Goal: Task Accomplishment & Management: Manage account settings

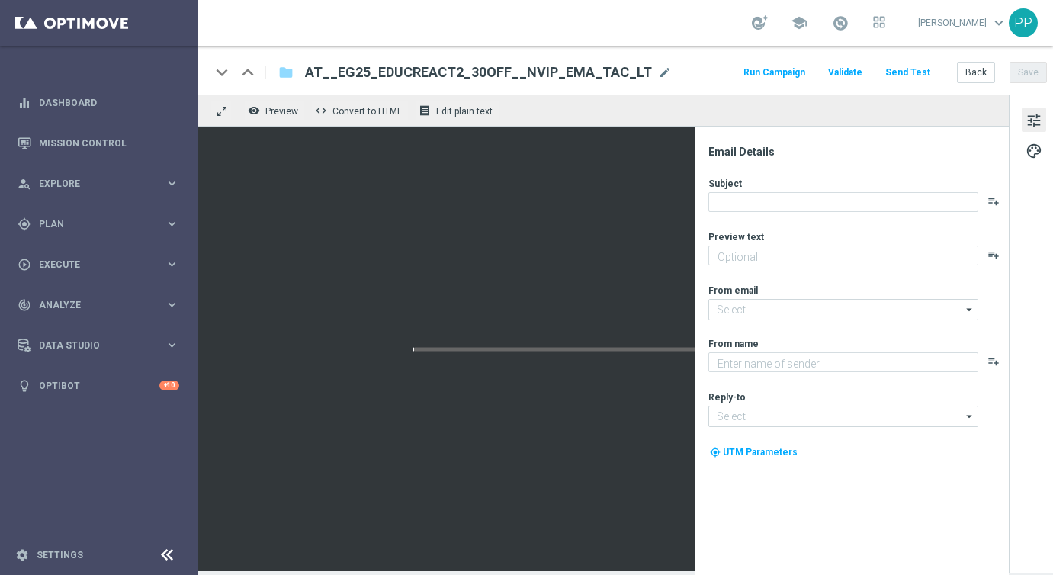
type textarea "Heute 30 % Rabatt auf dein Los"
type input "mail@crm.lottoland.com"
type textarea "Lottoland"
type input "service@lottoland.com"
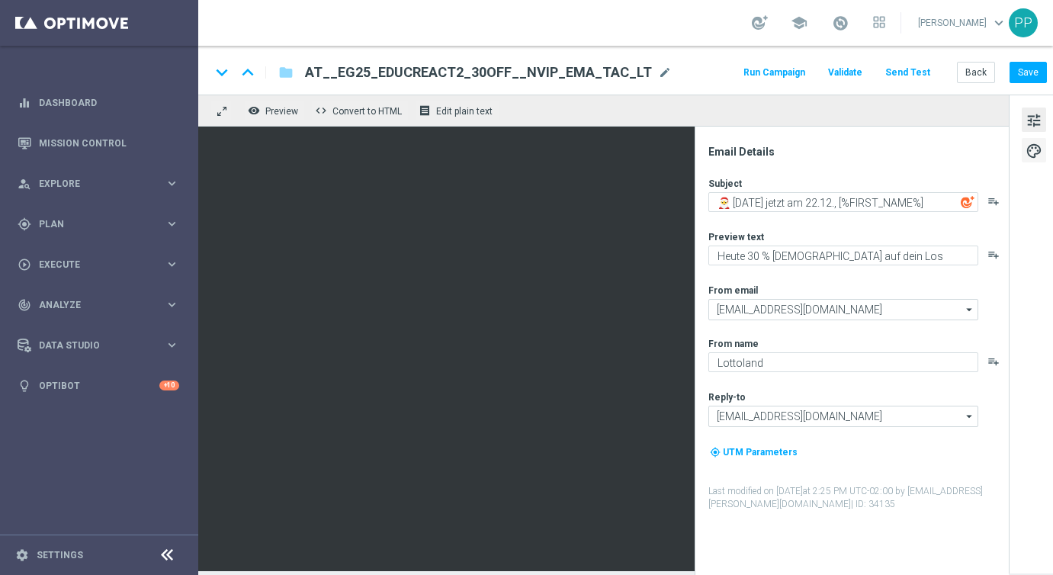
click at [1029, 148] on span "palette" at bounding box center [1034, 151] width 17 height 20
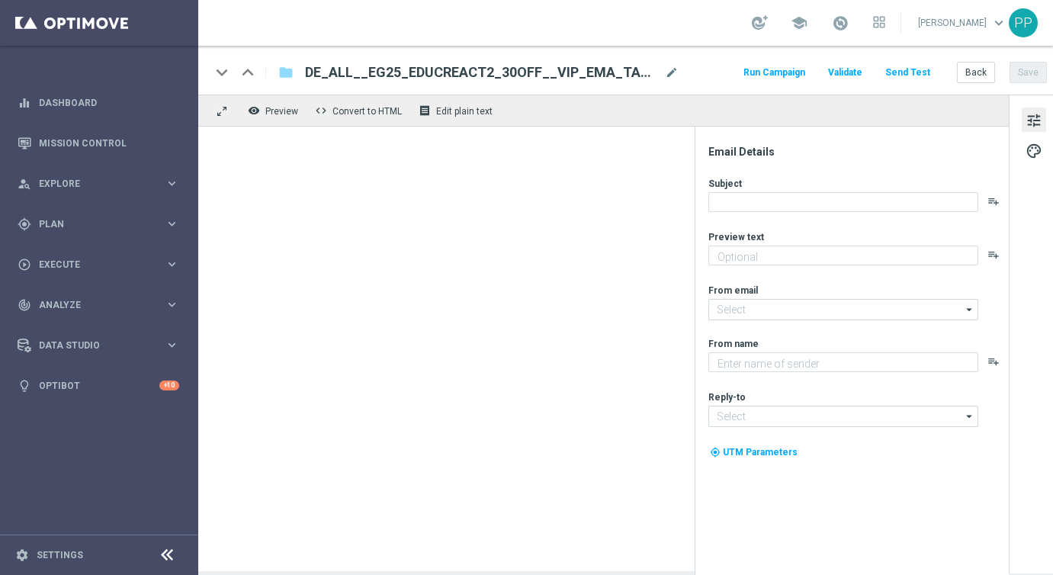
type textarea "Heute 30 % Rabatt auf dein Los"
type input "mail@crm.lottoland.com"
type textarea "Millionaires' Club"
type input "vip@lottoland.com"
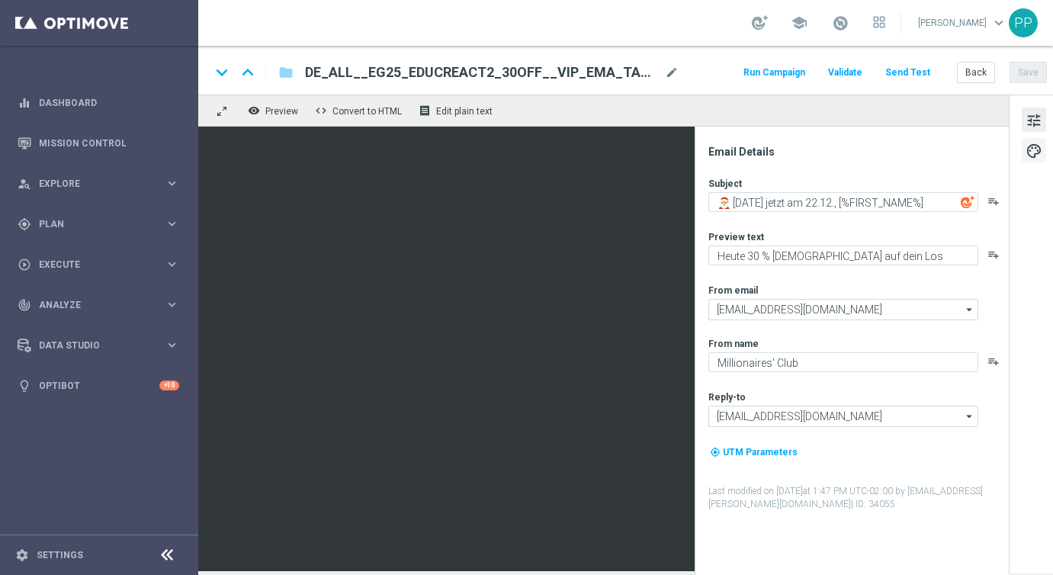
click at [1026, 156] on span "palette" at bounding box center [1034, 151] width 17 height 20
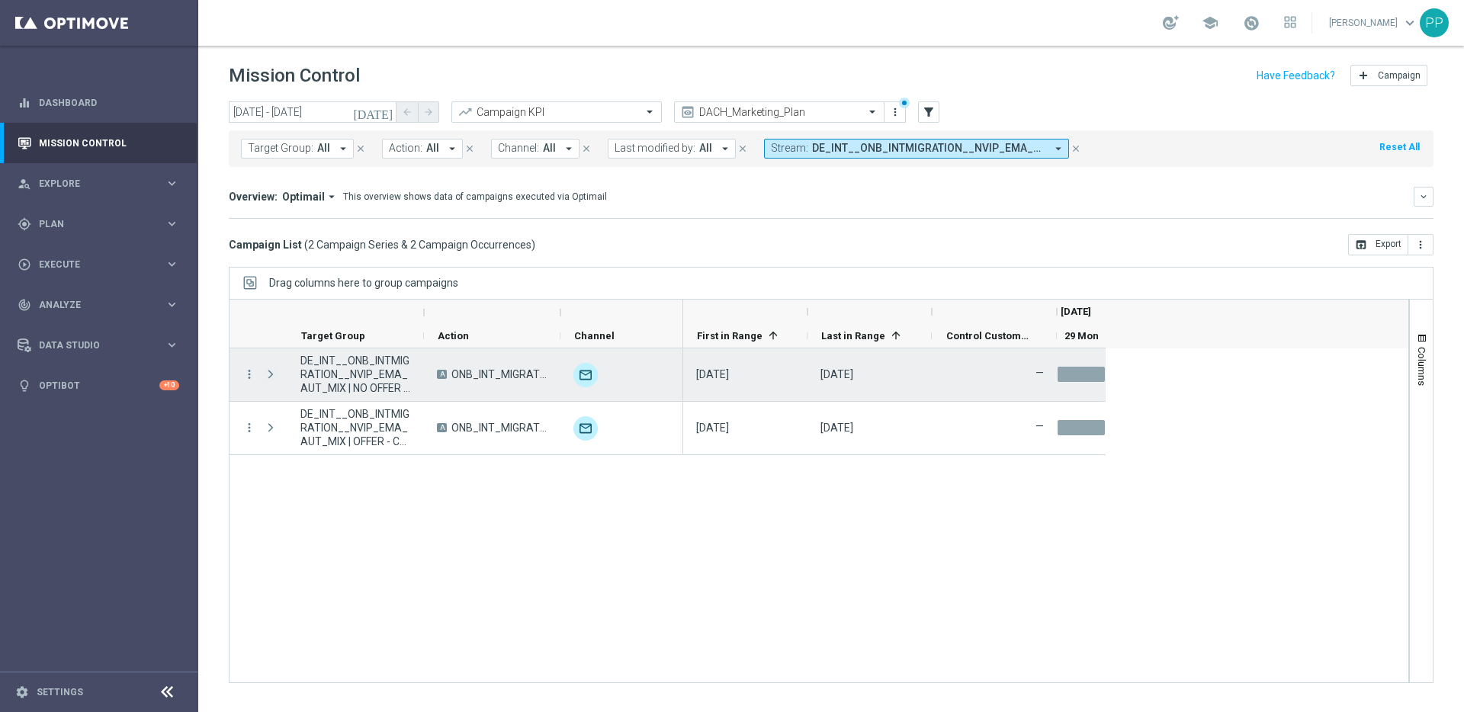
click at [271, 372] on span "Press SPACE to select this row." at bounding box center [271, 374] width 14 height 12
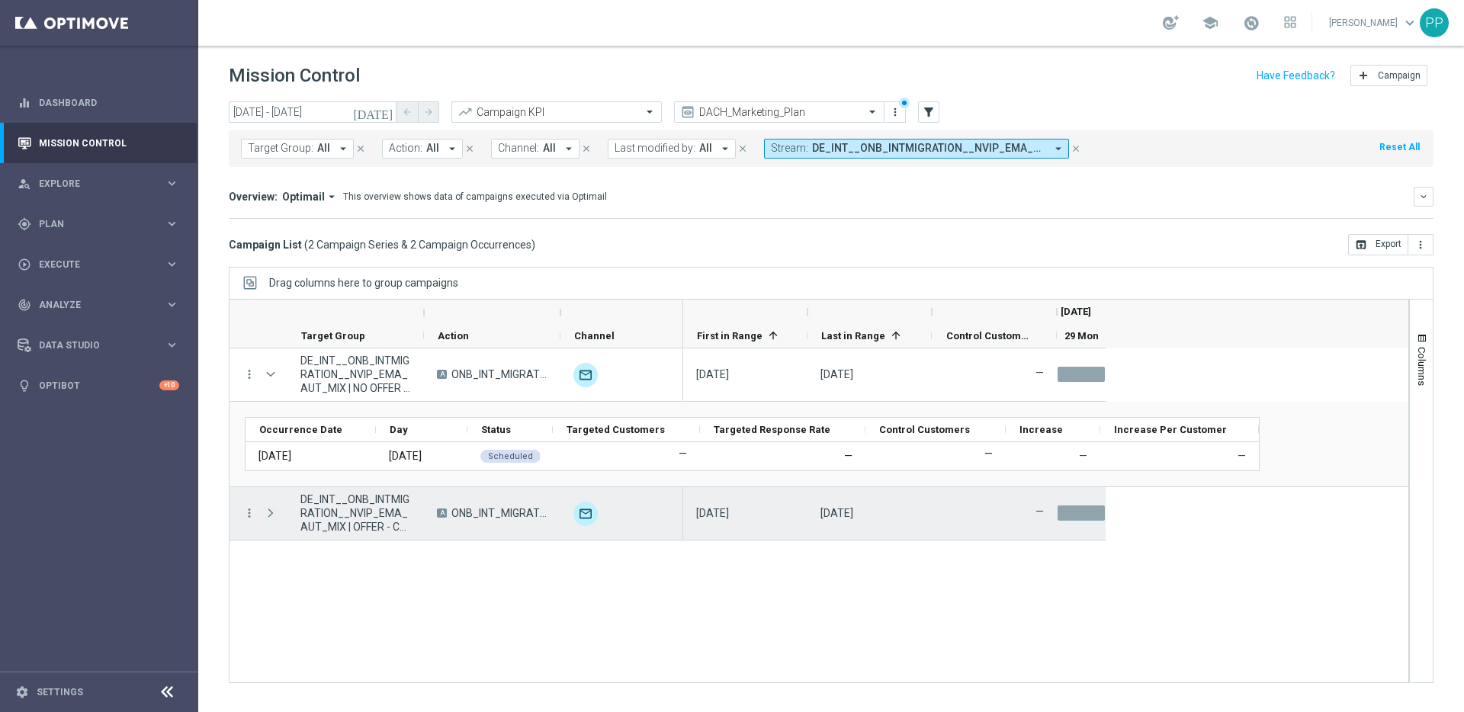
click at [269, 513] on span "Press SPACE to select this row." at bounding box center [271, 513] width 14 height 12
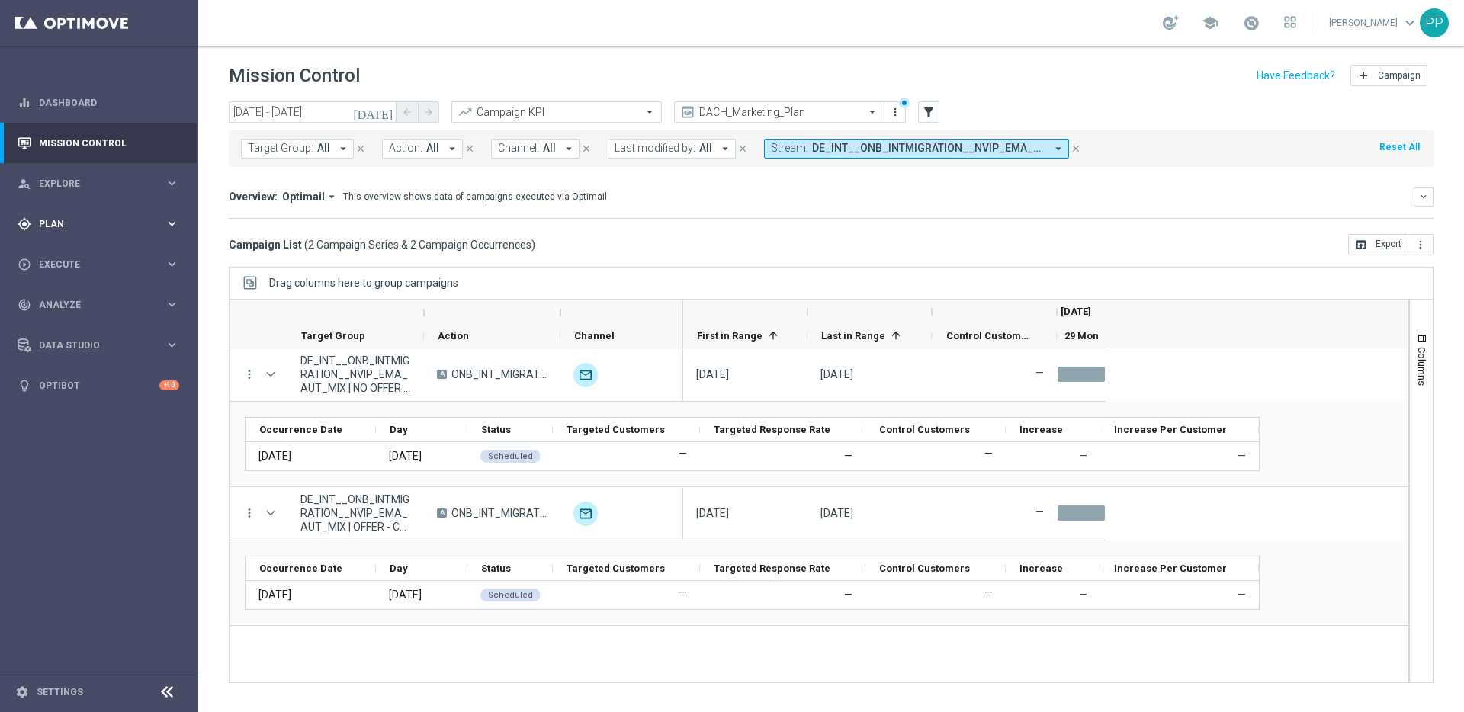
click at [56, 222] on span "Plan" at bounding box center [102, 224] width 126 height 9
click at [50, 344] on link "Streams" at bounding box center [99, 347] width 119 height 12
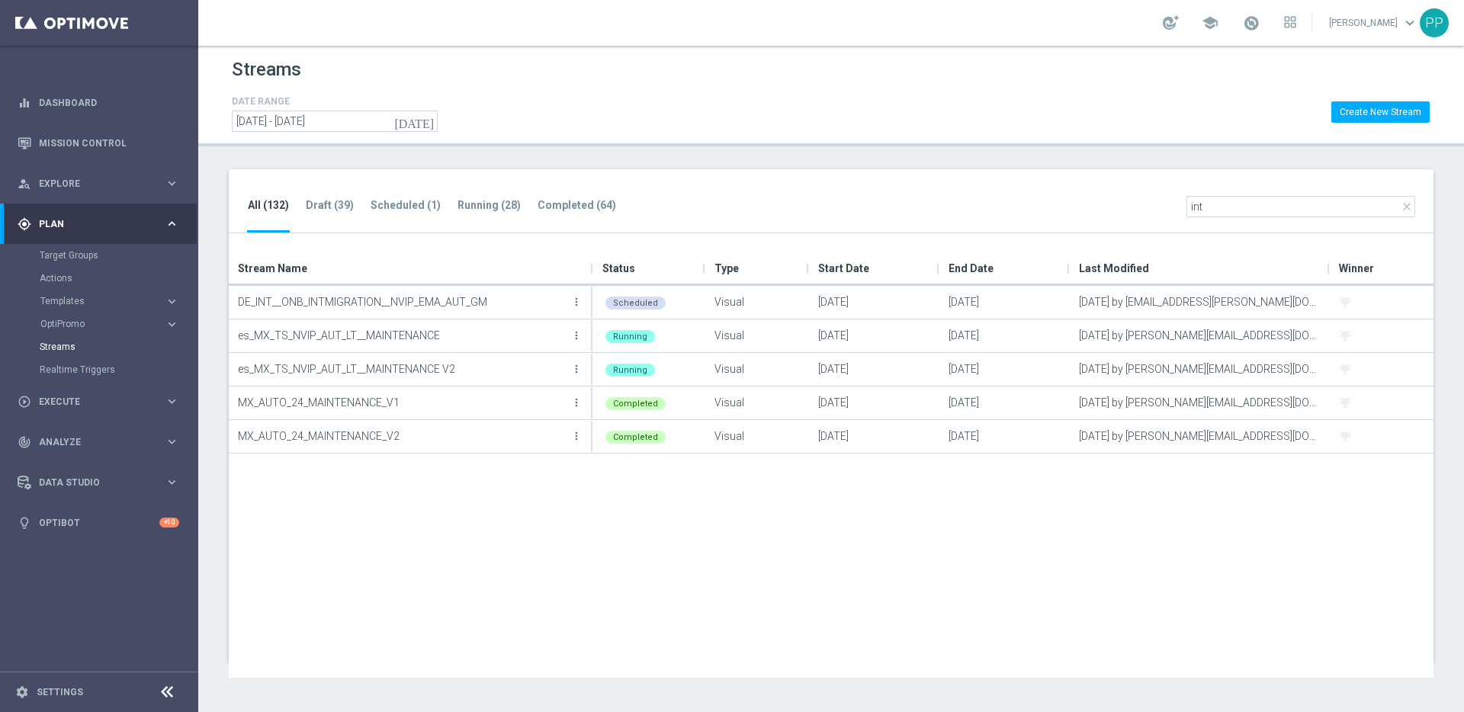
type input "int"
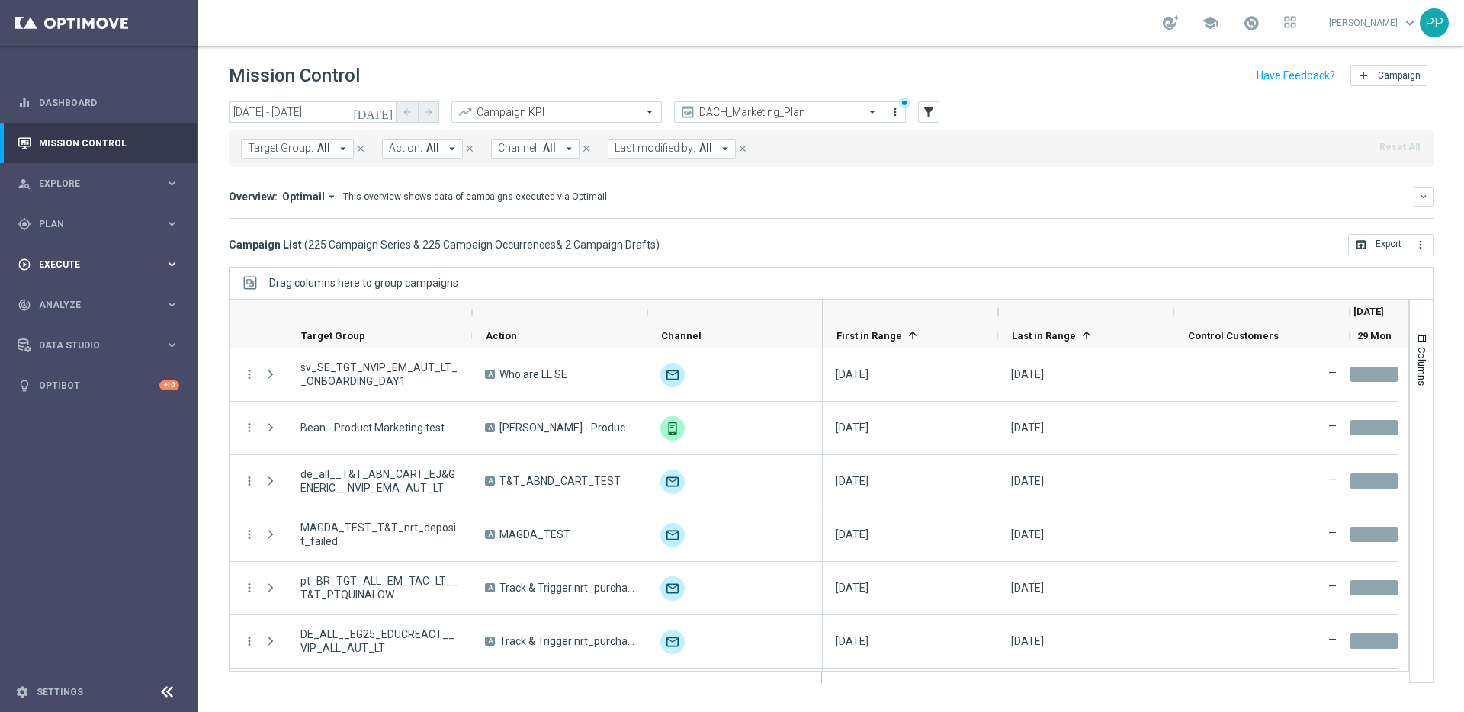
click at [51, 260] on span "Execute" at bounding box center [102, 264] width 126 height 9
click at [43, 229] on div "gps_fixed Plan" at bounding box center [91, 224] width 147 height 14
click at [52, 348] on link "Streams" at bounding box center [99, 347] width 119 height 12
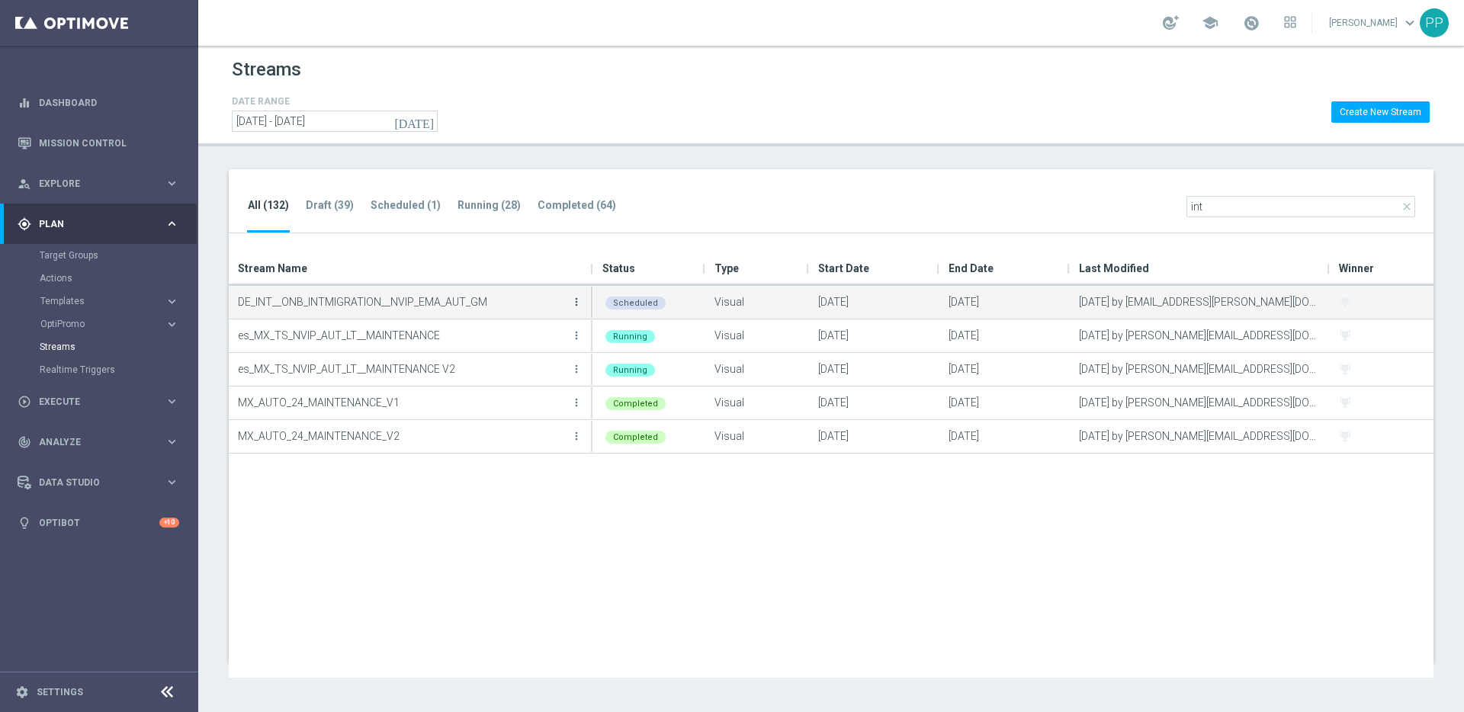
type input "int"
click at [575, 304] on icon "more_vert" at bounding box center [576, 302] width 12 height 12
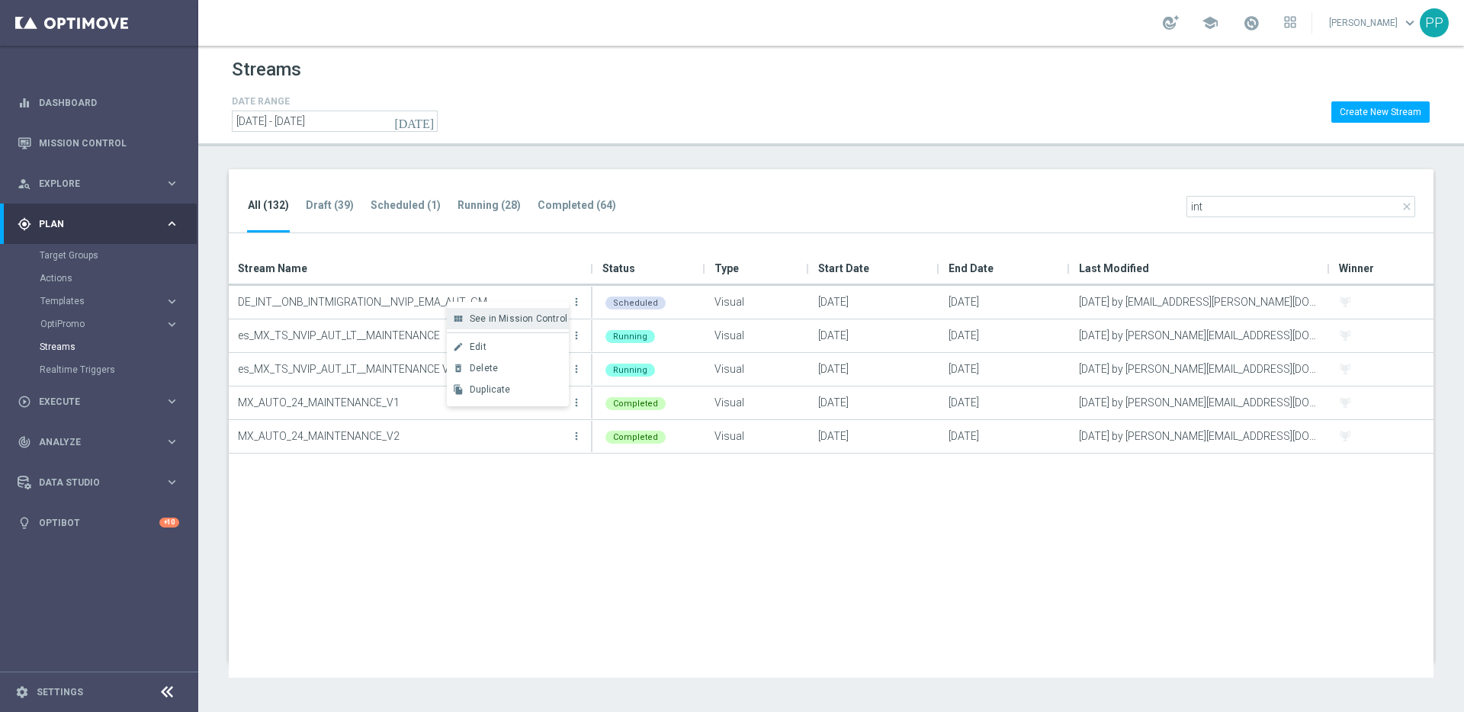
click at [498, 324] on div "view_module See in Mission Control" at bounding box center [508, 318] width 122 height 21
click at [89, 262] on div "Target Groups" at bounding box center [118, 255] width 157 height 23
click at [86, 259] on link "Target Groups" at bounding box center [99, 255] width 119 height 12
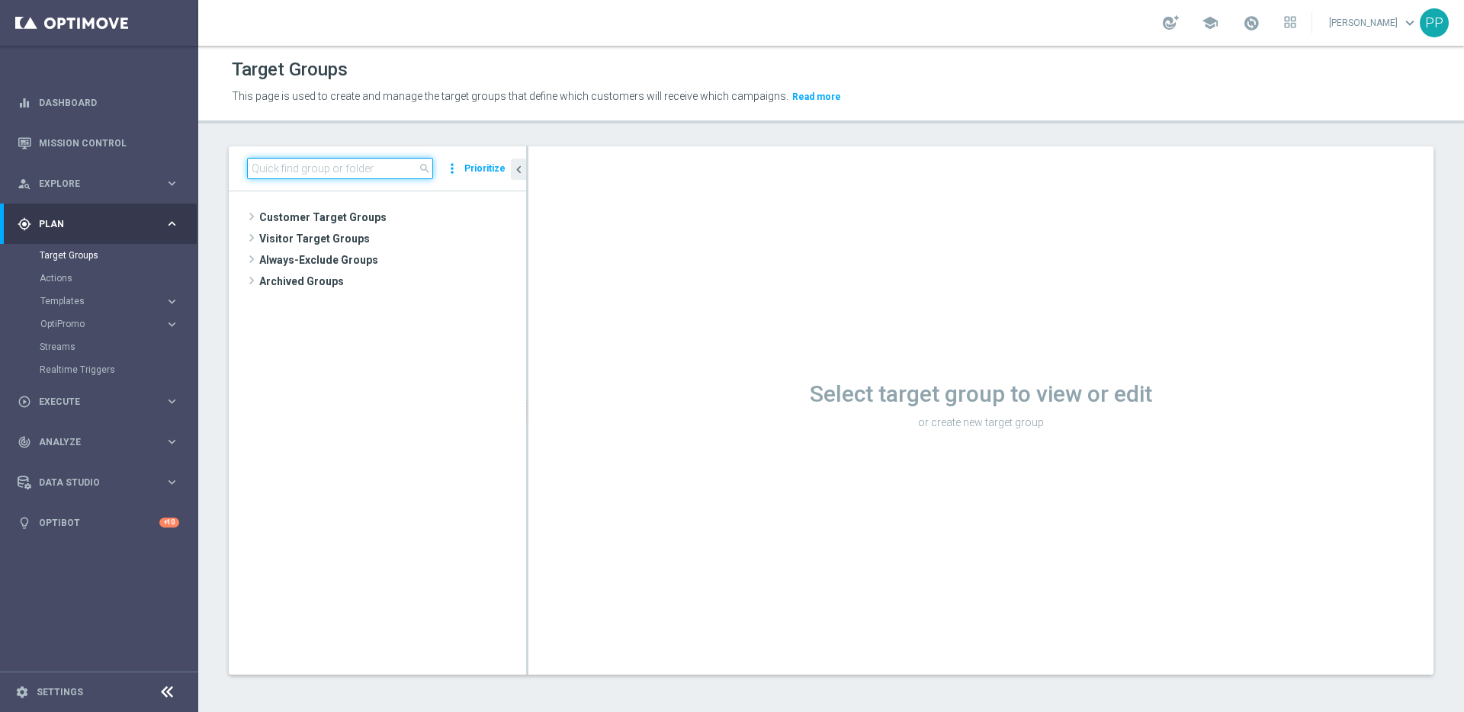
click at [356, 163] on input at bounding box center [340, 168] width 186 height 21
paste input "DE_INT__ONB_INTMIGRATION__NVIP_EMA_AUT_MIX"
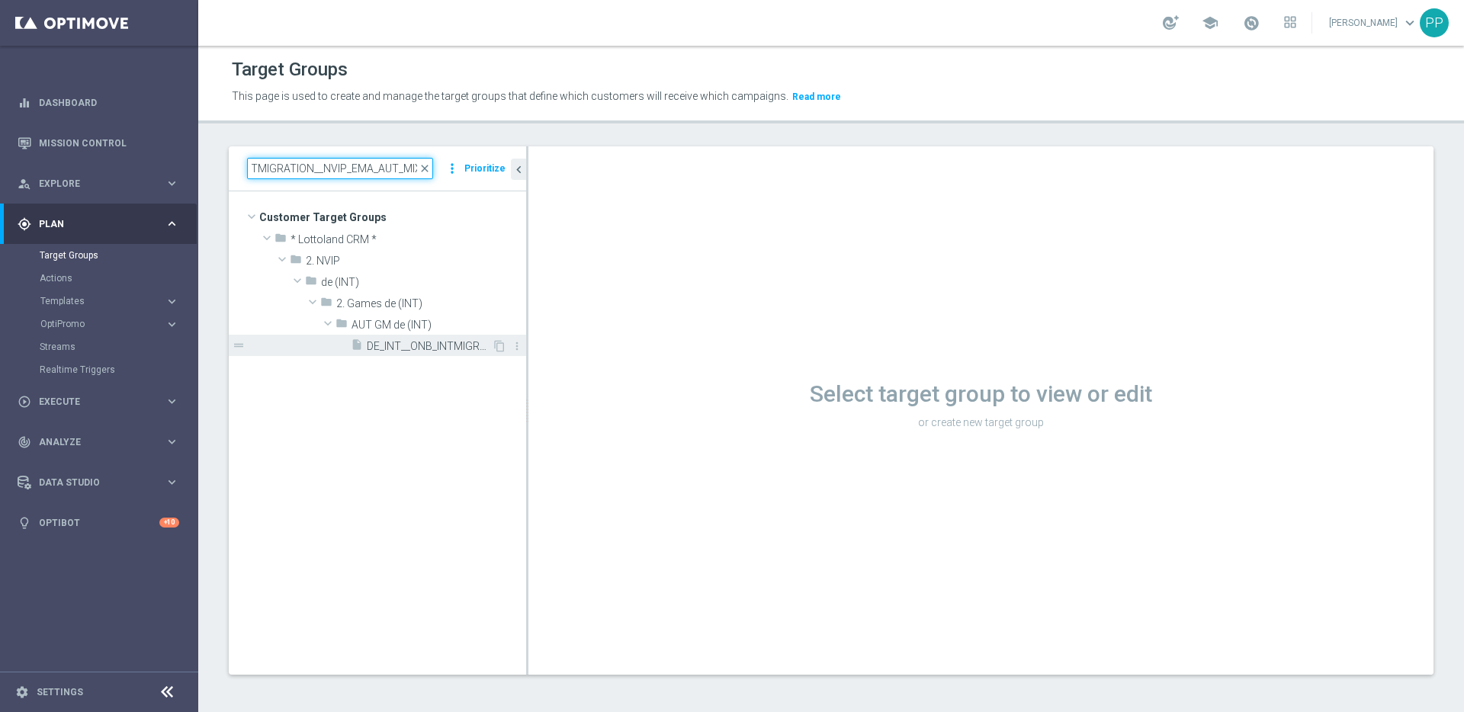
type input "DE_INT__ONB_INTMIGRATION__NVIP_EMA_AUT_MIX"
click at [378, 344] on span "DE_INT__ONB_INTMIGRATION__NVIP_EMA_AUT_MIX" at bounding box center [429, 346] width 125 height 13
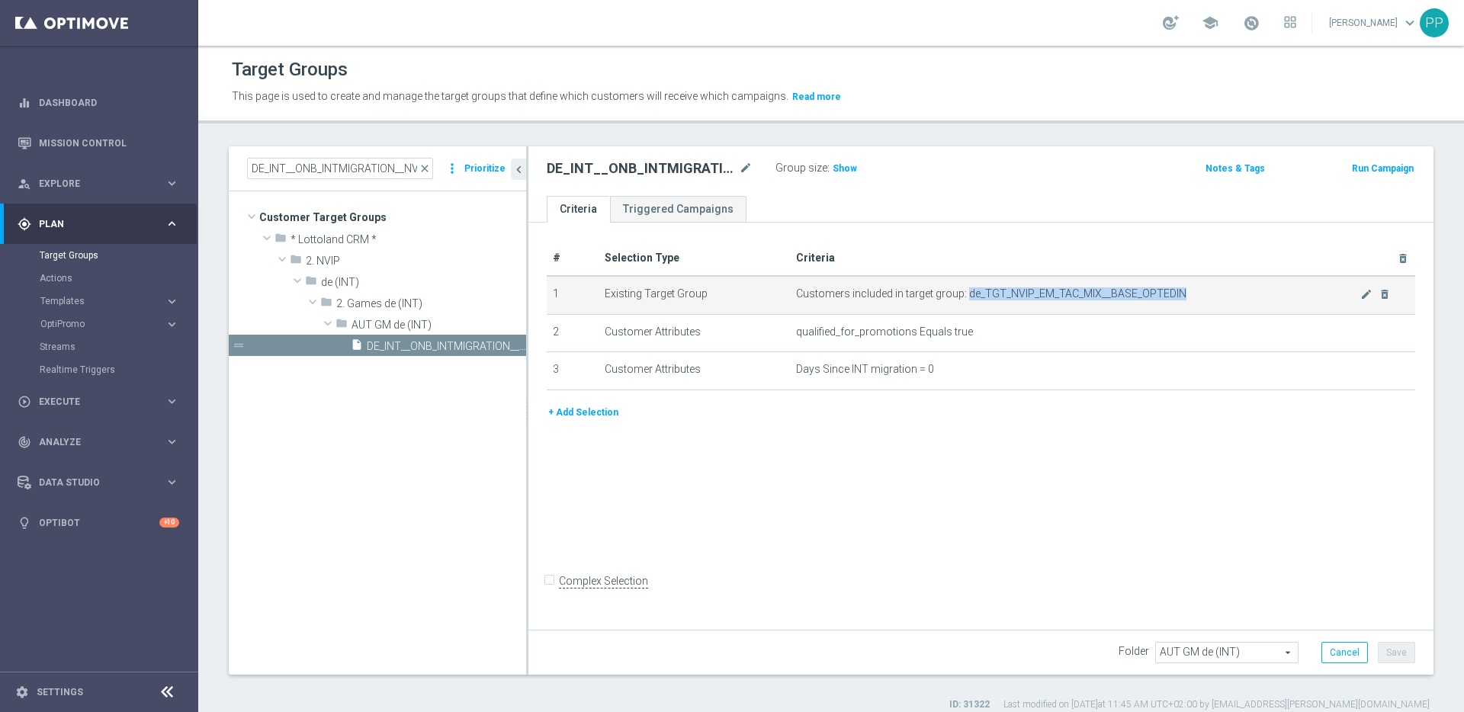
drag, startPoint x: 961, startPoint y: 292, endPoint x: 1176, endPoint y: 289, distance: 214.3
click at [1176, 289] on span "Customers included in target group: de_TGT_NVIP_EM_TAC_MIX__BASE_OPTEDIN" at bounding box center [1078, 293] width 564 height 13
copy span "de_TGT_NVIP_EM_TAC_MIX__BASE_OPTEDIN"
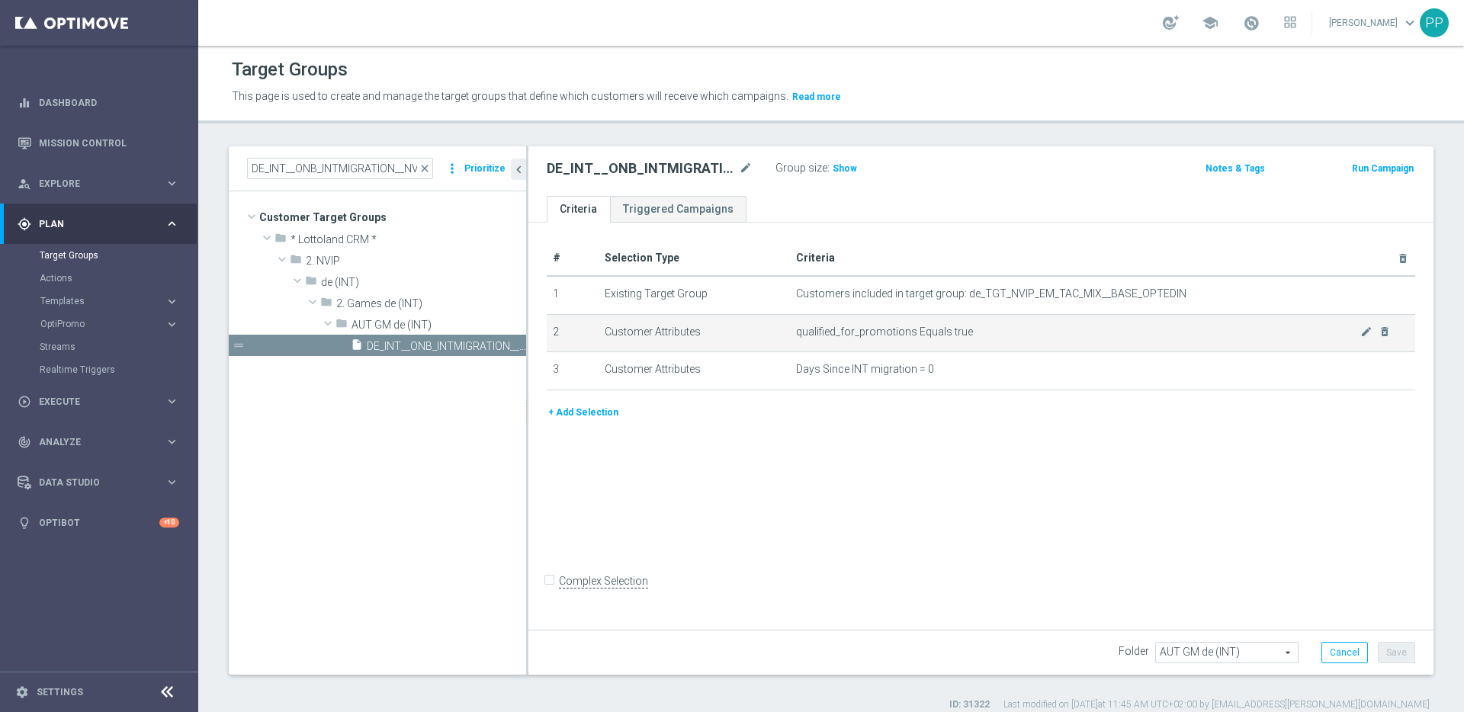
drag, startPoint x: 795, startPoint y: 329, endPoint x: 932, endPoint y: 334, distance: 136.6
click at [929, 334] on span "qualified_for_promotions Equals true" at bounding box center [1078, 332] width 564 height 13
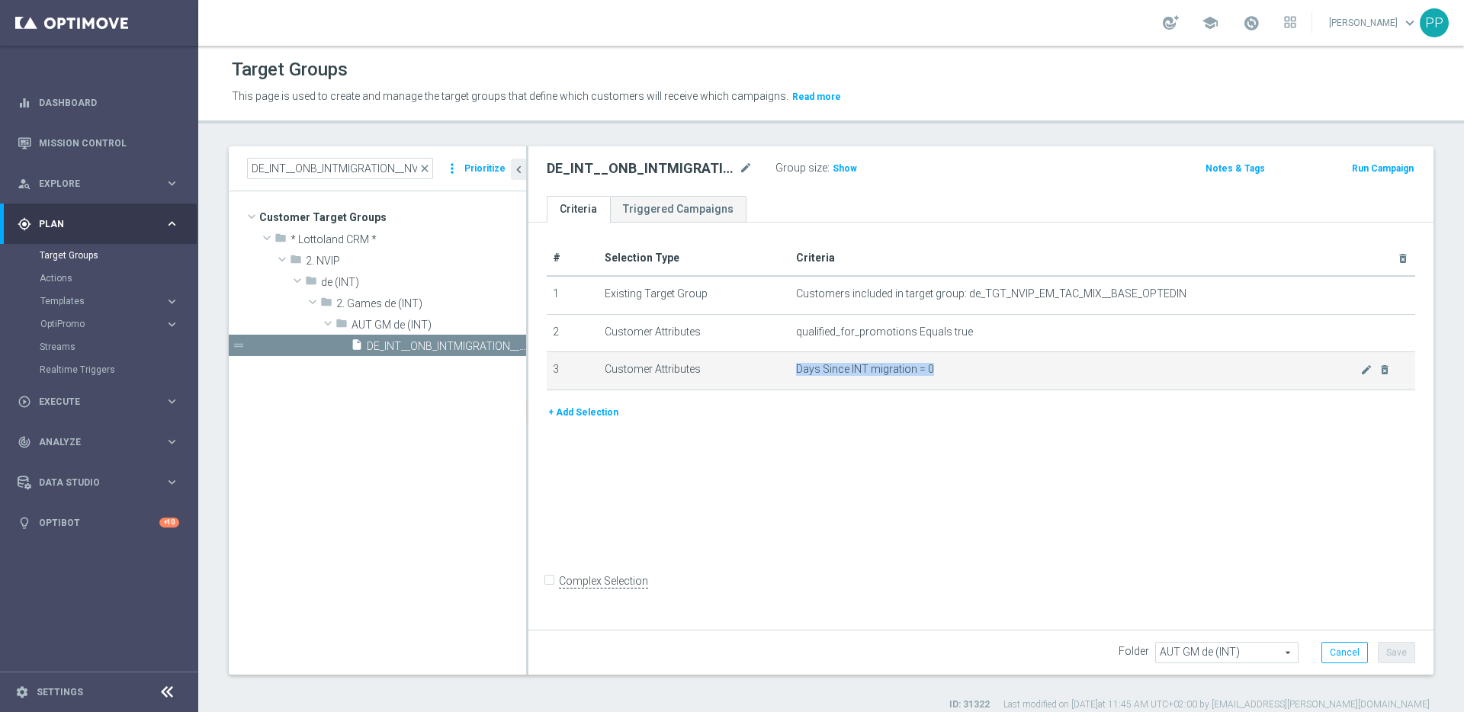
drag, startPoint x: 795, startPoint y: 367, endPoint x: 933, endPoint y: 368, distance: 138.0
click at [933, 368] on span "Days Since INT migration = 0" at bounding box center [1078, 369] width 564 height 13
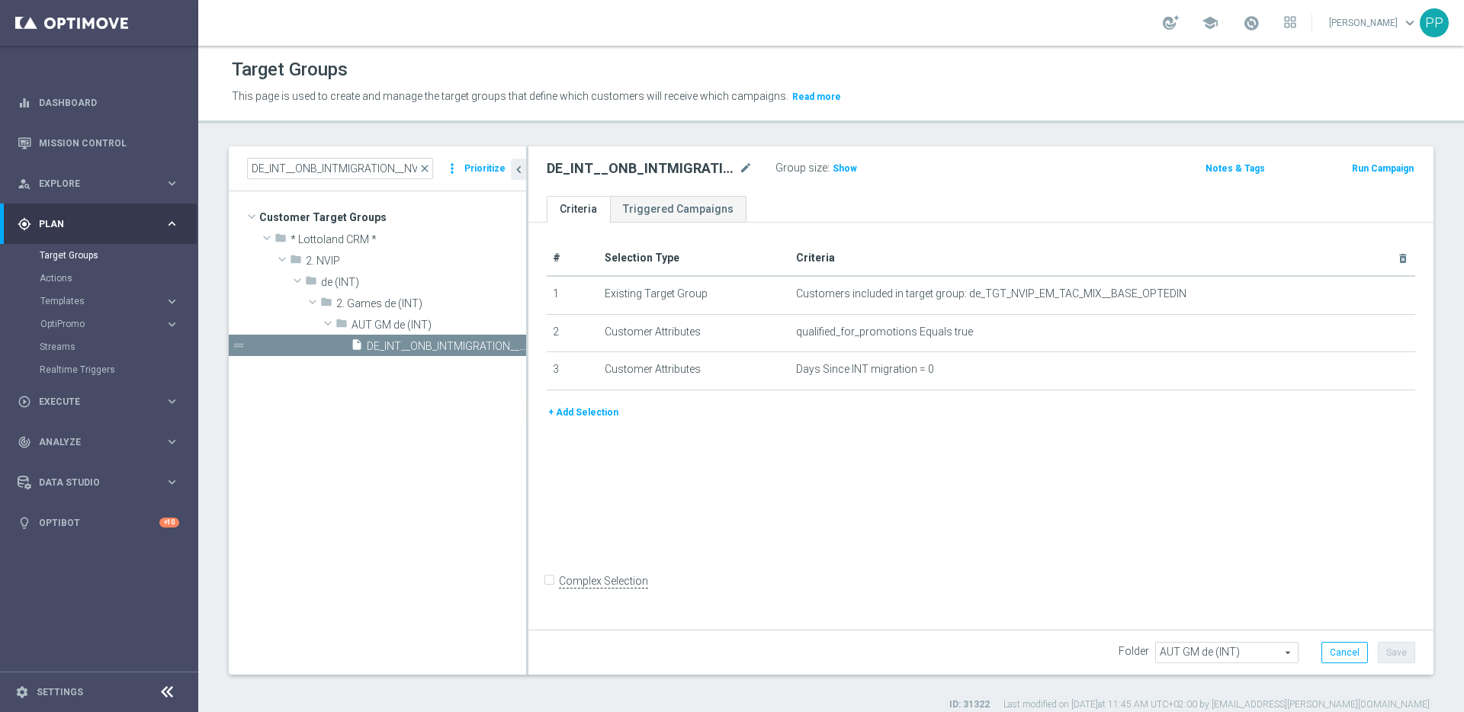
click at [912, 459] on div "# Selection Type Criteria delete_forever 1 Existing Target Group Customers incl…" at bounding box center [980, 424] width 905 height 403
click at [429, 170] on span "close" at bounding box center [425, 168] width 12 height 12
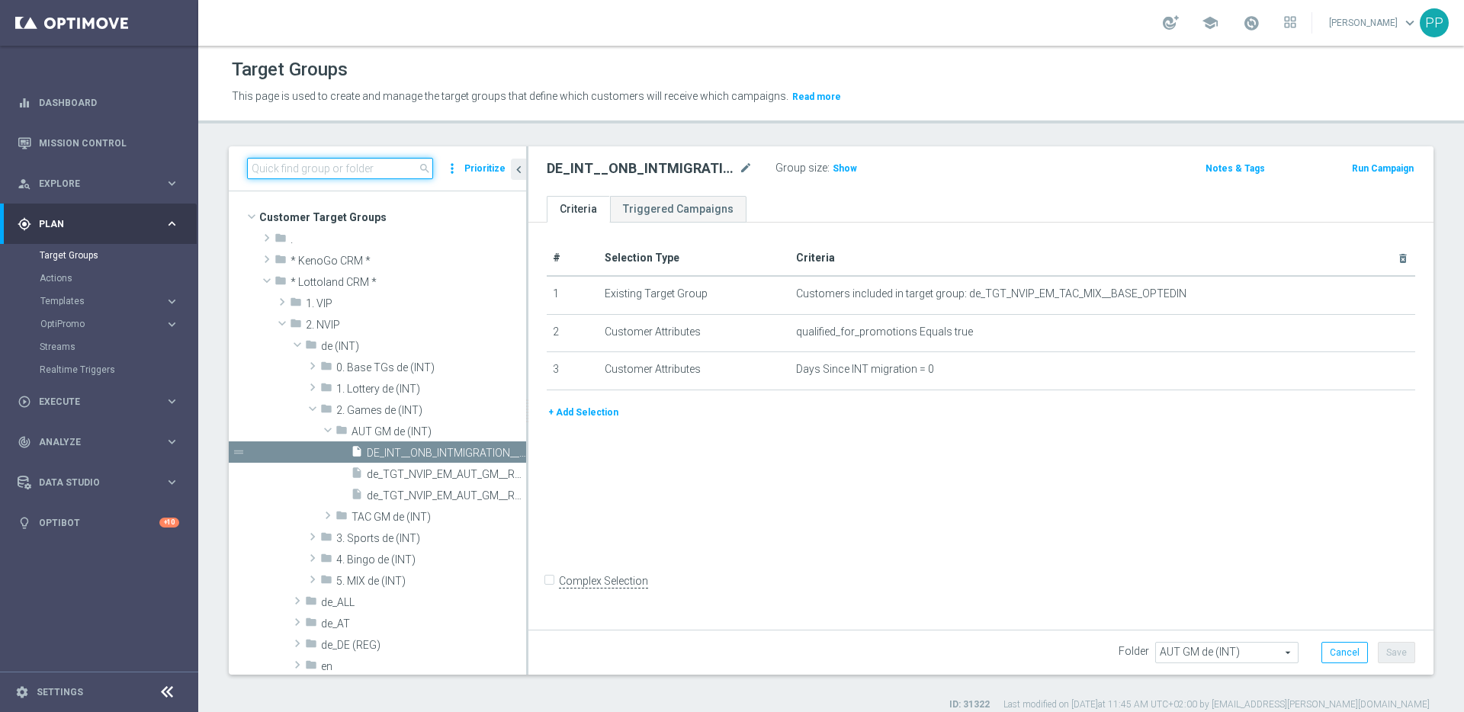
click at [328, 172] on input at bounding box center [340, 168] width 186 height 21
paste input "de_TGT_NVIP_EM_TAC_MIX__BASE_OPTEDIN"
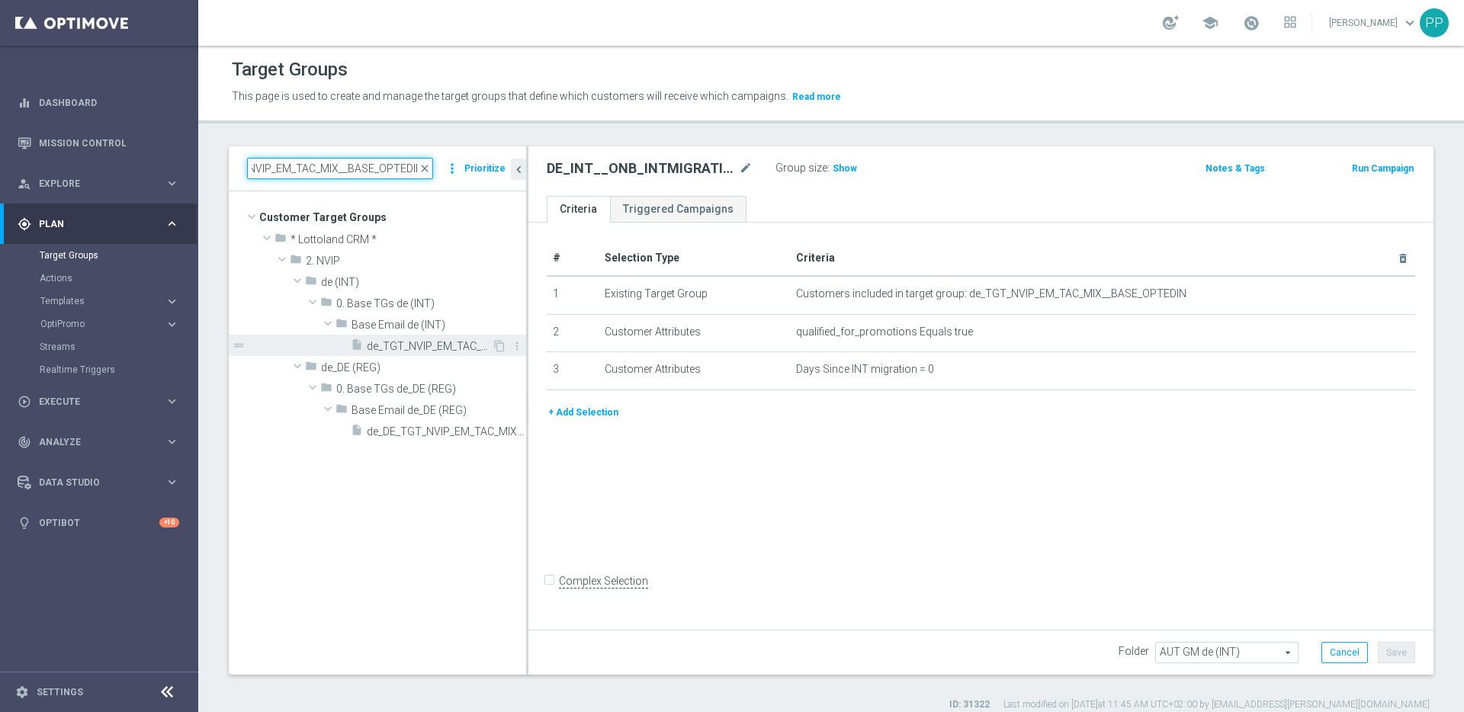
type input "de_TGT_NVIP_EM_TAC_MIX__BASE_OPTEDIN"
click at [395, 343] on span "de_TGT_NVIP_EM_TAC_MIX__BASE_OPTEDIN" at bounding box center [429, 346] width 125 height 13
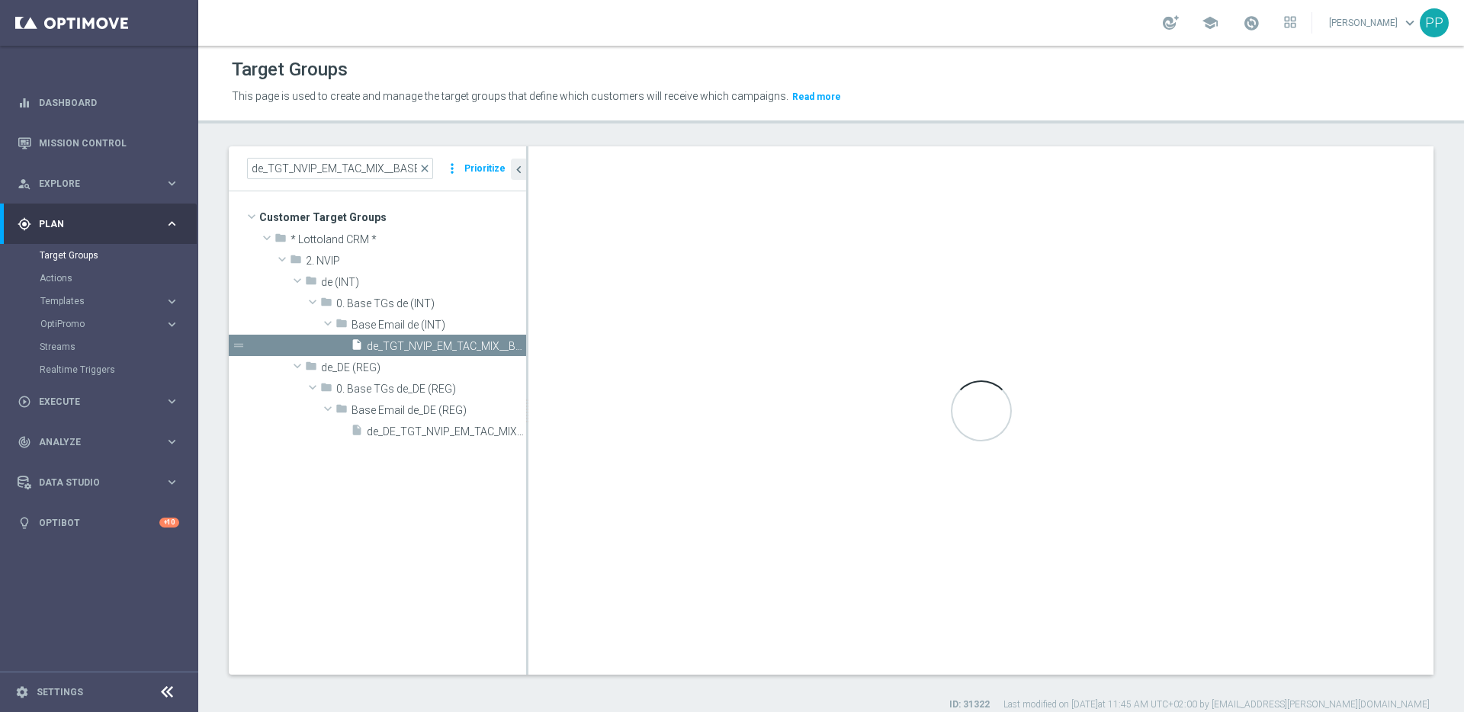
type input "Base Email de (INT)"
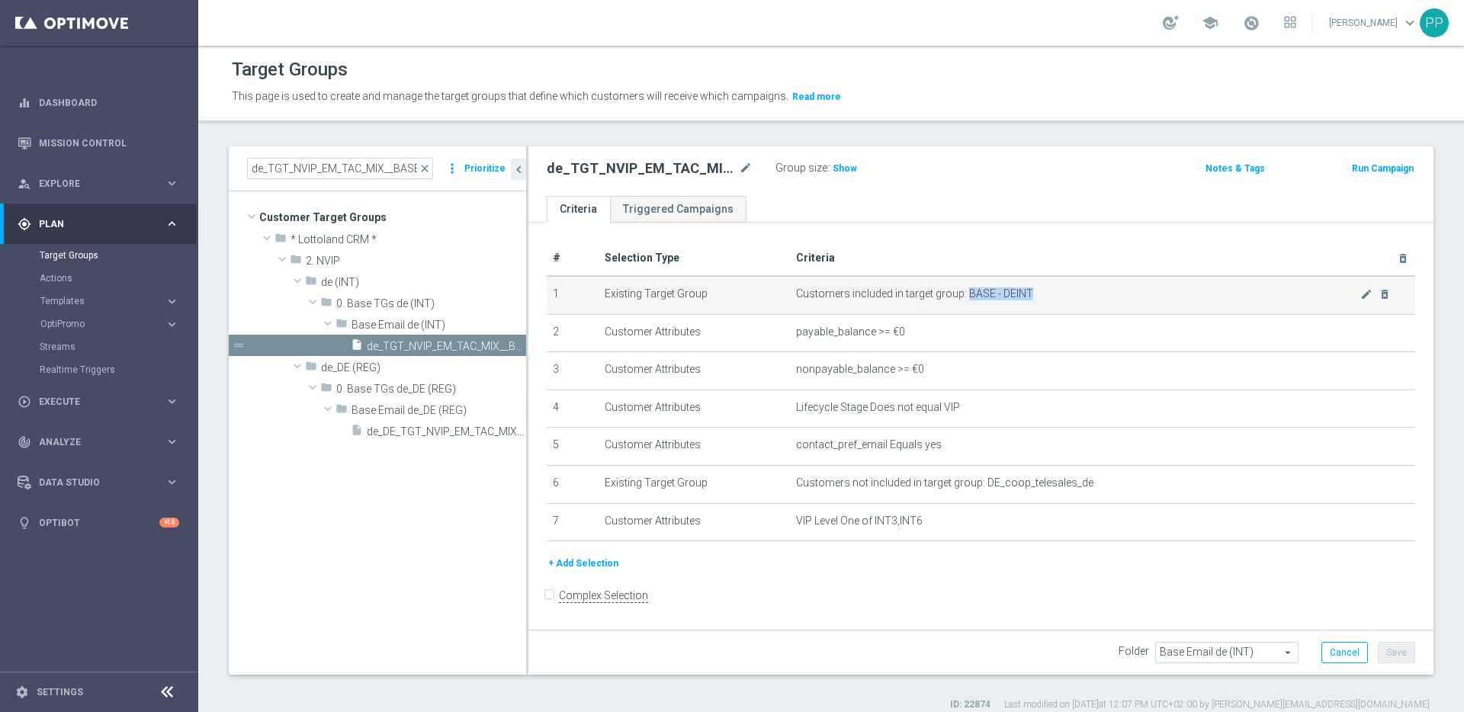
drag, startPoint x: 963, startPoint y: 291, endPoint x: 1024, endPoint y: 291, distance: 61.0
click at [1024, 291] on span "Customers included in target group: BASE - DEINT" at bounding box center [1078, 293] width 564 height 13
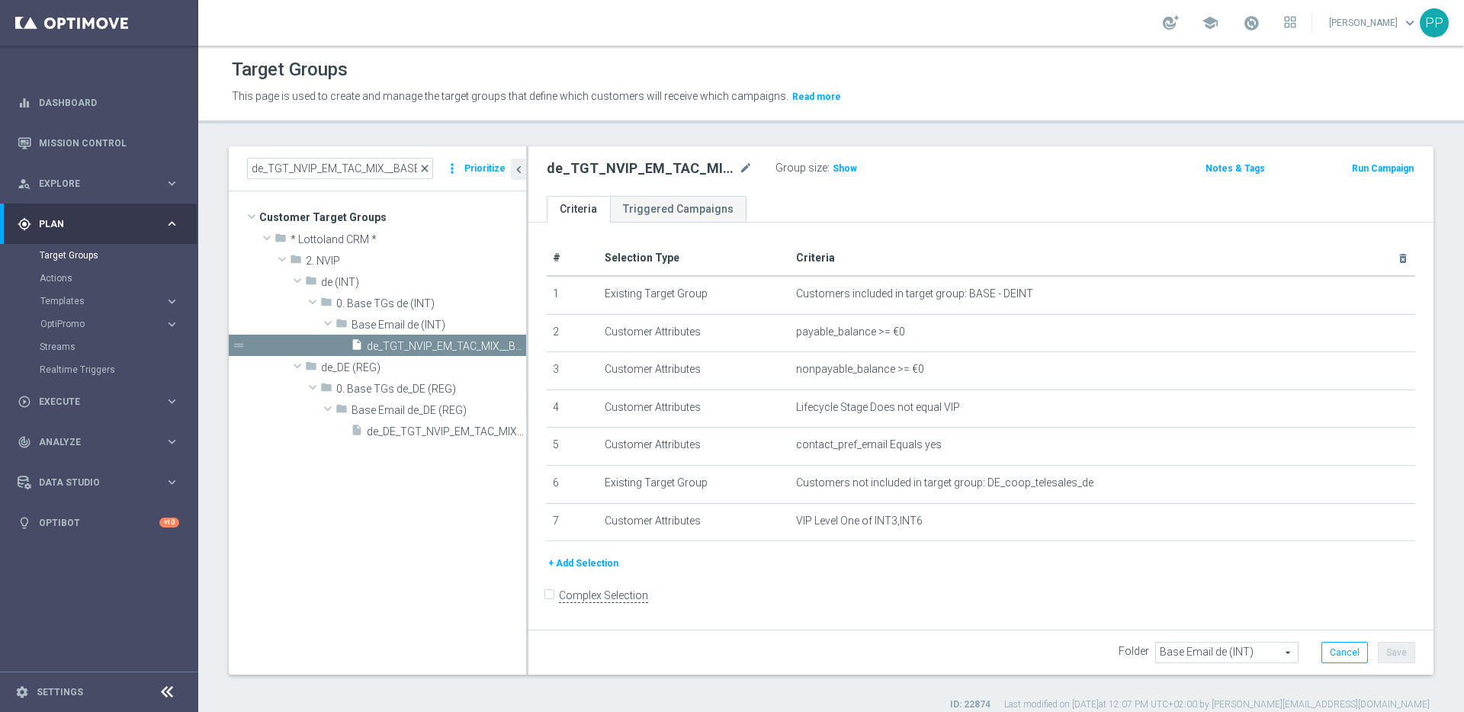
click at [430, 167] on span "close" at bounding box center [425, 168] width 12 height 12
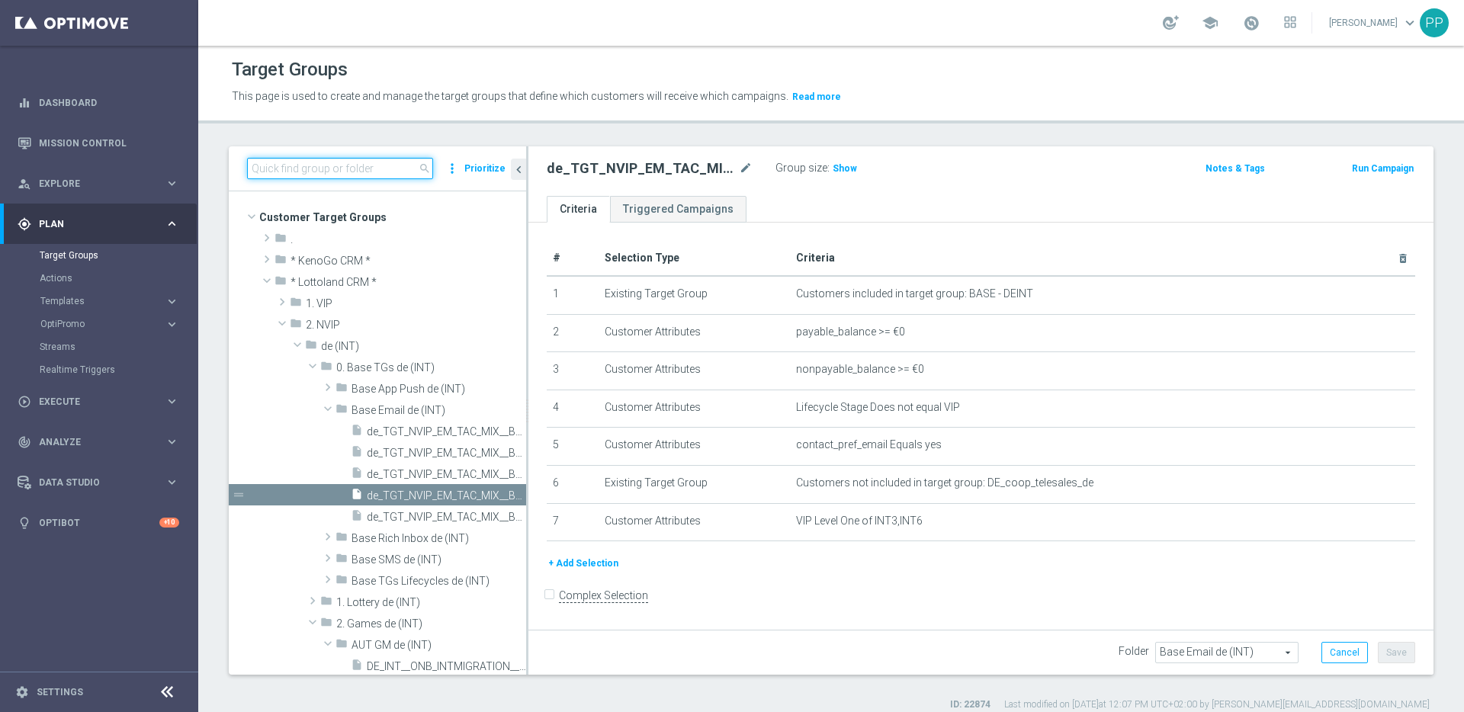
click at [354, 166] on input at bounding box center [340, 168] width 186 height 21
paste input "BASE - DEINT"
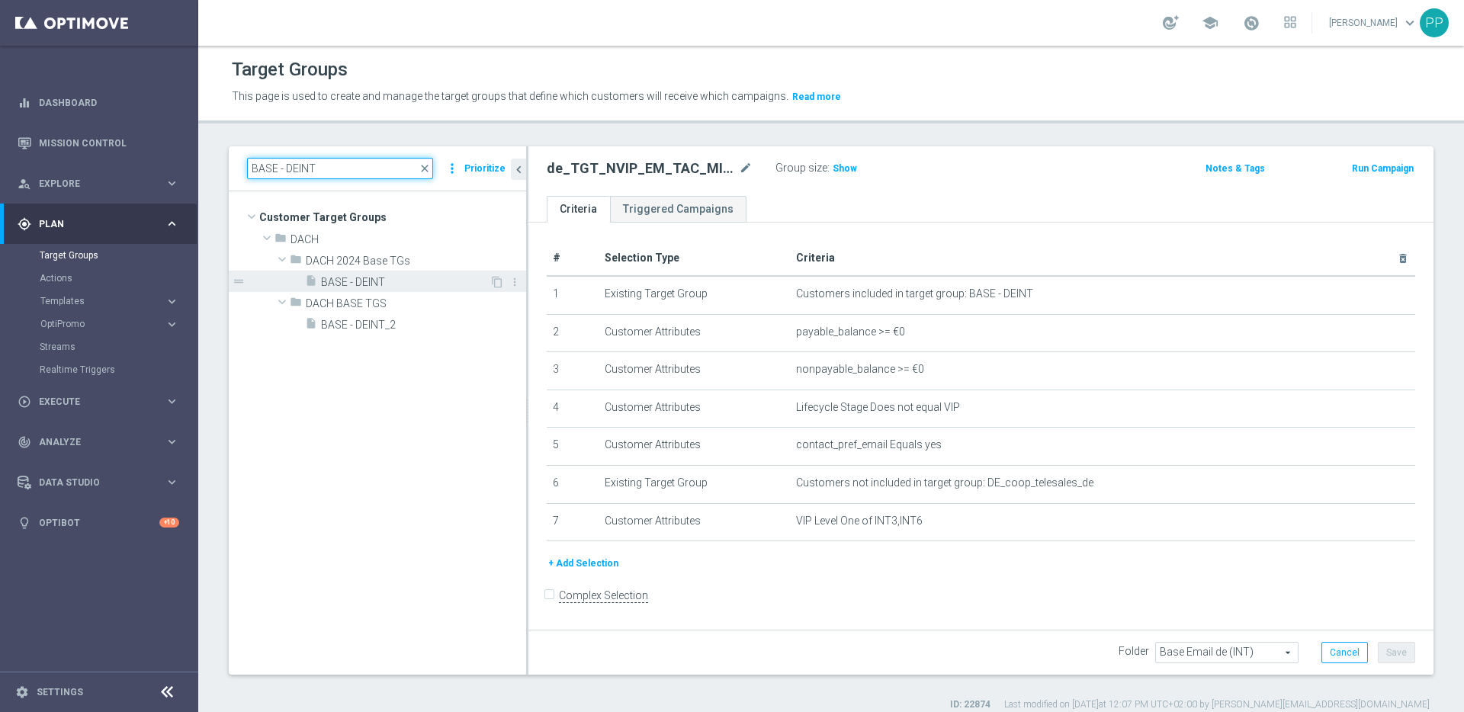
type input "BASE - DEINT"
click at [339, 289] on div "insert_drive_file BASE - DEINT" at bounding box center [397, 281] width 185 height 21
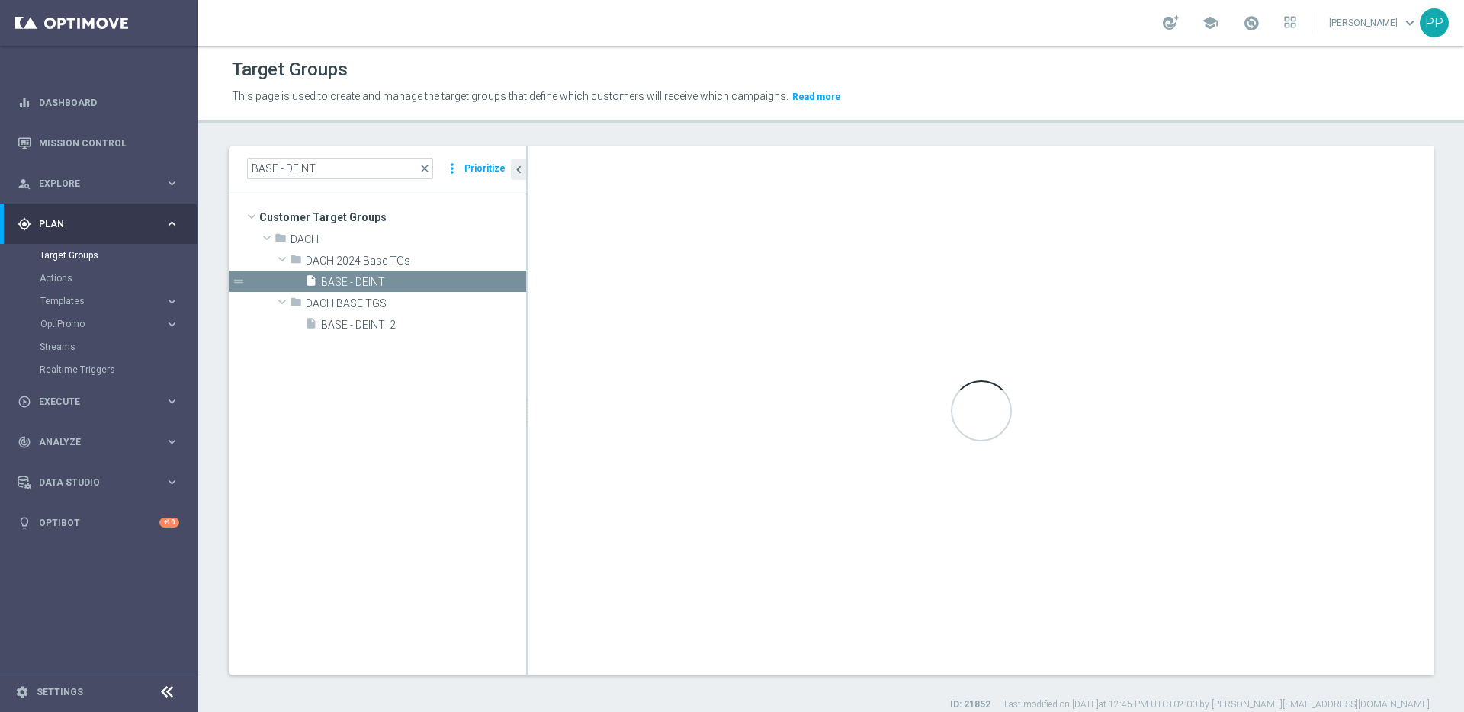
checkbox input "true"
type input "DACH 2024 Base TGs"
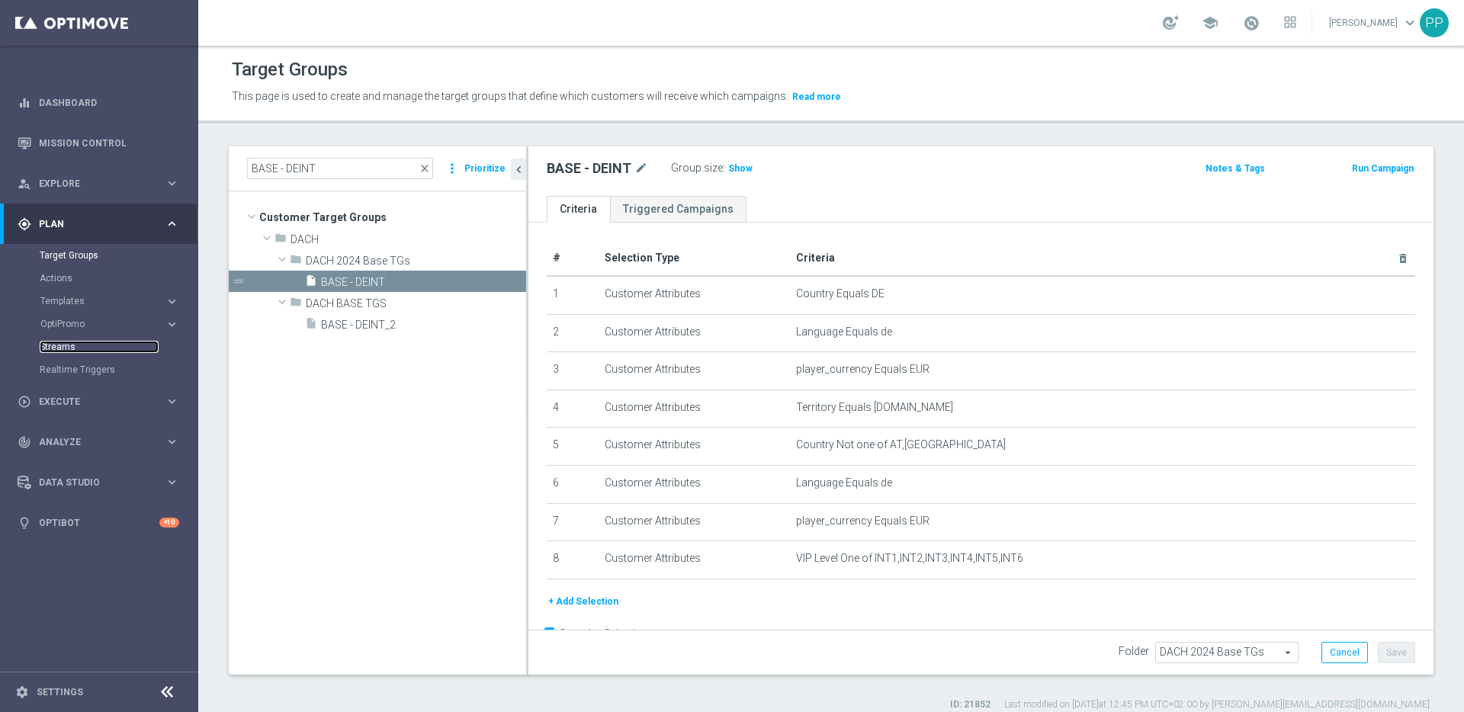
click at [47, 352] on link "Streams" at bounding box center [99, 347] width 119 height 12
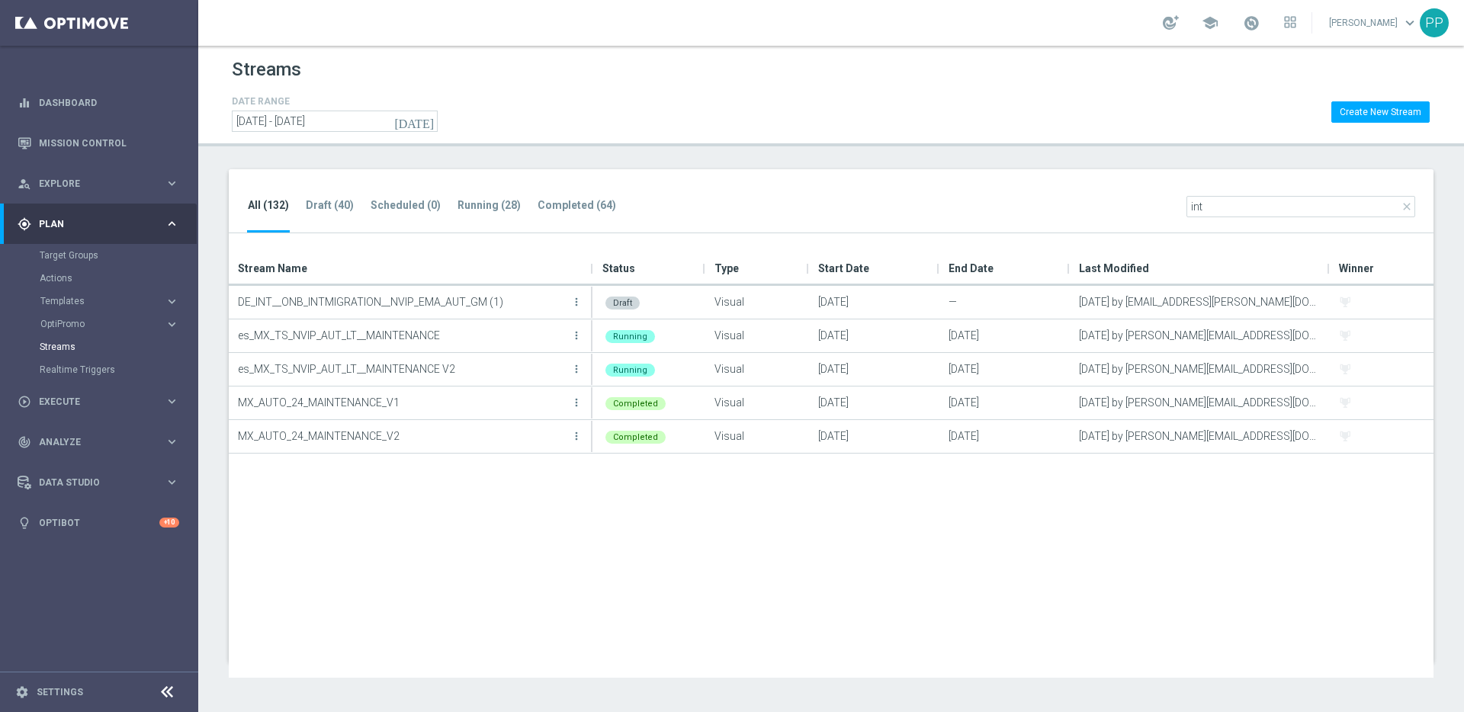
type input "int"
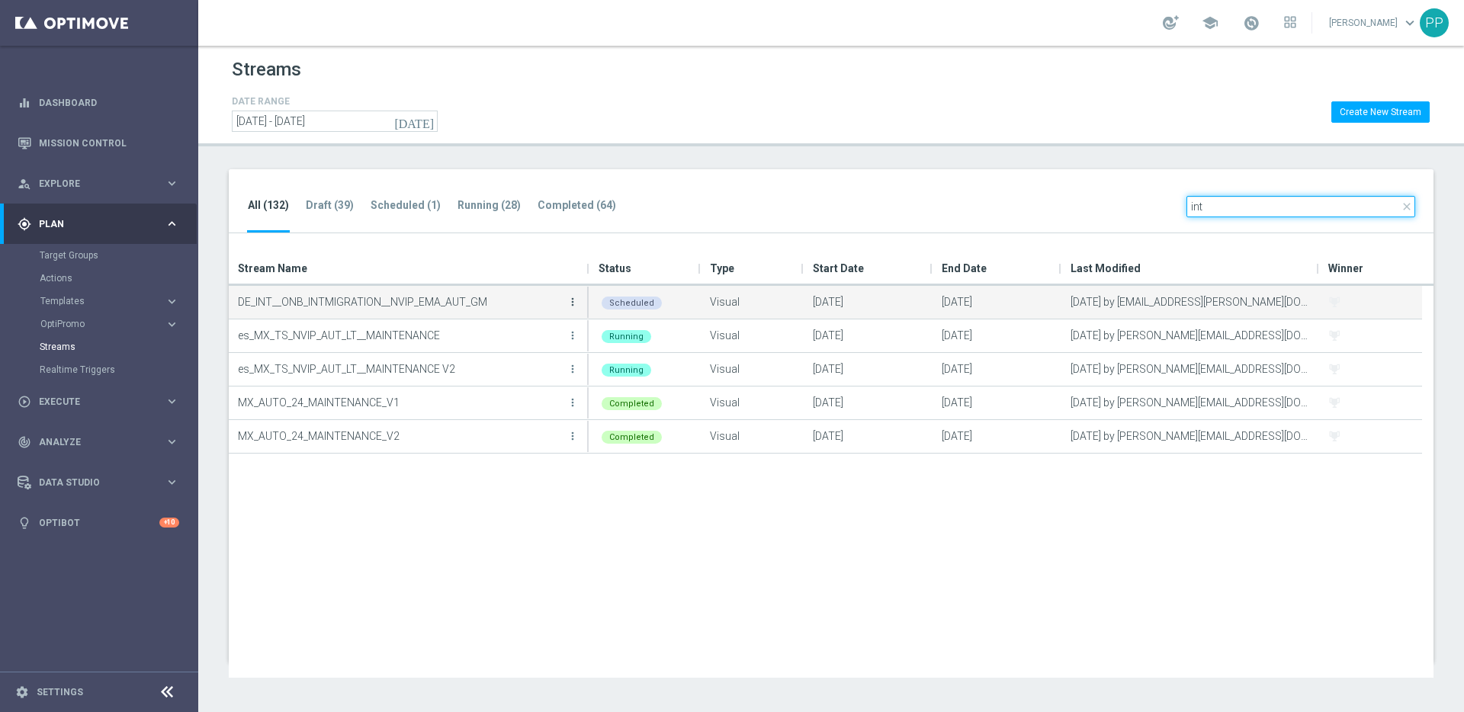
type input "int"
click at [570, 303] on icon "more_vert" at bounding box center [573, 302] width 12 height 12
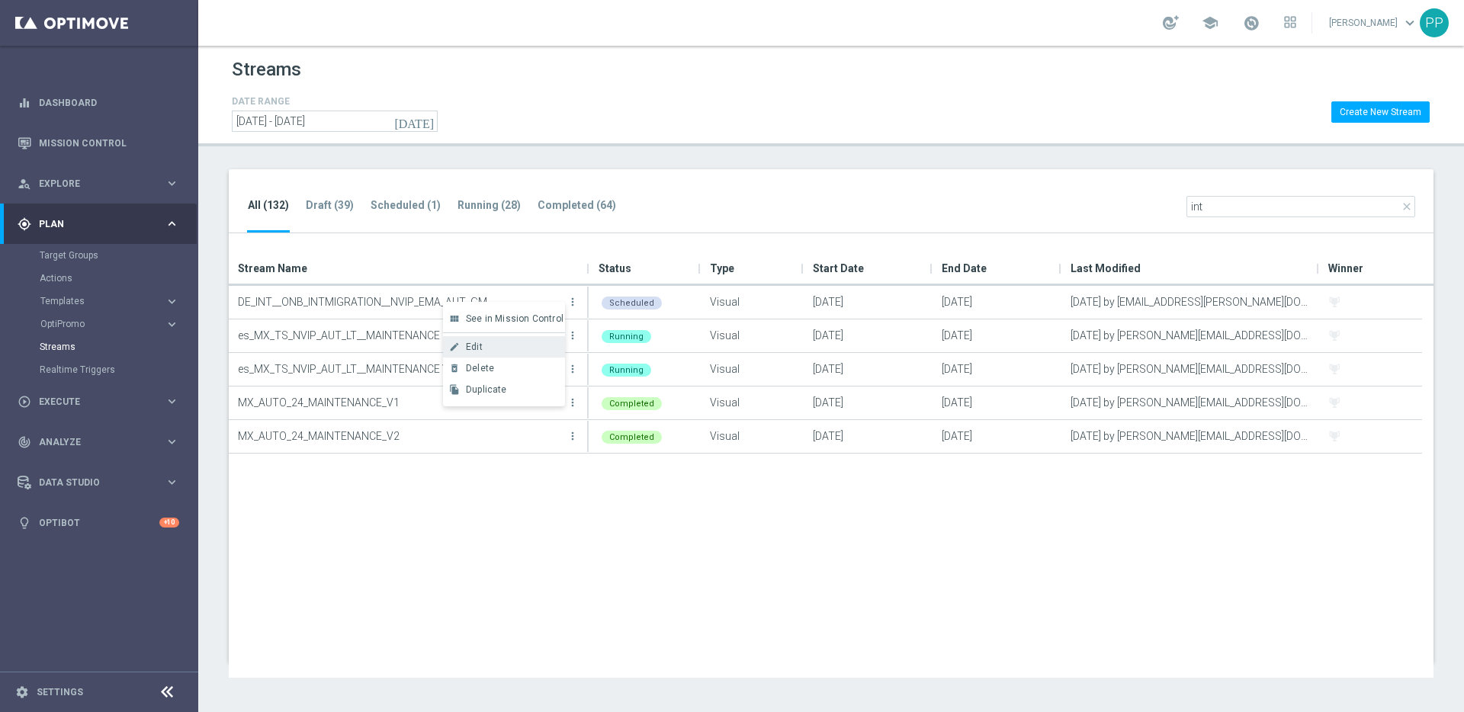
click at [488, 352] on div "Edit" at bounding box center [512, 347] width 92 height 11
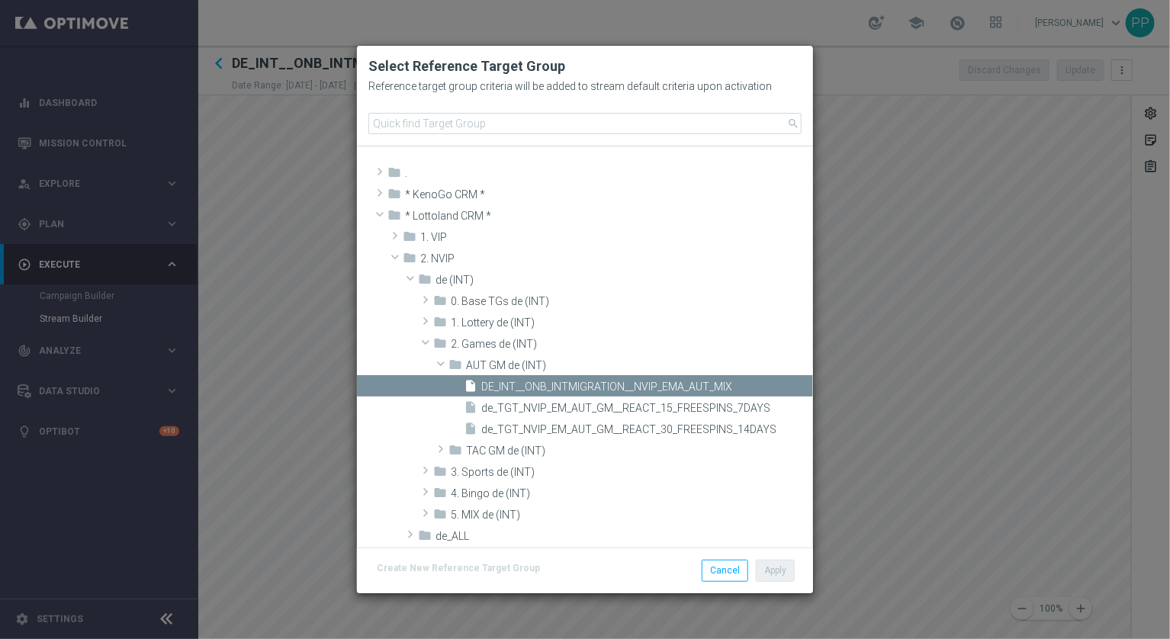
click at [232, 445] on modal-container "Select Reference Target Group Reference target group criteria will be added to …" at bounding box center [585, 319] width 1170 height 639
click at [719, 568] on button "Cancel" at bounding box center [724, 570] width 47 height 21
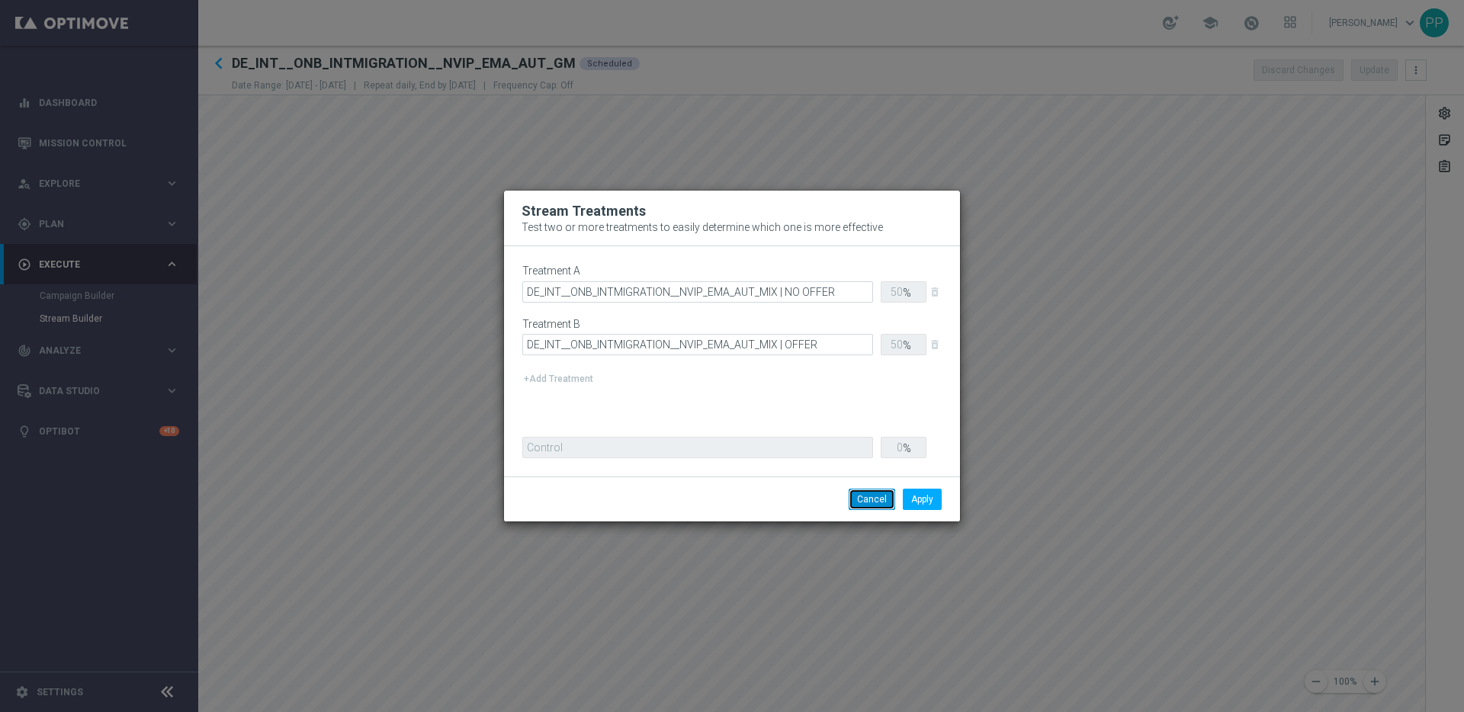
click at [874, 497] on button "Cancel" at bounding box center [872, 499] width 47 height 21
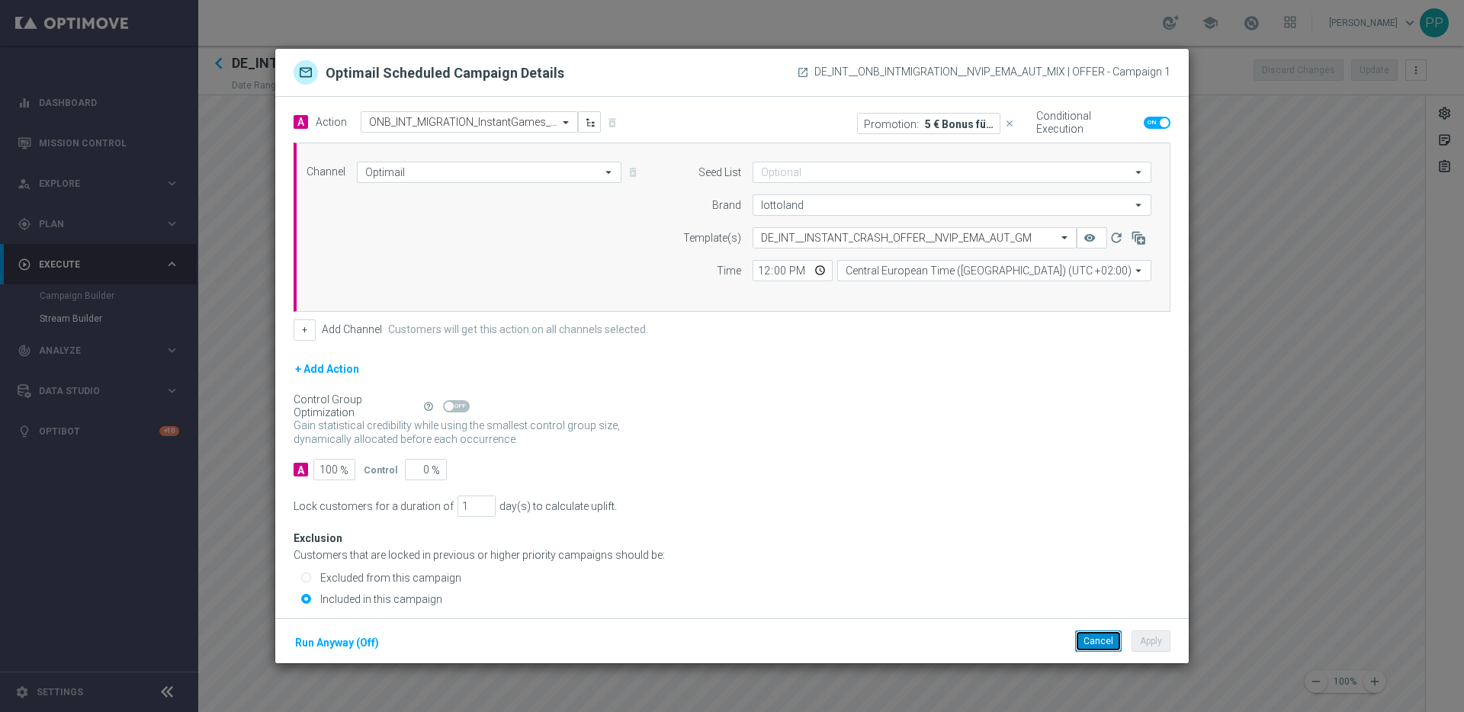
click at [1102, 634] on button "Cancel" at bounding box center [1098, 641] width 47 height 21
click at [1102, 640] on button "Cancel" at bounding box center [1098, 641] width 47 height 21
click at [1088, 637] on button "Cancel" at bounding box center [1098, 641] width 47 height 21
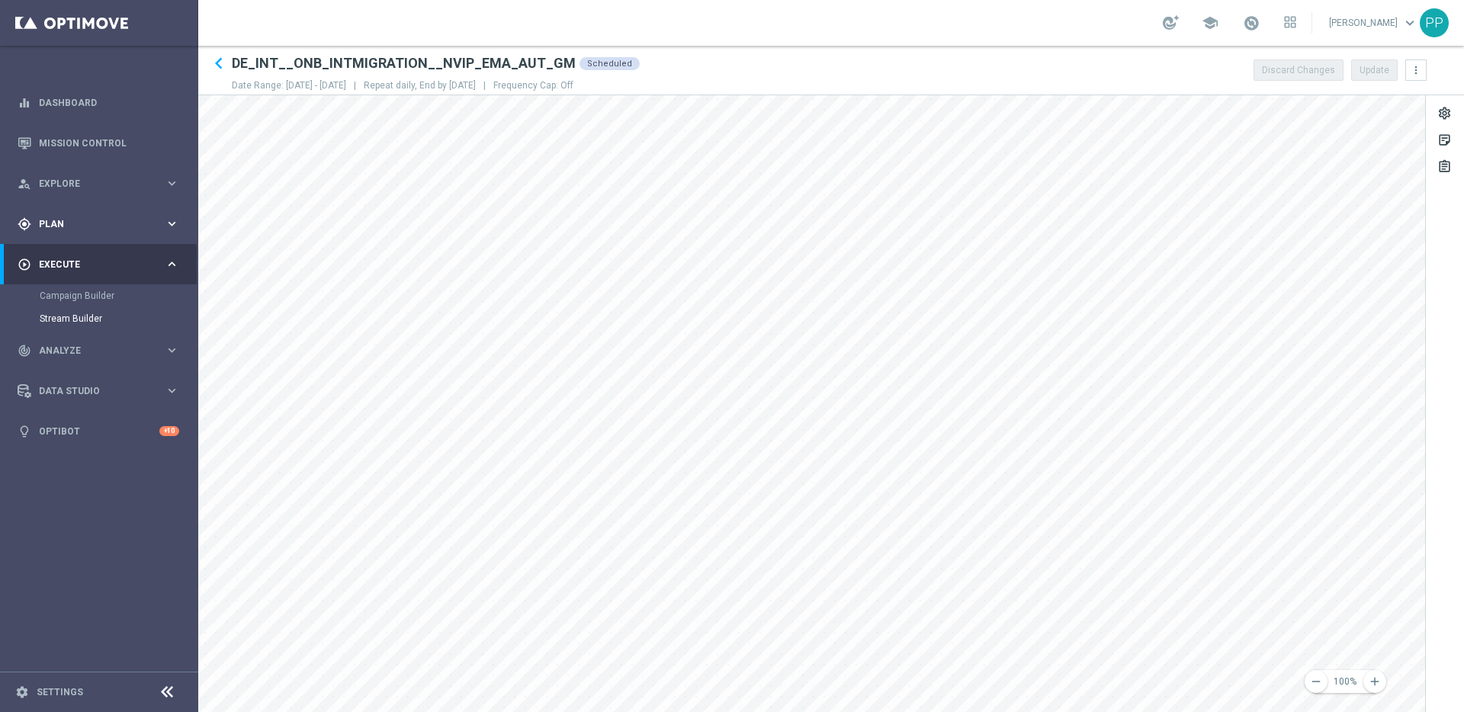
click at [39, 230] on div "gps_fixed Plan" at bounding box center [91, 224] width 147 height 14
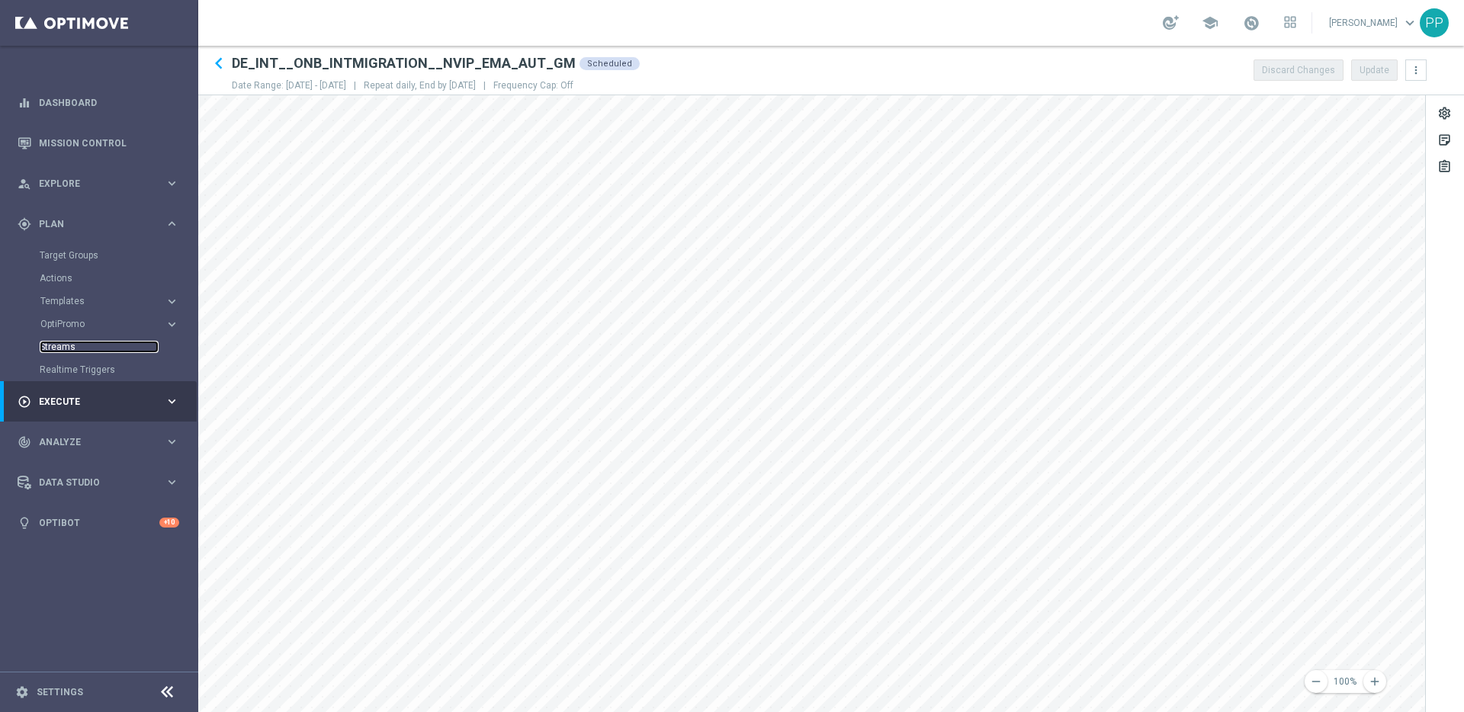
click at [62, 342] on link "Streams" at bounding box center [99, 347] width 119 height 12
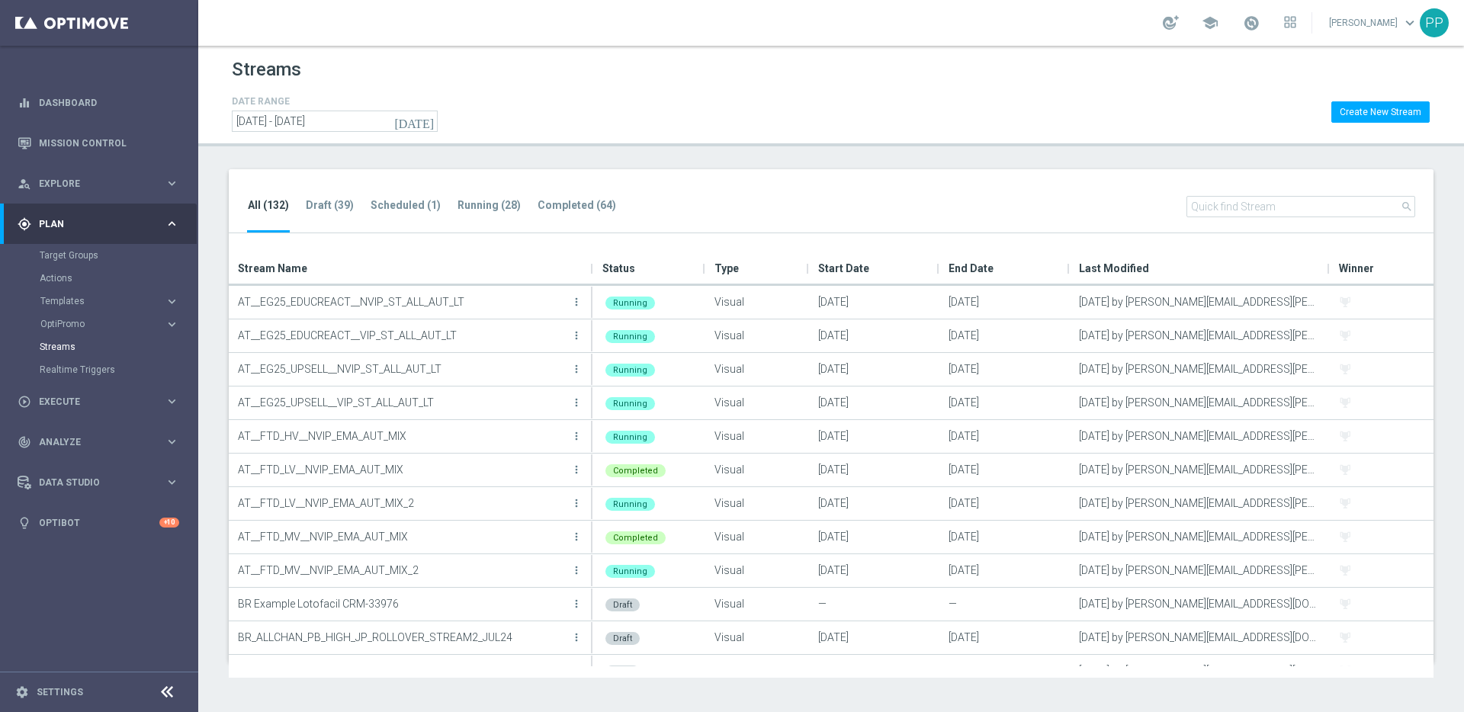
type input "9"
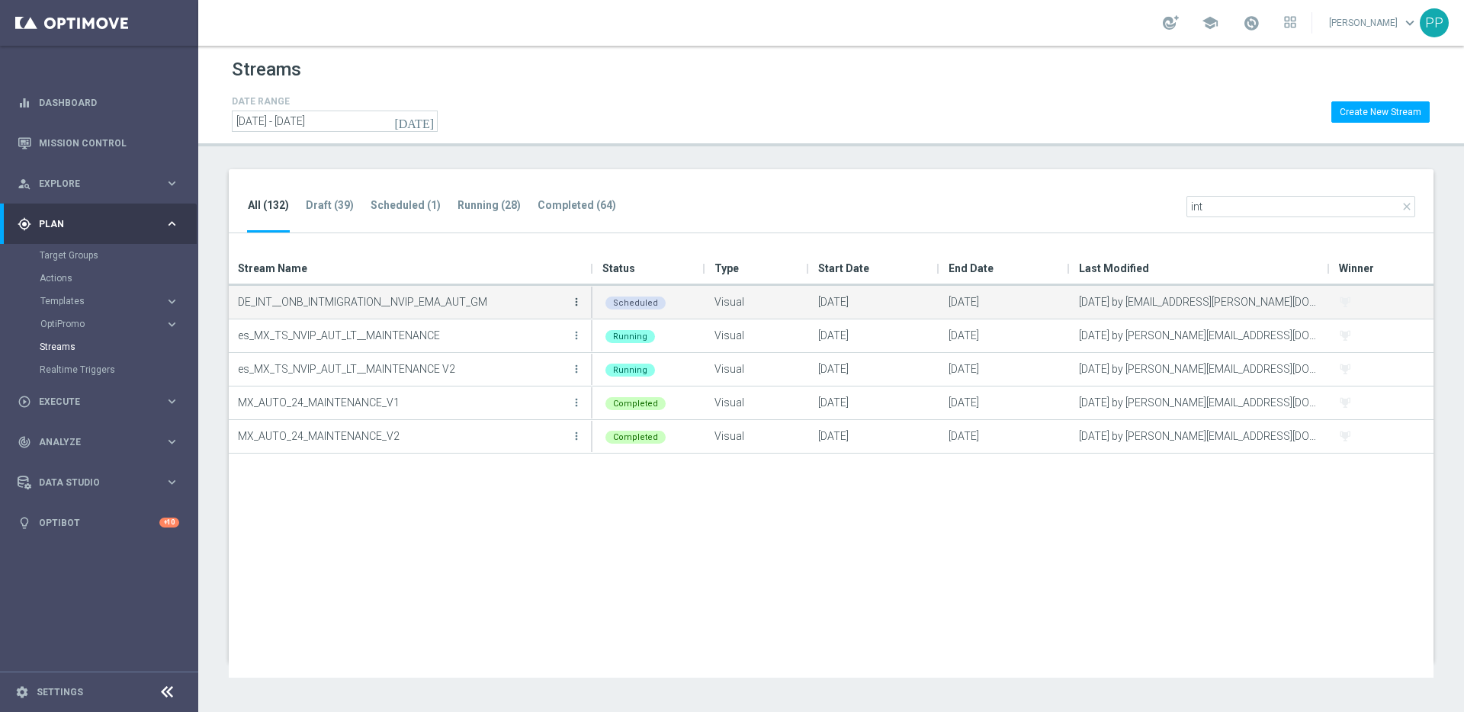
type input "int"
click at [579, 307] on icon "more_vert" at bounding box center [576, 302] width 12 height 12
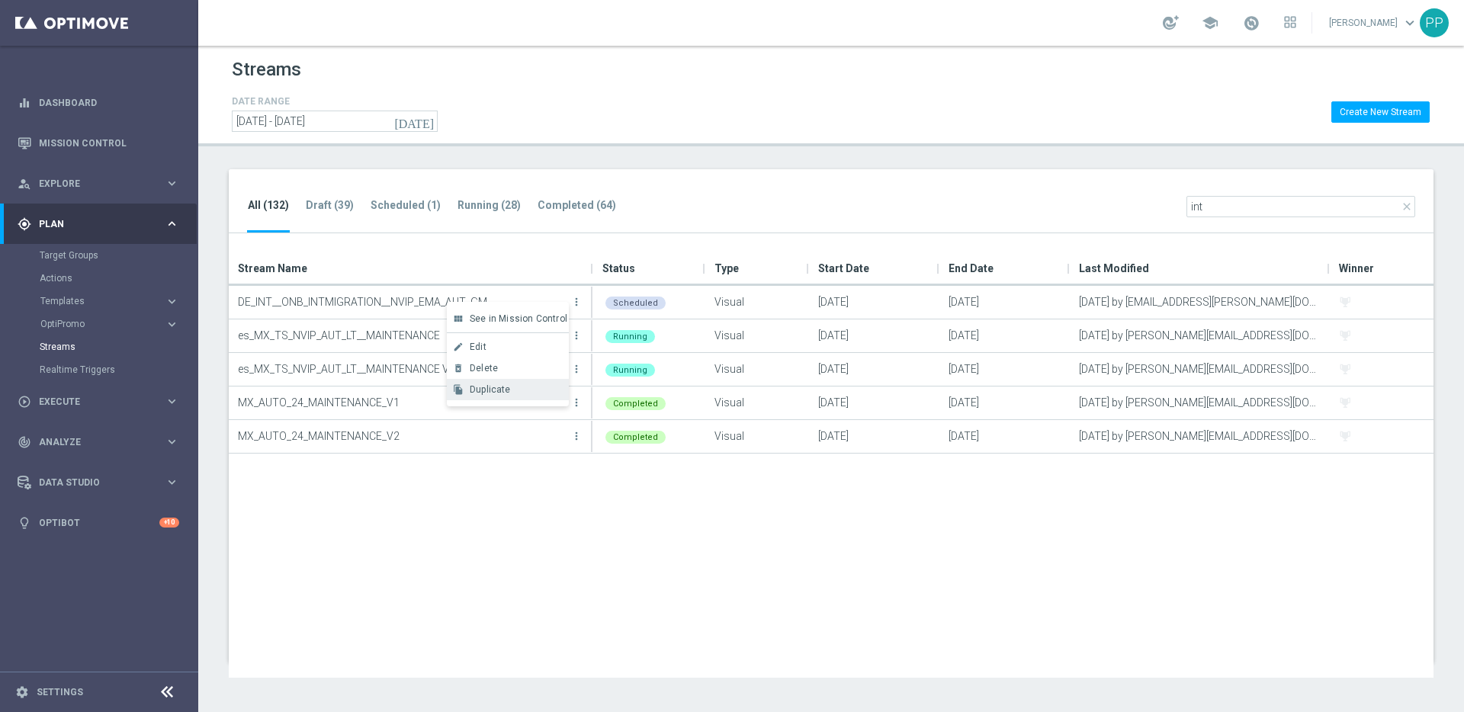
click at [486, 398] on div "file_copy Duplicate" at bounding box center [508, 389] width 122 height 21
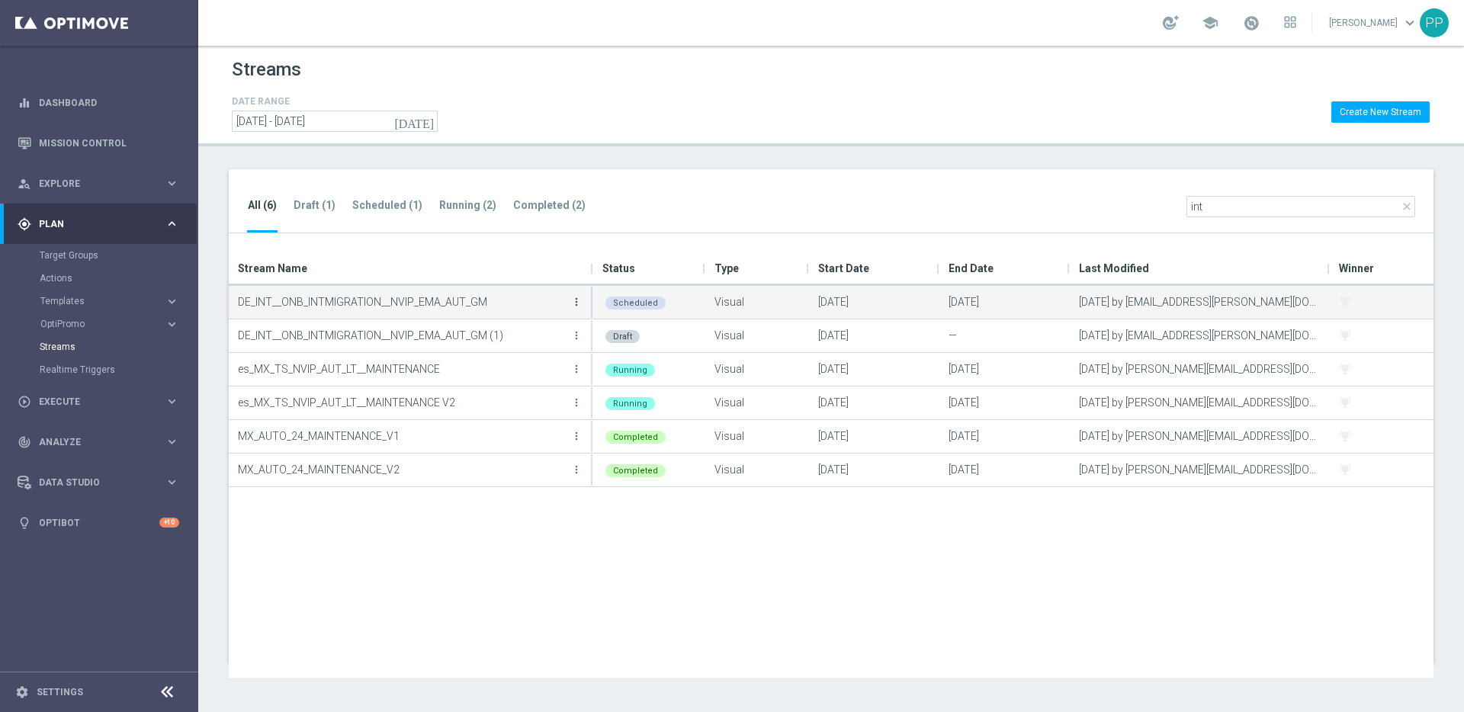
click at [576, 304] on icon "more_vert" at bounding box center [576, 302] width 12 height 12
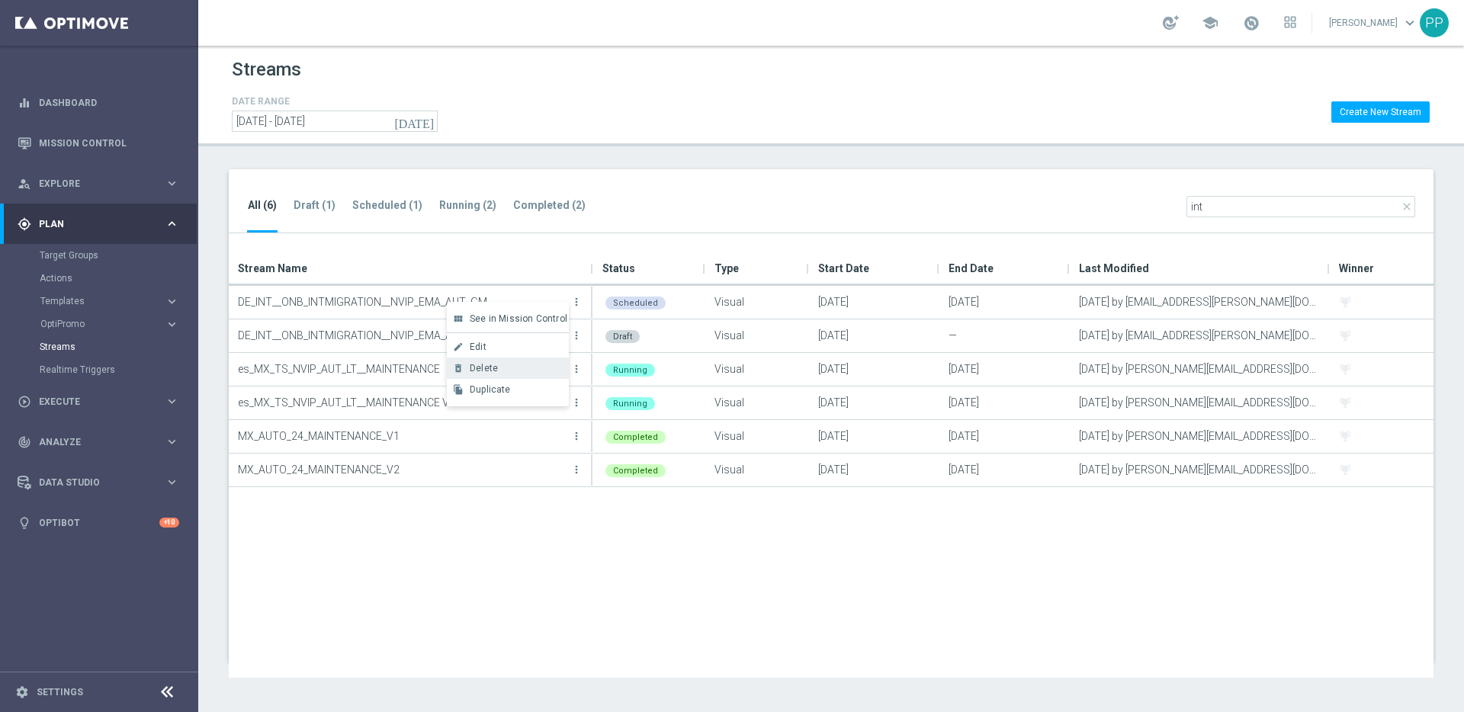
click at [477, 363] on span "Delete" at bounding box center [484, 368] width 28 height 11
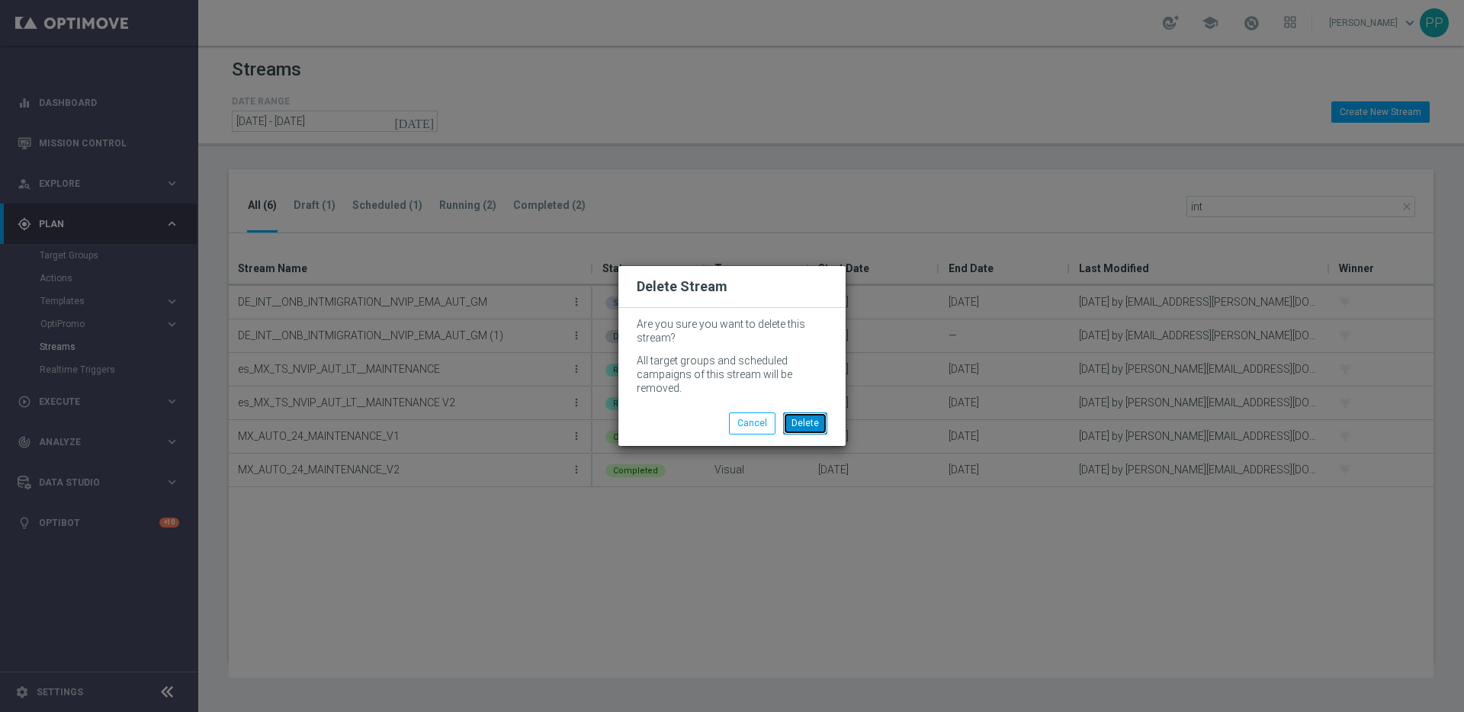
click at [804, 422] on button "Delete" at bounding box center [805, 423] width 44 height 21
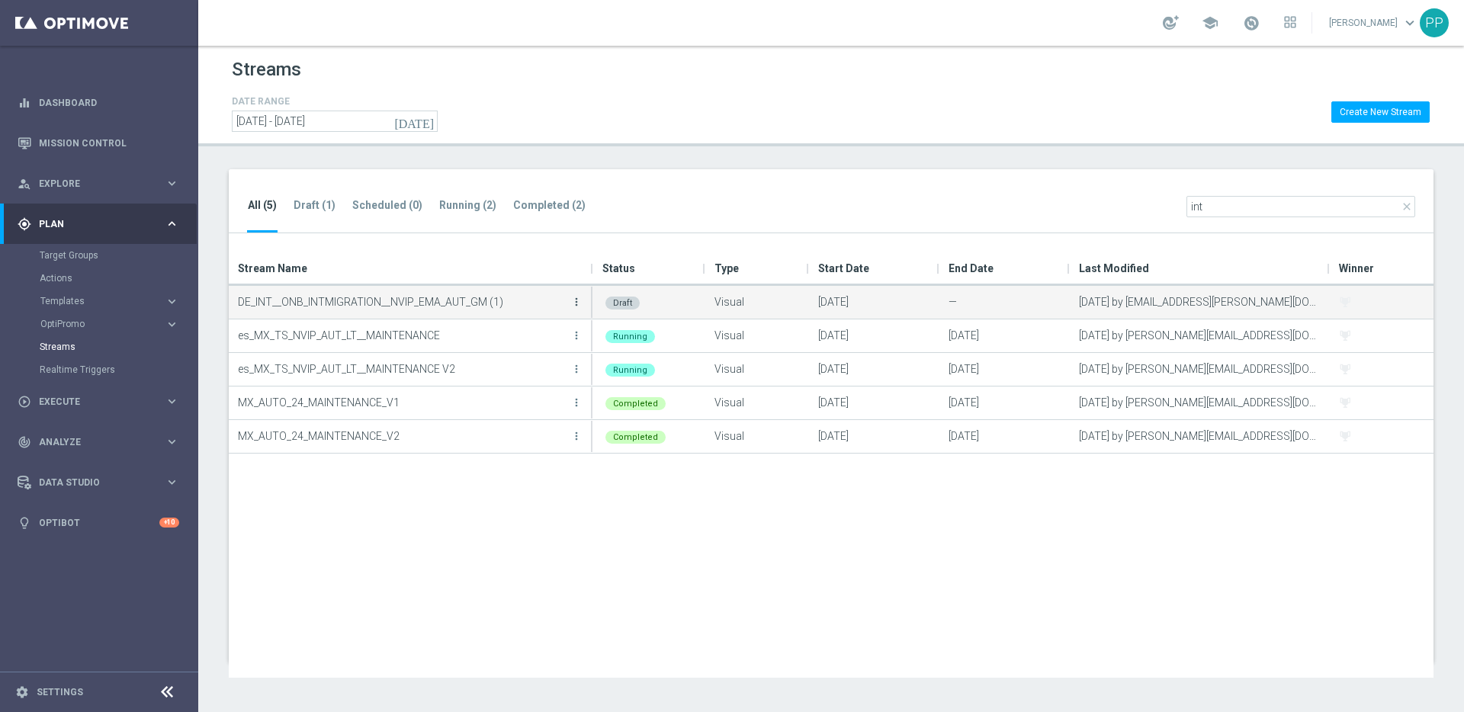
click at [576, 303] on icon "more_vert" at bounding box center [576, 302] width 12 height 12
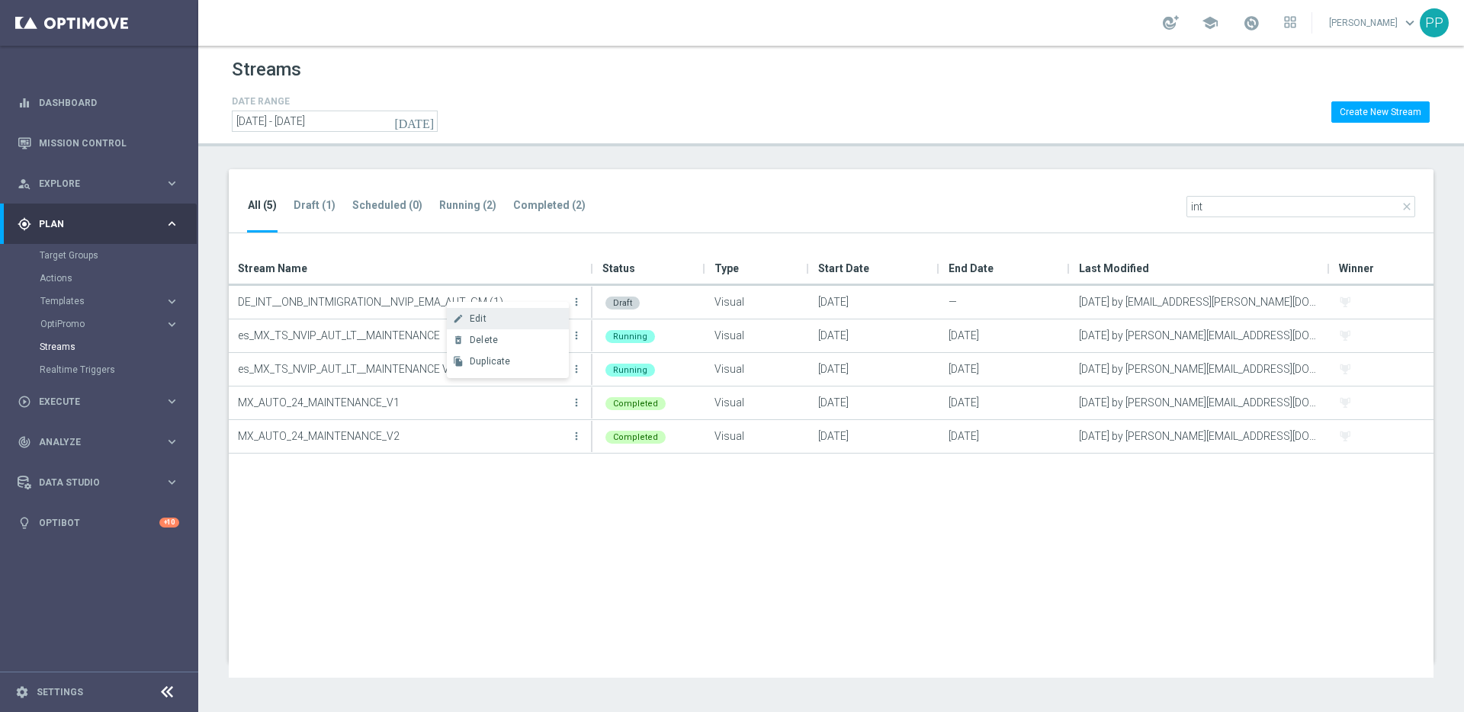
click at [523, 316] on div "Edit" at bounding box center [516, 318] width 92 height 11
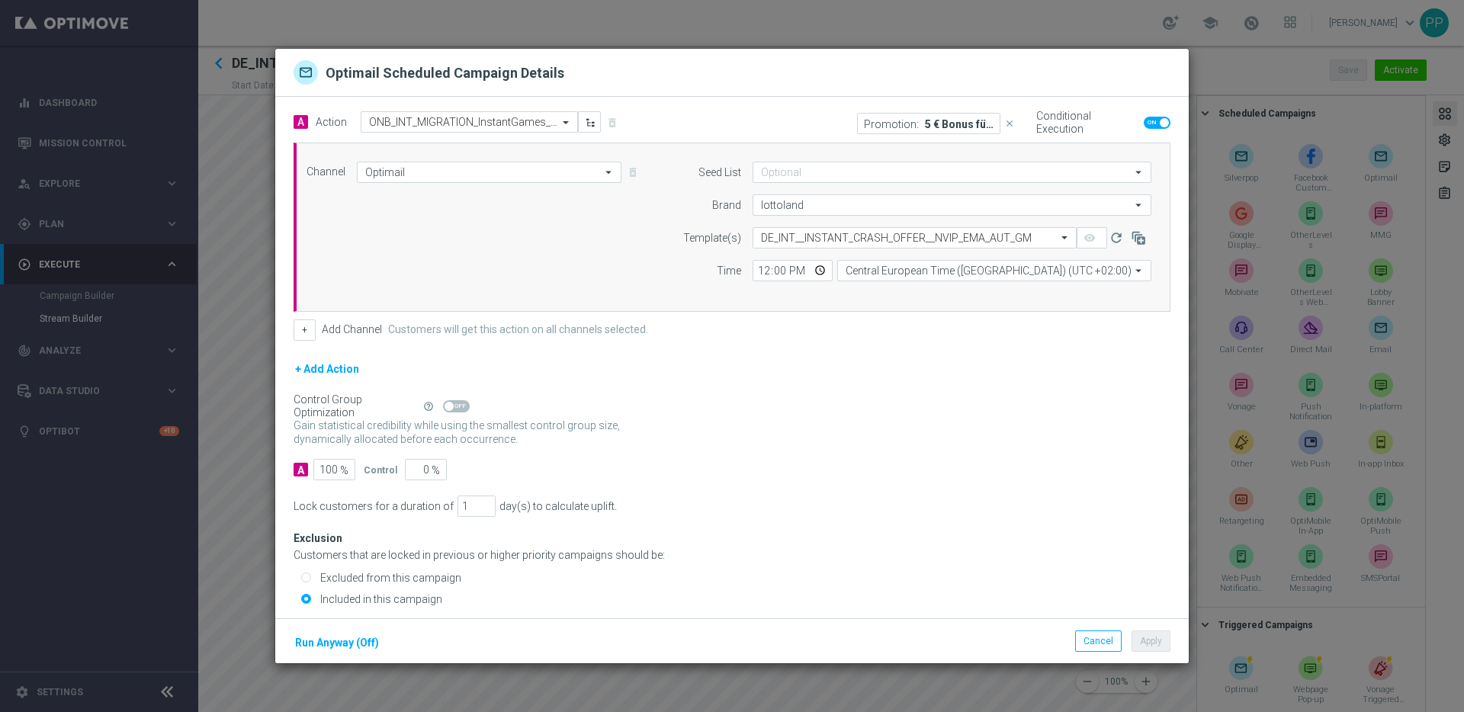
checkbox input "false"
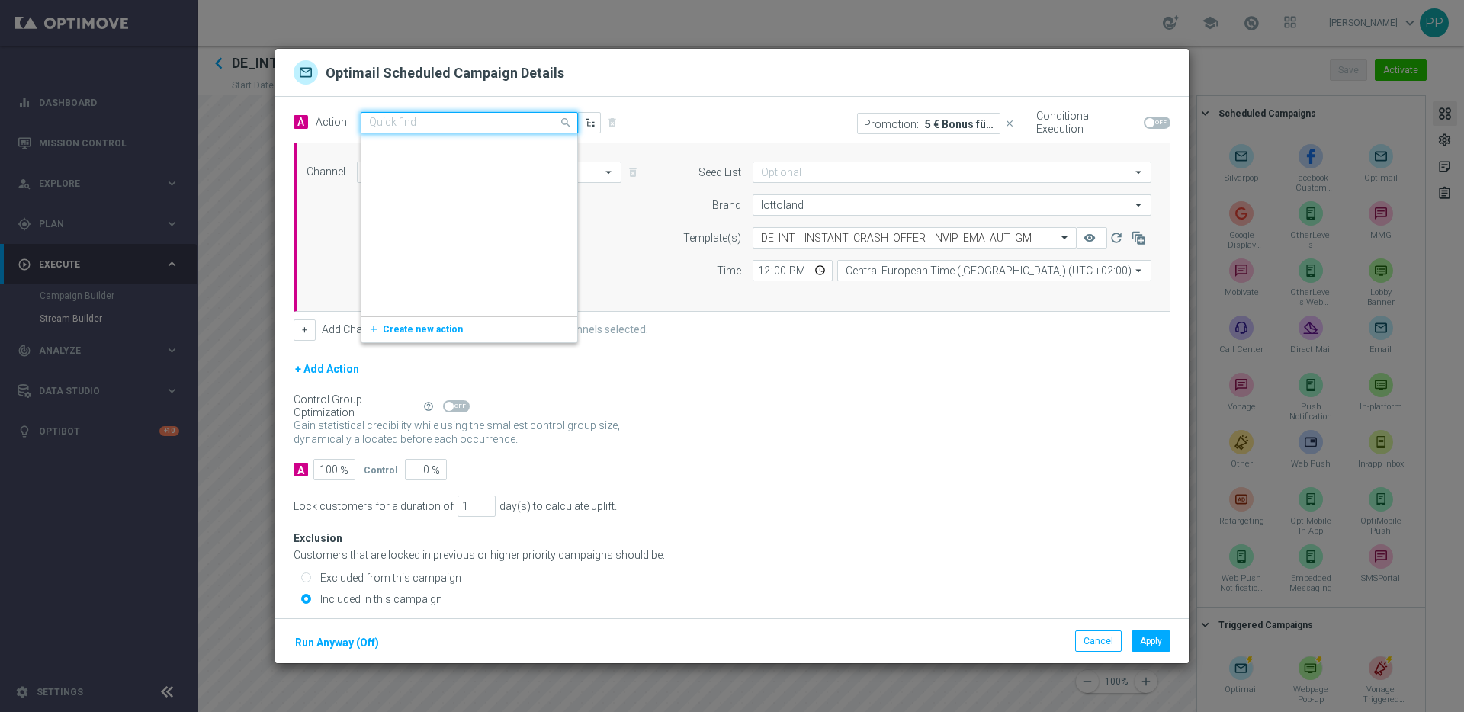
click at [426, 120] on input "text" at bounding box center [454, 123] width 170 height 13
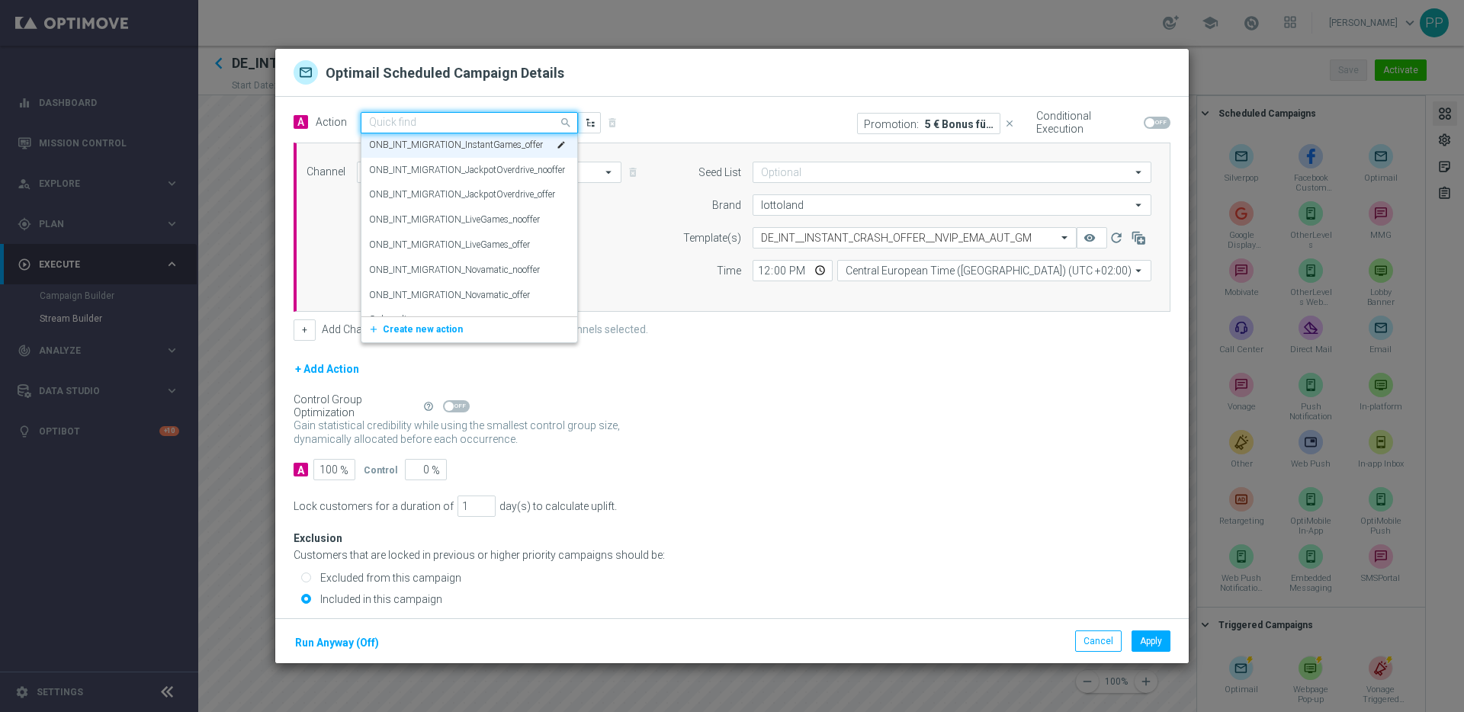
paste input "ONB_INT_MIGRATION_Novamatic_offer"
type input "ONB_INT_MIGRATION_Novamatic_offer"
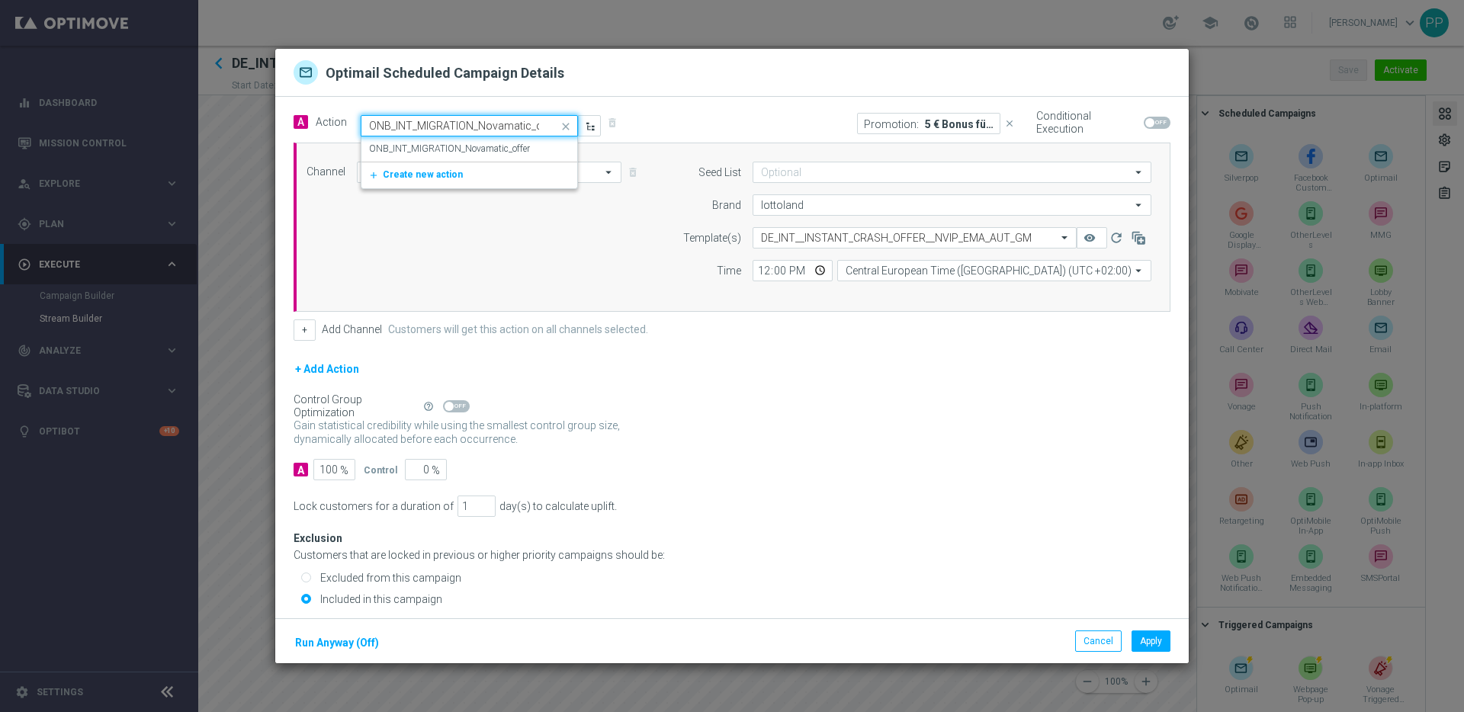
scroll to position [0, 15]
click at [433, 137] on div "ONB_INT_MIGRATION_Novamatic_offer edit" at bounding box center [469, 148] width 201 height 25
click at [807, 239] on input "text" at bounding box center [899, 238] width 277 height 13
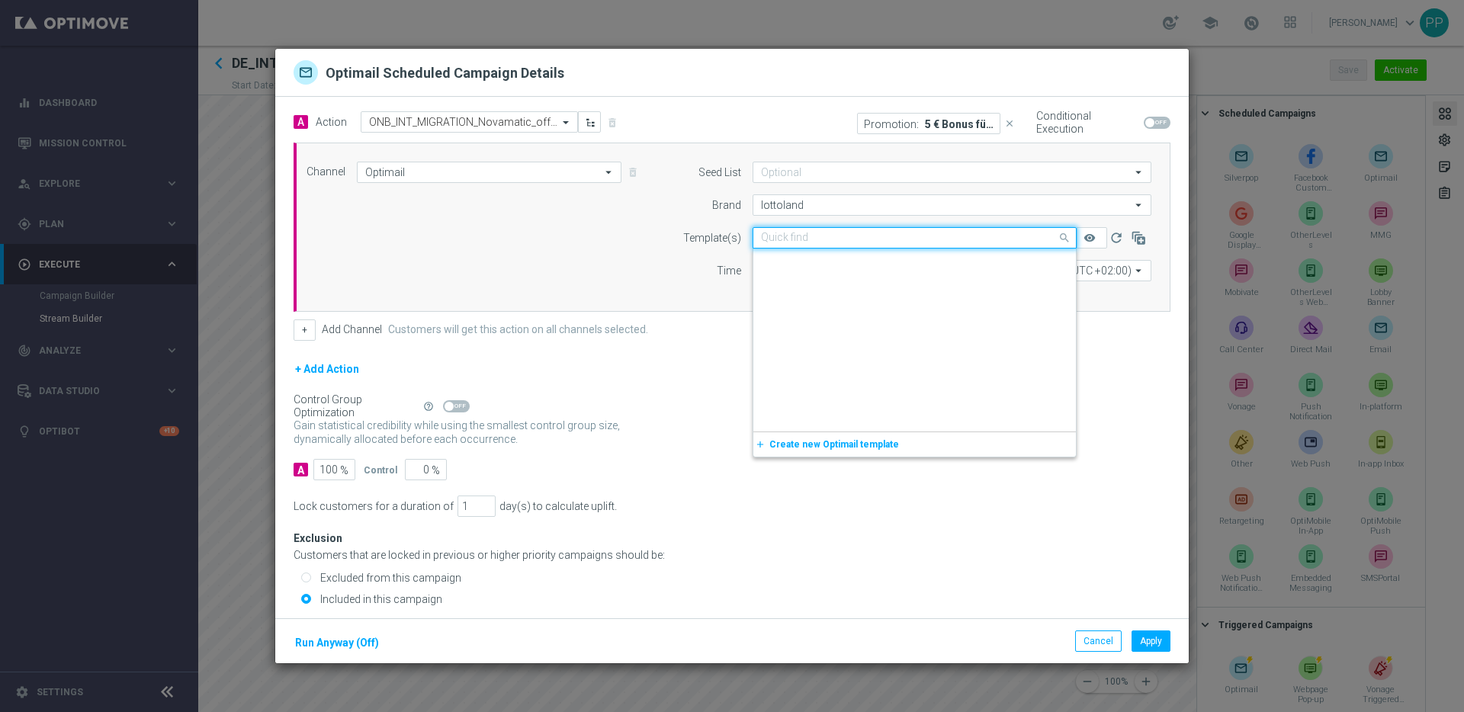
scroll to position [63836, 0]
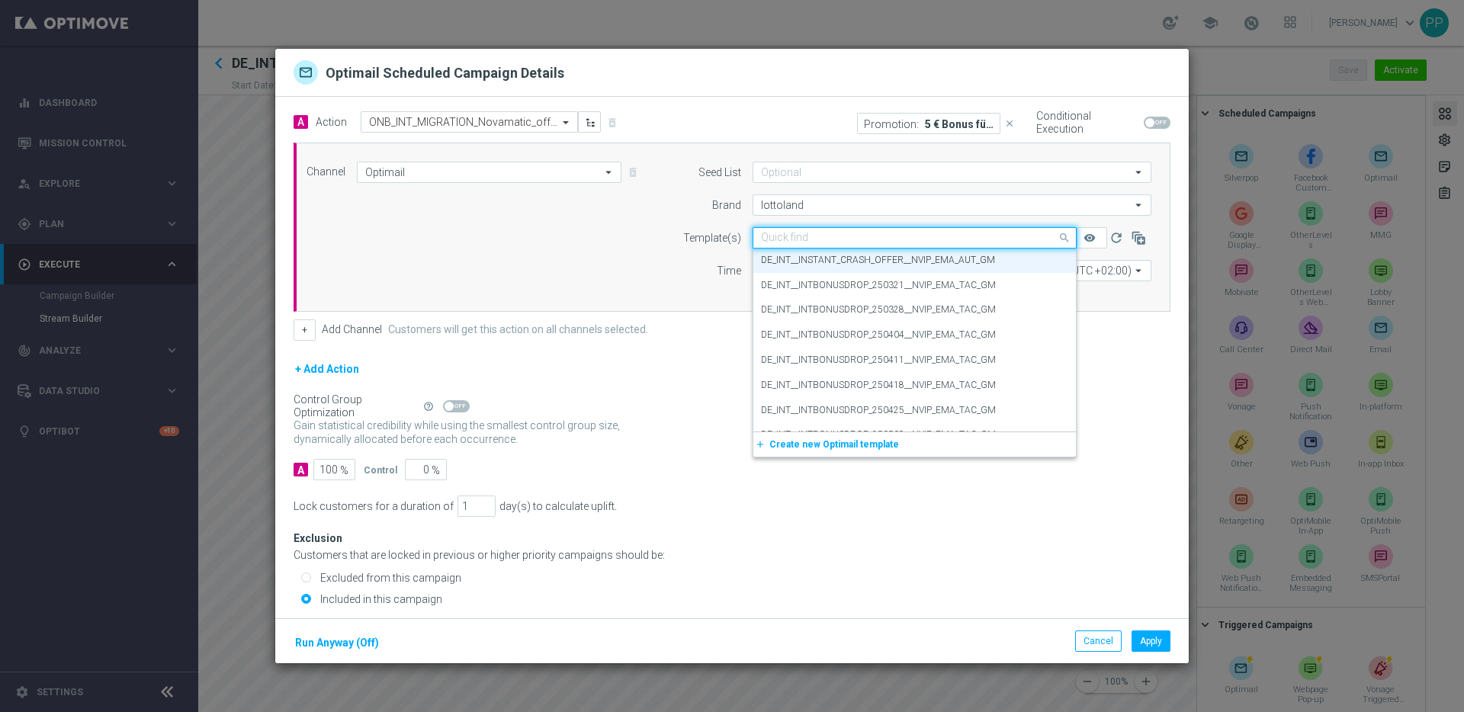
paste input "DE_INT__NOVOMATIC_OFFER__NVIP_EMA_AUT_GM"
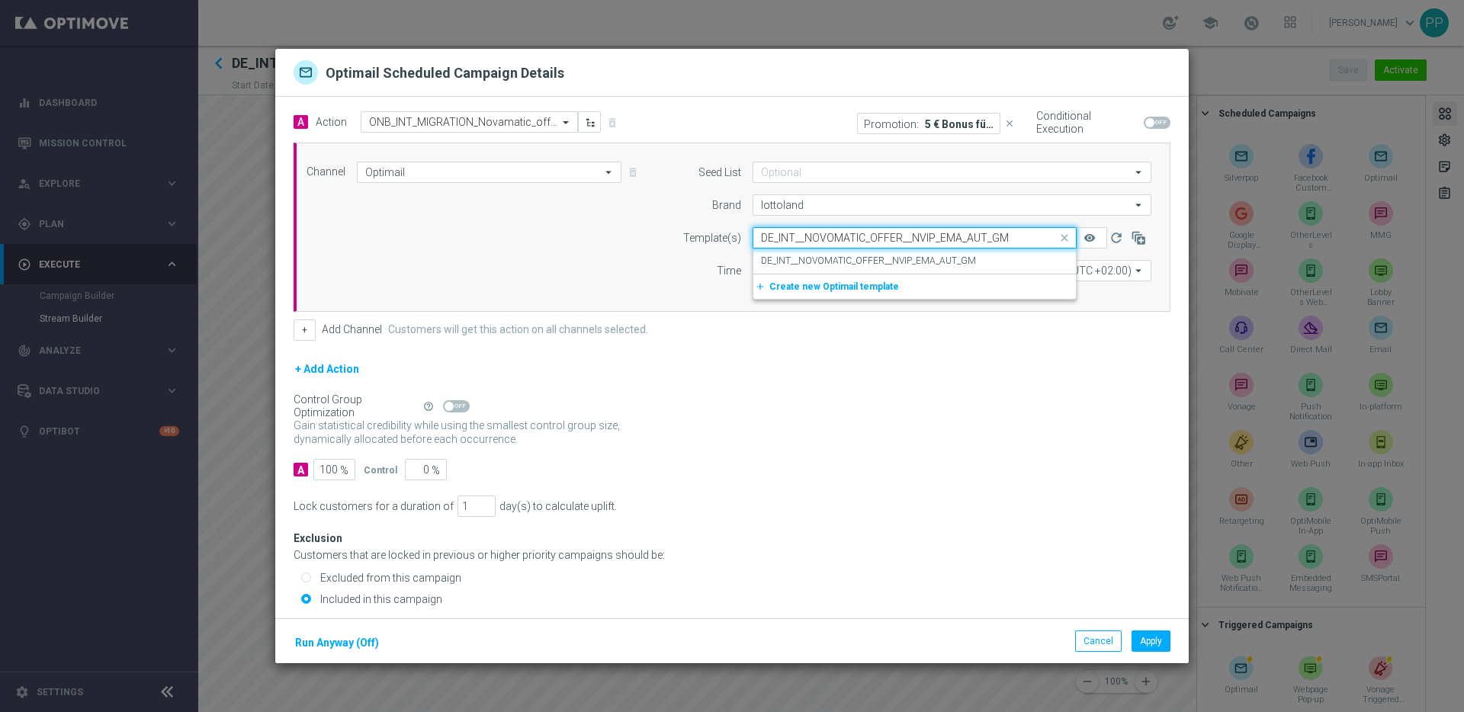
scroll to position [0, 0]
click at [814, 268] on div "DE_INT__NOVOMATIC_OFFER__NVIP_EMA_AUT_GM" at bounding box center [914, 261] width 307 height 25
type input "DE_INT__NOVOMATIC_OFFER__NVIP_EMA_AUT_GM"
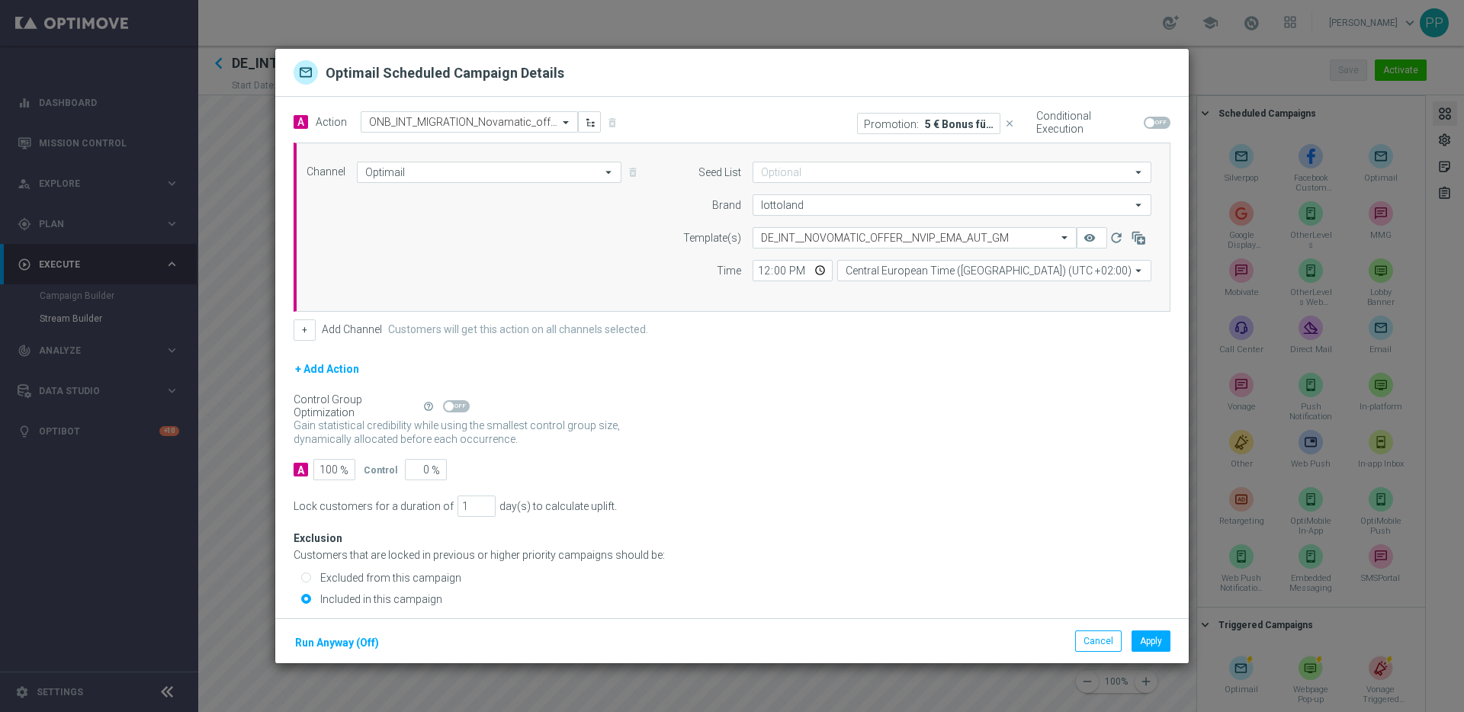
click at [974, 122] on p "5 € Bonus für Crash Games und Sofortspiele" at bounding box center [959, 123] width 69 height 12
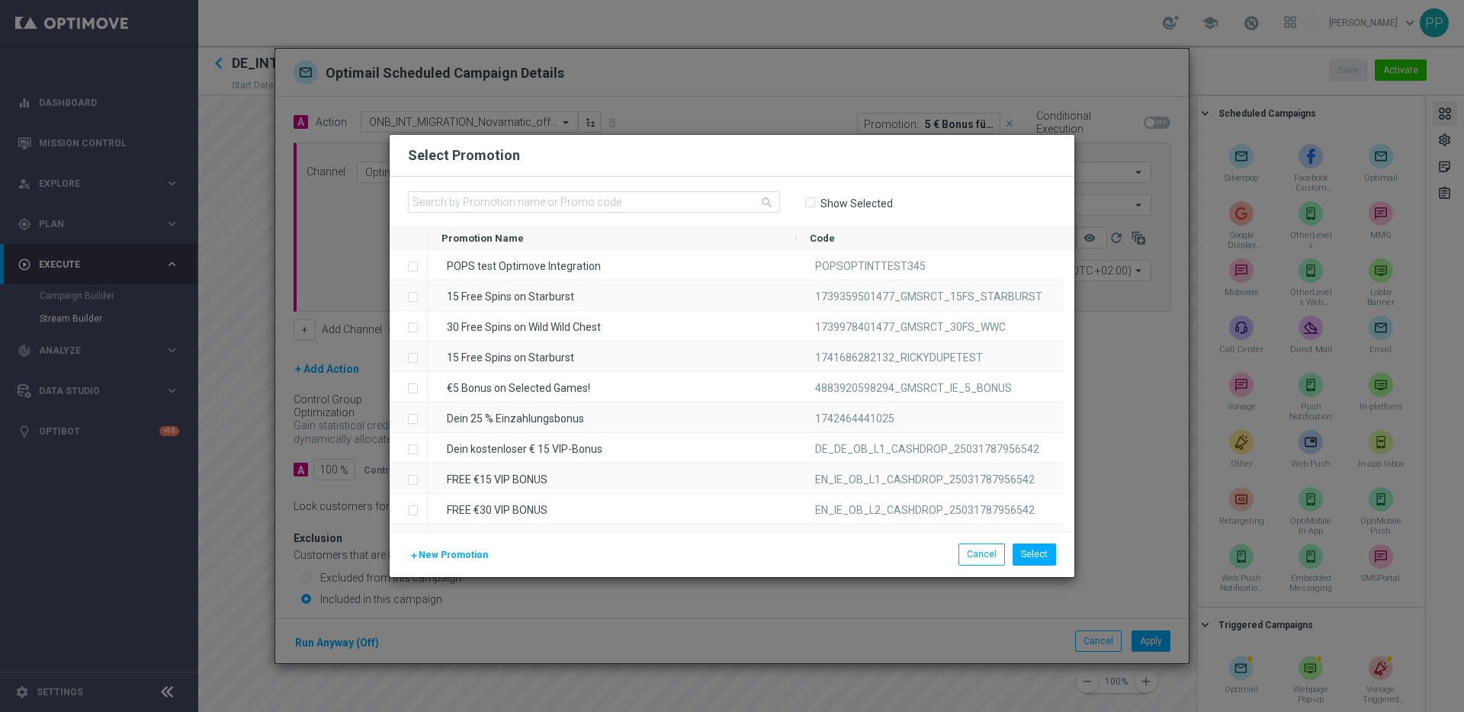
click at [811, 201] on input "Show Selected" at bounding box center [809, 203] width 10 height 10
checkbox input "true"
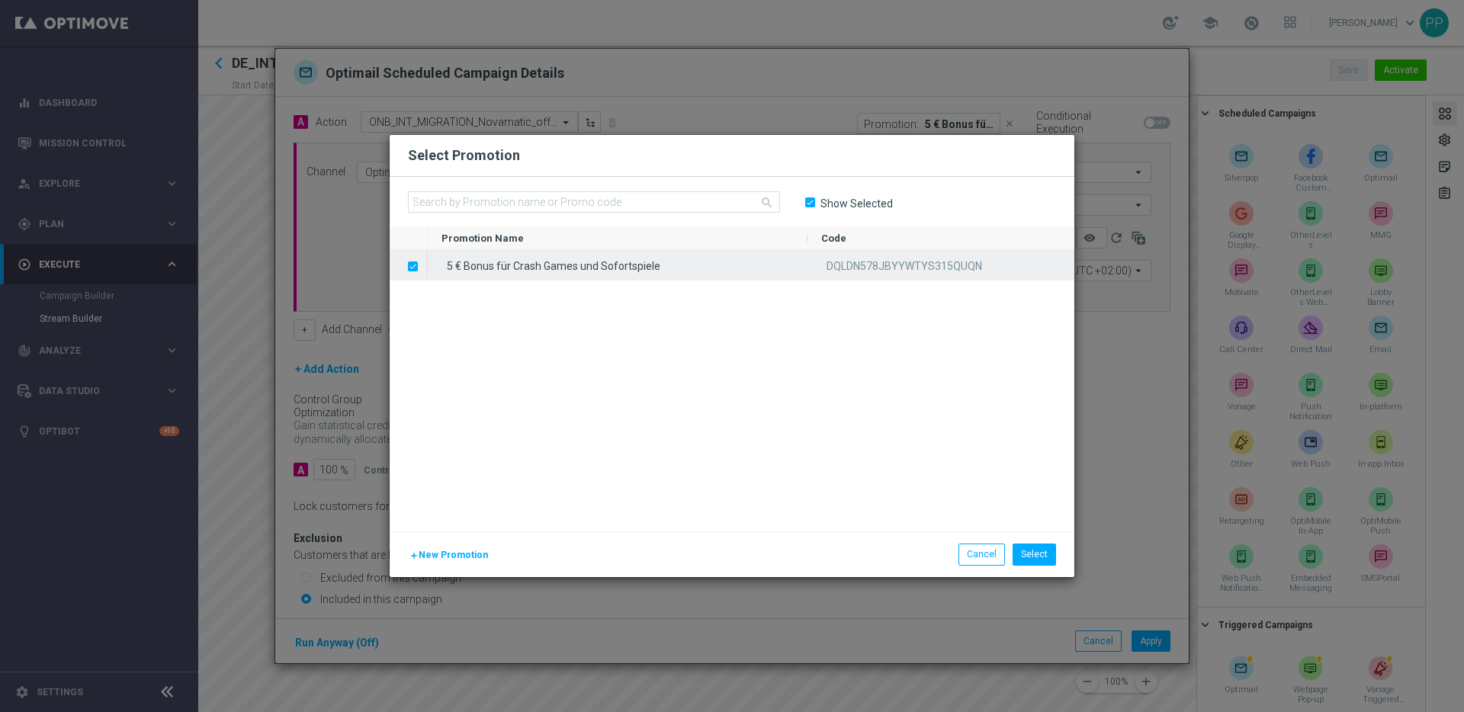
click at [422, 268] on label "Press SPACE to deselect this row." at bounding box center [424, 268] width 5 height 14
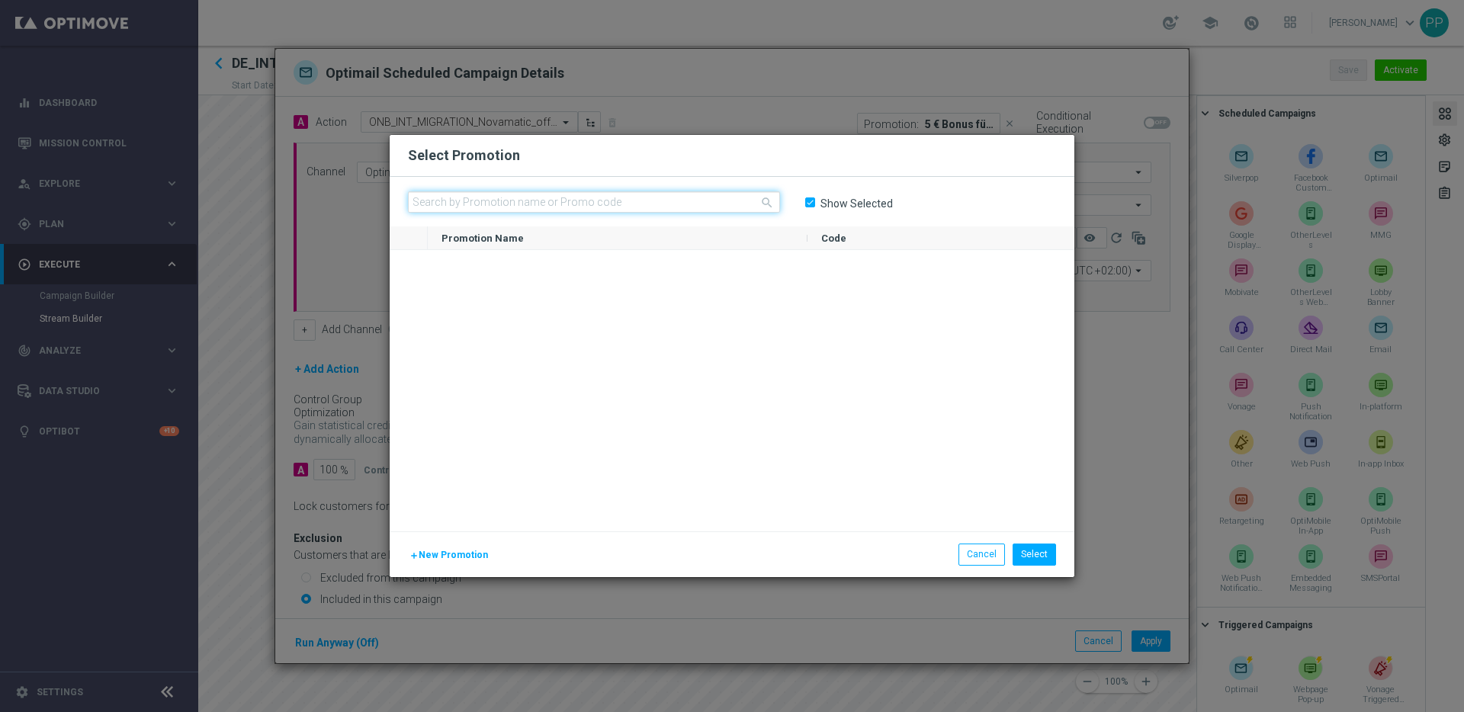
click at [477, 206] on input "text" at bounding box center [594, 201] width 372 height 21
paste input "HQS957HAC7NVX3YX0H07J1Y"
type input "HQS957HAC7NVX3YX0H07J1Y"
click at [812, 199] on input "Show Selected" at bounding box center [809, 203] width 10 height 10
checkbox input "false"
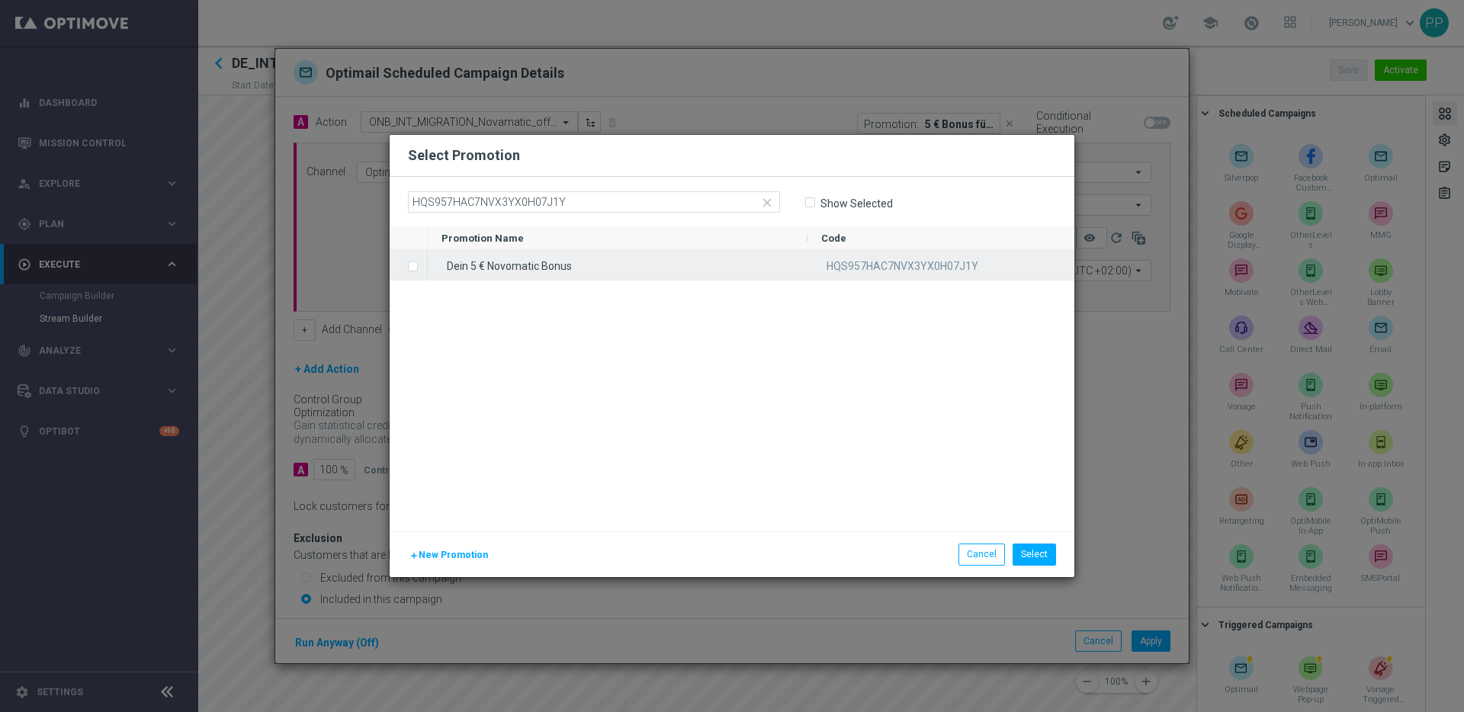
click at [422, 265] on label "Press SPACE to select this row." at bounding box center [424, 268] width 5 height 14
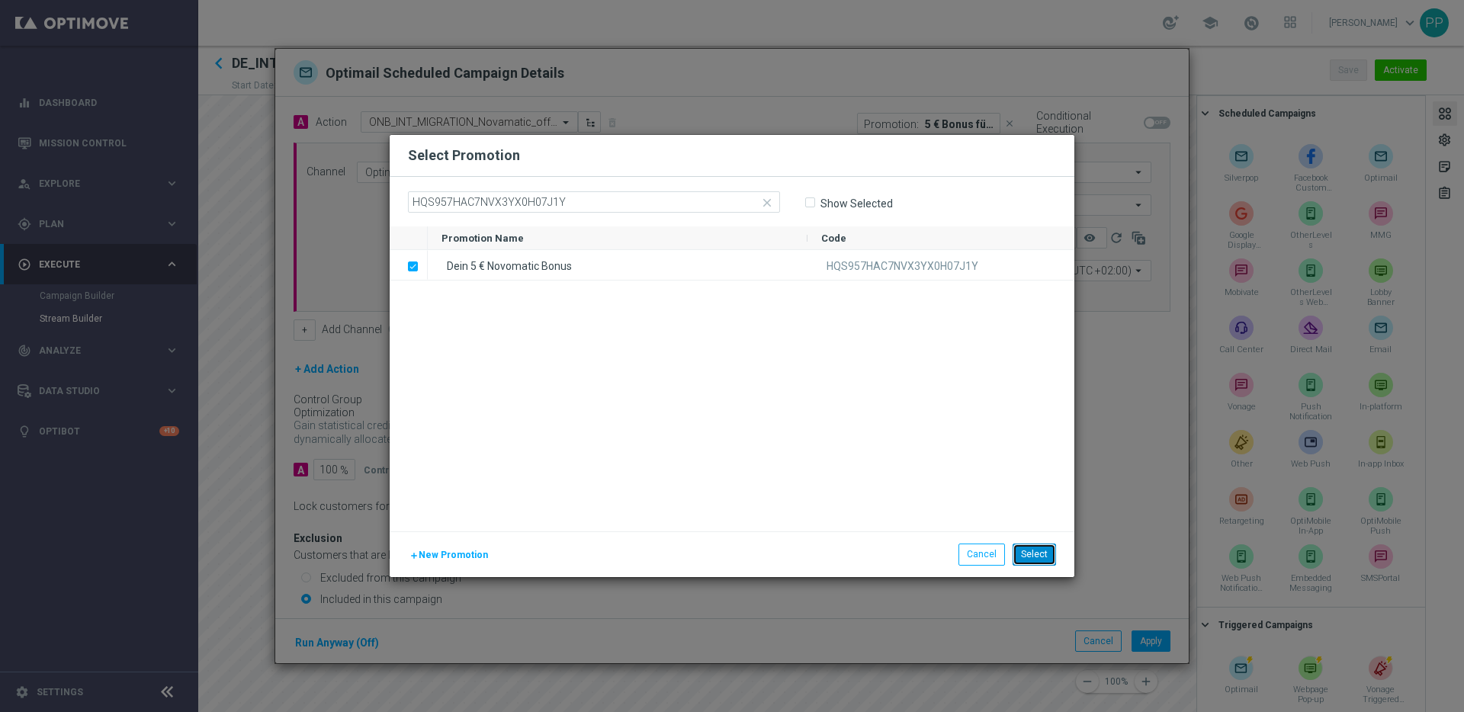
click at [1037, 560] on button "Select" at bounding box center [1034, 554] width 43 height 21
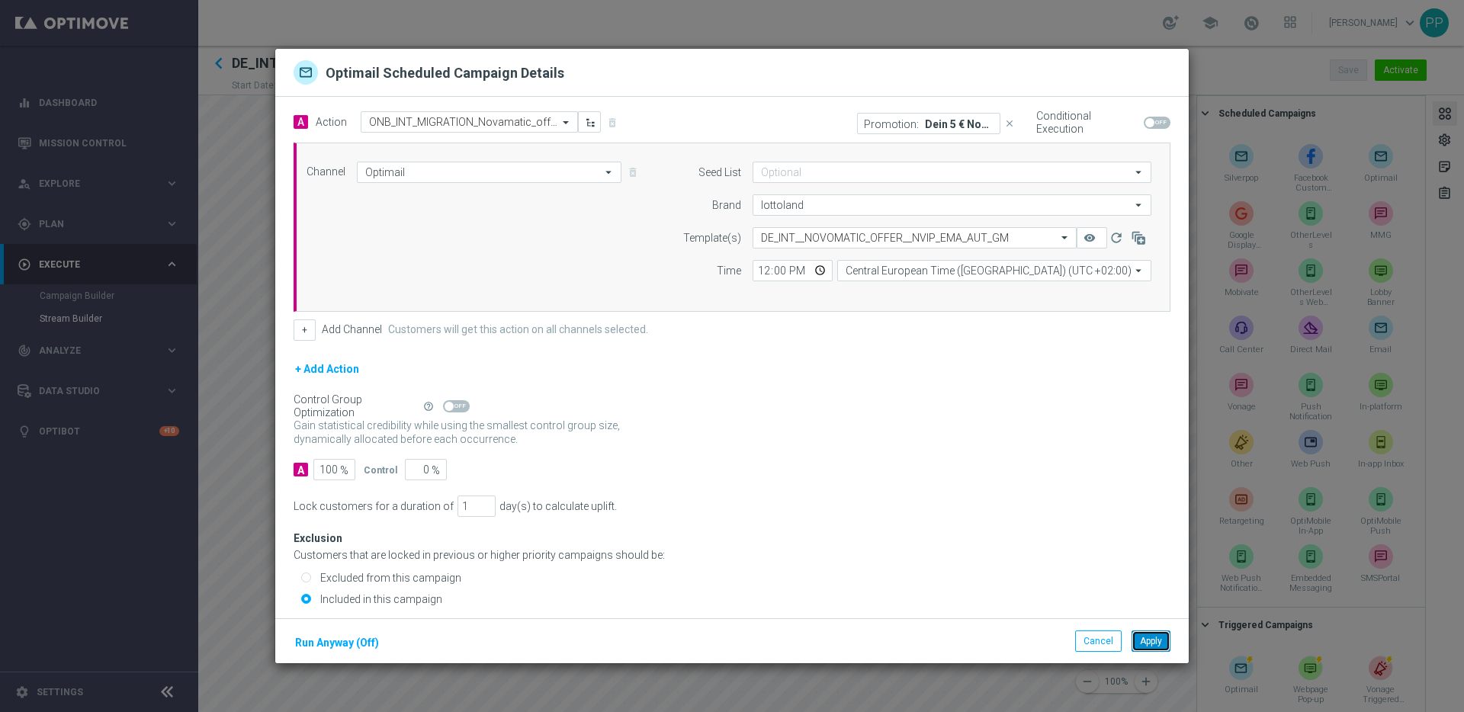
click at [1158, 644] on button "Apply" at bounding box center [1151, 641] width 39 height 21
click at [411, 116] on input "text" at bounding box center [454, 122] width 170 height 13
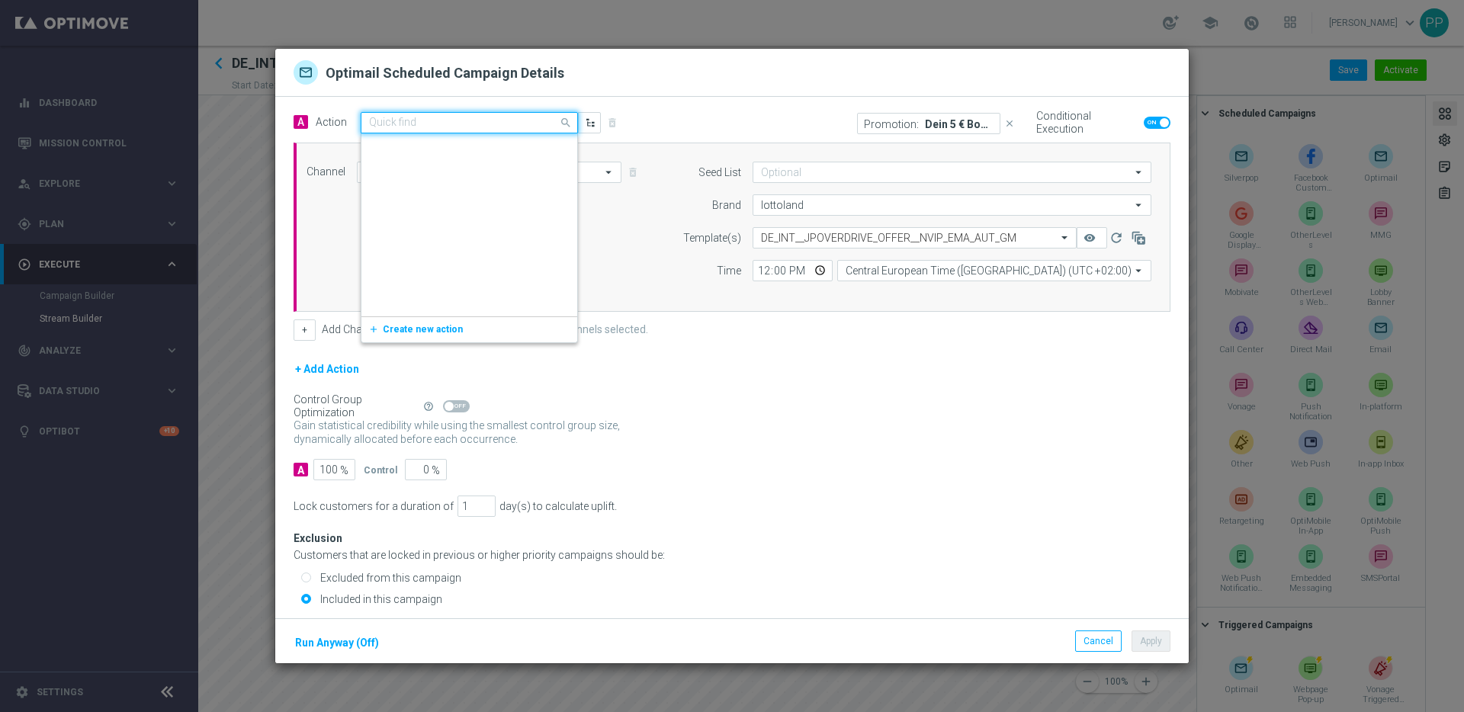
scroll to position [570022, 0]
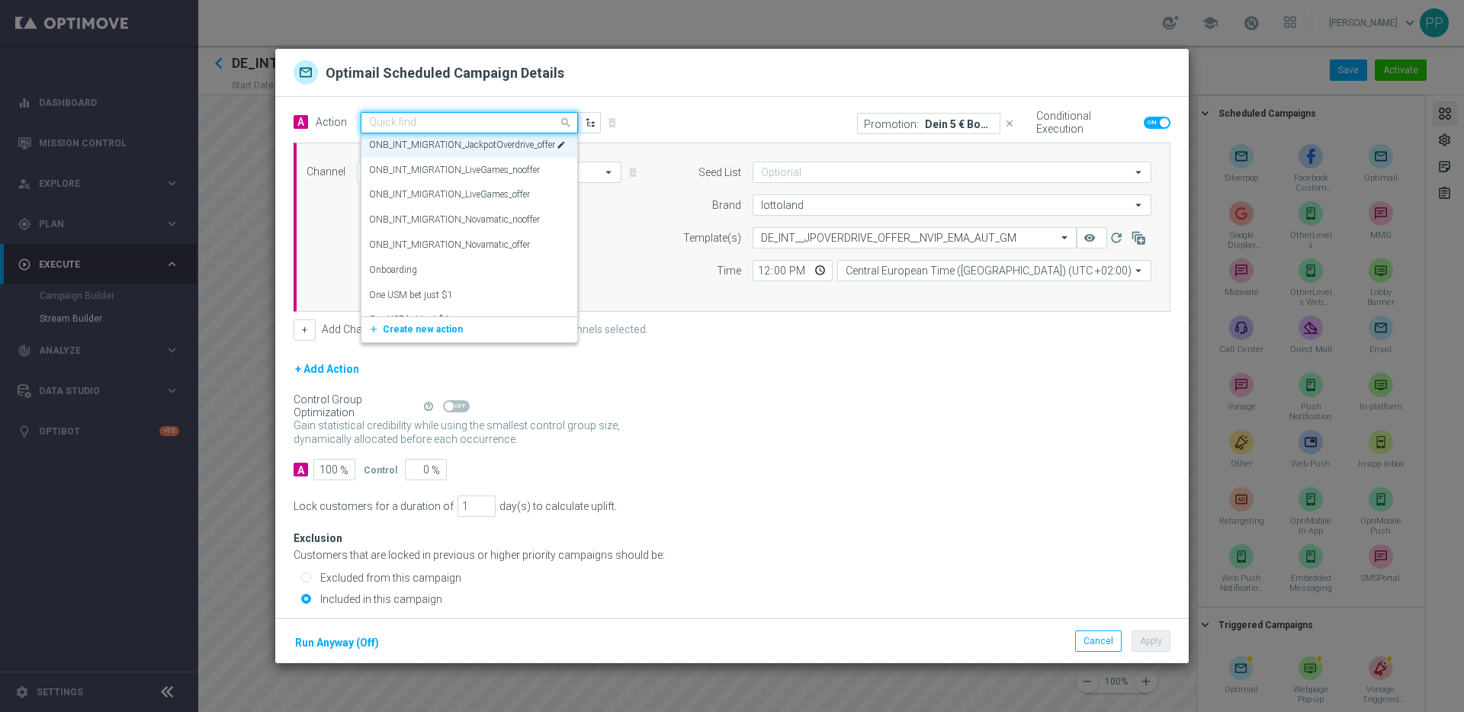
paste input "ONB_INT_MIGRATION_LiveGames_offer"
type input "ONB_INT_MIGRATION_LiveGames_offer"
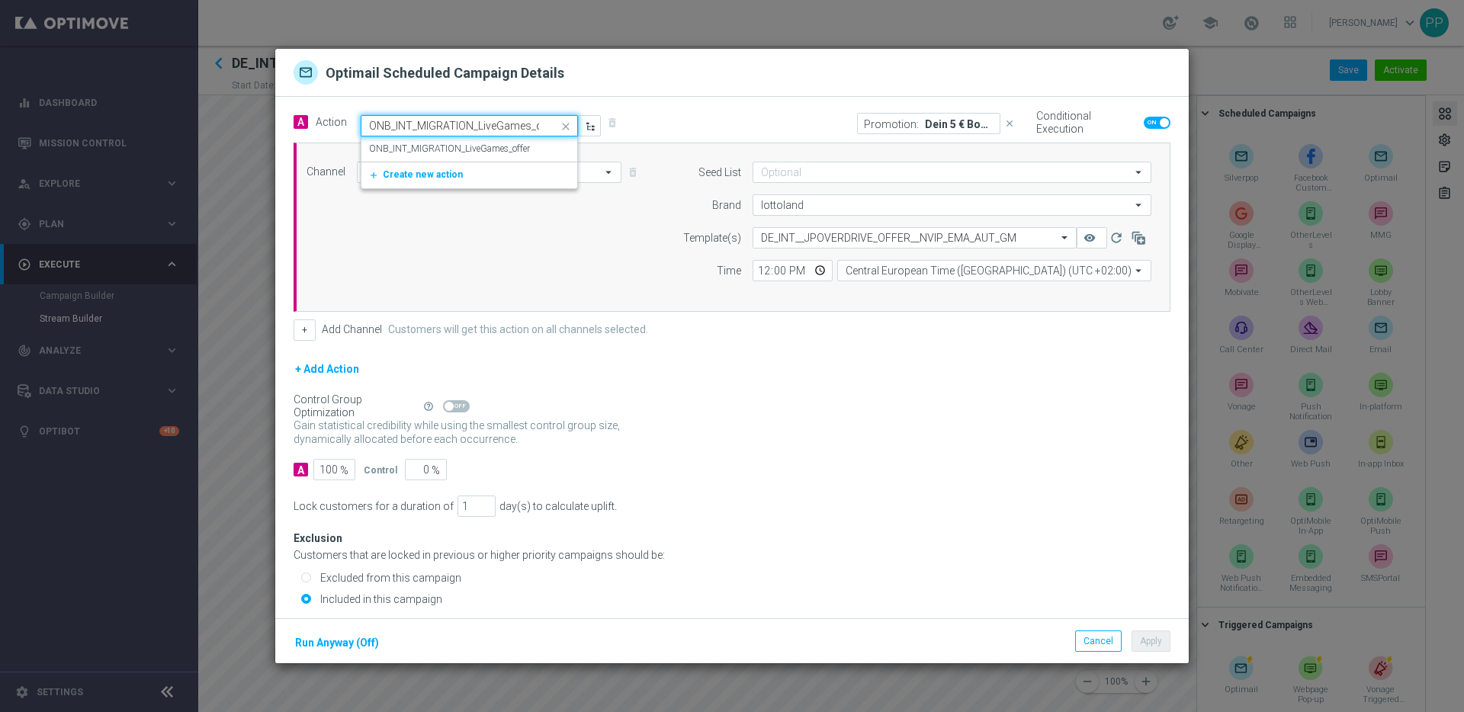
scroll to position [0, 16]
click at [423, 146] on label "ONB_INT_MIGRATION_LiveGames_offer" at bounding box center [449, 149] width 161 height 13
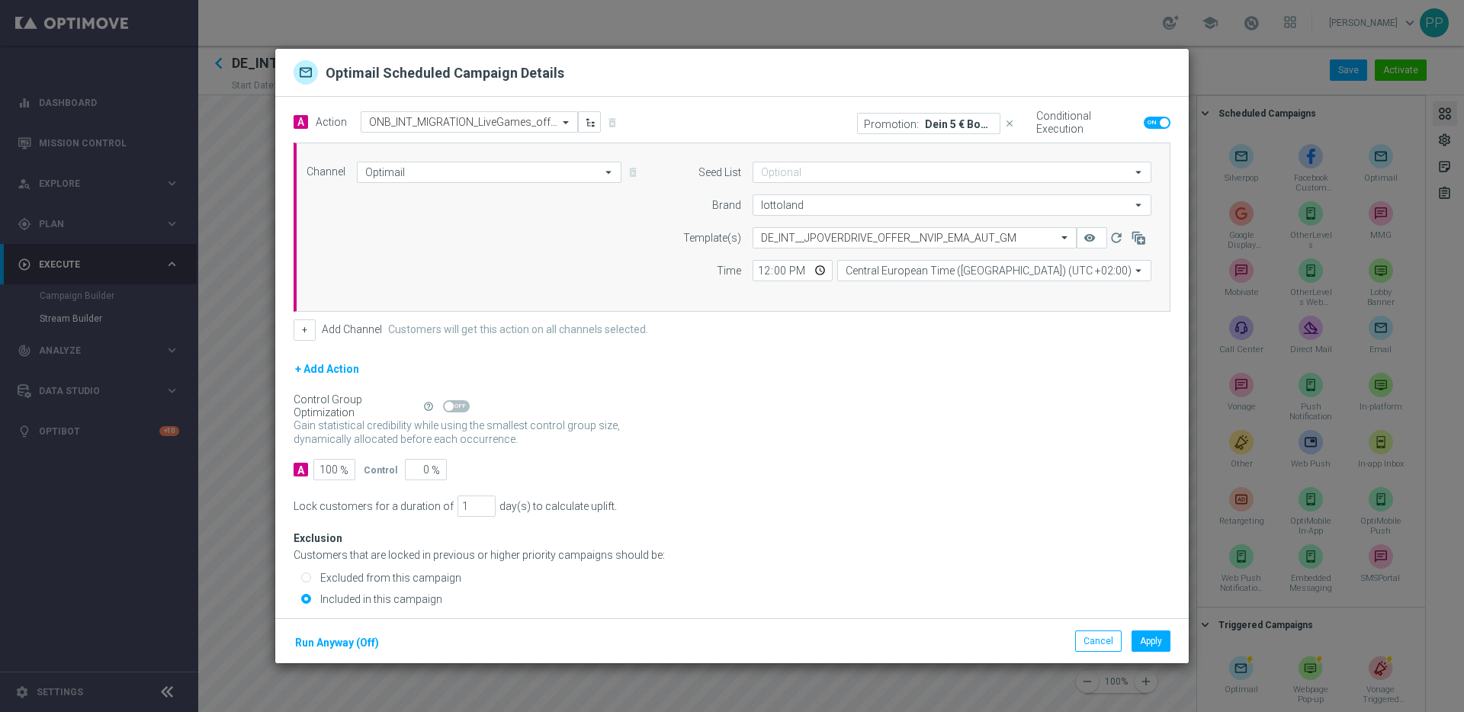
scroll to position [0, 0]
click at [837, 237] on input "text" at bounding box center [899, 238] width 277 height 13
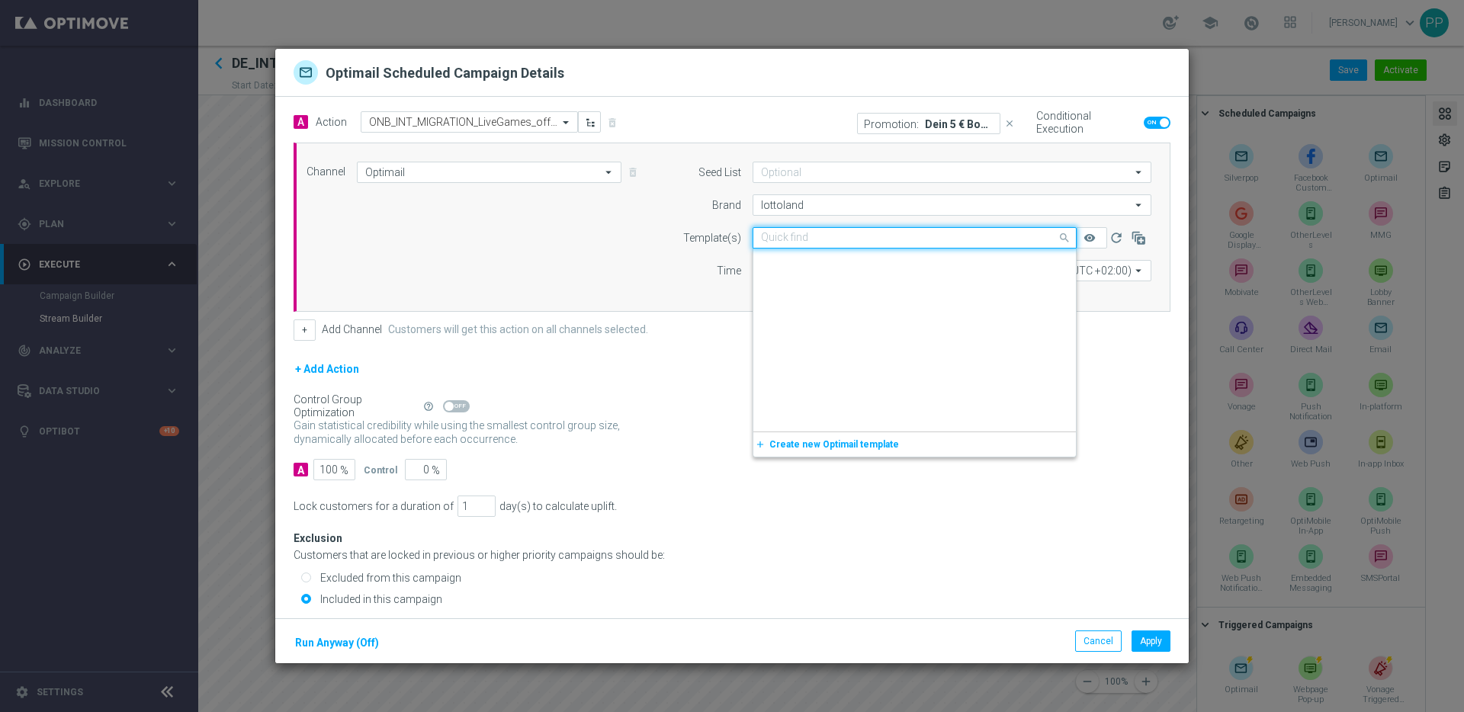
paste input "DE_INT__LIVEGAMES_OFFER__NVIP_EMA_AUT_GM"
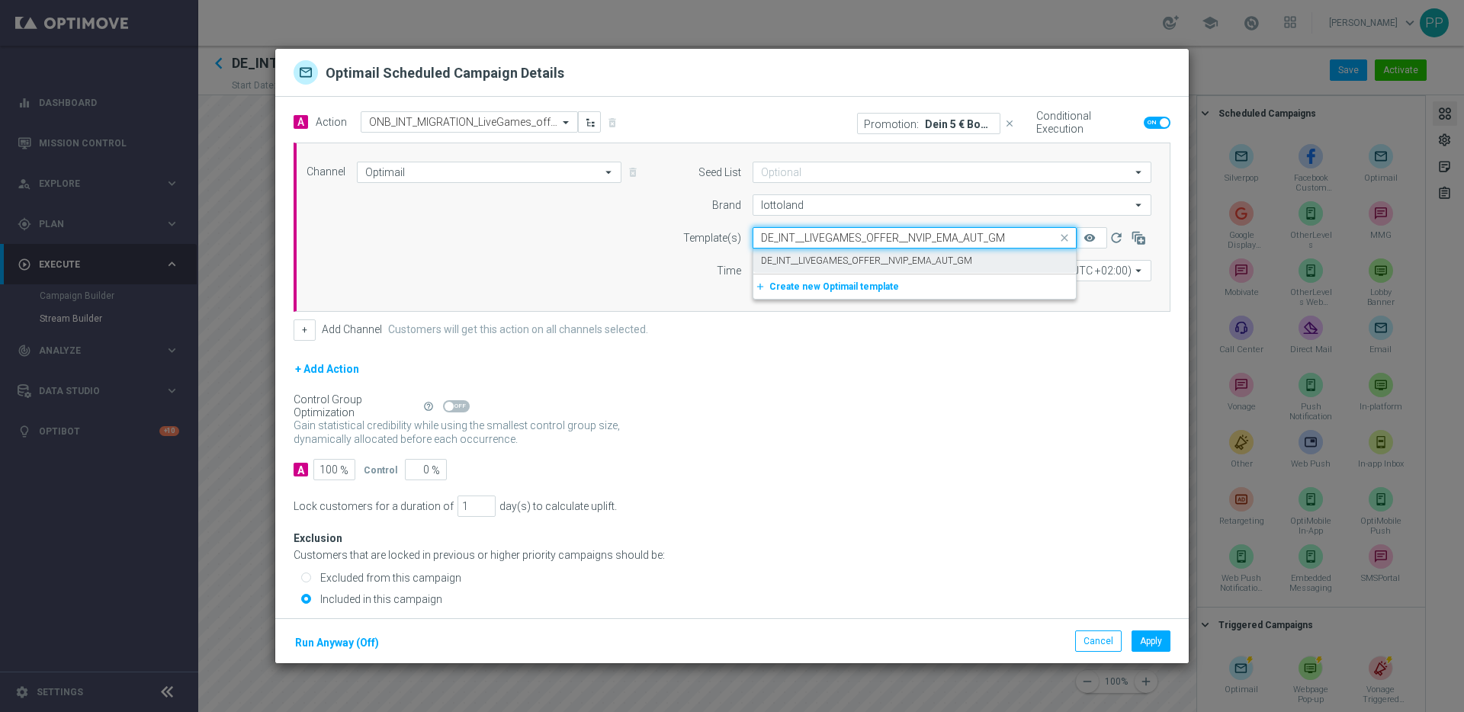
click at [833, 260] on label "DE_INT__LIVEGAMES_OFFER__NVIP_EMA_AUT_GM" at bounding box center [866, 261] width 211 height 13
type input "DE_INT__LIVEGAMES_OFFER__NVIP_EMA_AUT_GM"
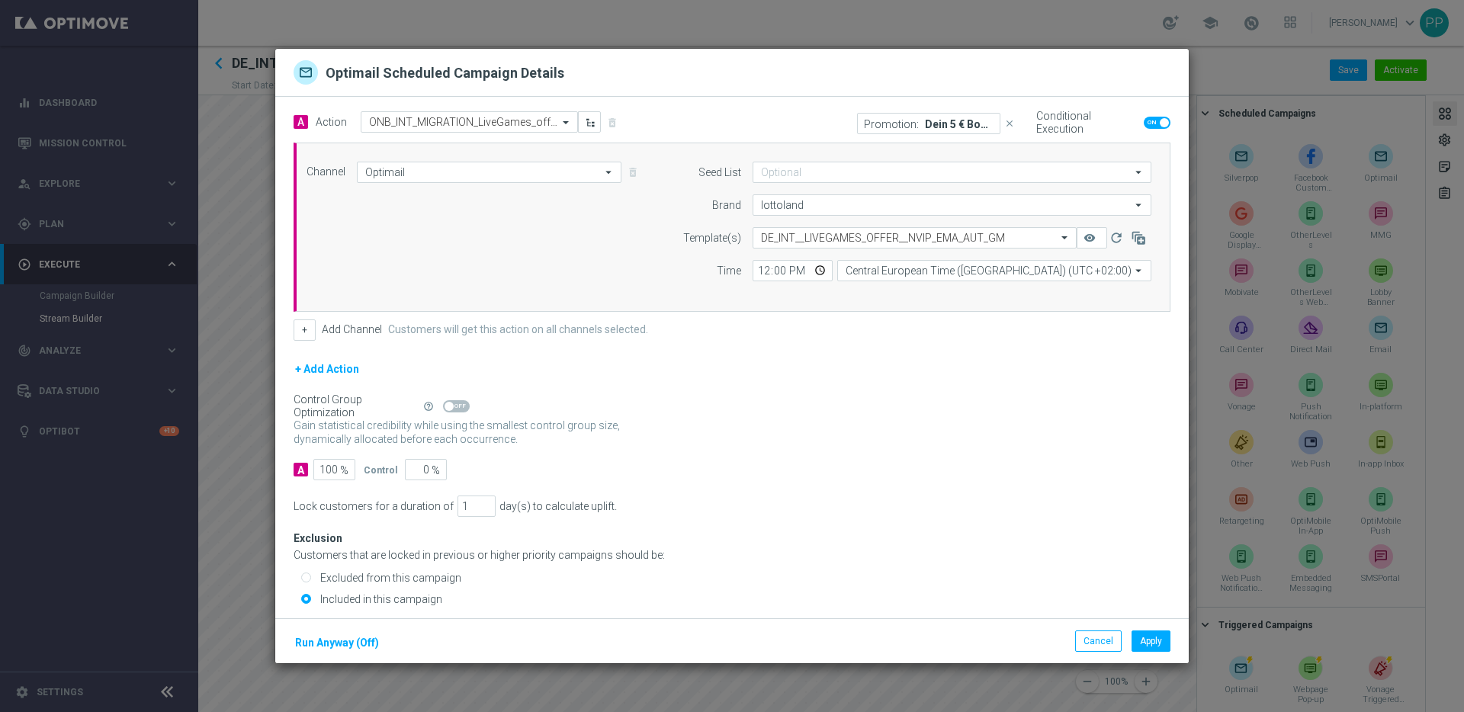
click at [972, 124] on p "Dein 5 € Bonus für Jackpot Overdrive" at bounding box center [959, 123] width 69 height 12
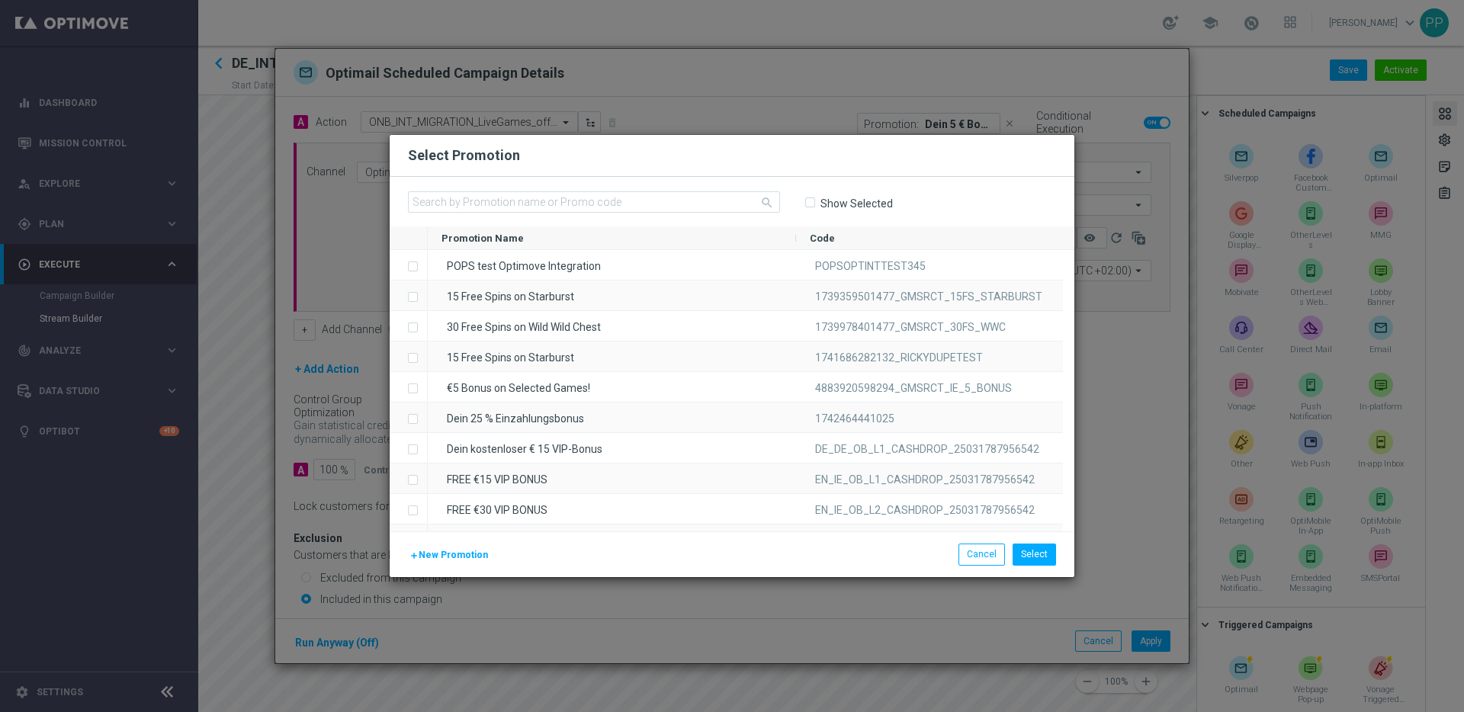
click at [811, 198] on input "Show Selected" at bounding box center [809, 203] width 10 height 10
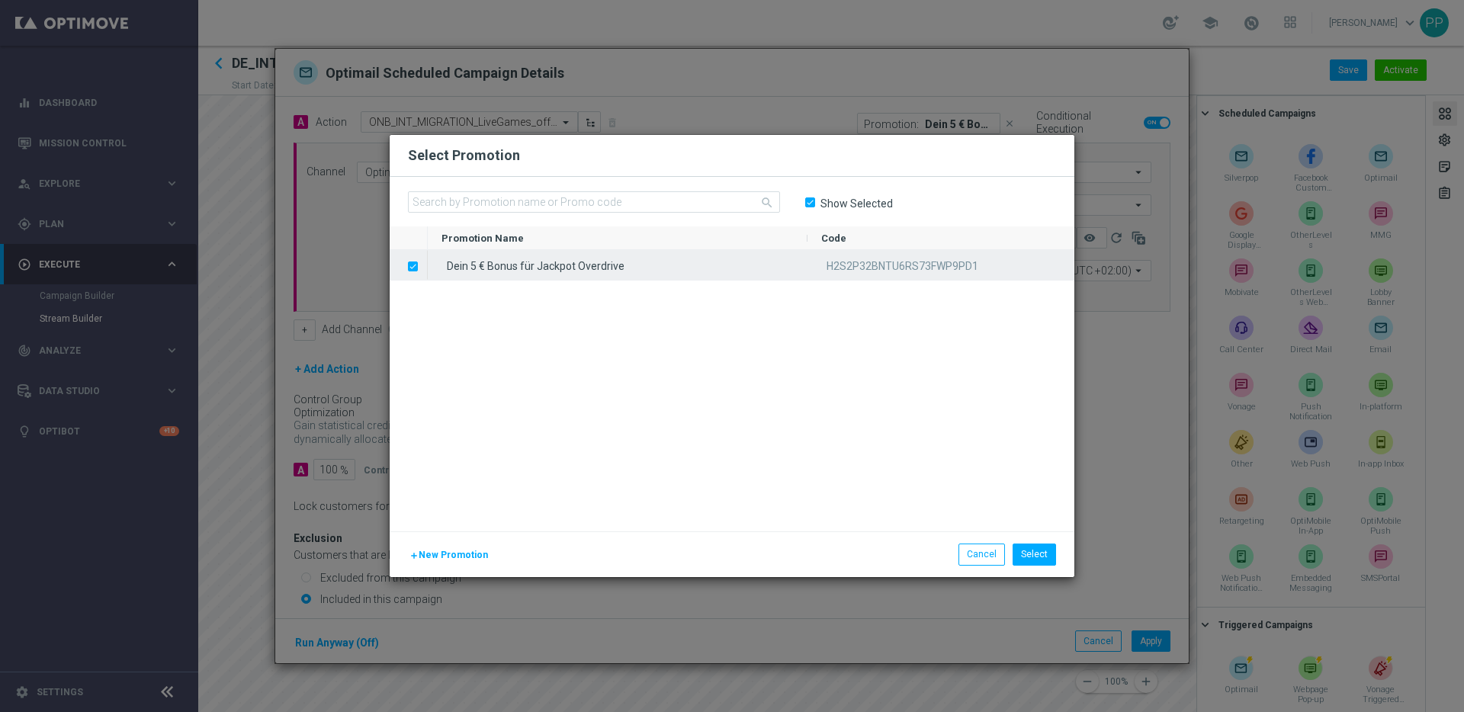
click at [422, 268] on label "Press SPACE to deselect this row." at bounding box center [424, 268] width 5 height 14
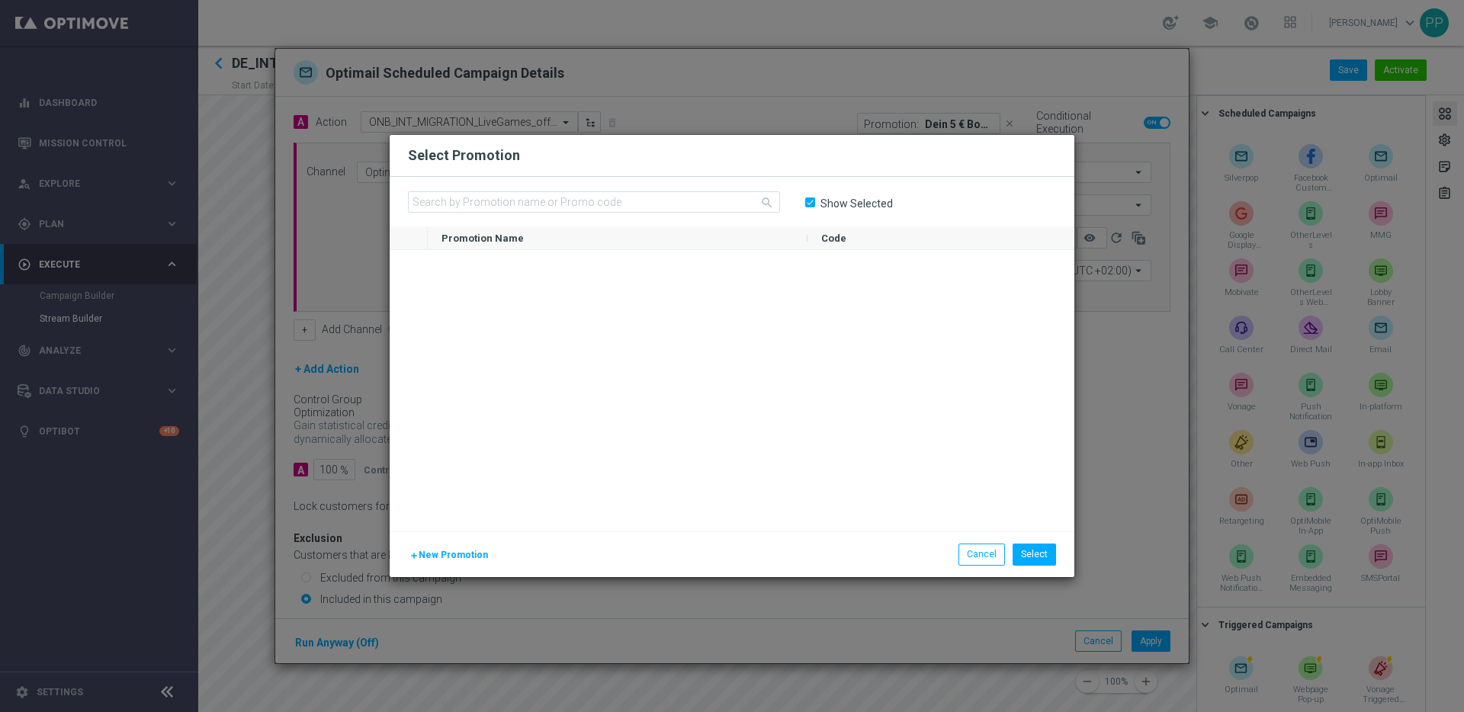
click at [814, 204] on input "Show Selected" at bounding box center [809, 203] width 10 height 10
checkbox input "false"
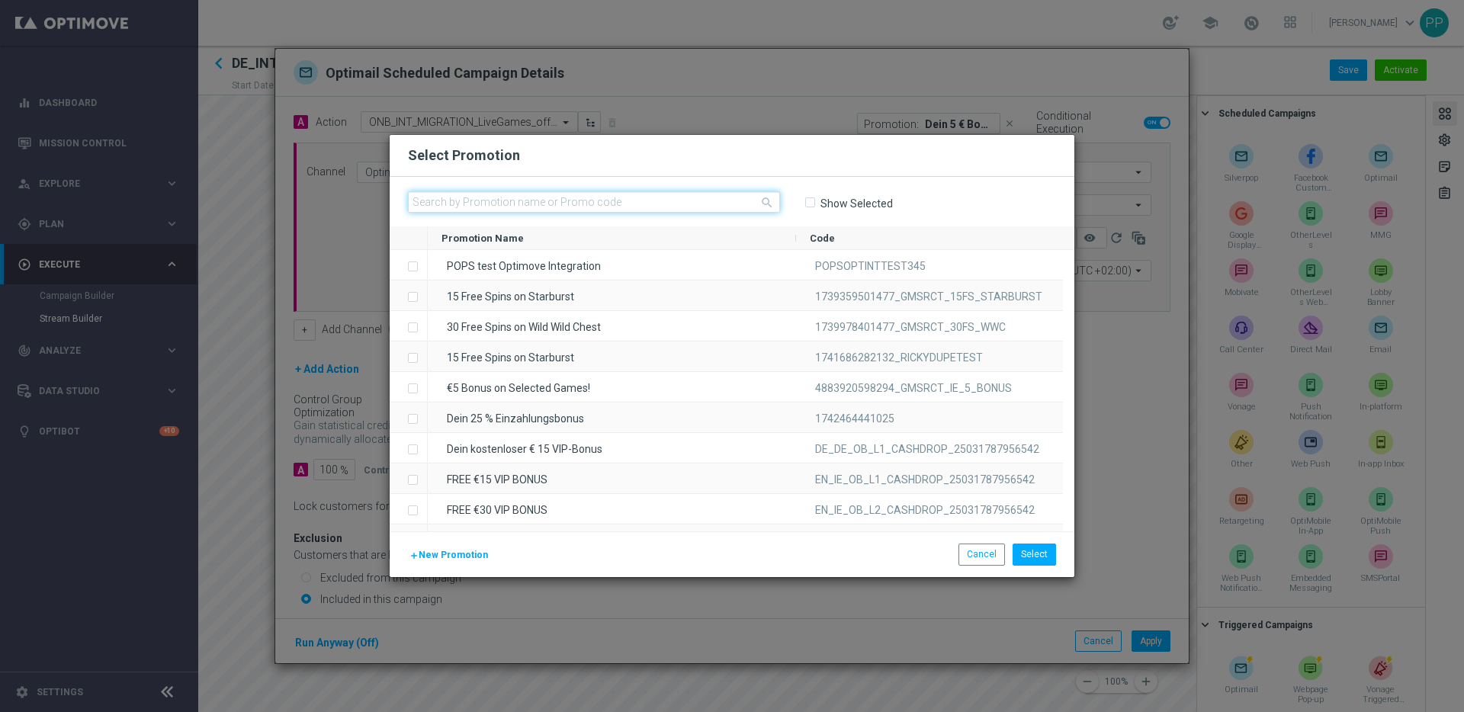
click at [670, 193] on input "text" at bounding box center [594, 201] width 372 height 21
paste input "TDW18B8PZ8VP6FDCQBPYJVQ"
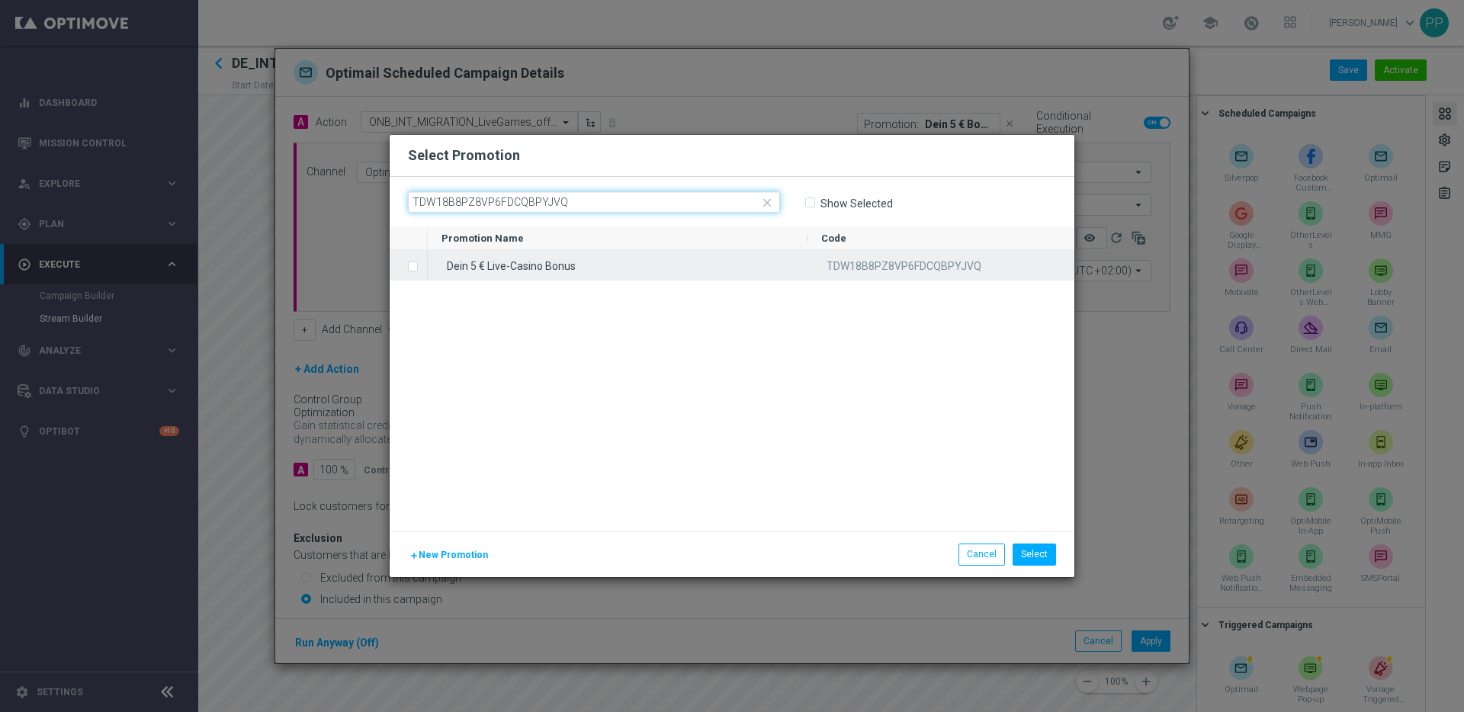
type input "TDW18B8PZ8VP6FDCQBPYJVQ"
click at [422, 265] on label "Press SPACE to select this row." at bounding box center [424, 268] width 5 height 14
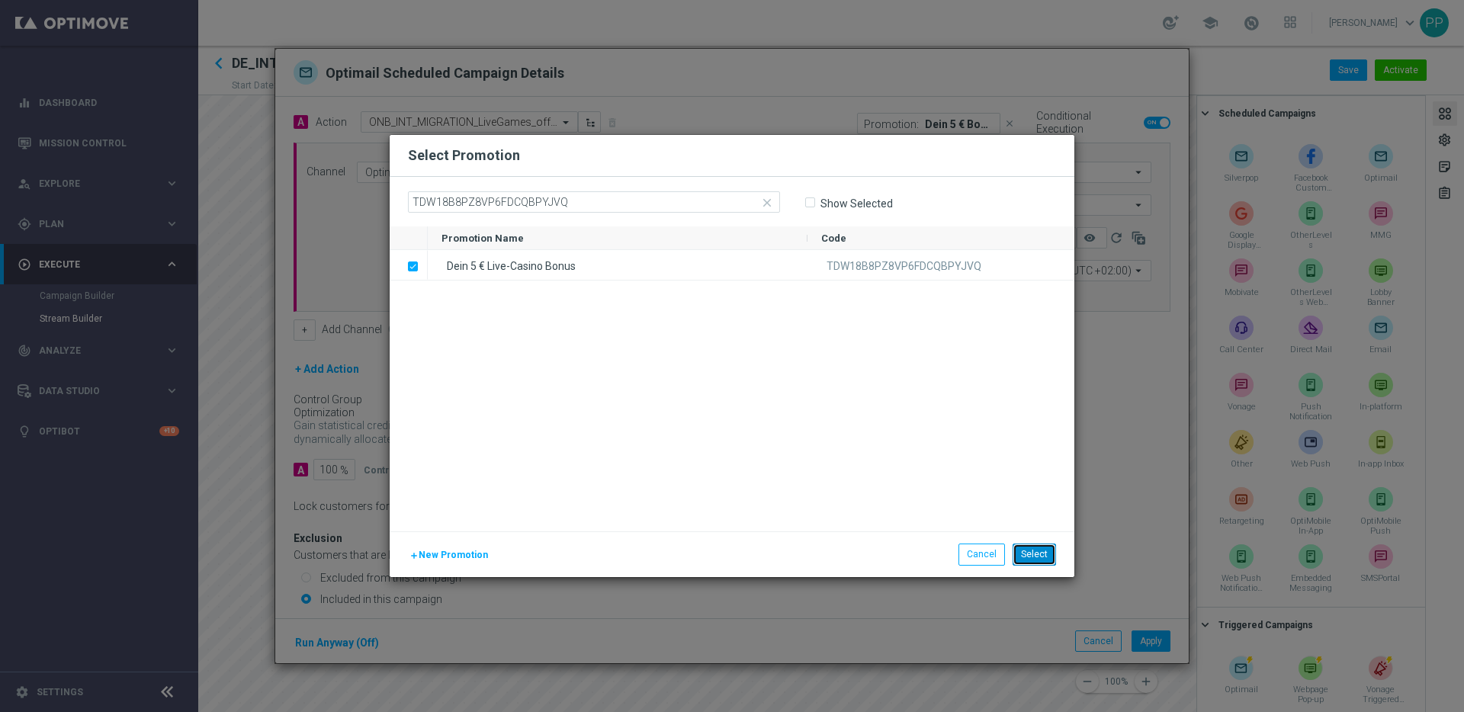
click at [1037, 548] on button "Select" at bounding box center [1034, 554] width 43 height 21
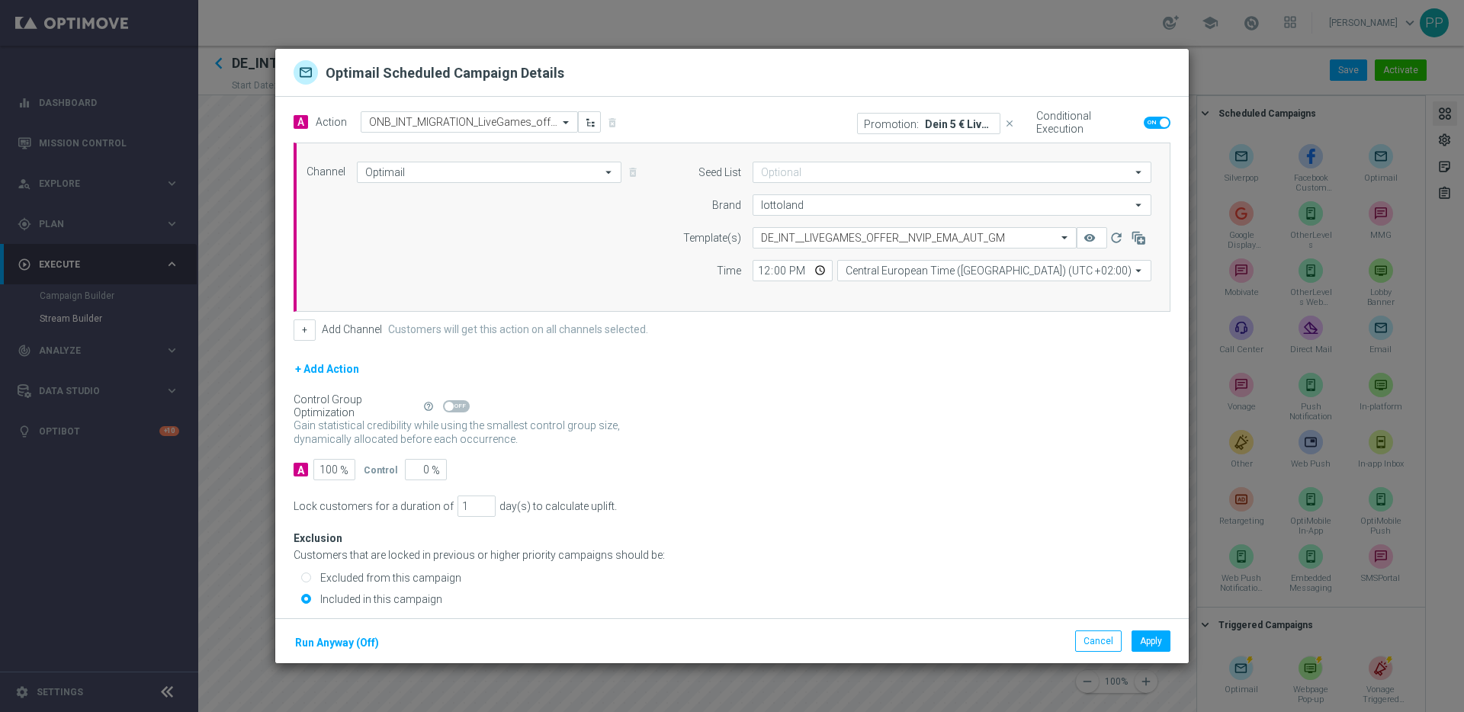
click at [1150, 652] on div "Cancel Apply" at bounding box center [1122, 642] width 95 height 22
click at [1146, 643] on button "Apply" at bounding box center [1151, 641] width 39 height 21
click at [433, 130] on div "Quick find ONB_INT_MIGRATION_LiveGames_offer" at bounding box center [469, 122] width 217 height 21
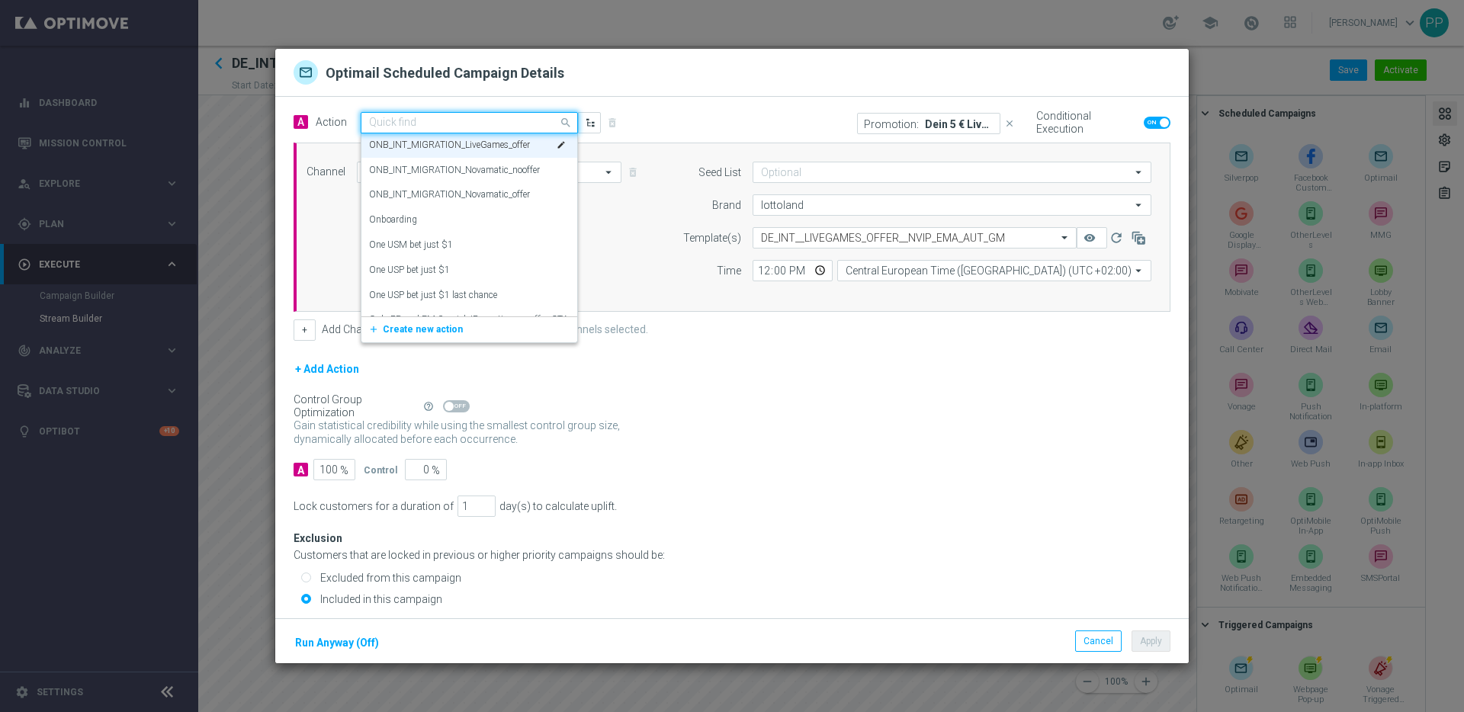
paste input "ONB_INT_MIGRATION_JackpotOverdrive_offer"
type input "ONB_INT_MIGRATION_JackpotOverdrive_offer"
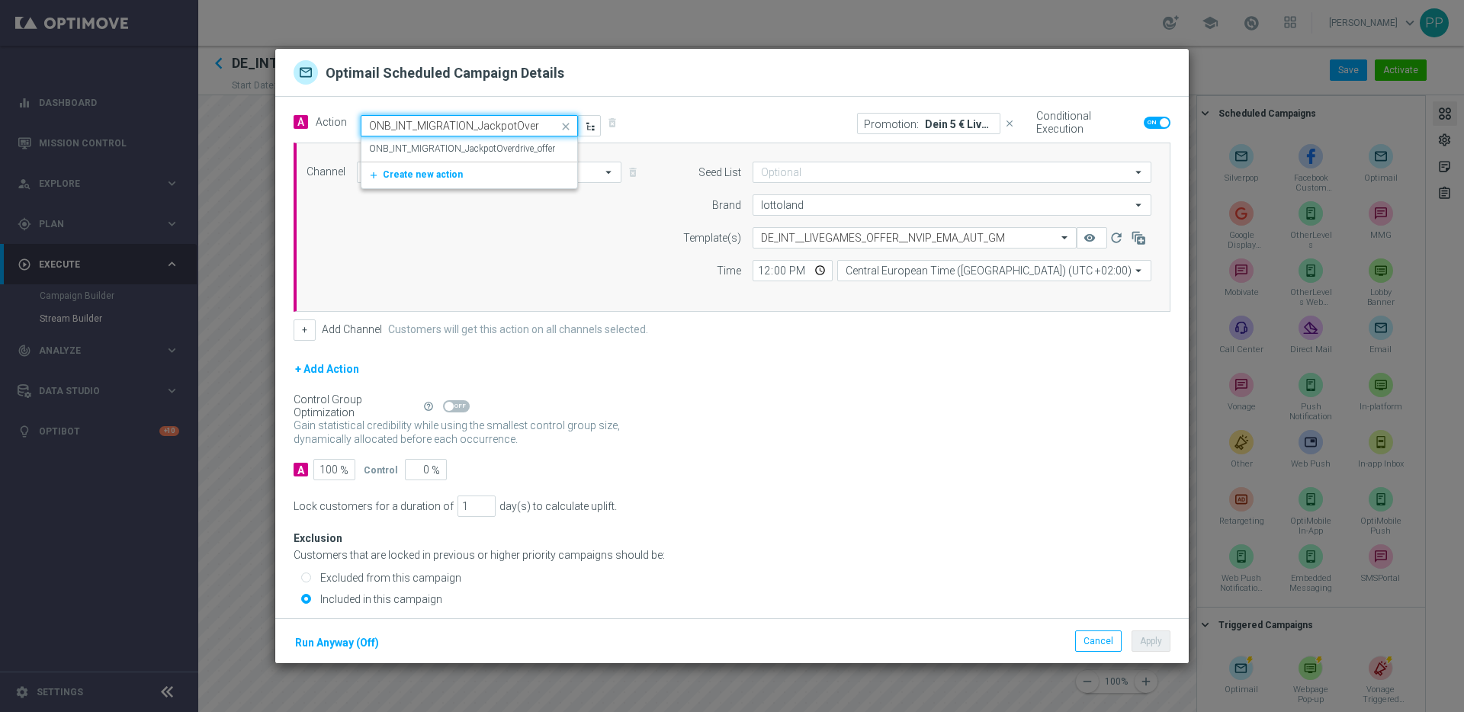
scroll to position [0, 46]
click at [438, 144] on label "ONB_INT_MIGRATION_JackpotOverdrive_offer" at bounding box center [462, 149] width 186 height 13
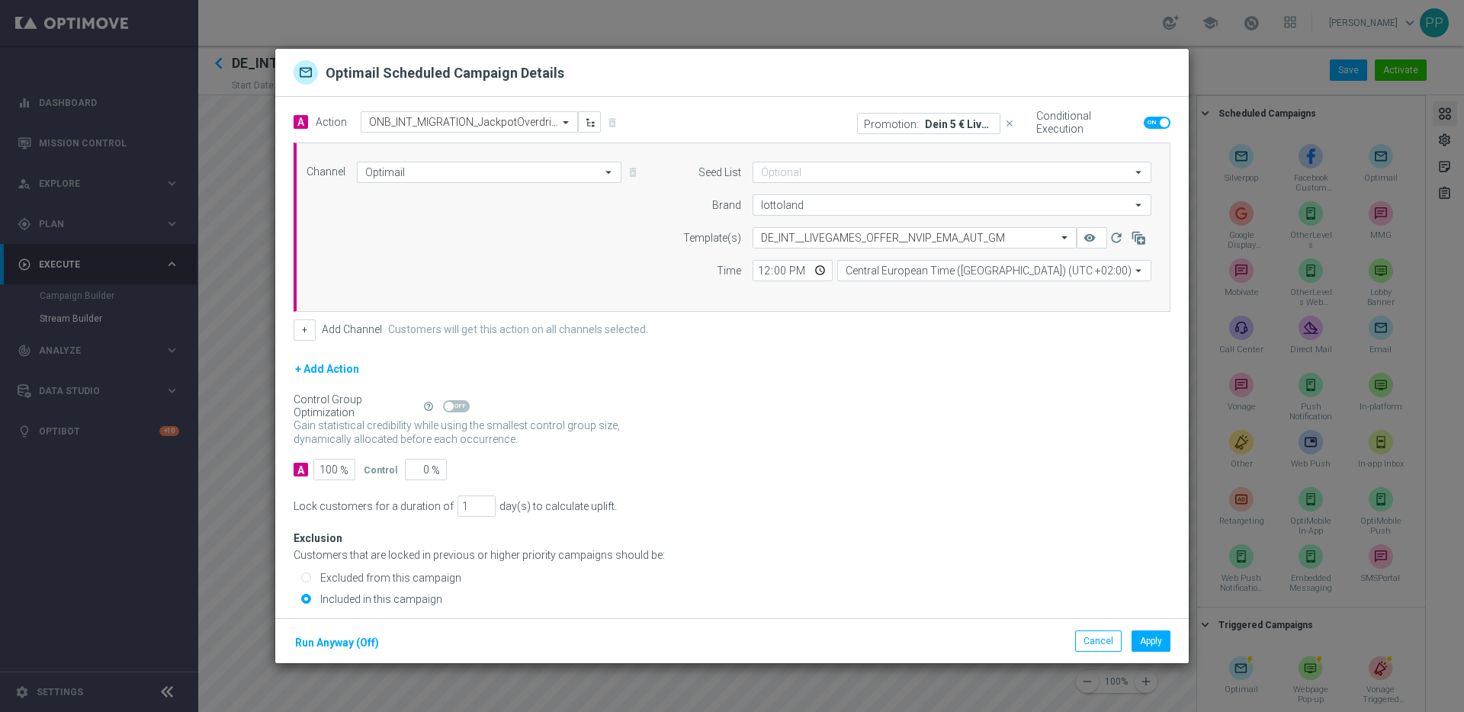
scroll to position [0, 0]
click at [761, 242] on input "text" at bounding box center [899, 238] width 277 height 13
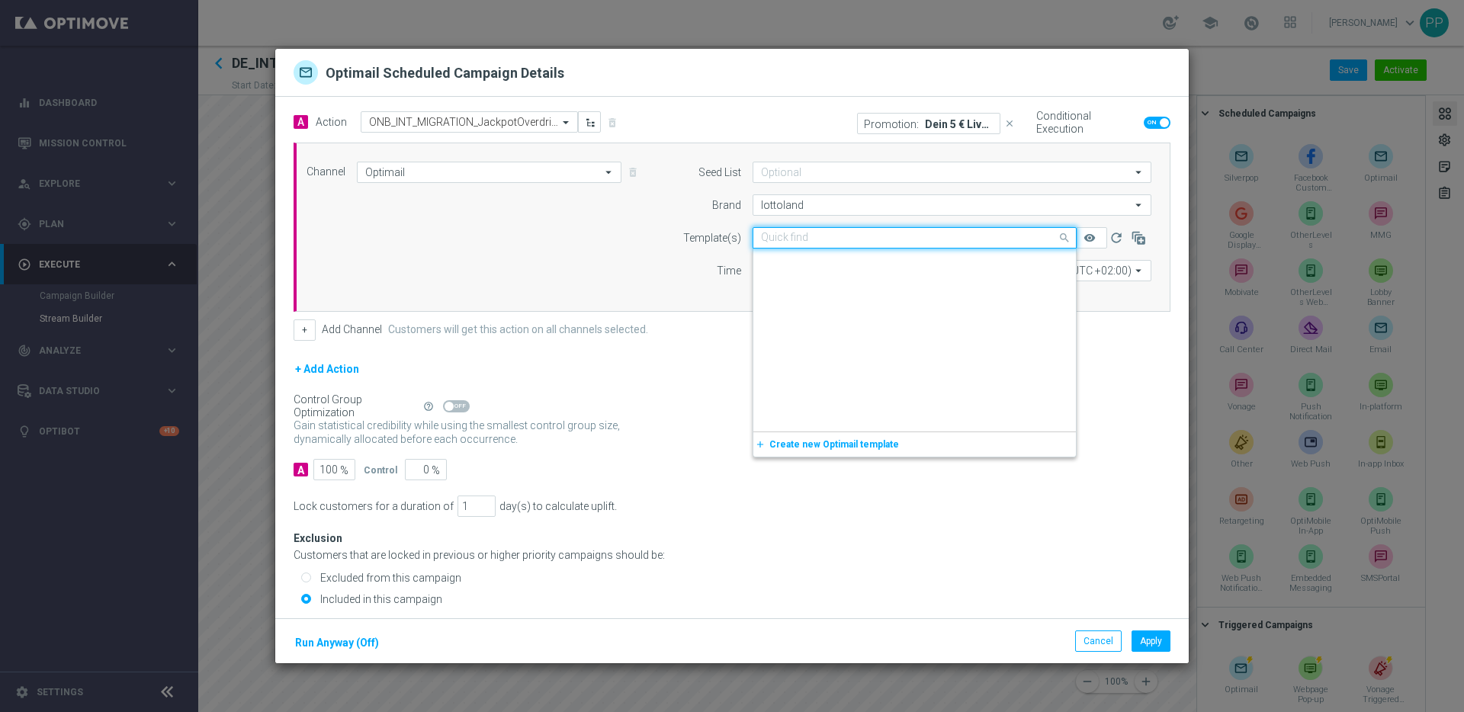
paste input "DE_INT__JPOVERDRIVE_OFFER__NVIP_EMA_AUT_GM"
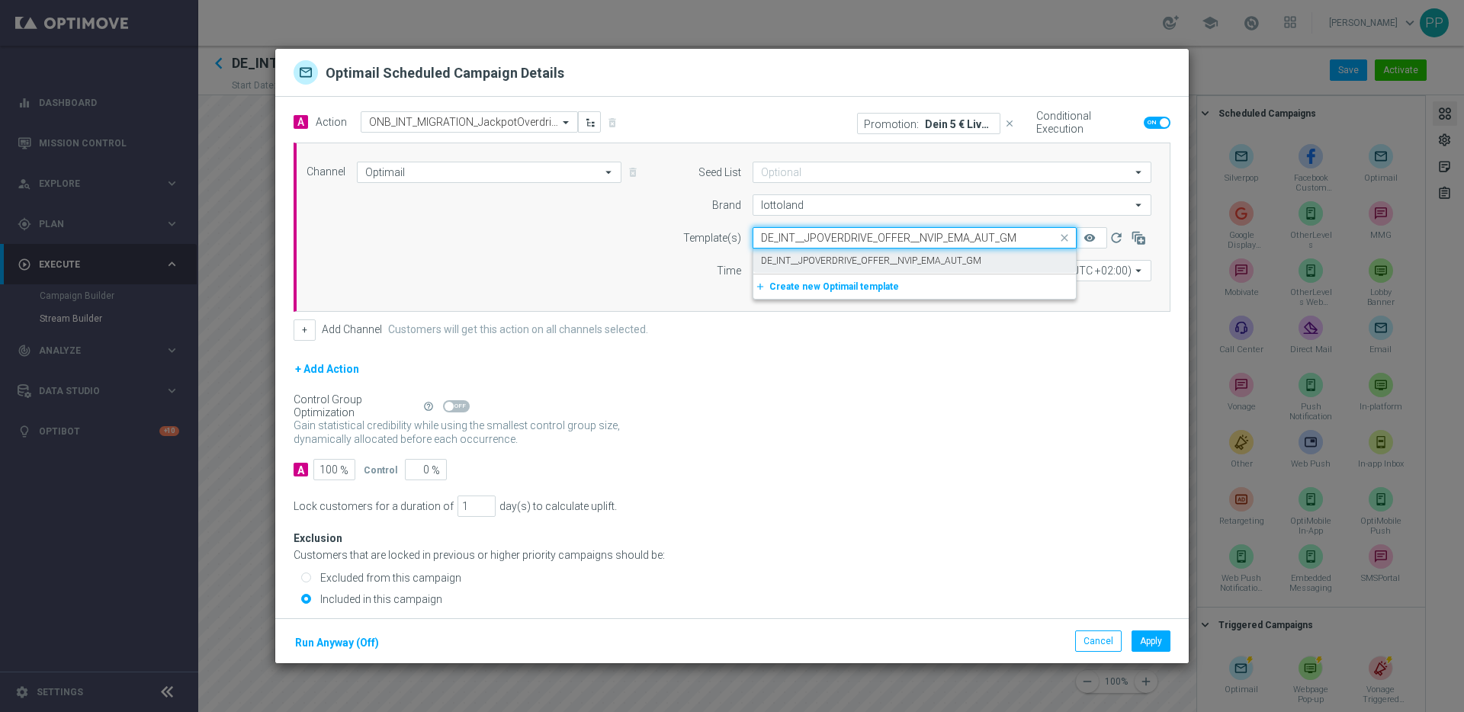
click at [772, 259] on label "DE_INT__JPOVERDRIVE_OFFER__NVIP_EMA_AUT_GM" at bounding box center [871, 261] width 220 height 13
type input "DE_INT__JPOVERDRIVE_OFFER__NVIP_EMA_AUT_GM"
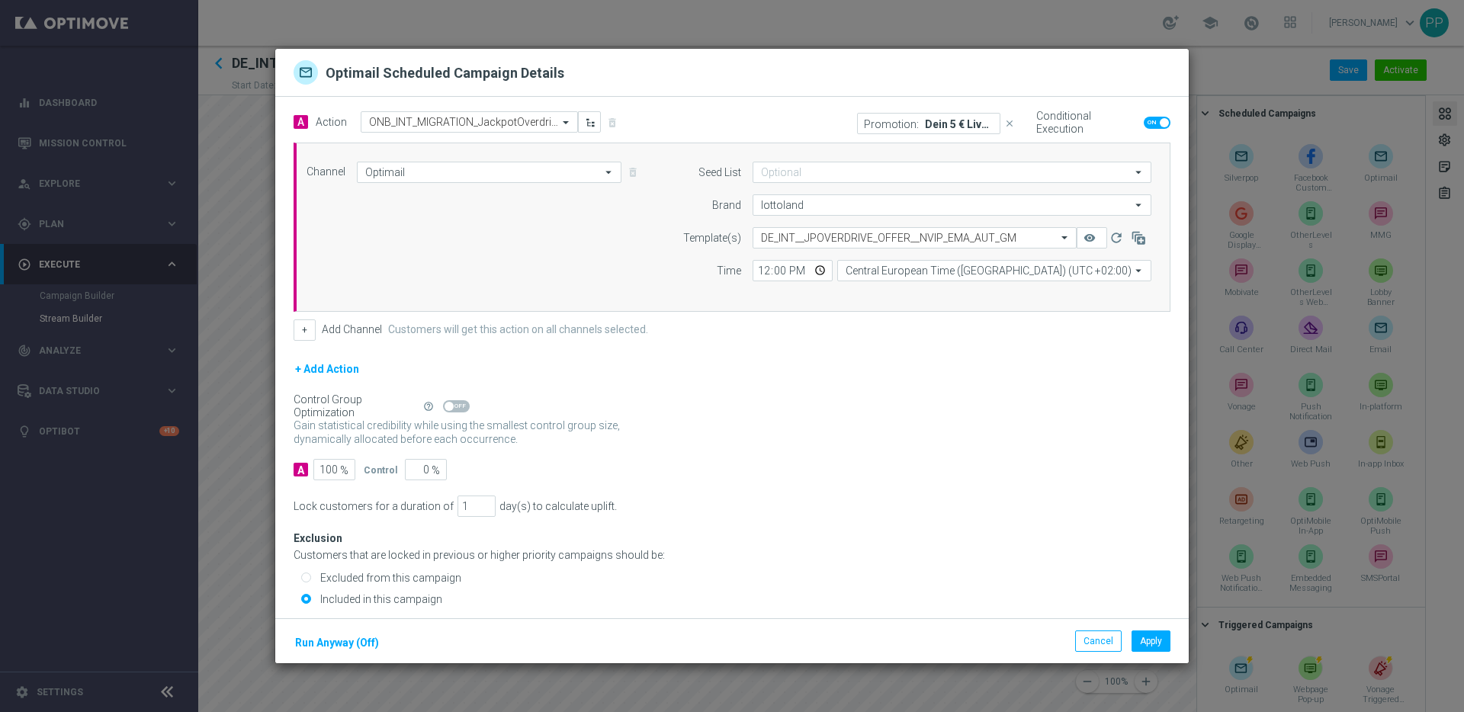
click at [796, 358] on form "A Action Select action ONB_INT_MIGRATION_JackpotOverdrive_offer delete_forever …" at bounding box center [732, 296] width 877 height 370
click at [928, 126] on p "Dein 5 € Live-Casino Bonus" at bounding box center [959, 123] width 69 height 12
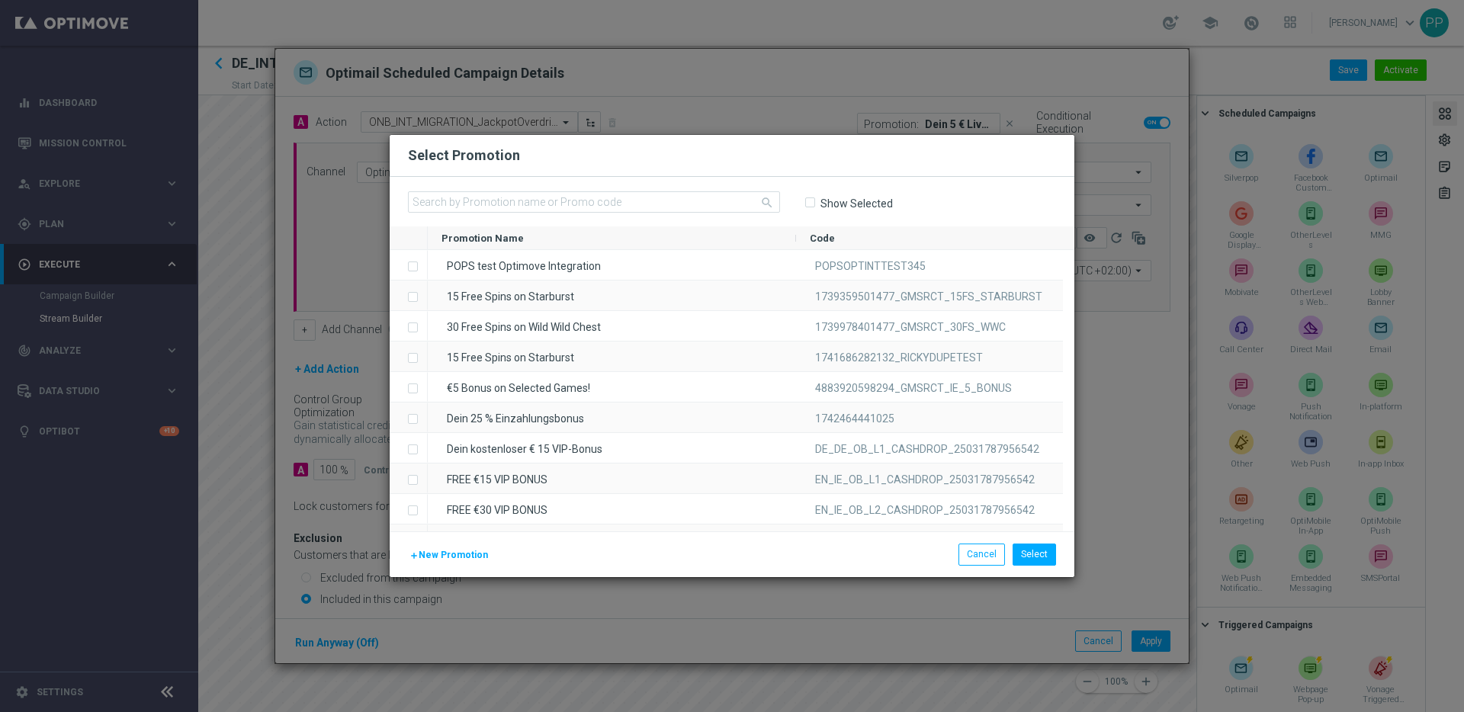
click at [810, 202] on input "Show Selected" at bounding box center [809, 203] width 10 height 10
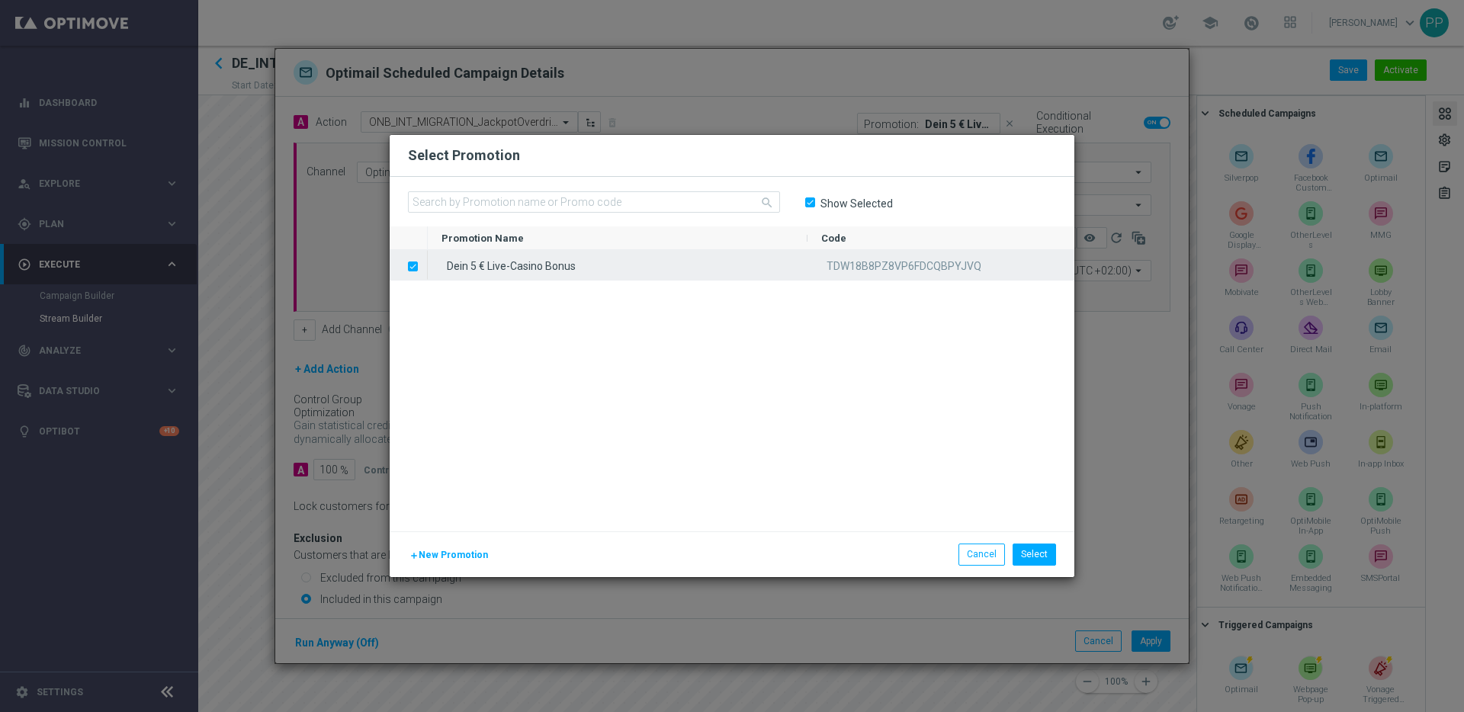
click at [422, 270] on label "Press SPACE to deselect this row." at bounding box center [424, 268] width 5 height 14
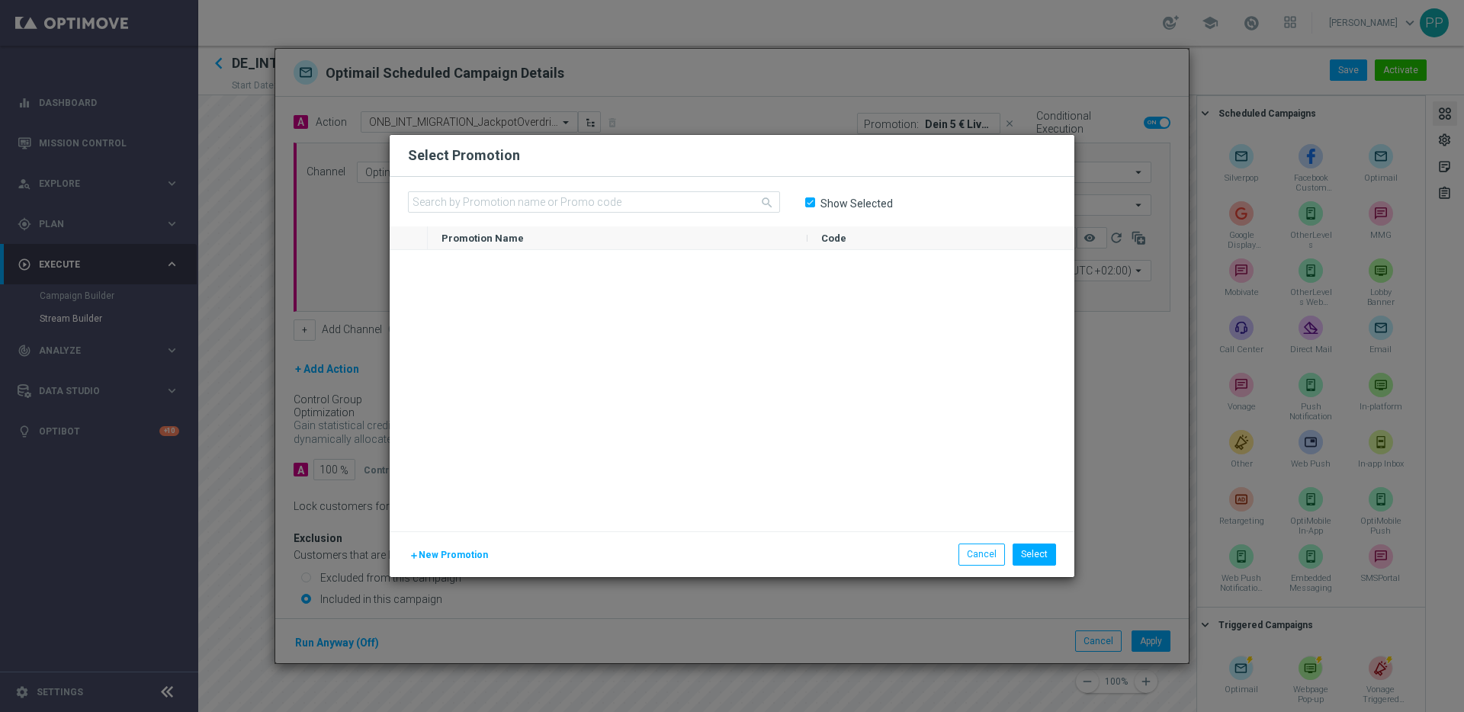
click at [812, 204] on input "Show Selected" at bounding box center [809, 203] width 10 height 10
checkbox input "false"
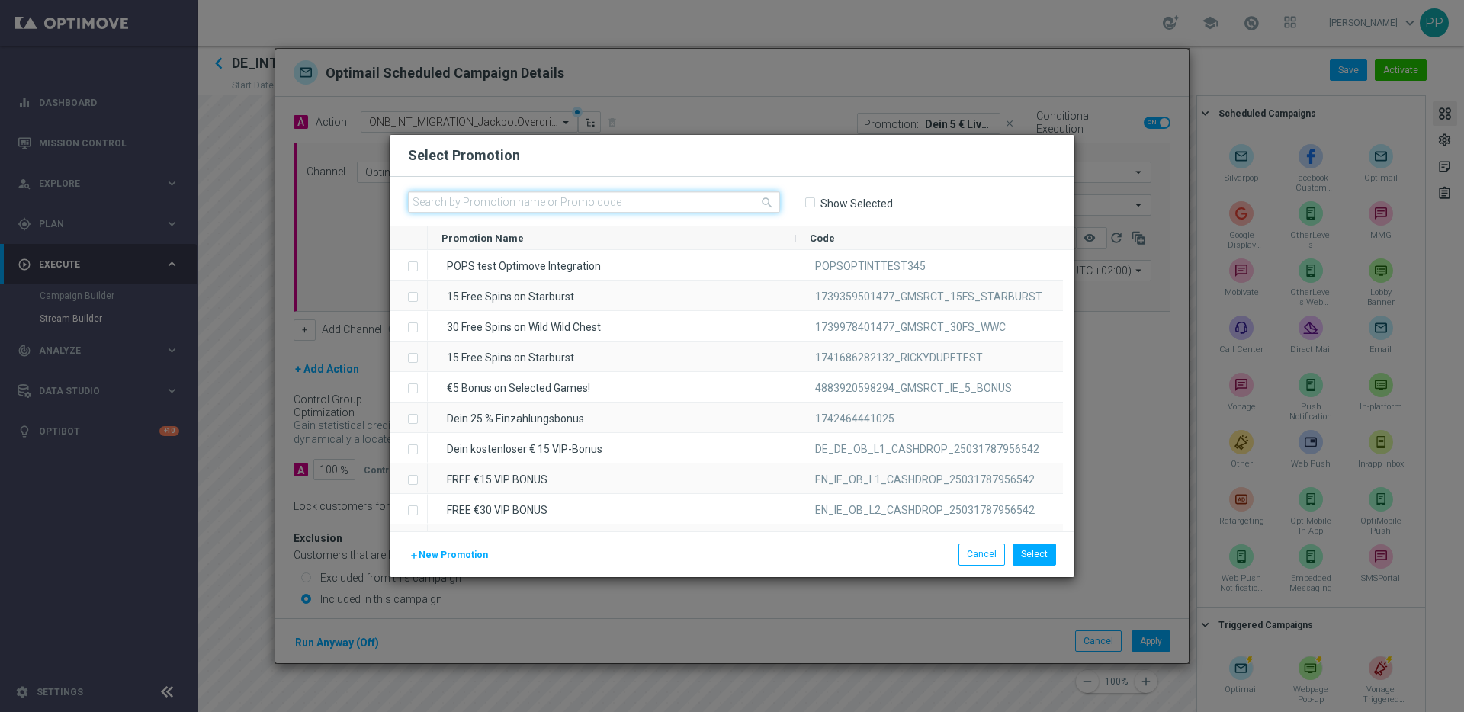
click at [586, 200] on input "text" at bounding box center [594, 201] width 372 height 21
paste input "H2S2P32BNTU6RS73FWP9PD1"
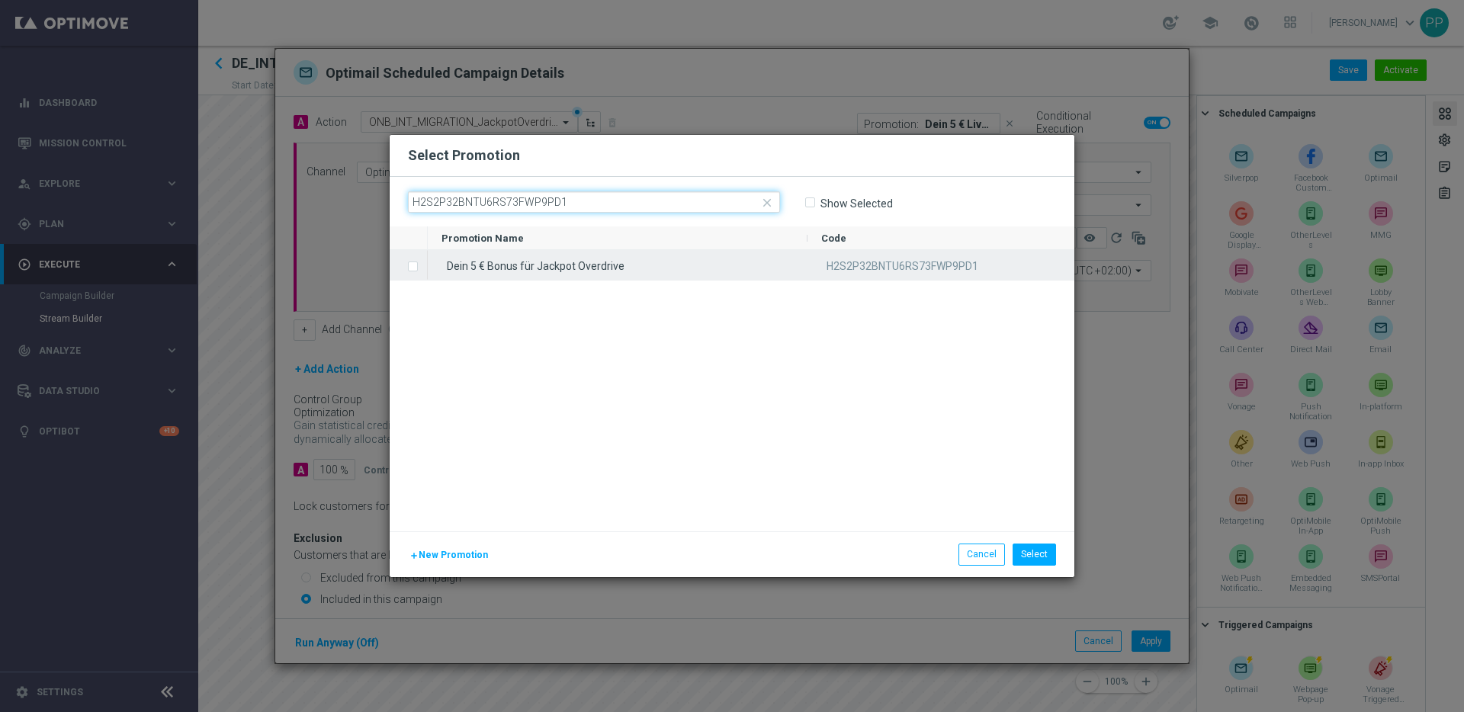
type input "H2S2P32BNTU6RS73FWP9PD1"
click at [422, 266] on label "Press SPACE to select this row." at bounding box center [424, 268] width 5 height 14
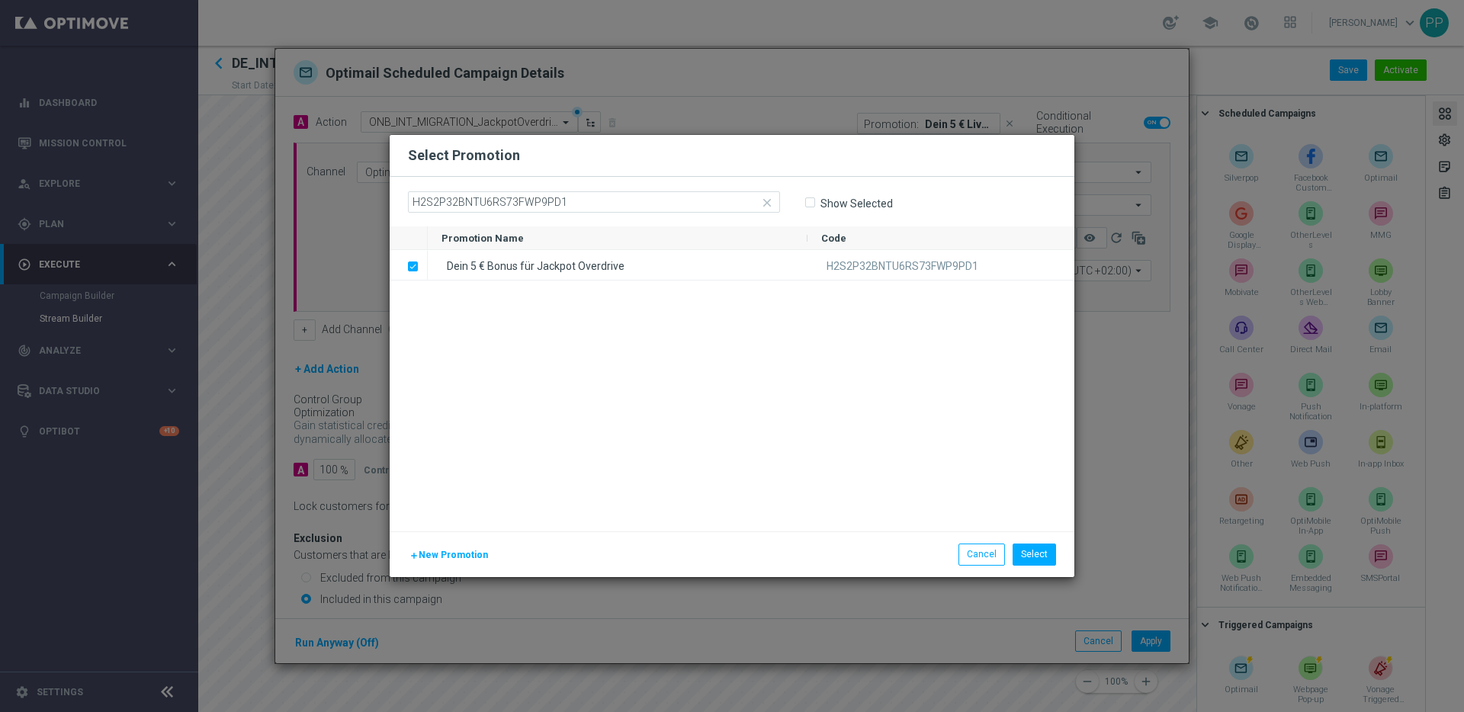
click at [602, 370] on div "Dein 5 € Bonus für Jackpot Overdrive H2S2P32BNTU6RS73FWP9PD1" at bounding box center [751, 390] width 647 height 281
click at [1039, 559] on button "Select" at bounding box center [1034, 554] width 43 height 21
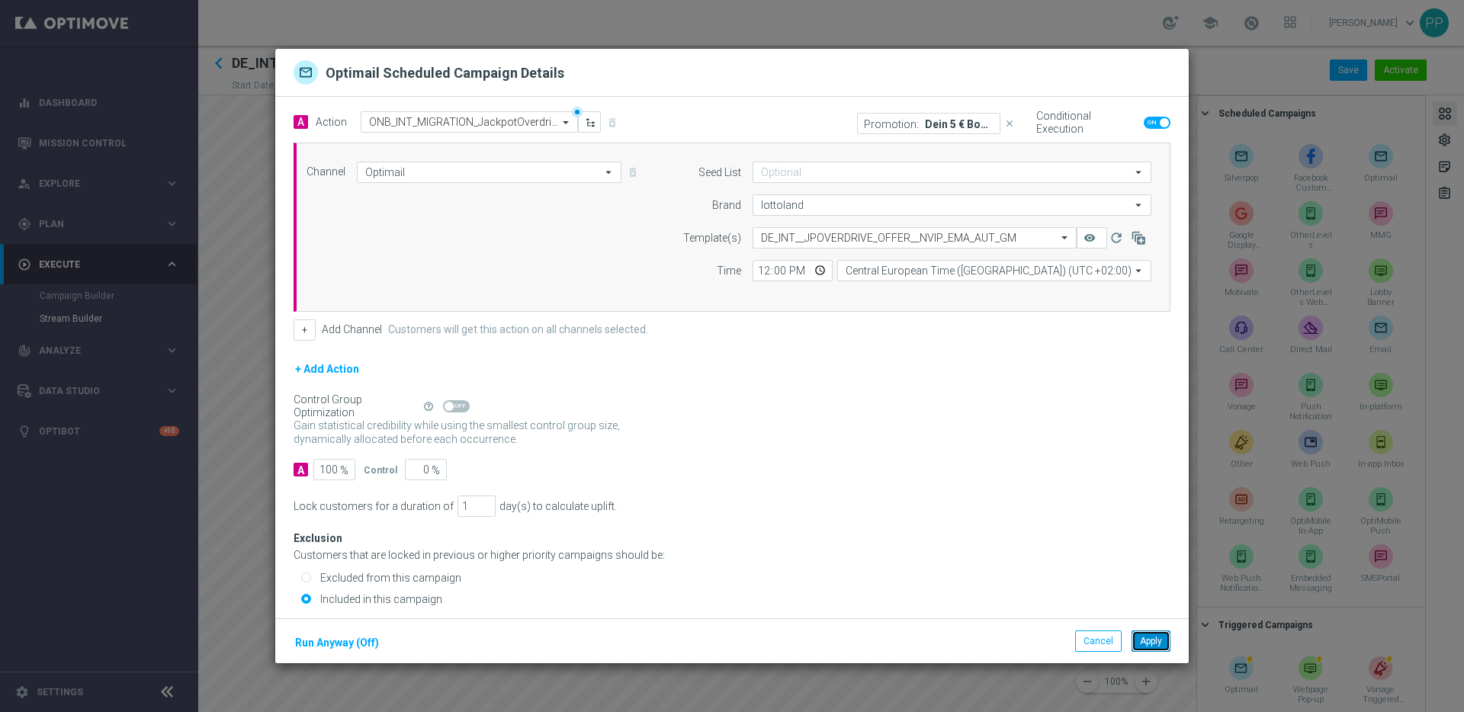
click at [1144, 638] on button "Apply" at bounding box center [1151, 641] width 39 height 21
click at [505, 124] on input "text" at bounding box center [454, 122] width 170 height 13
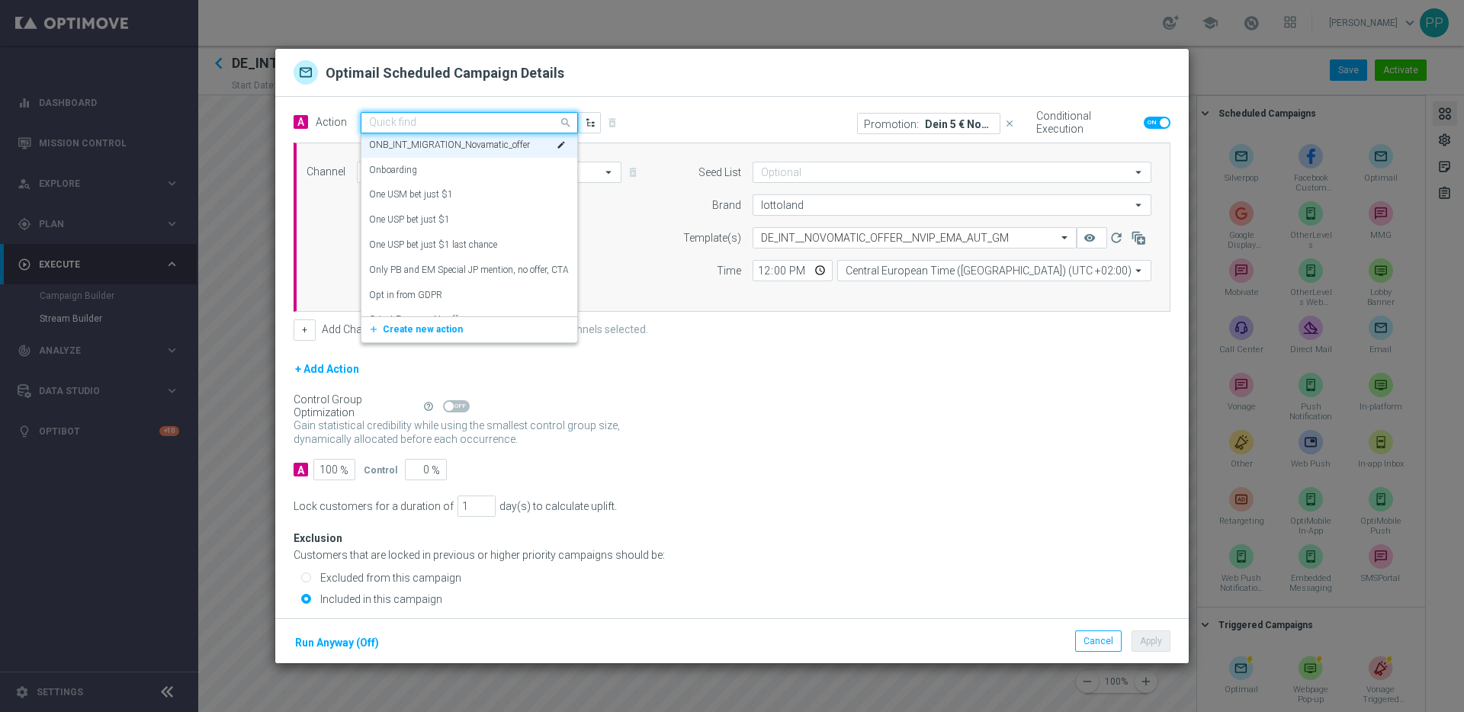
paste input "ONB_INT_MIGRATION_InstantGames_offer"
type input "ONB_INT_MIGRATION_InstantGames_offer"
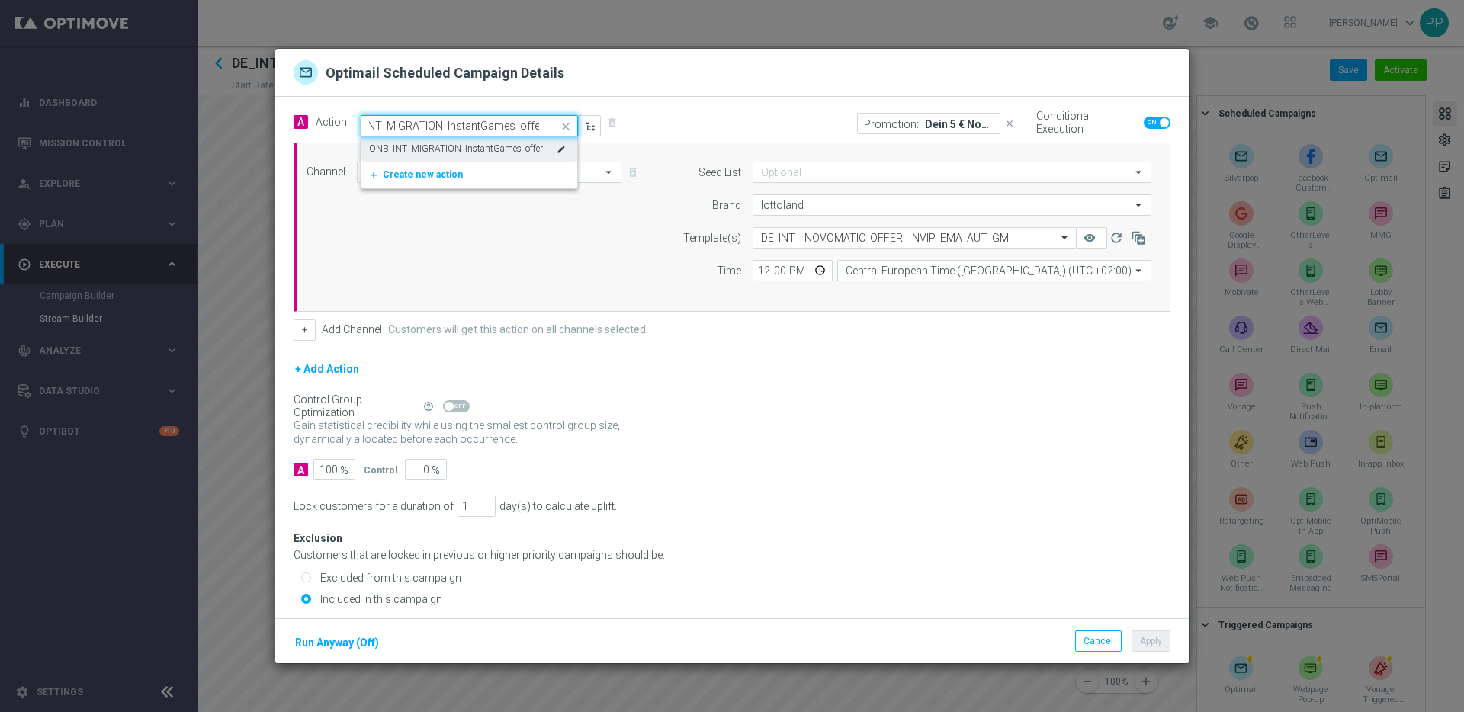
click at [457, 143] on label "ONB_INT_MIGRATION_InstantGames_offer" at bounding box center [456, 149] width 174 height 13
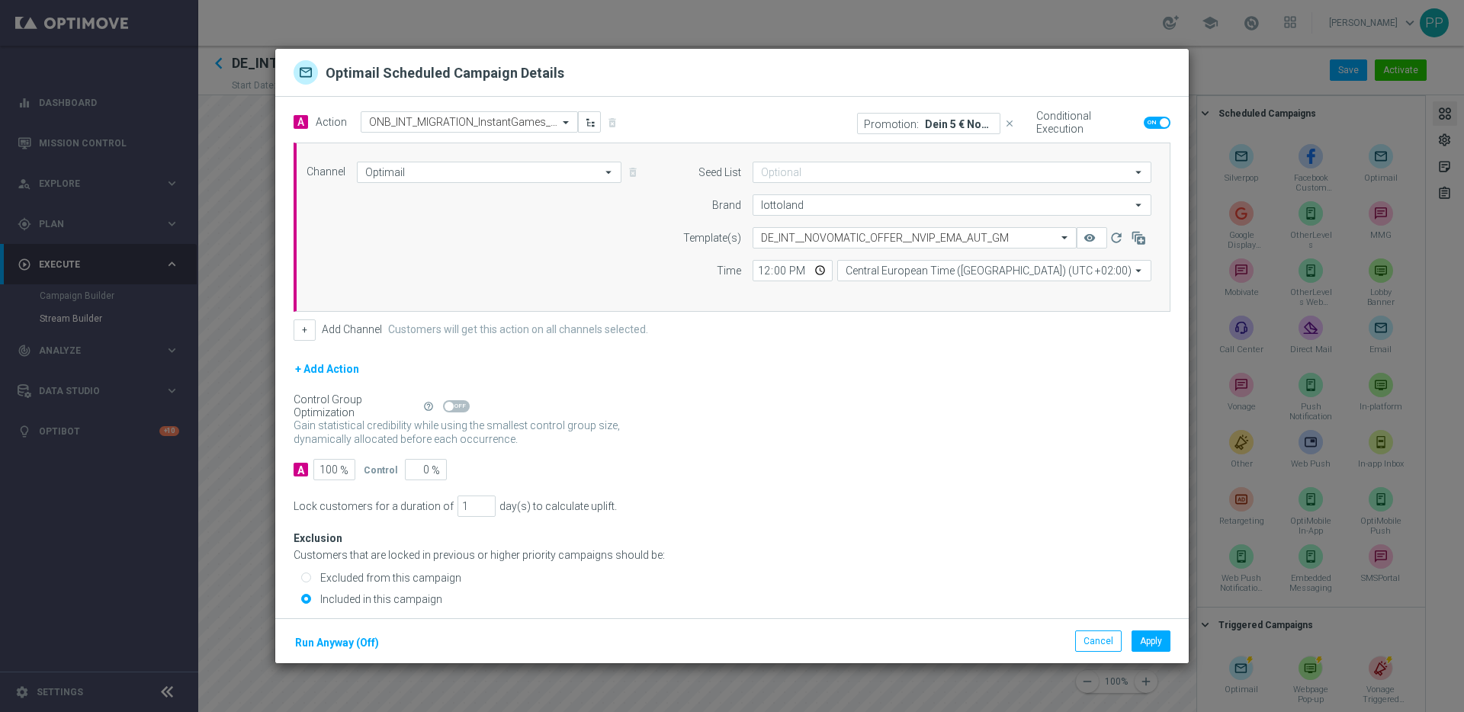
scroll to position [0, 0]
click at [789, 230] on div "Select template DE_INT__NOVOMATIC_OFFER__NVIP_EMA_AUT_GM" at bounding box center [915, 237] width 324 height 21
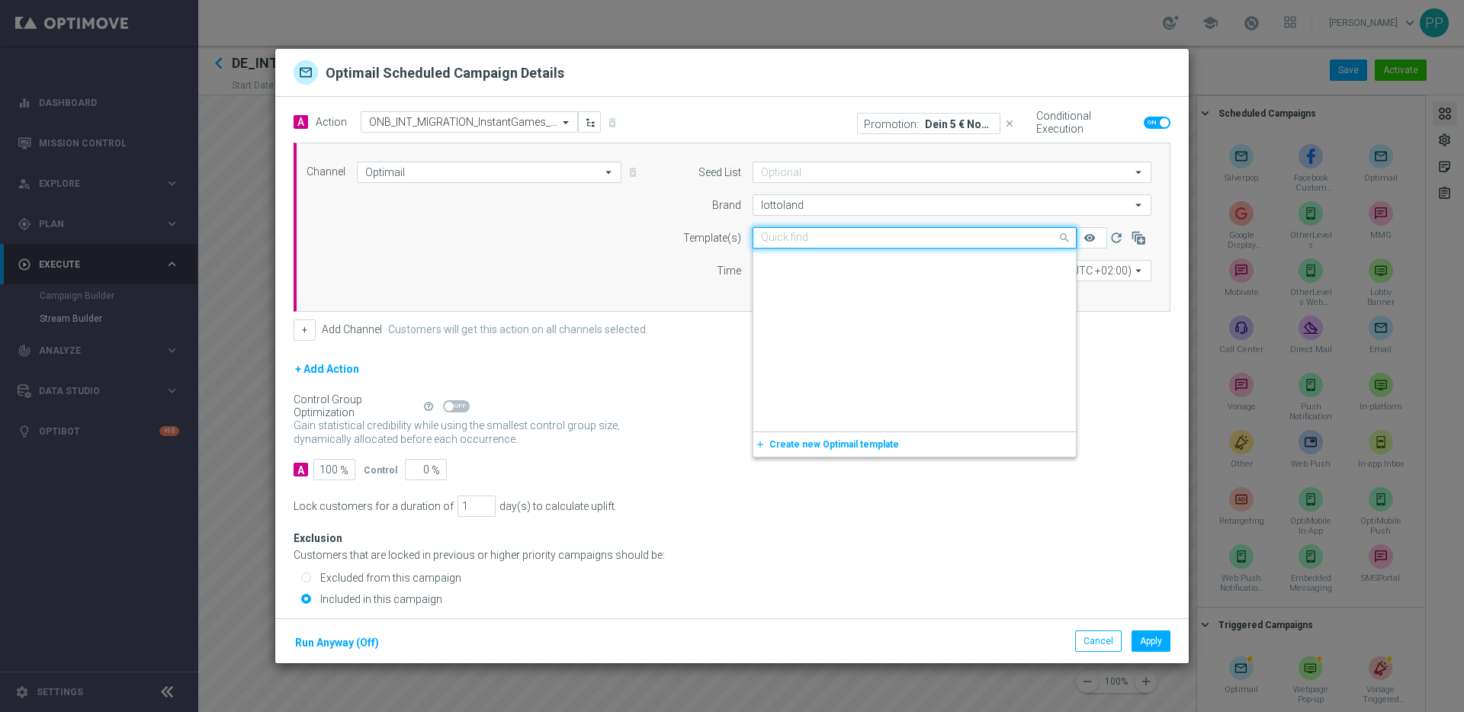
scroll to position [64692, 0]
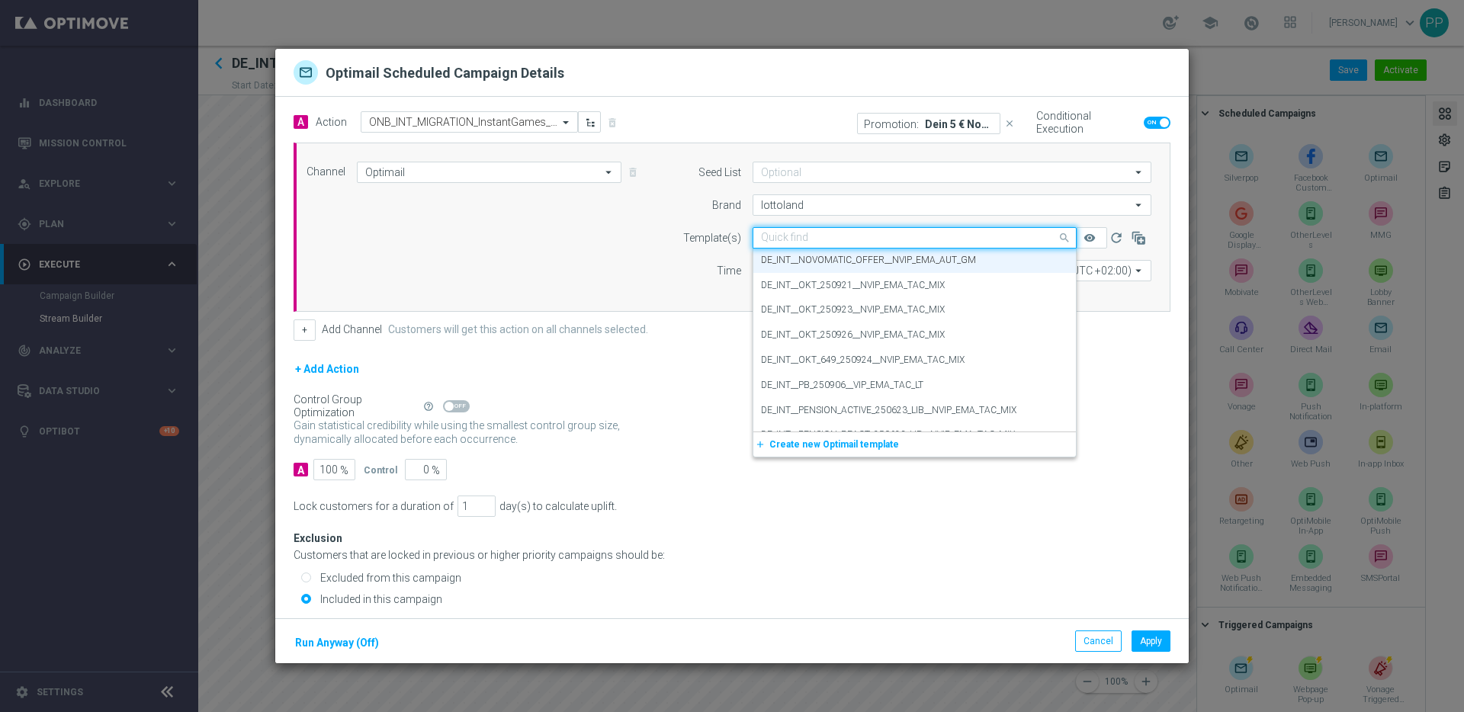
paste input "DE_INT__INSTANT_CRASH_OFFER__NVIP_EMA_AUT_GM"
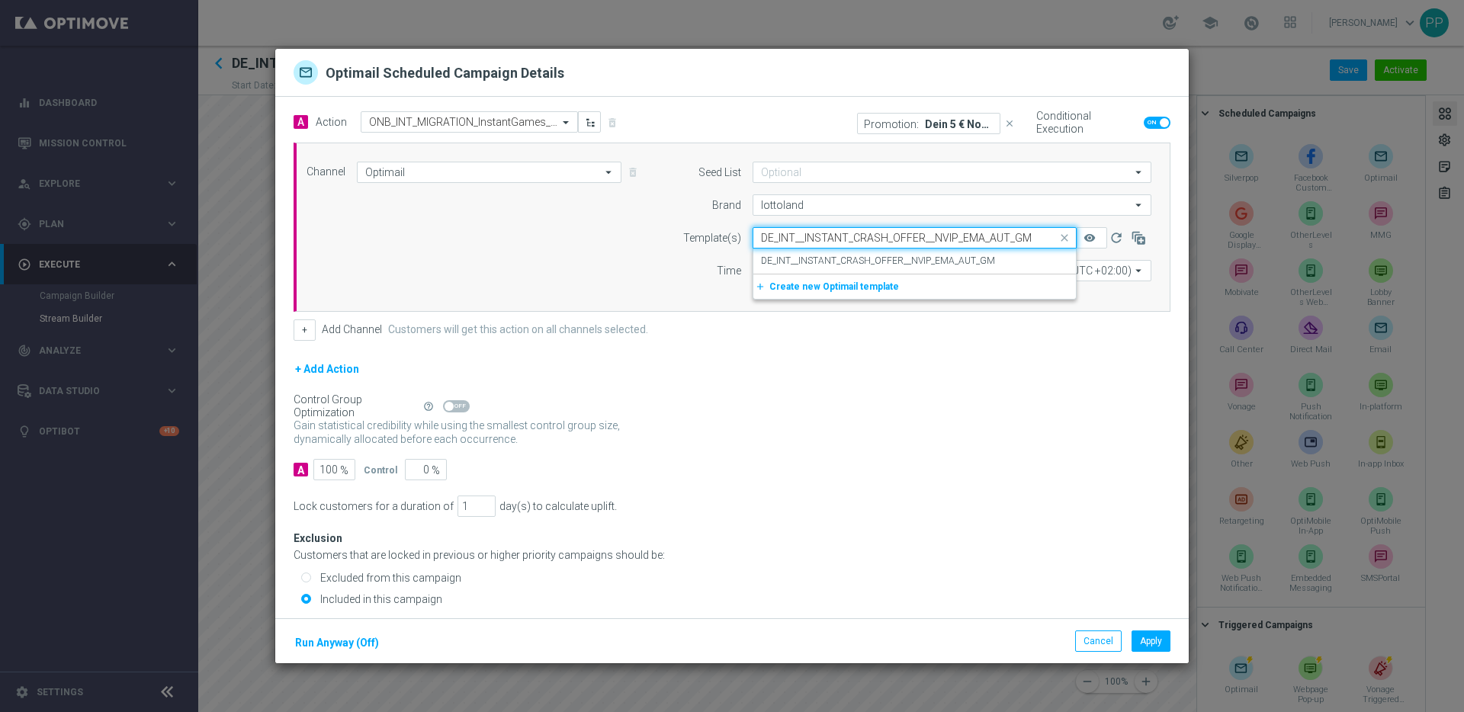
scroll to position [0, 0]
click at [794, 263] on label "DE_INT__INSTANT_CRASH_OFFER__NVIP_EMA_AUT_GM" at bounding box center [878, 261] width 234 height 13
type input "DE_INT__INSTANT_CRASH_OFFER__NVIP_EMA_AUT_GM"
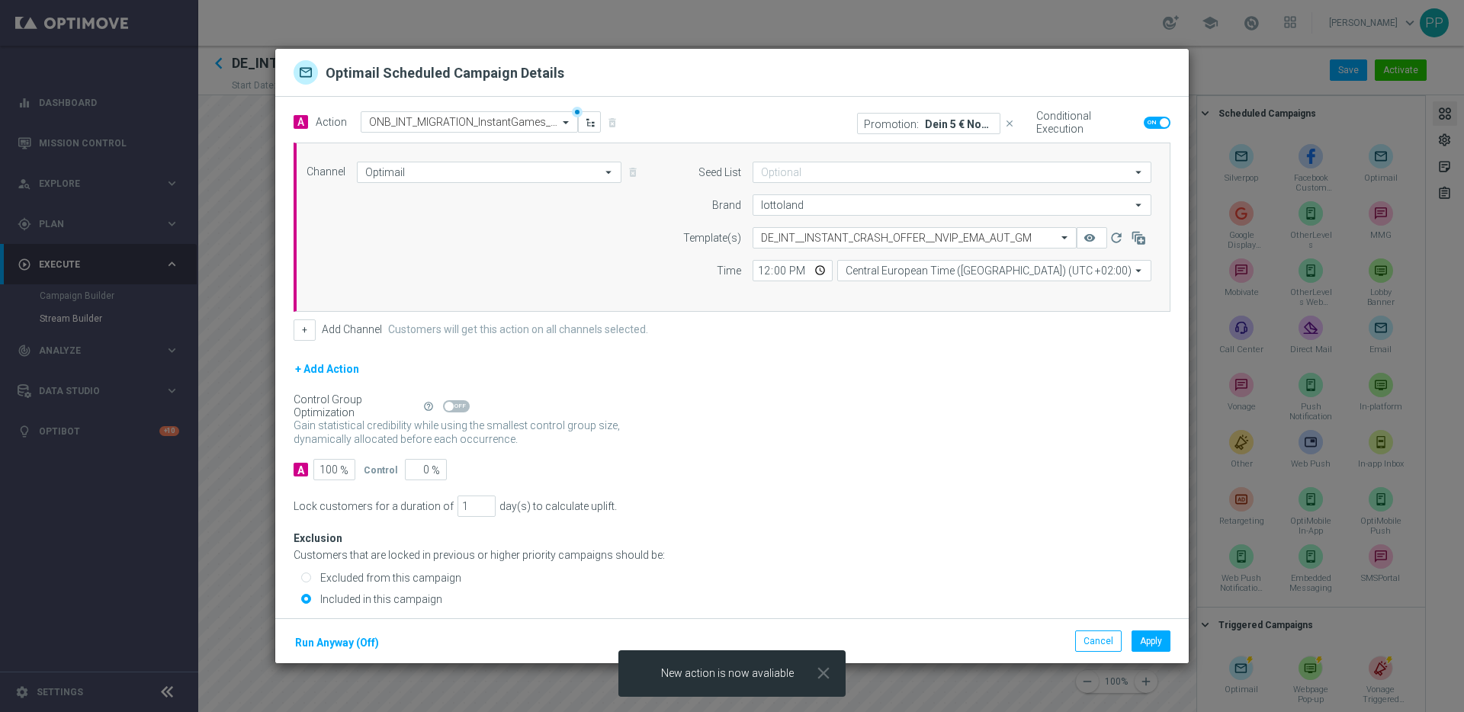
click at [952, 122] on p "Dein 5 € Novomatic Bonus" at bounding box center [959, 123] width 69 height 12
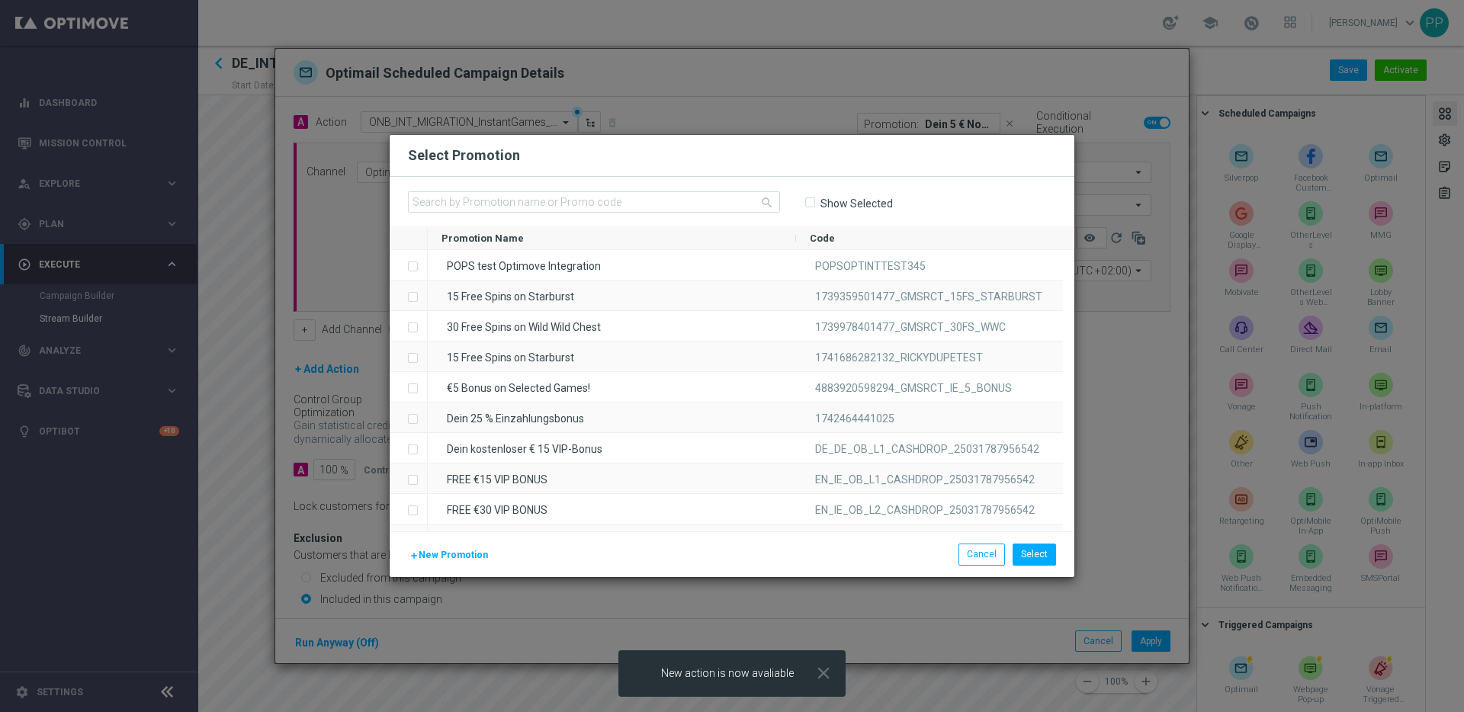
click at [817, 201] on span "Show Selected" at bounding box center [848, 204] width 88 height 14
click at [813, 203] on input "Show Selected" at bounding box center [809, 203] width 10 height 10
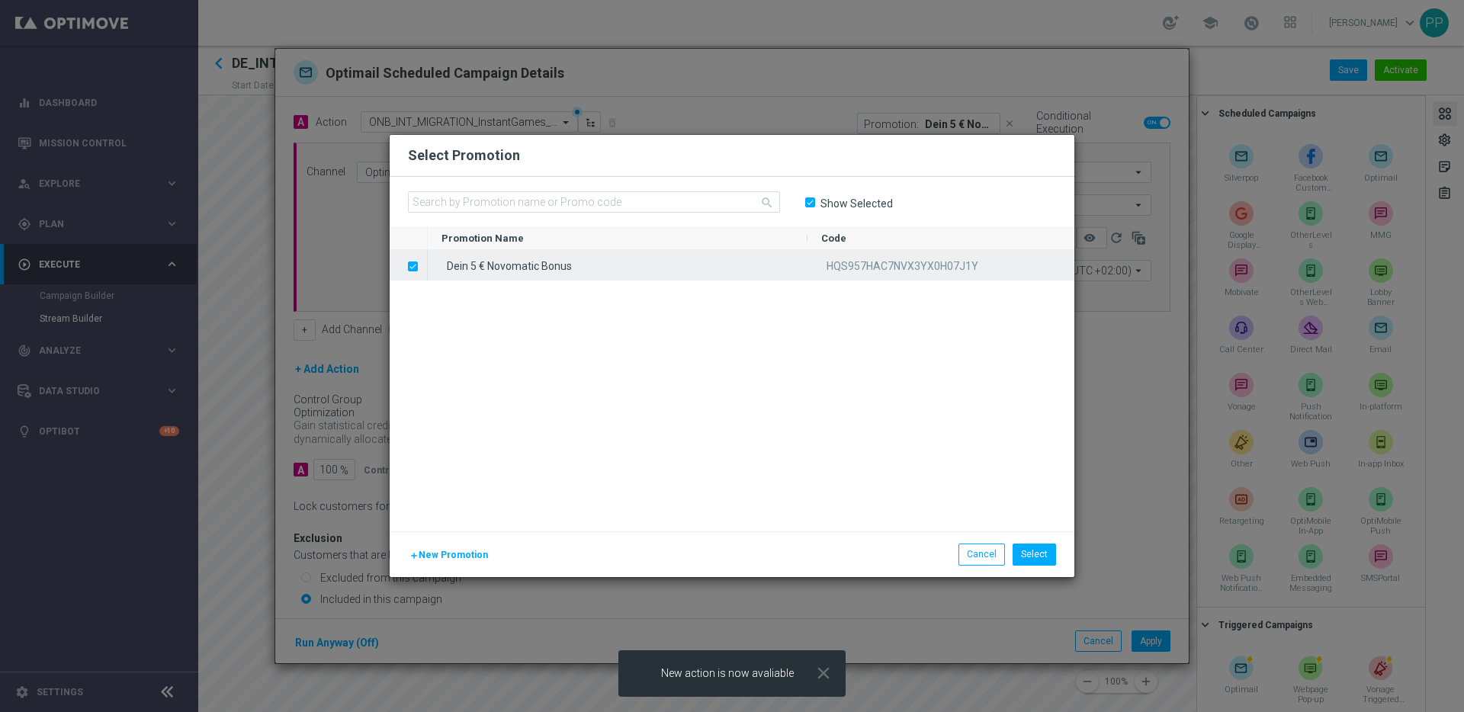
click at [413, 262] on input "Press SPACE to deselect this row." at bounding box center [411, 258] width 9 height 9
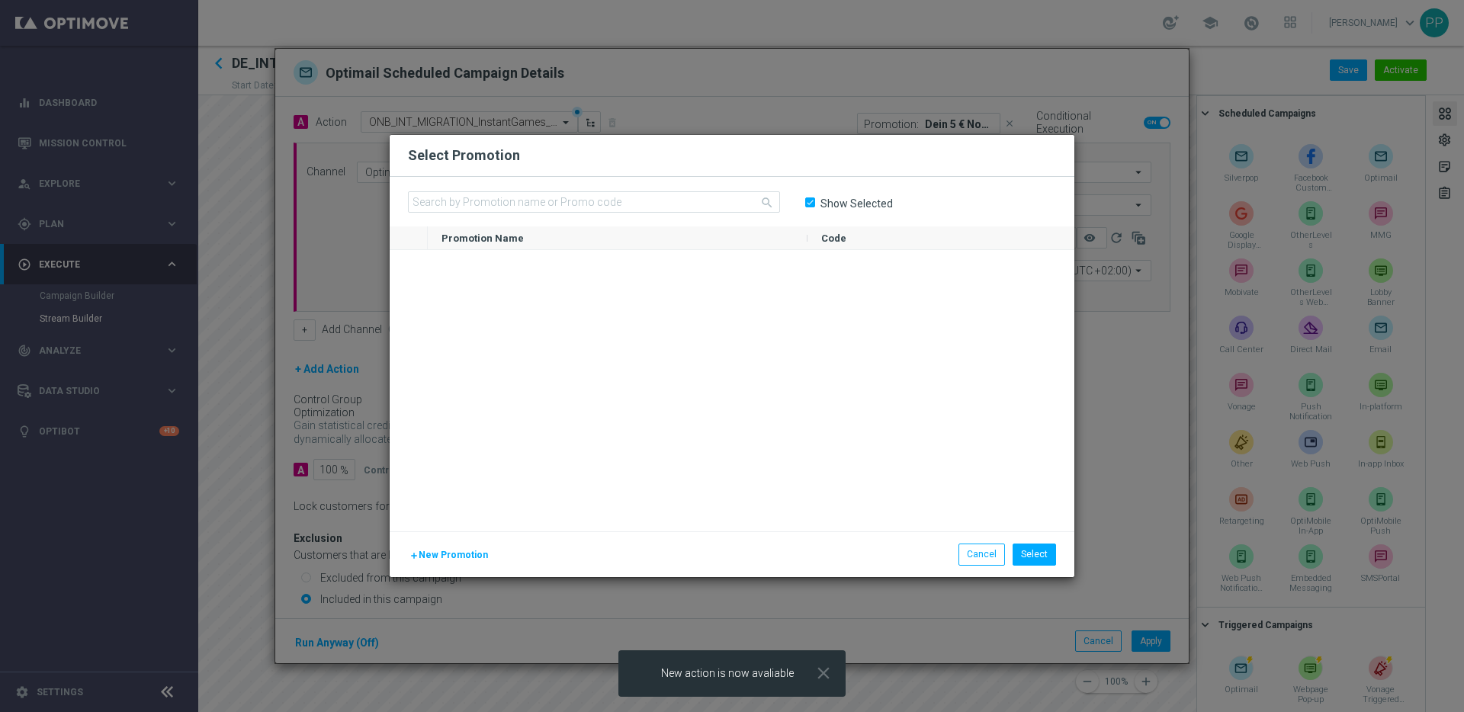
click at [810, 202] on input "Show Selected" at bounding box center [809, 203] width 10 height 10
checkbox input "false"
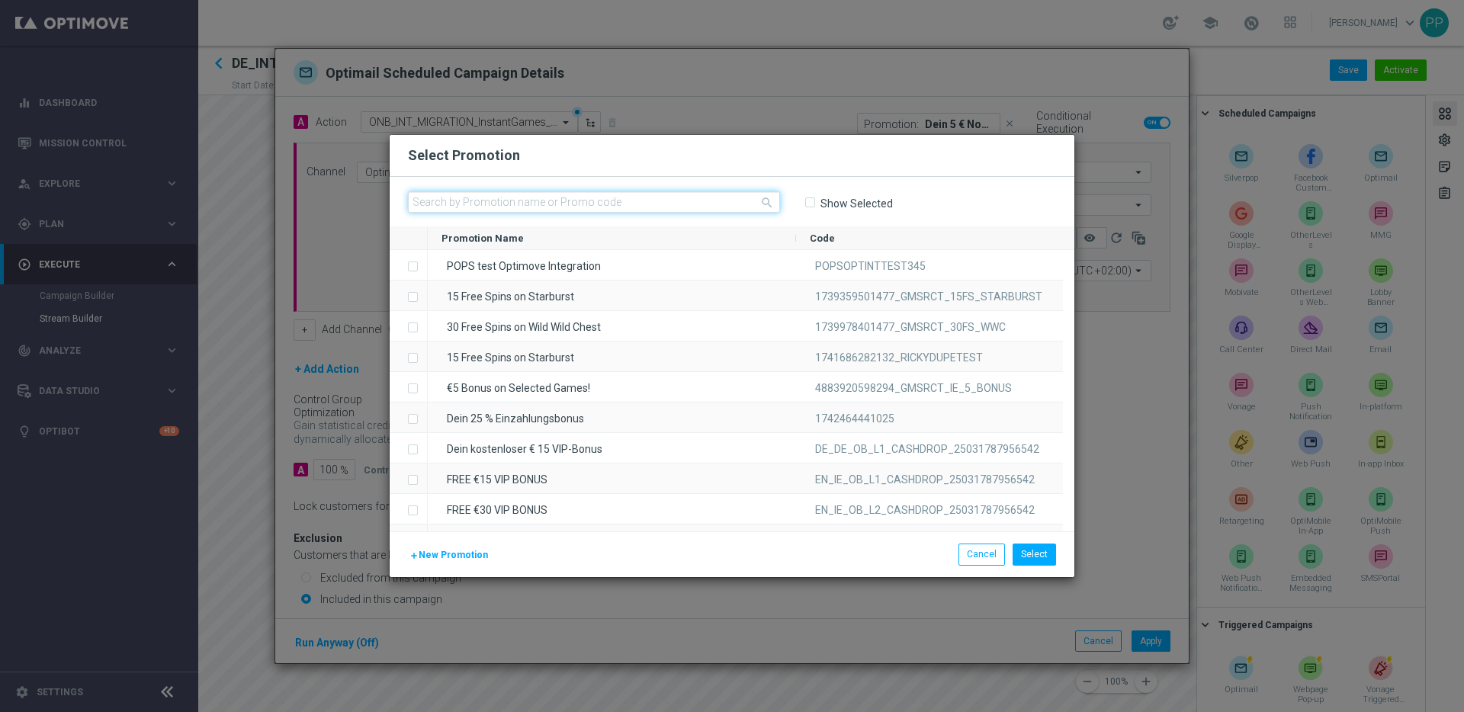
click at [587, 197] on input "text" at bounding box center [594, 201] width 372 height 21
paste input "DQLDN578JBYYWTYS315QUQN"
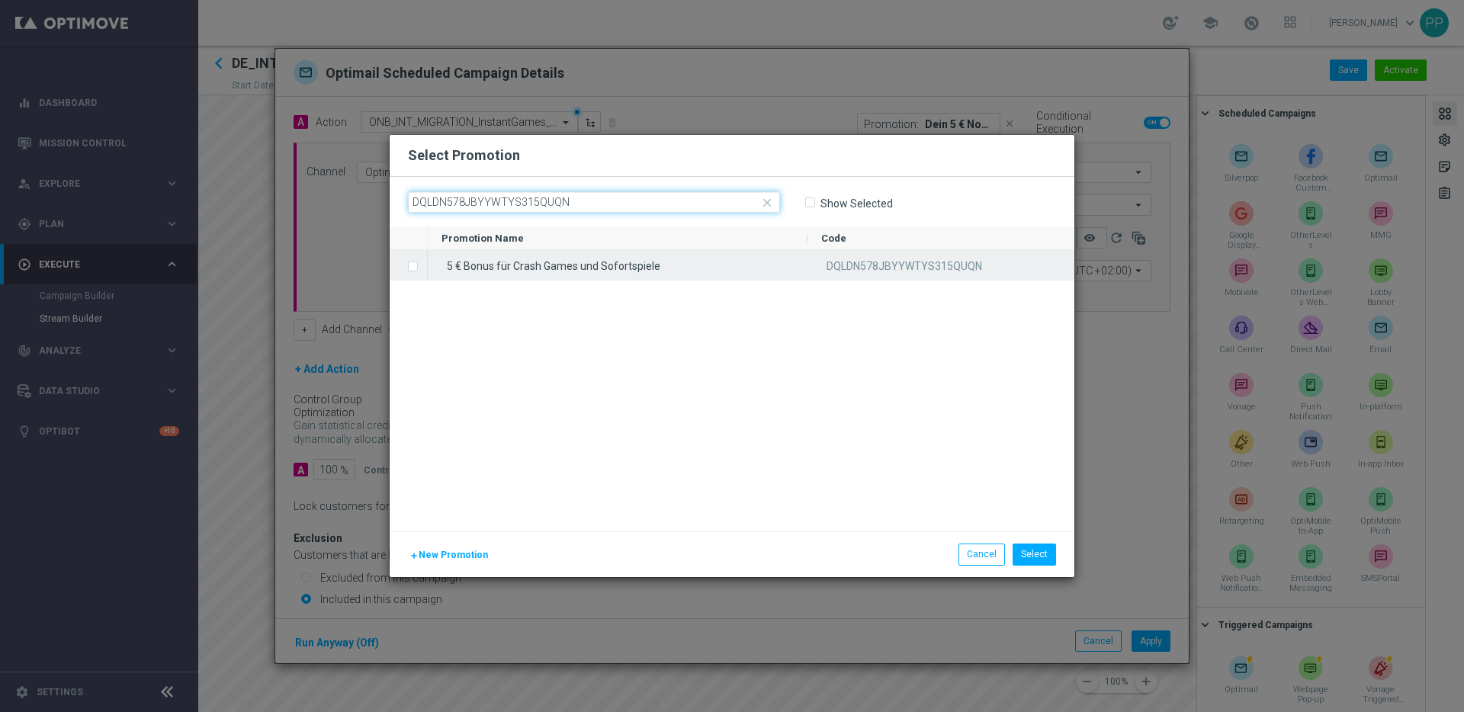
type input "DQLDN578JBYYWTYS315QUQN"
click at [422, 268] on label "Press SPACE to select this row." at bounding box center [424, 268] width 5 height 14
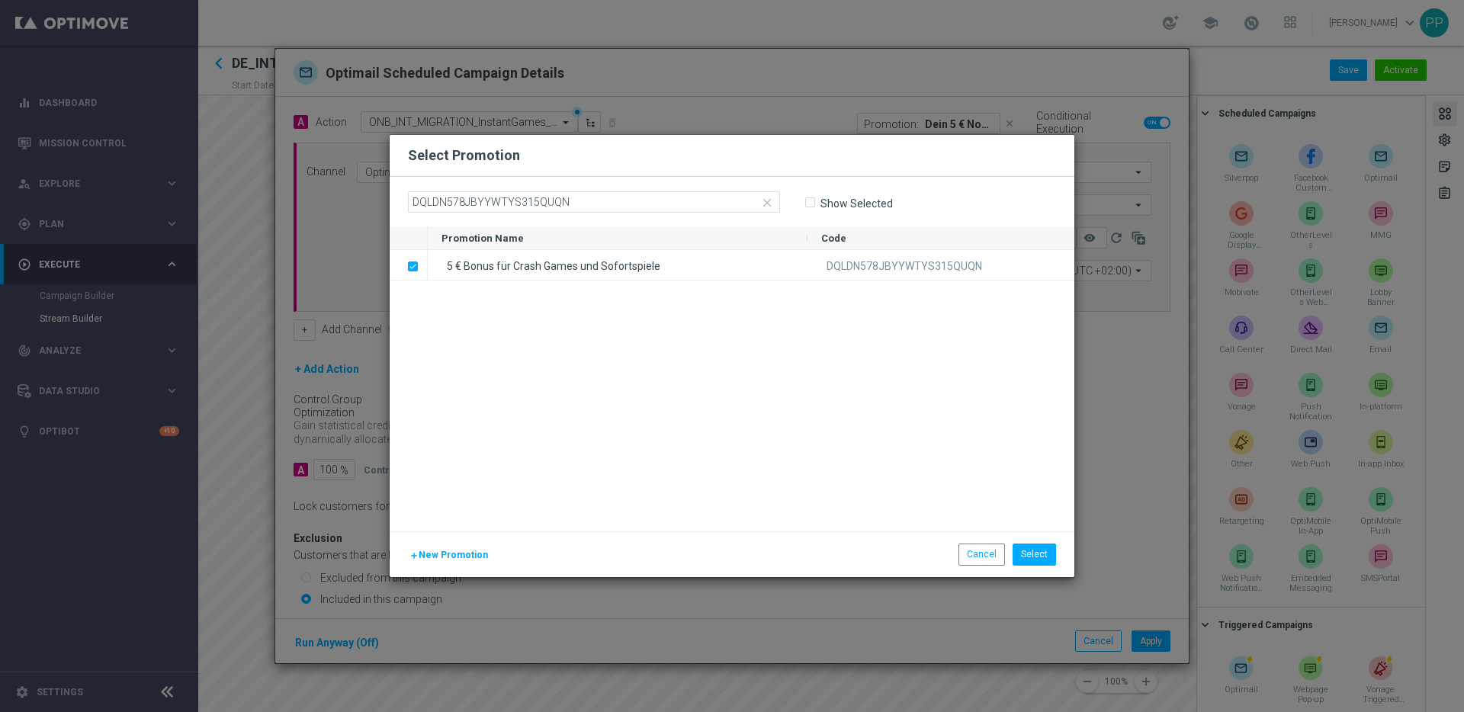
click at [669, 359] on div "5 € Bonus für Crash Games und Sofortspiele DQLDN578JBYYWTYS315QUQN" at bounding box center [751, 390] width 647 height 281
click at [1042, 549] on button "Select" at bounding box center [1034, 554] width 43 height 21
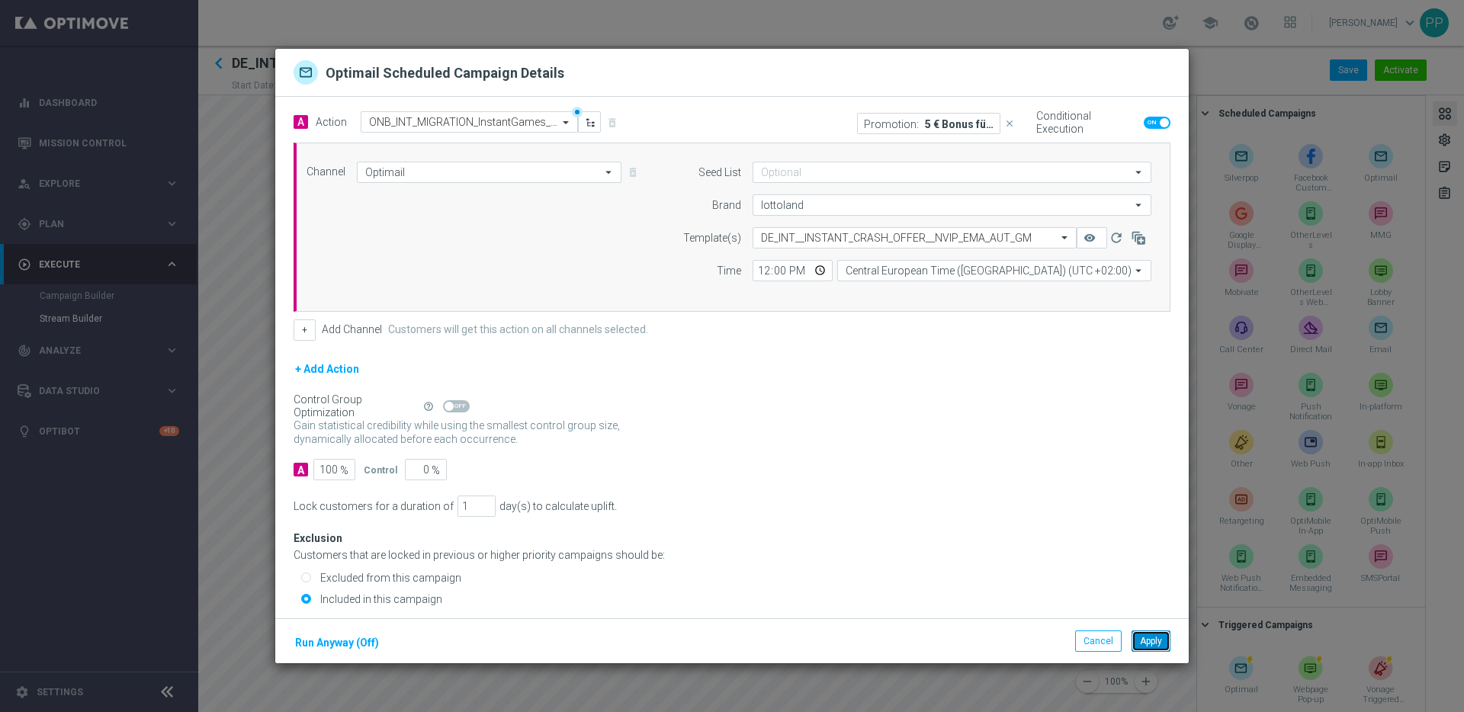
click at [1149, 637] on button "Apply" at bounding box center [1151, 641] width 39 height 21
click at [1103, 647] on button "Cancel" at bounding box center [1098, 641] width 47 height 21
click at [1095, 646] on button "Cancel" at bounding box center [1098, 641] width 47 height 21
click at [1089, 644] on button "Cancel" at bounding box center [1098, 641] width 47 height 21
click at [1156, 117] on span at bounding box center [1157, 123] width 27 height 12
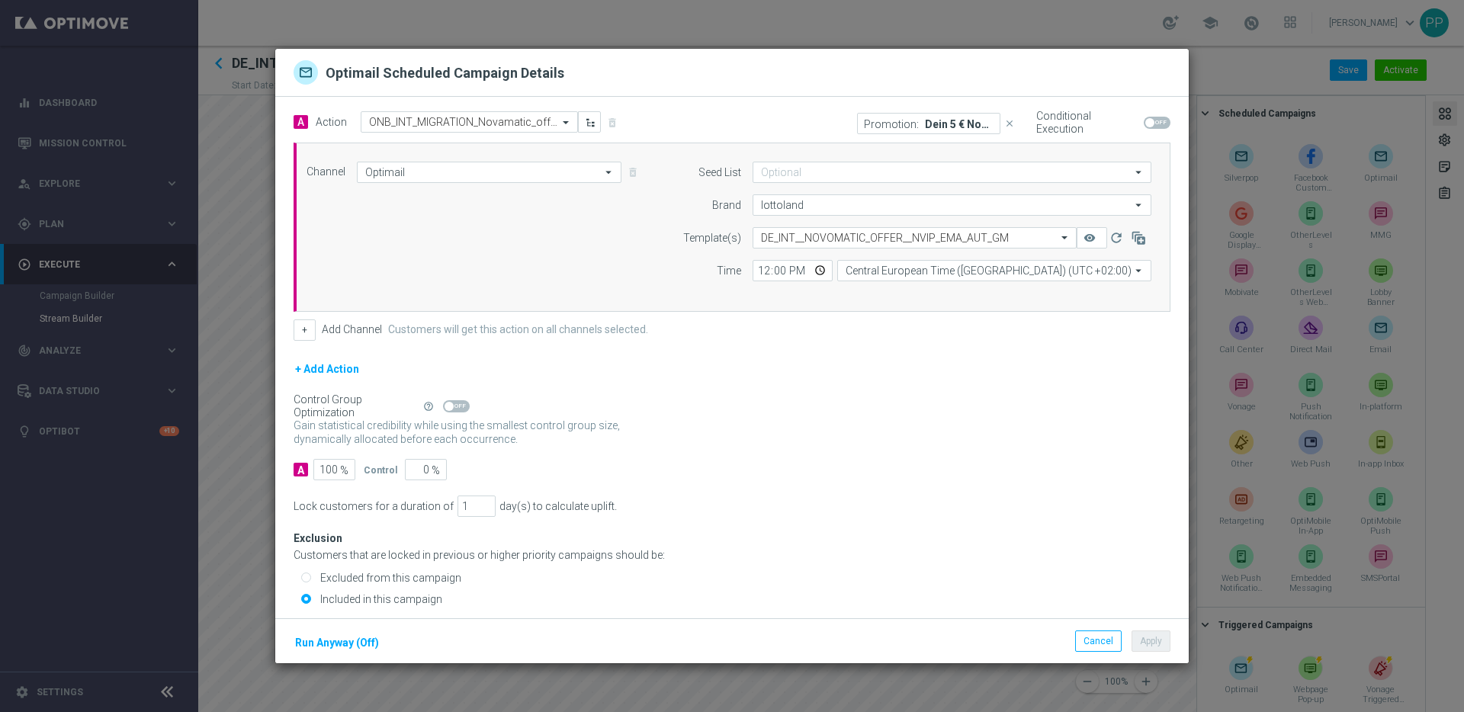
click at [1156, 117] on input "checkbox" at bounding box center [1157, 123] width 27 height 12
checkbox input "true"
click at [1159, 644] on button "Apply" at bounding box center [1151, 641] width 39 height 21
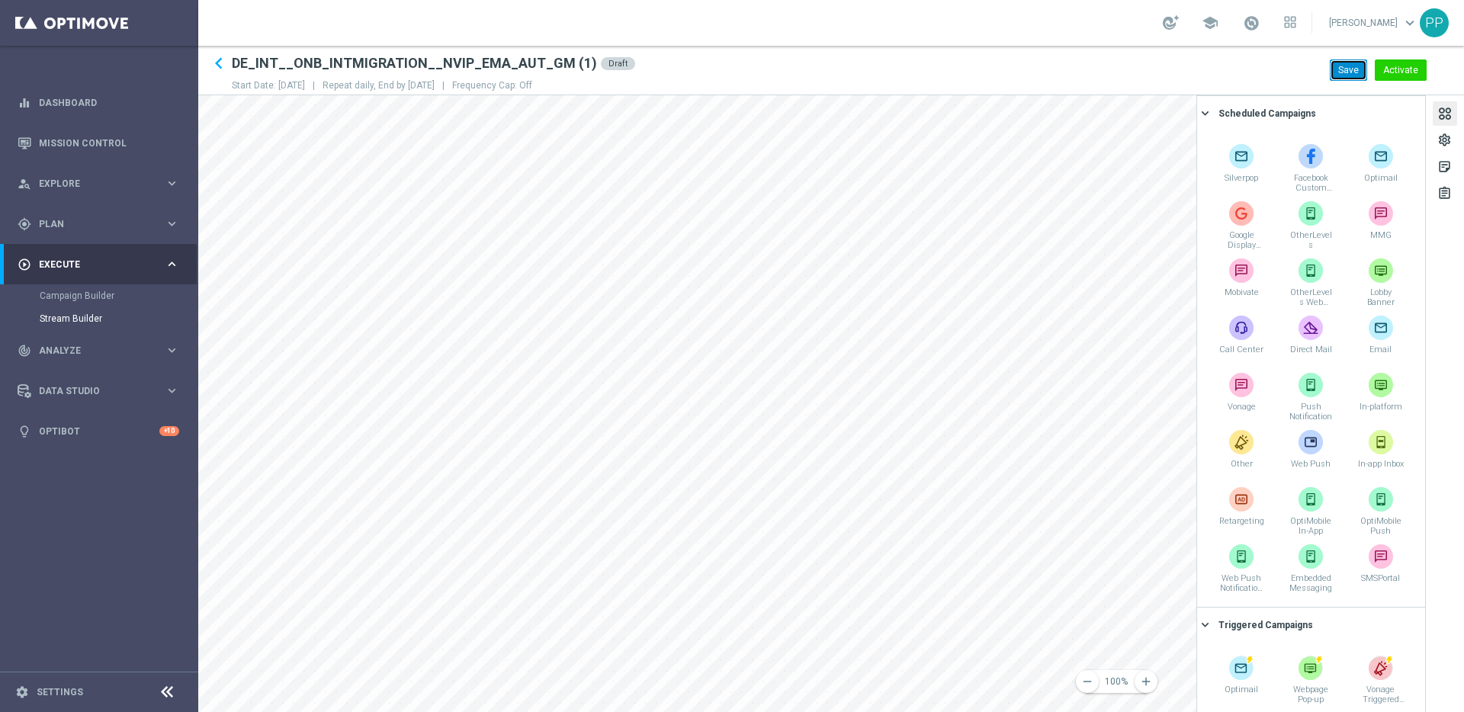
click at [1342, 72] on button "Save" at bounding box center [1348, 69] width 37 height 21
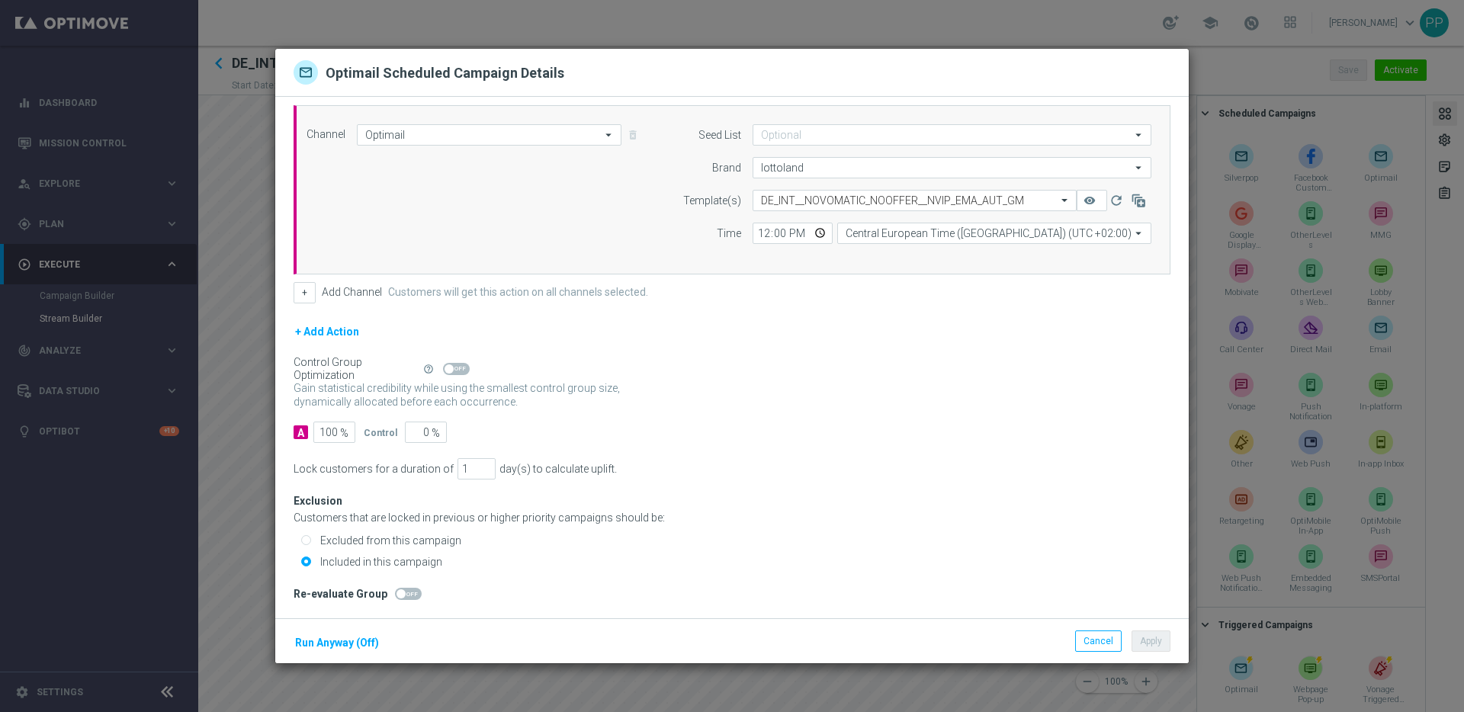
scroll to position [38, 0]
click at [1074, 635] on div "Cancel Apply Run Anyway (Off)" at bounding box center [731, 641] width 913 height 46
click at [1086, 637] on button "Cancel" at bounding box center [1098, 641] width 47 height 21
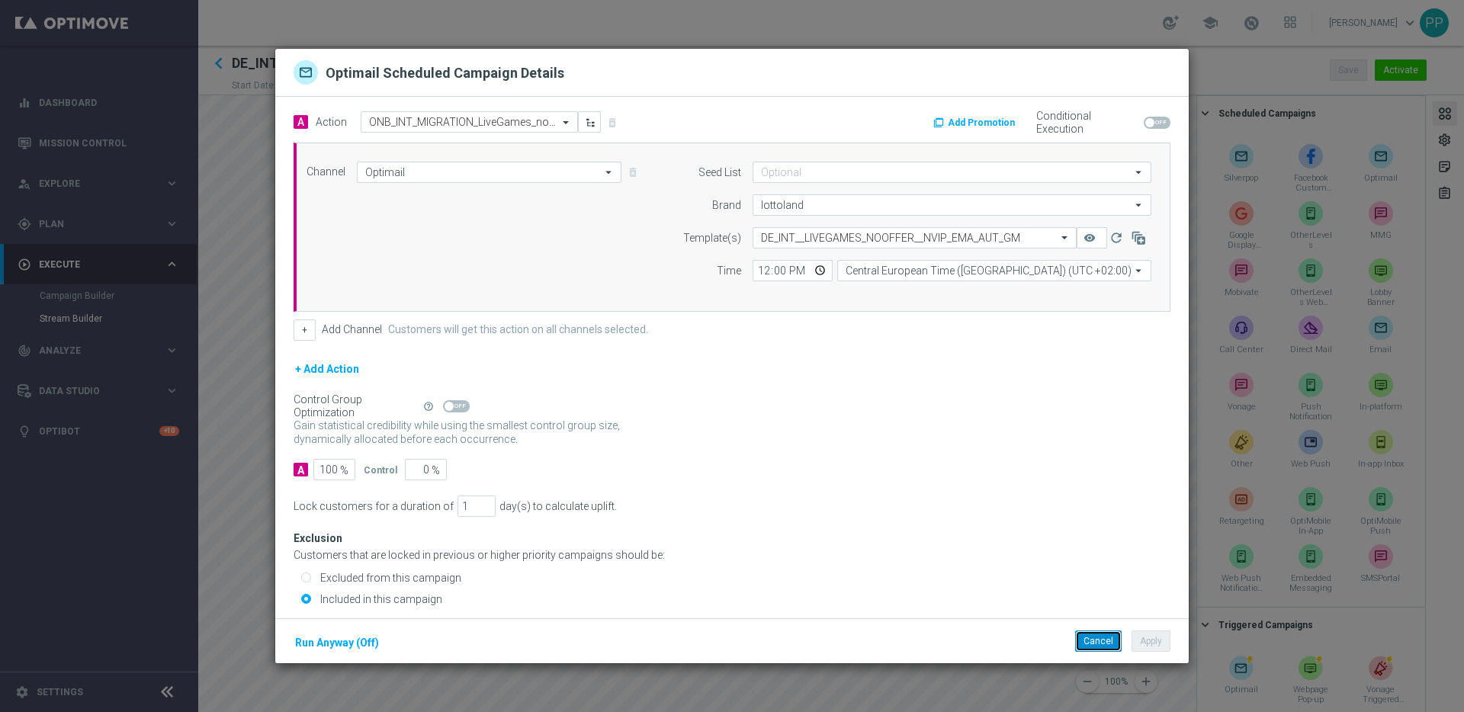
click at [1098, 634] on button "Cancel" at bounding box center [1098, 641] width 47 height 21
click at [1082, 643] on button "Cancel" at bounding box center [1098, 641] width 47 height 21
click at [1090, 643] on button "Cancel" at bounding box center [1098, 641] width 47 height 21
click at [1097, 638] on button "Cancel" at bounding box center [1098, 641] width 47 height 21
click at [1103, 632] on button "Cancel" at bounding box center [1098, 641] width 47 height 21
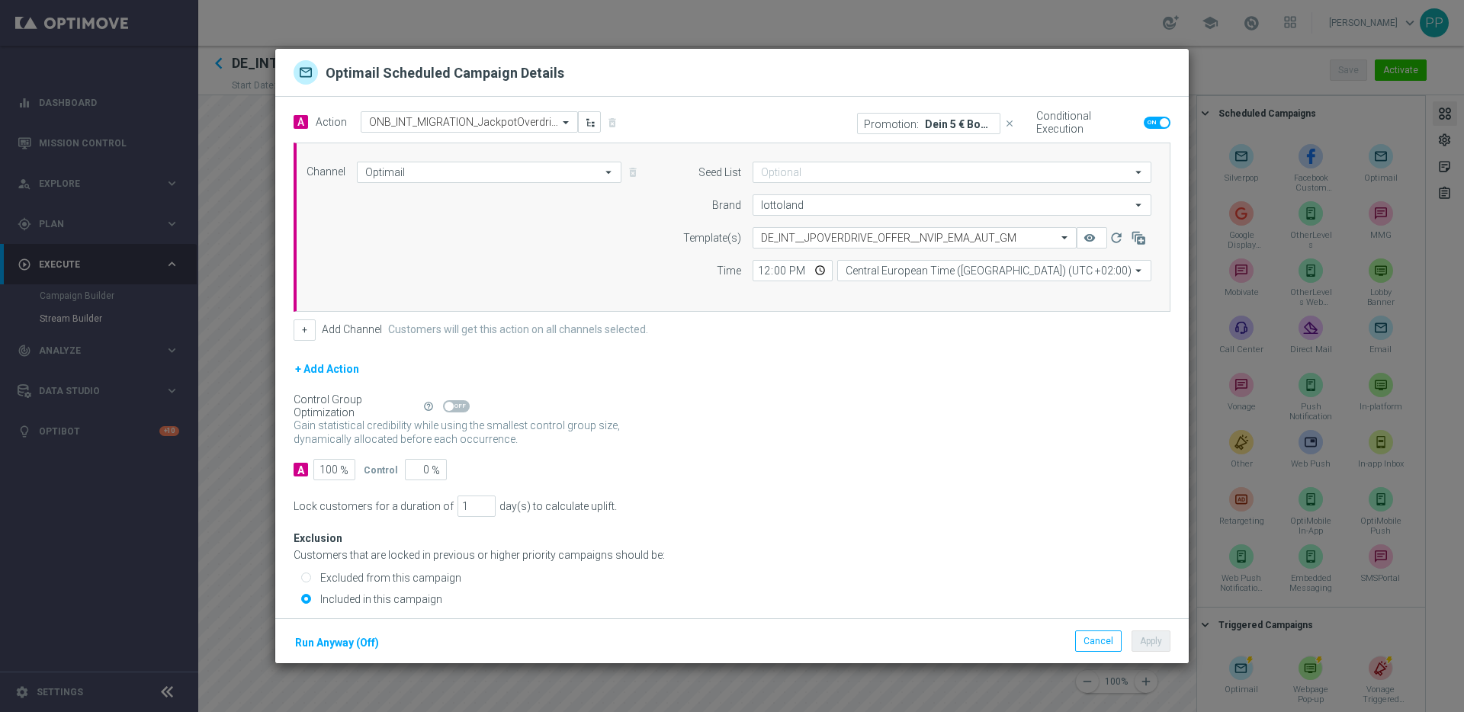
click at [957, 127] on p "Dein 5 € Bonus für Jackpot Overdrive" at bounding box center [959, 123] width 69 height 12
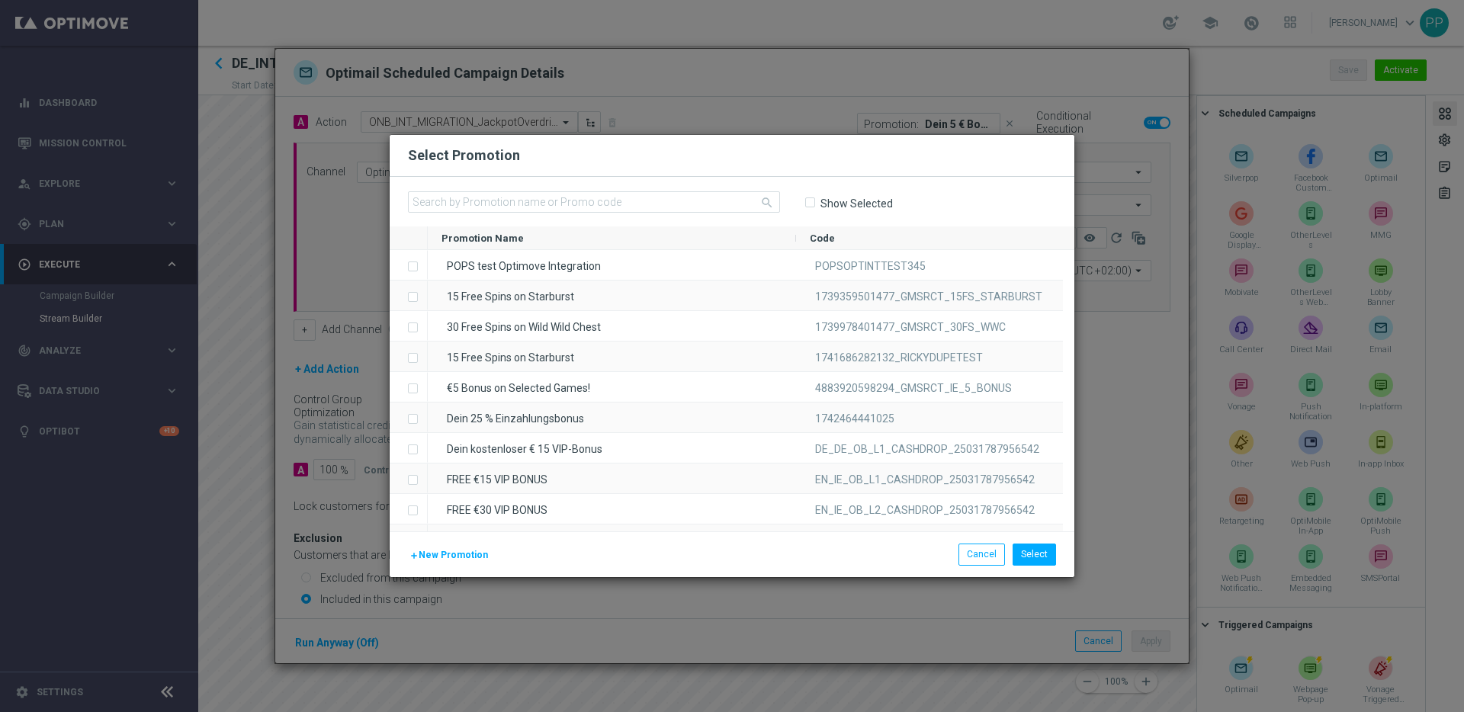
click at [812, 204] on input "Show Selected" at bounding box center [809, 203] width 10 height 10
checkbox input "true"
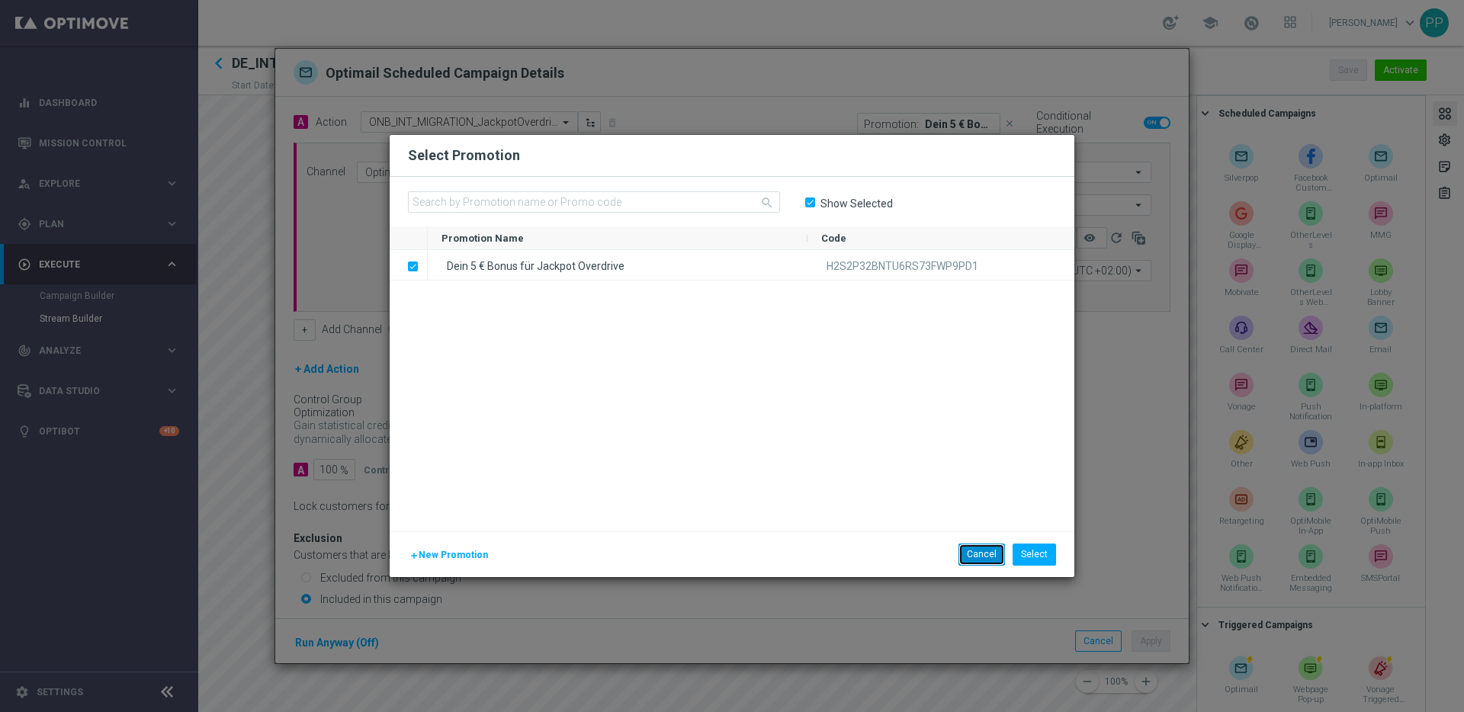
click at [980, 555] on button "Cancel" at bounding box center [981, 554] width 47 height 21
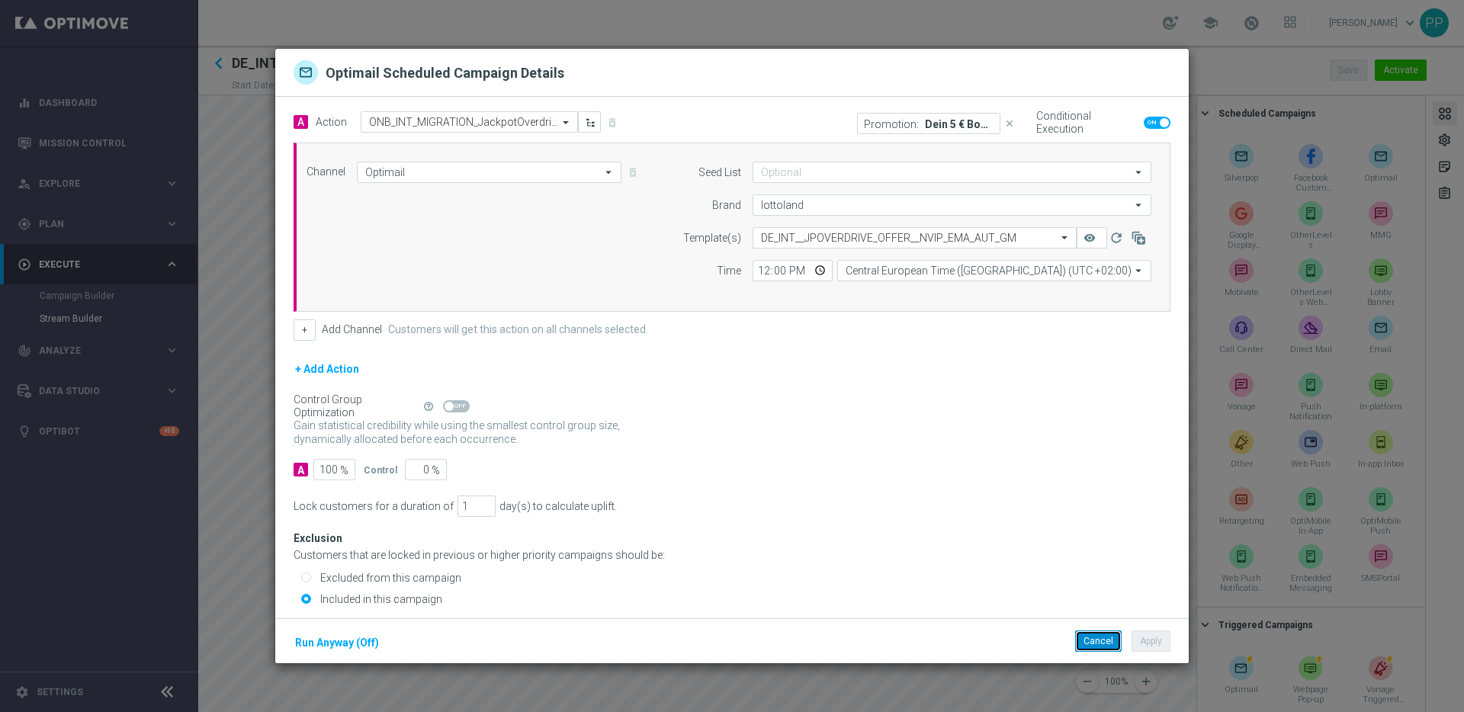
click at [1096, 632] on button "Cancel" at bounding box center [1098, 641] width 47 height 21
click at [940, 130] on div "Promotion: 5 € Bonus für Crash Games und Sofortspiele" at bounding box center [928, 123] width 143 height 21
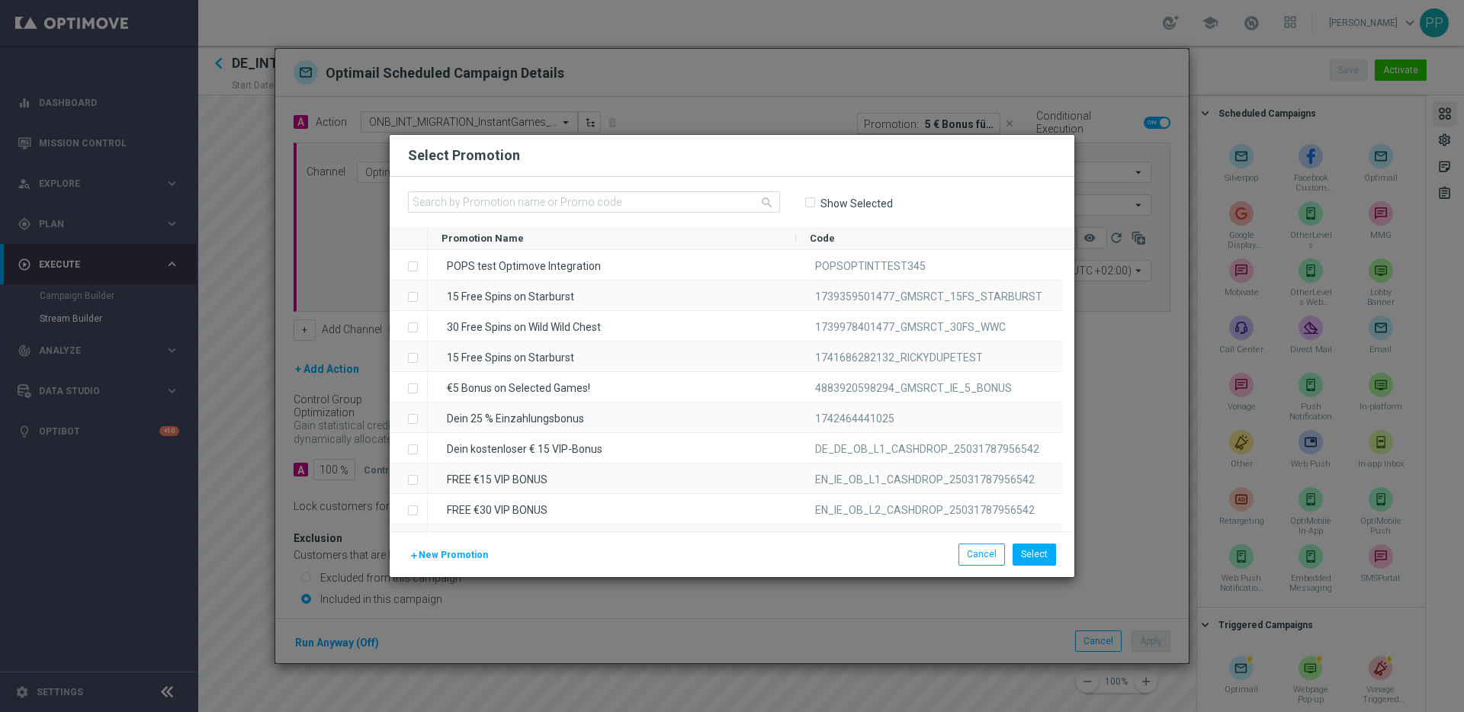
click at [811, 204] on input "Show Selected" at bounding box center [809, 203] width 10 height 10
checkbox input "true"
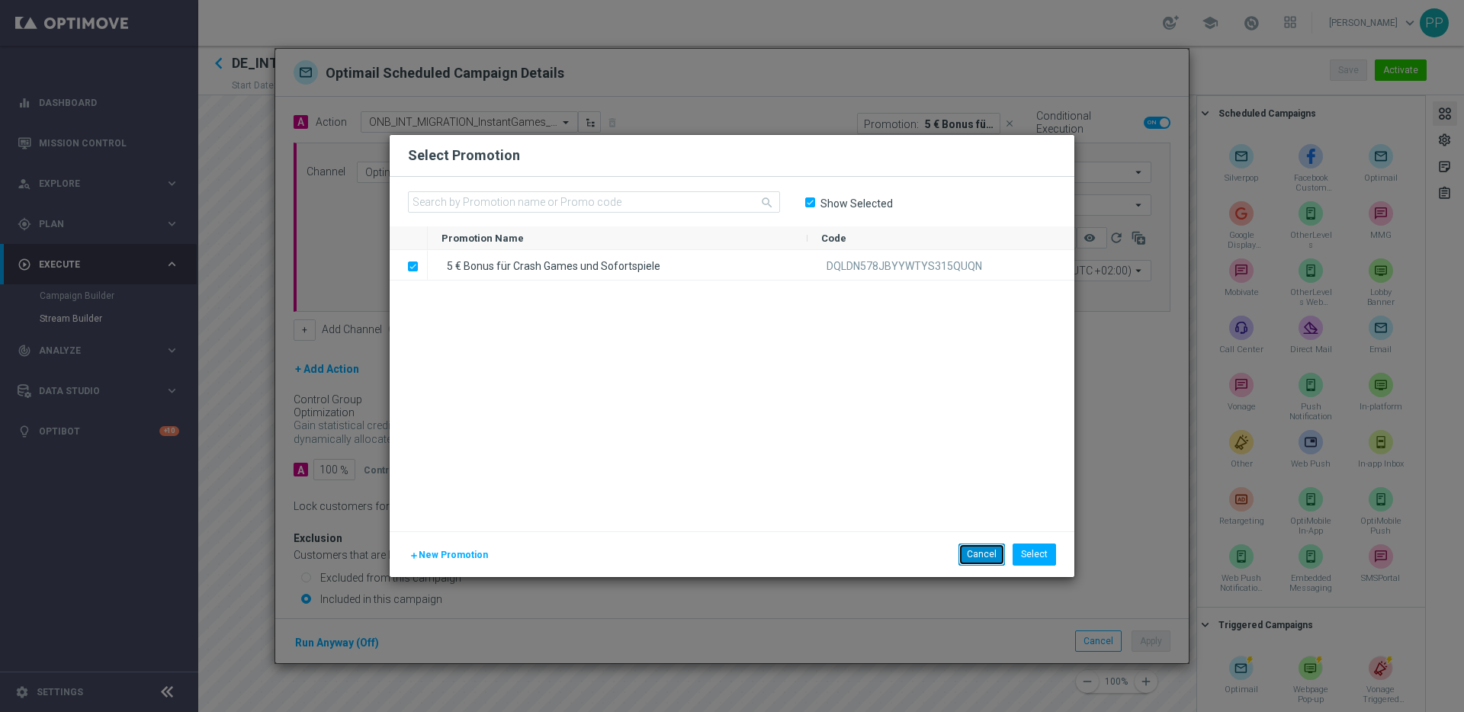
click at [966, 549] on button "Cancel" at bounding box center [981, 554] width 47 height 21
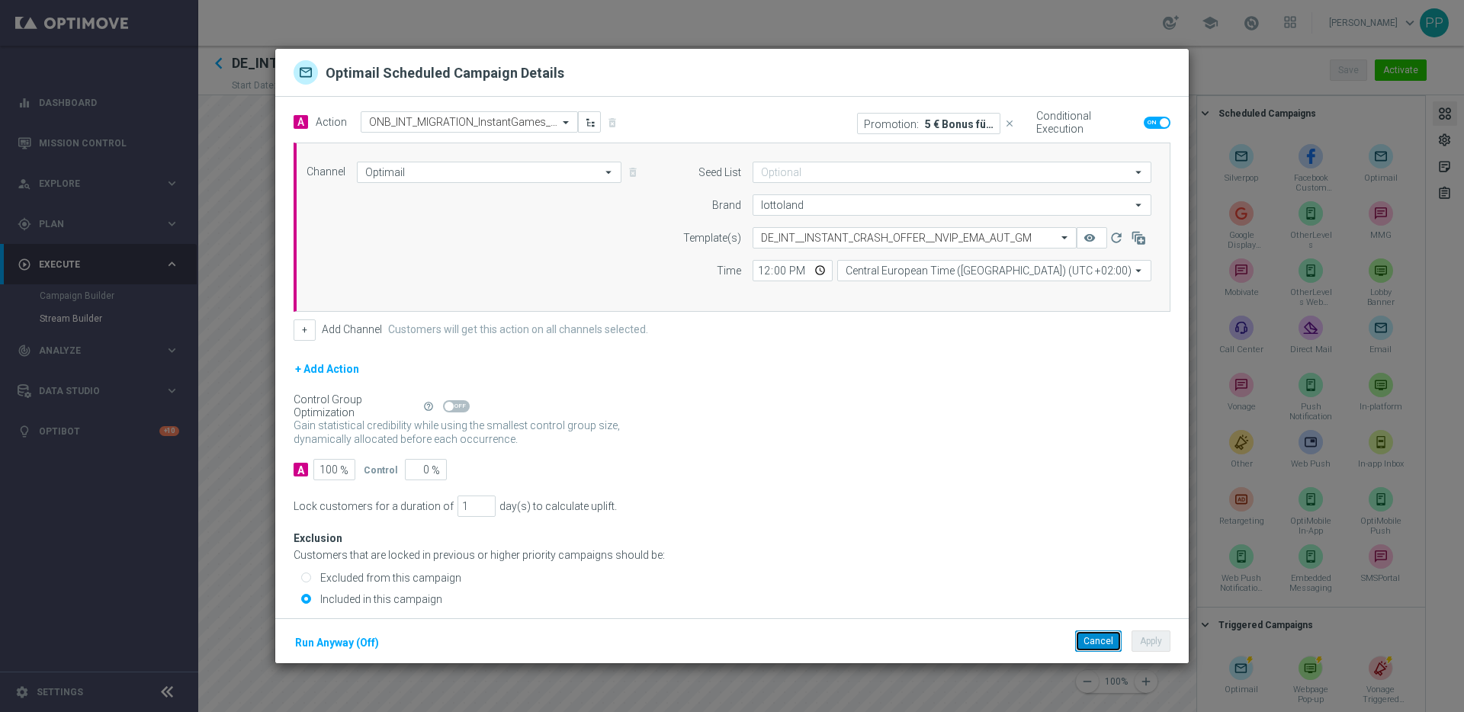
click at [1103, 642] on button "Cancel" at bounding box center [1098, 641] width 47 height 21
click at [925, 119] on p "Dein 5 € Live-Casino Bonus" at bounding box center [959, 123] width 69 height 12
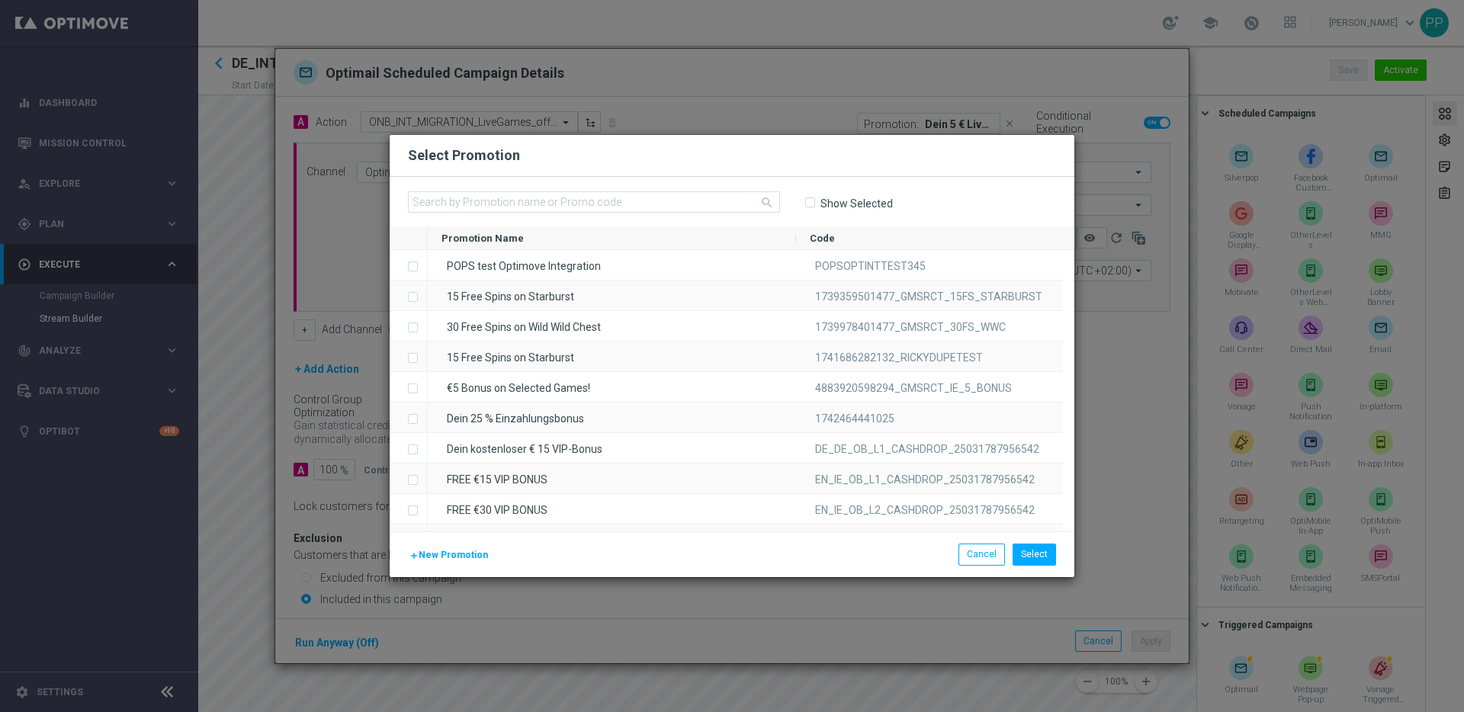
click at [812, 201] on input "Show Selected" at bounding box center [809, 203] width 10 height 10
checkbox input "true"
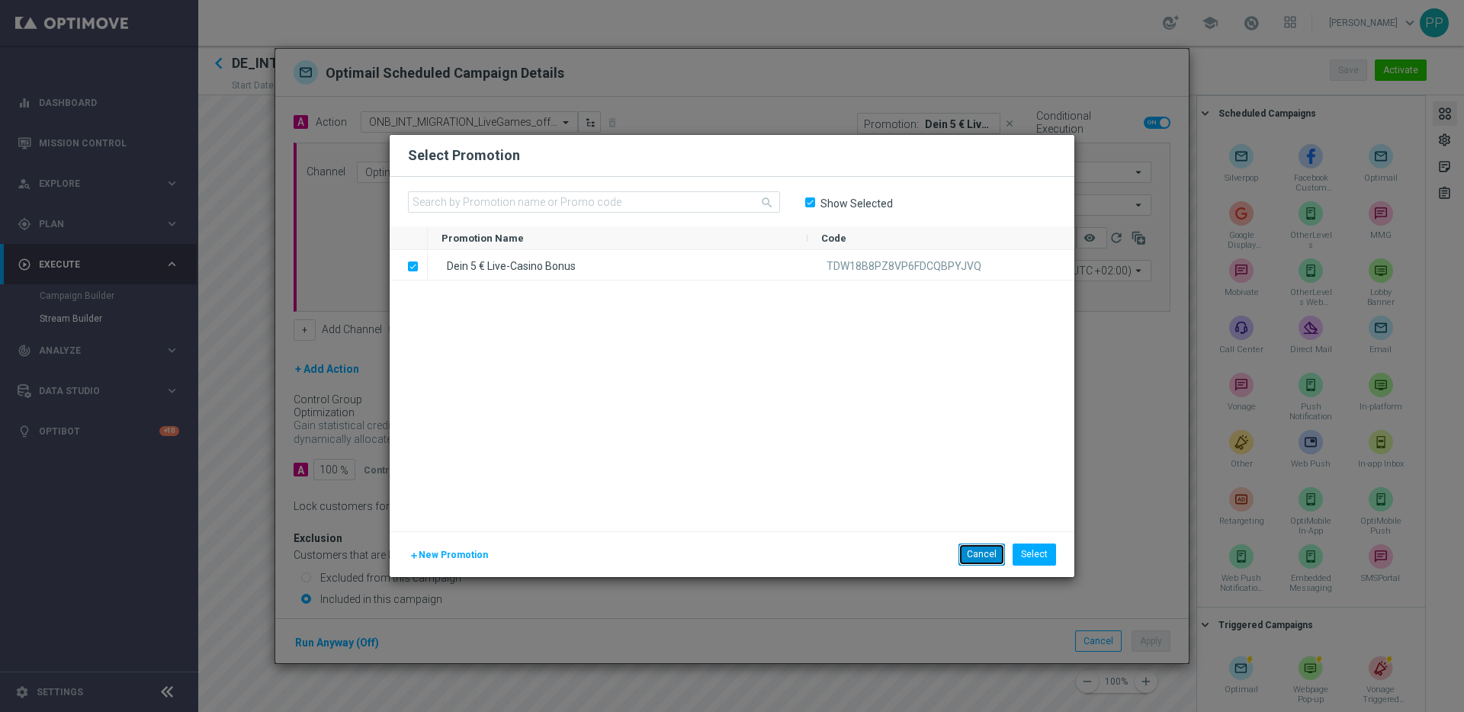
click at [984, 548] on button "Cancel" at bounding box center [981, 554] width 47 height 21
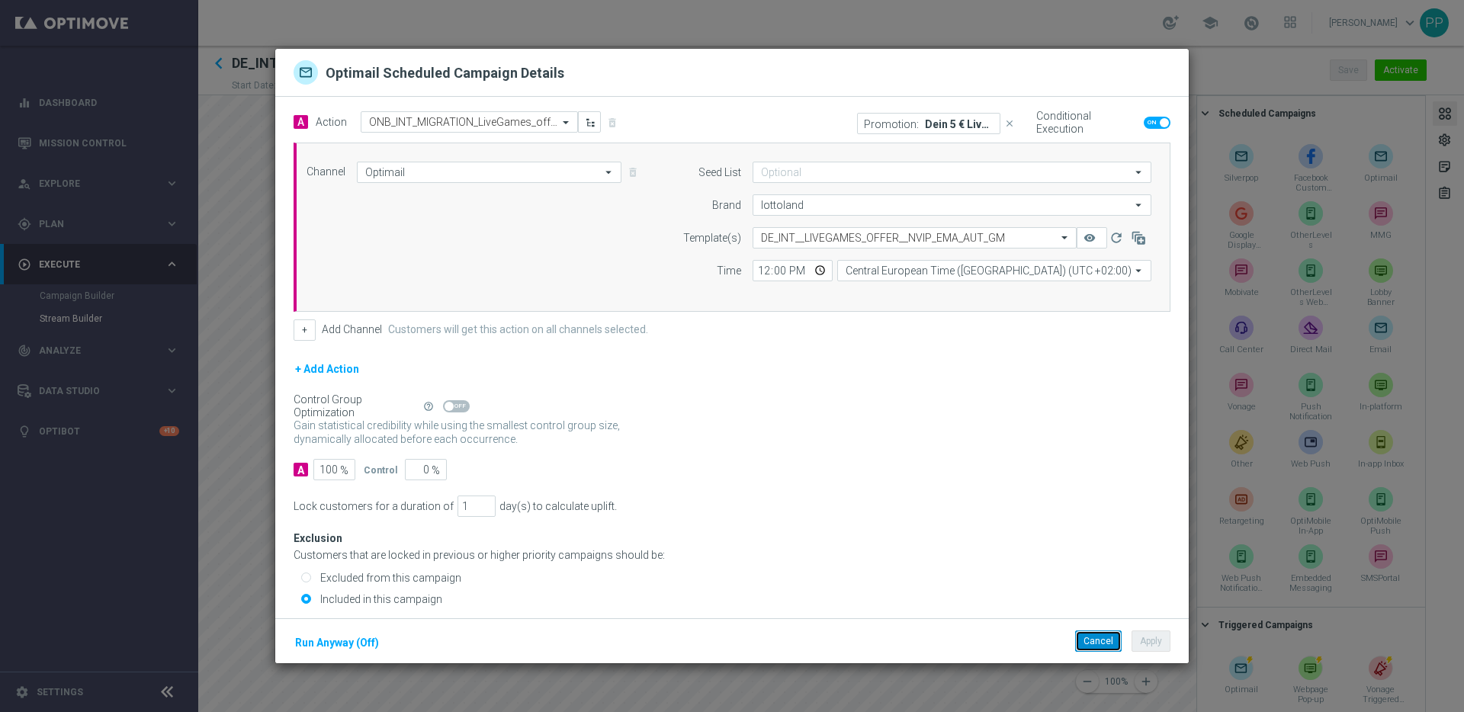
click at [1083, 645] on button "Cancel" at bounding box center [1098, 641] width 47 height 21
click at [866, 128] on p "Promotion:" at bounding box center [891, 123] width 55 height 12
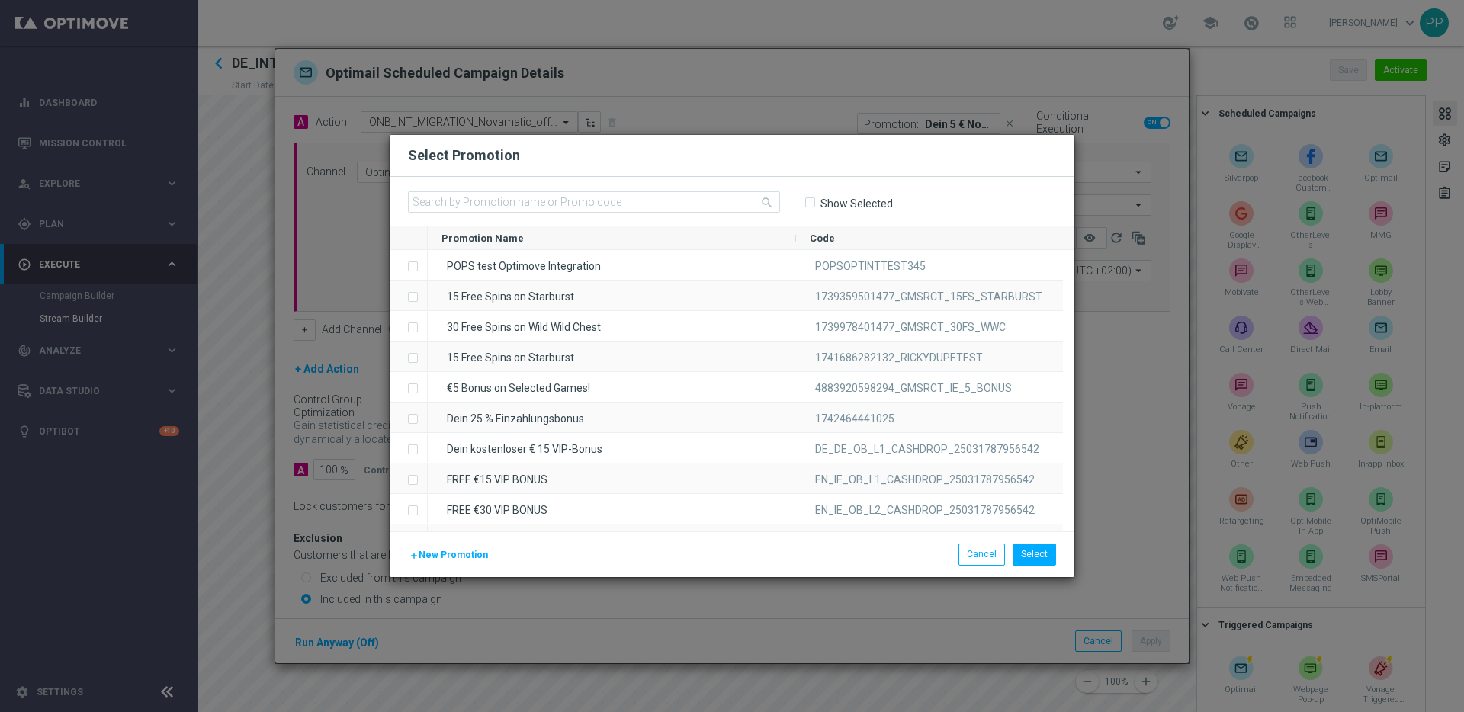
click at [811, 201] on input "Show Selected" at bounding box center [809, 203] width 10 height 10
checkbox input "true"
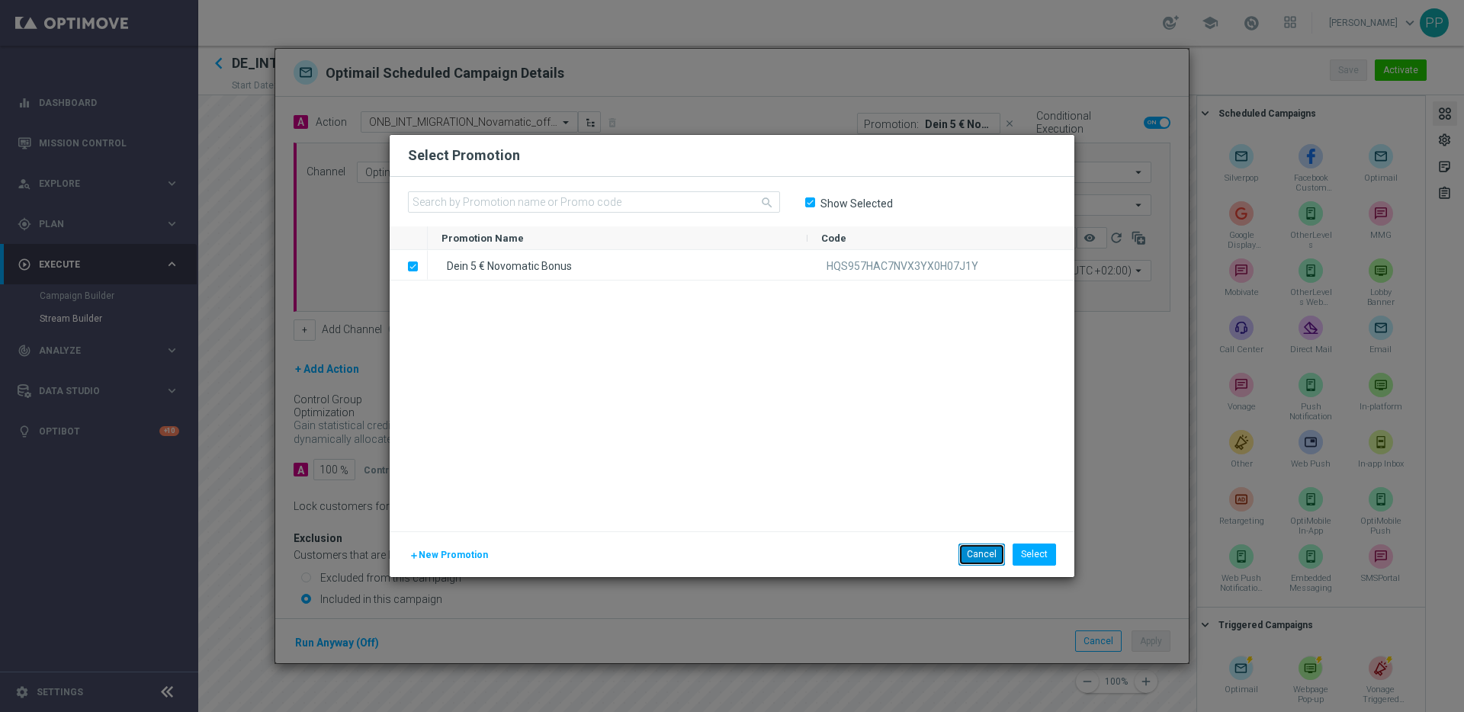
click at [978, 563] on button "Cancel" at bounding box center [981, 554] width 47 height 21
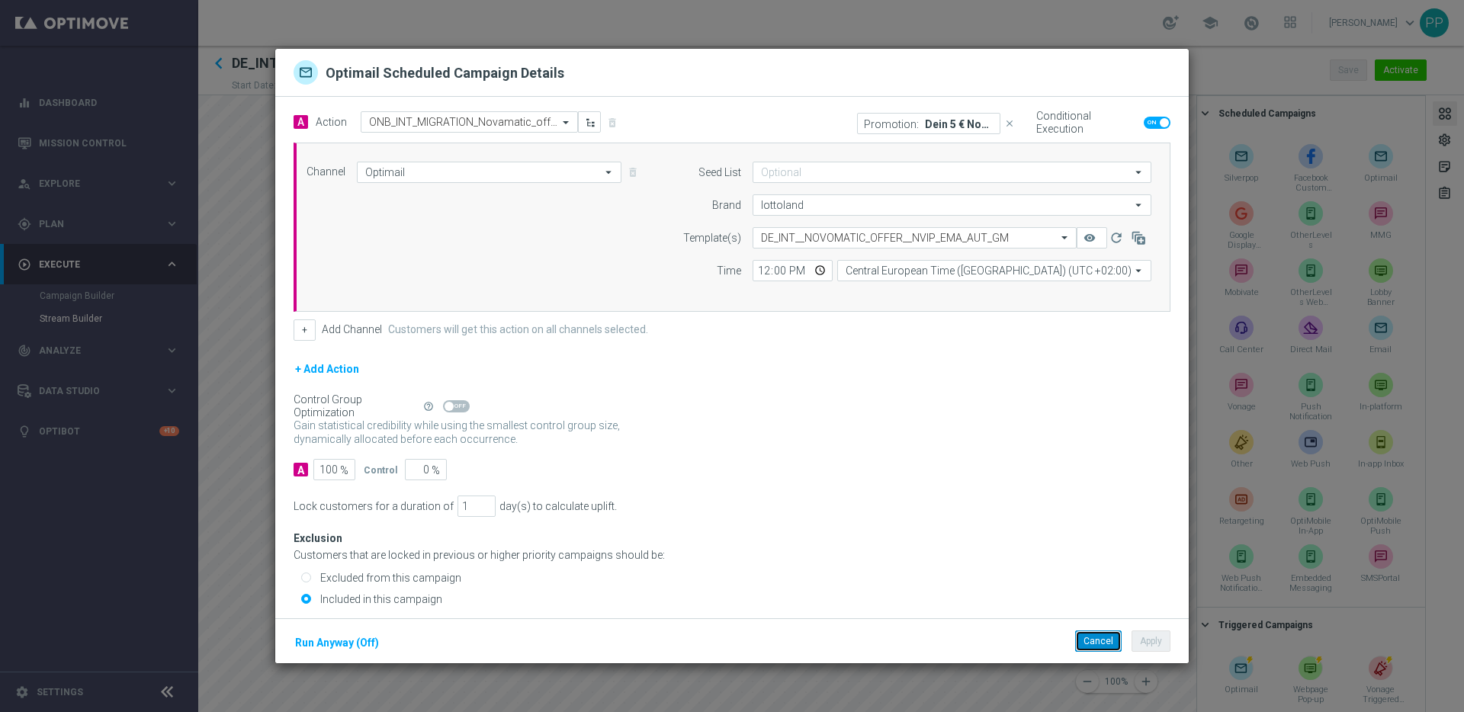
click at [1096, 644] on button "Cancel" at bounding box center [1098, 641] width 47 height 21
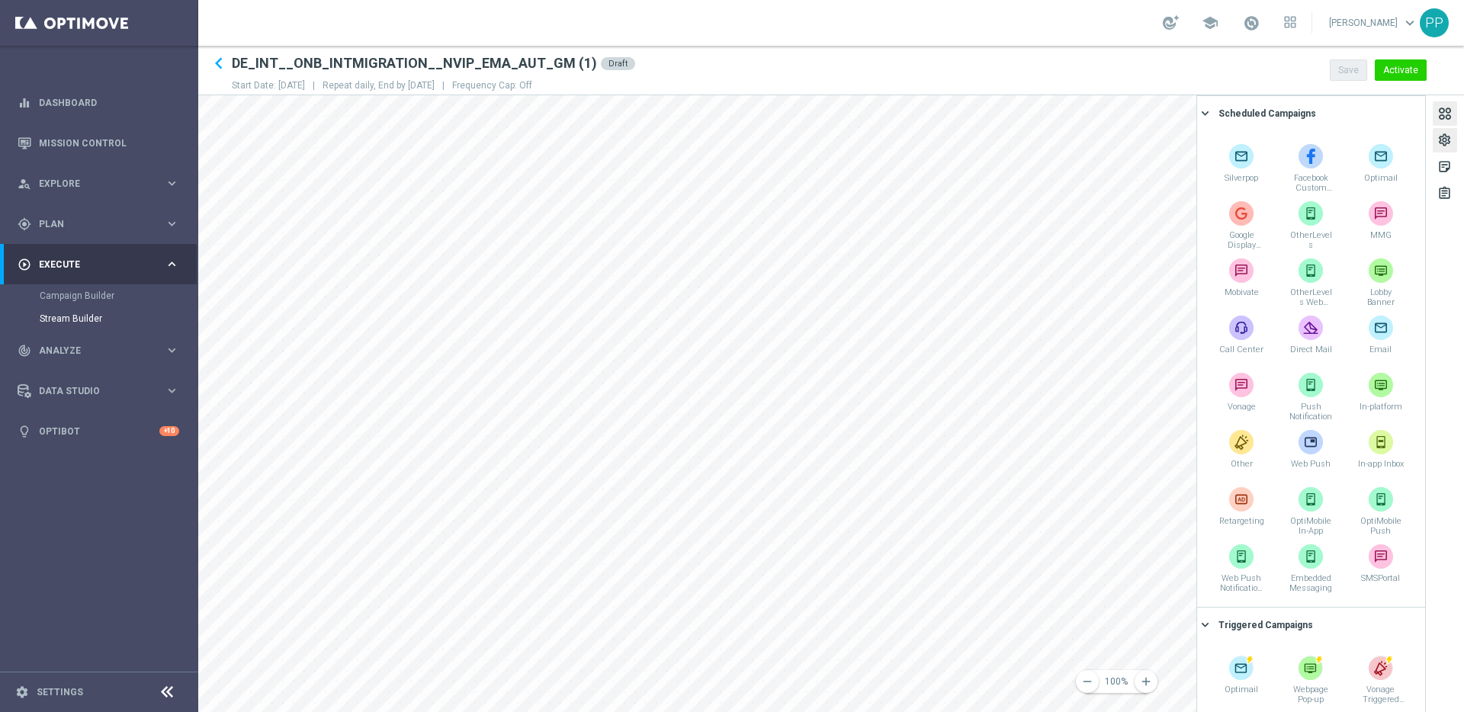
click at [1446, 134] on div "settings" at bounding box center [1444, 143] width 14 height 20
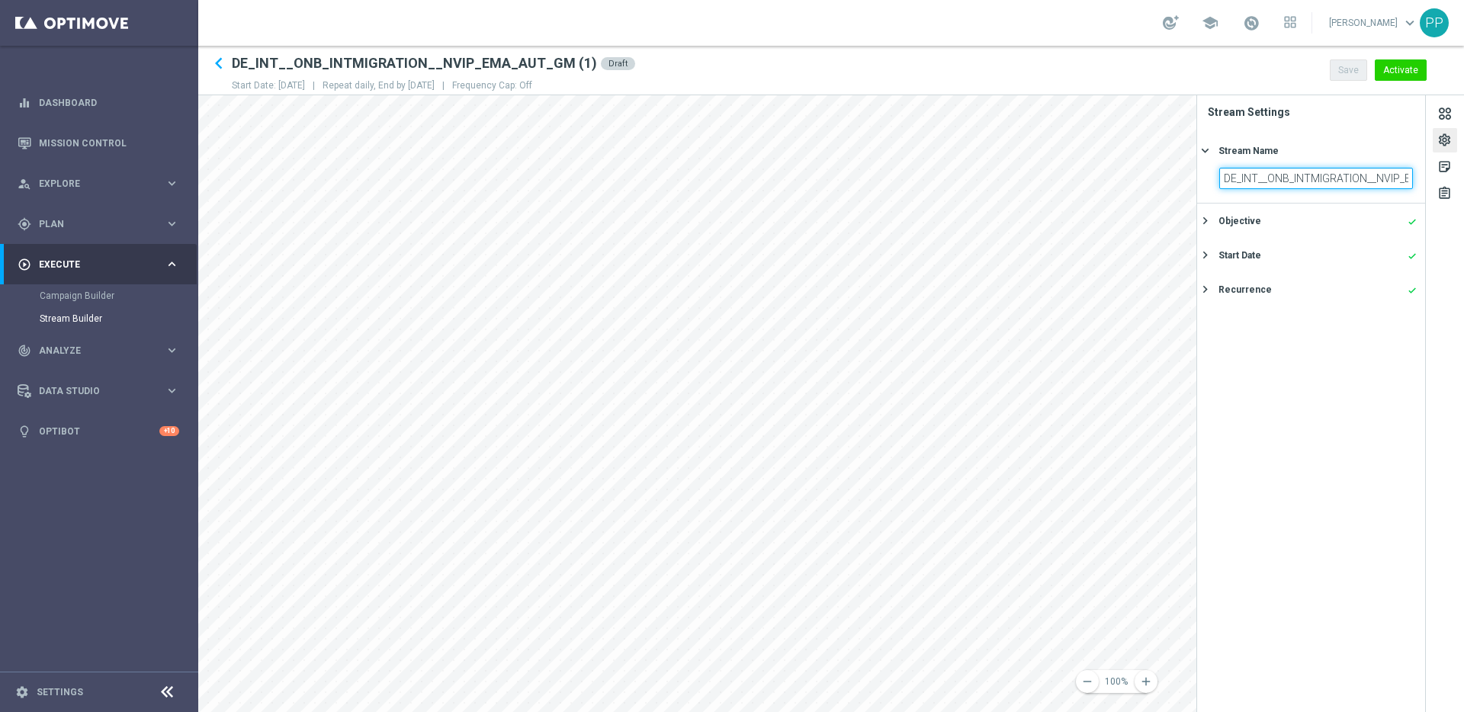
scroll to position [0, 79]
drag, startPoint x: 1368, startPoint y: 180, endPoint x: 1455, endPoint y: 180, distance: 86.9
click at [1455, 180] on div "settings sticky_note_2 assignment Stream Settings Stream Name keyboard_arrow_ri…" at bounding box center [1330, 403] width 268 height 617
click at [1408, 176] on input "DE_INT__ONB_INTMIGRATION__NVIP_EMA_AUT_GM (1)" at bounding box center [1316, 178] width 194 height 21
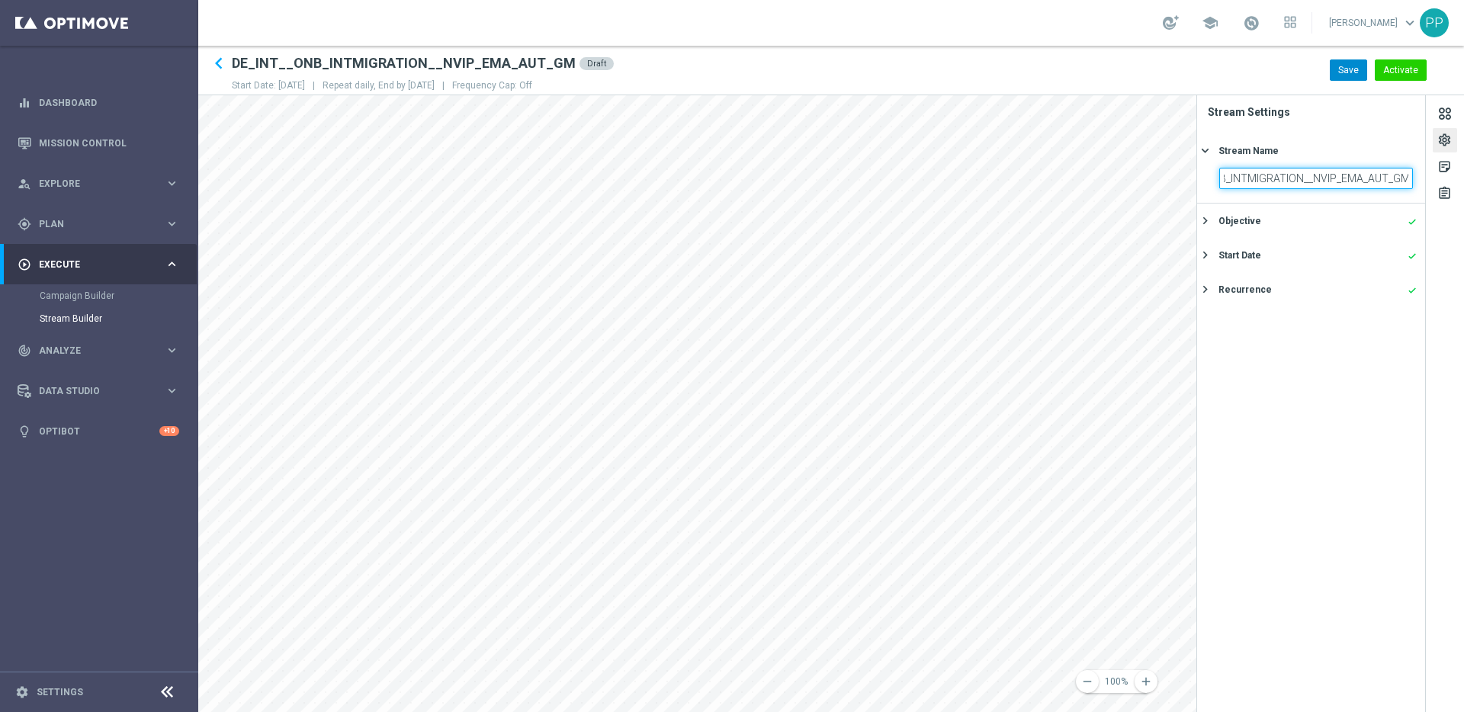
type input "DE_INT__ONB_INTMIGRATION__NVIP_EMA_AUT_GM"
click at [1341, 67] on button "Save" at bounding box center [1348, 69] width 37 height 21
click at [1414, 68] on button "Activate" at bounding box center [1401, 69] width 52 height 21
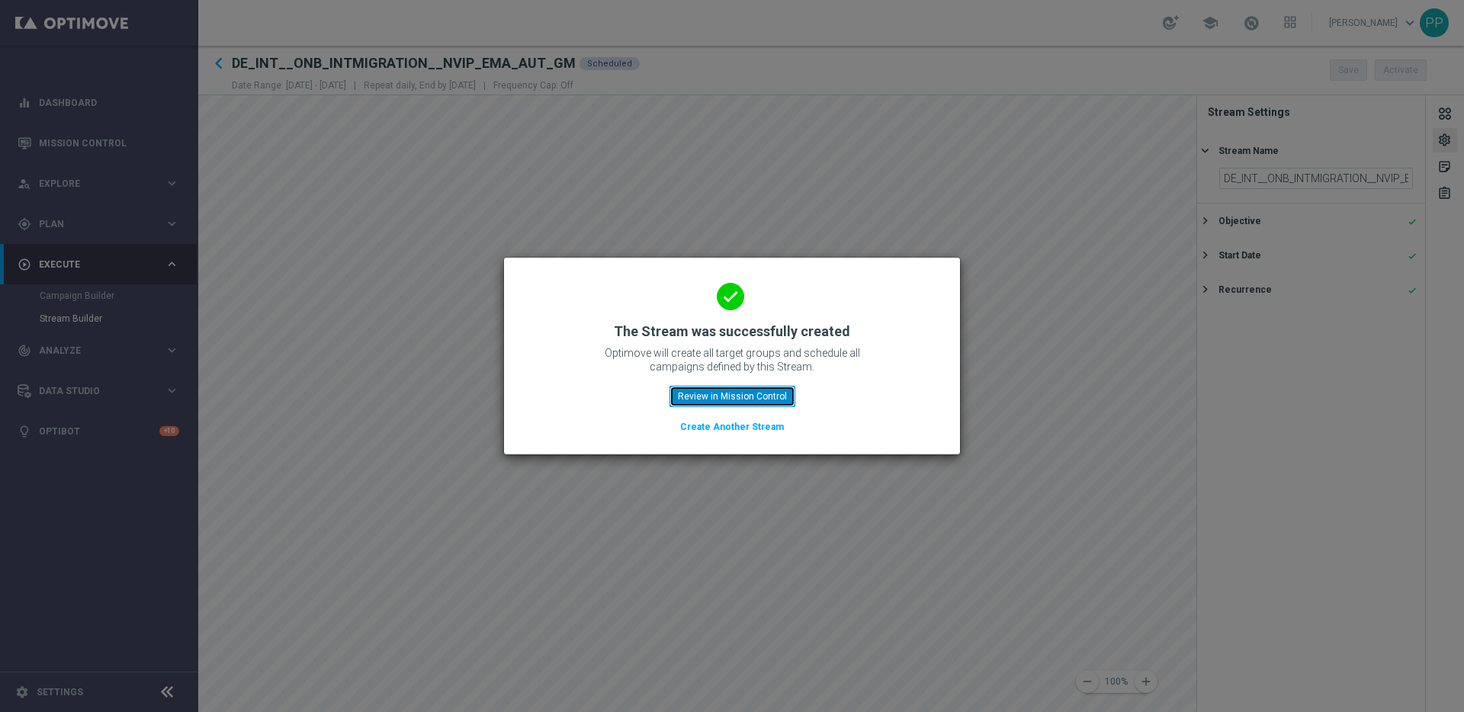
click at [727, 393] on button "Review in Mission Control" at bounding box center [732, 396] width 126 height 21
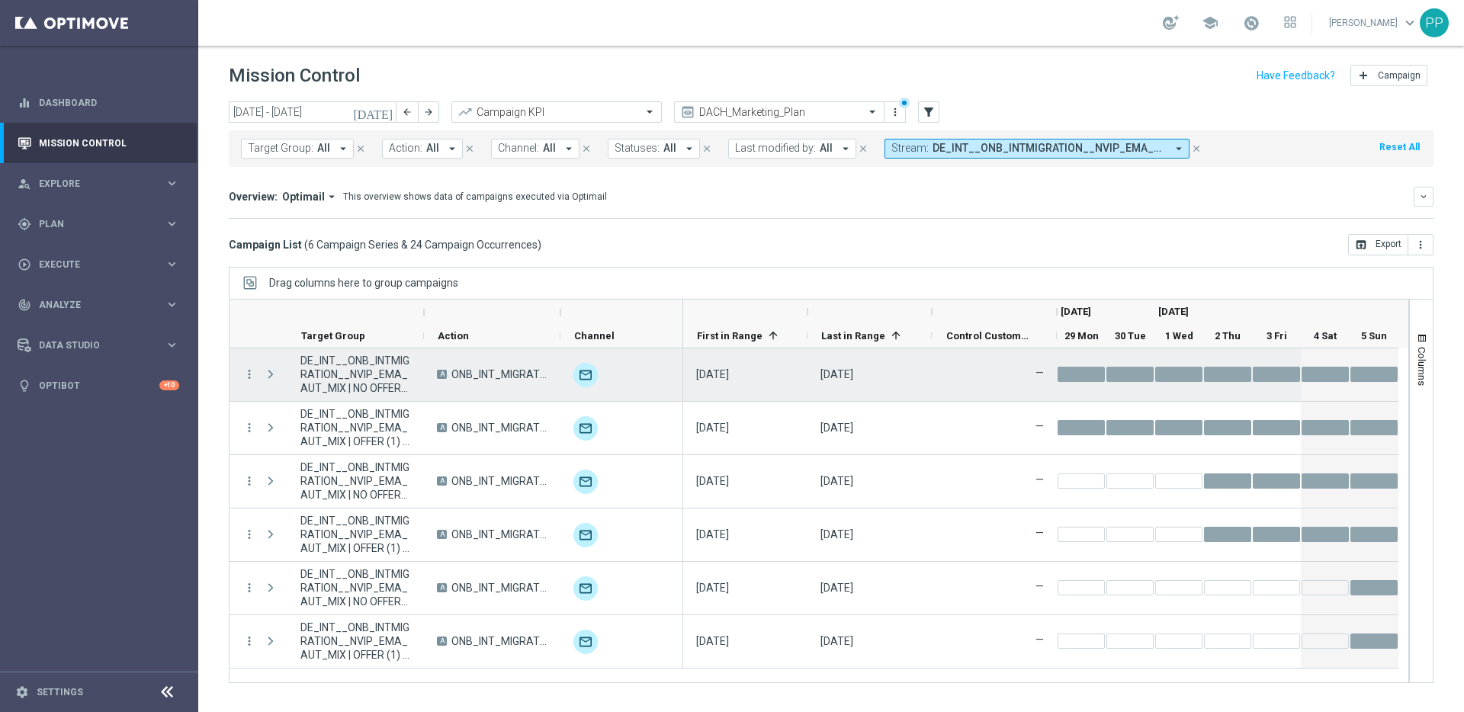
click at [268, 378] on span "Press SPACE to select this row." at bounding box center [271, 374] width 14 height 12
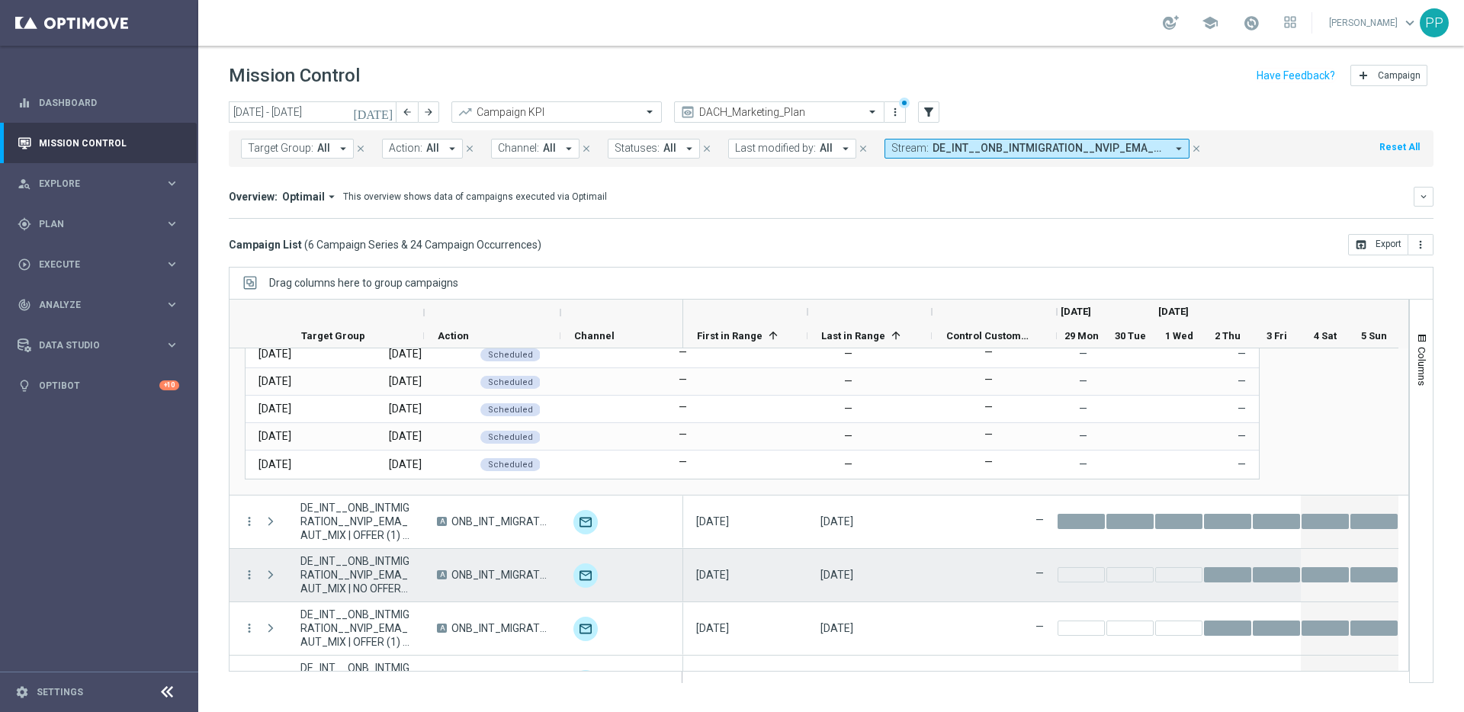
scroll to position [202, 0]
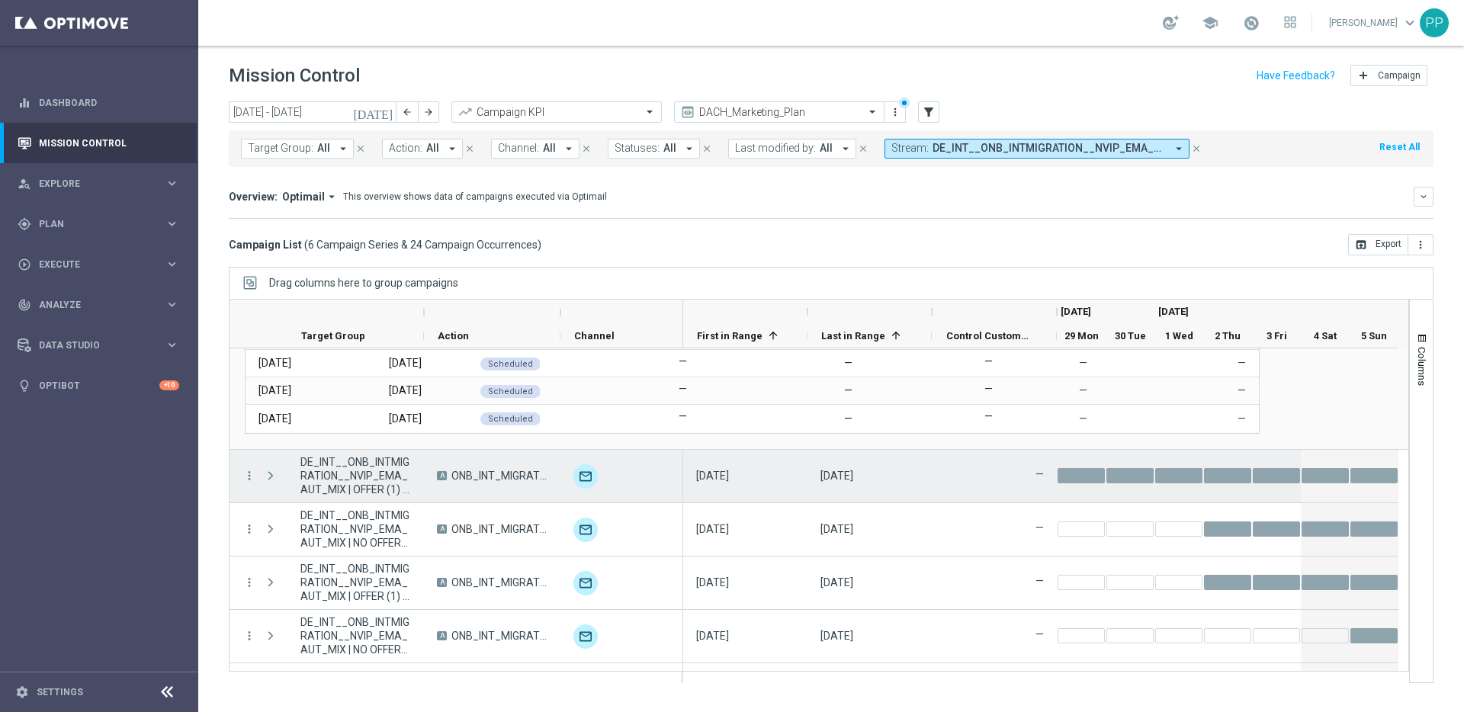
click at [271, 476] on span "Press SPACE to select this row." at bounding box center [271, 476] width 14 height 12
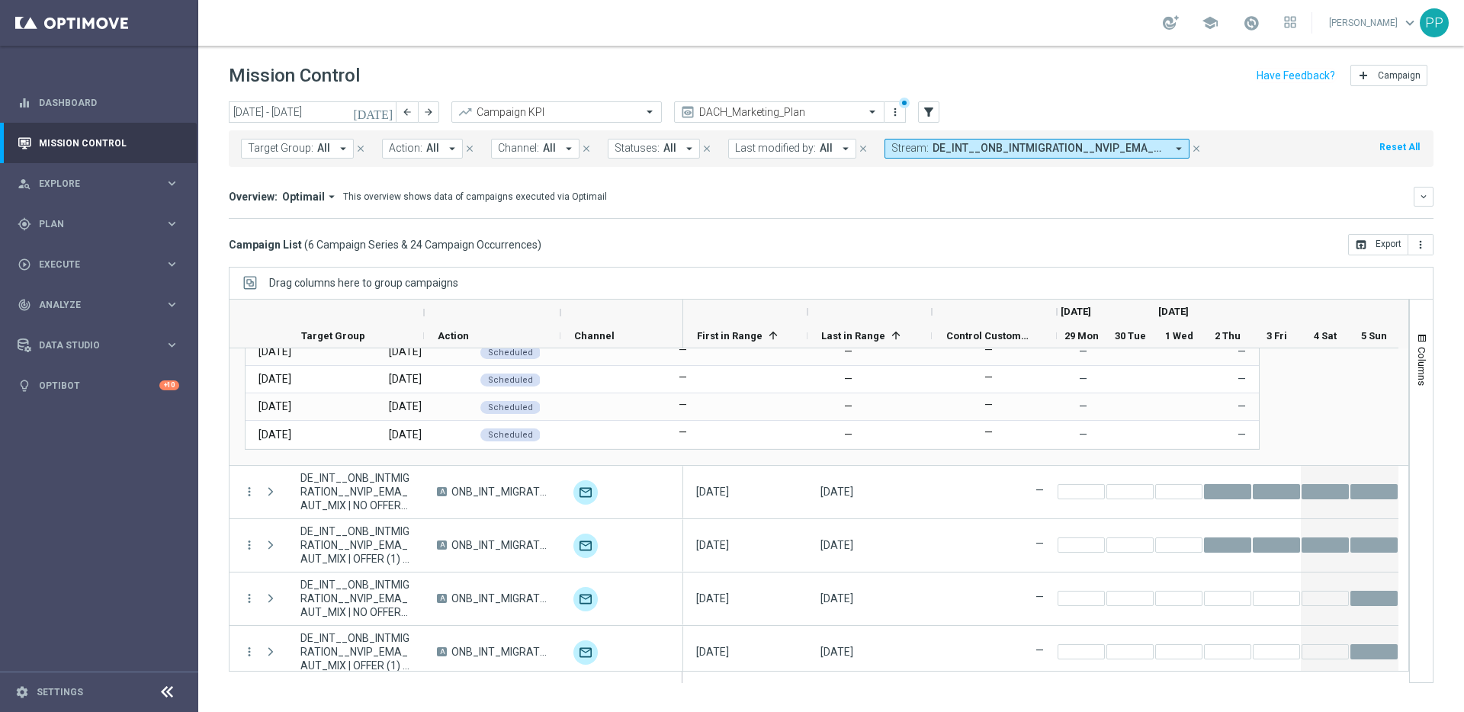
scroll to position [490, 0]
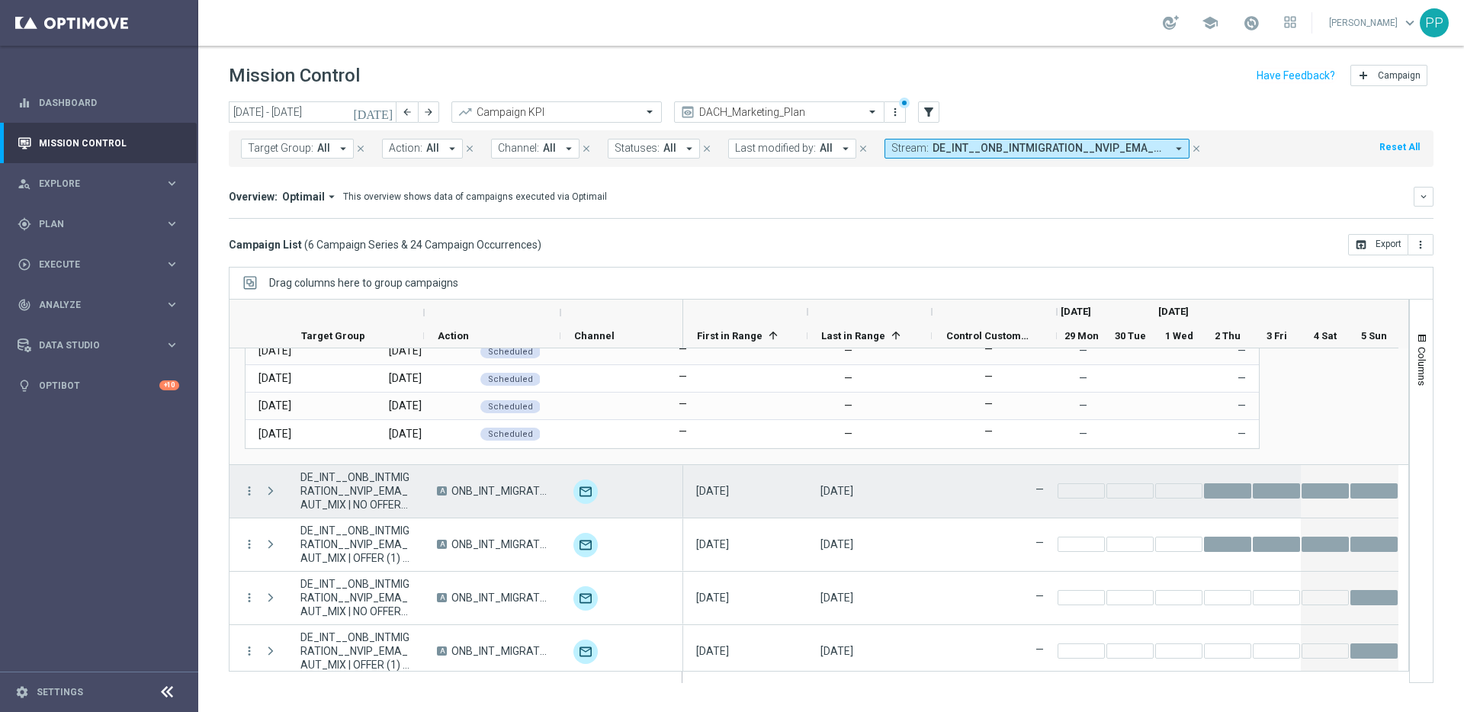
click at [270, 491] on span "Press SPACE to select this row." at bounding box center [271, 491] width 14 height 12
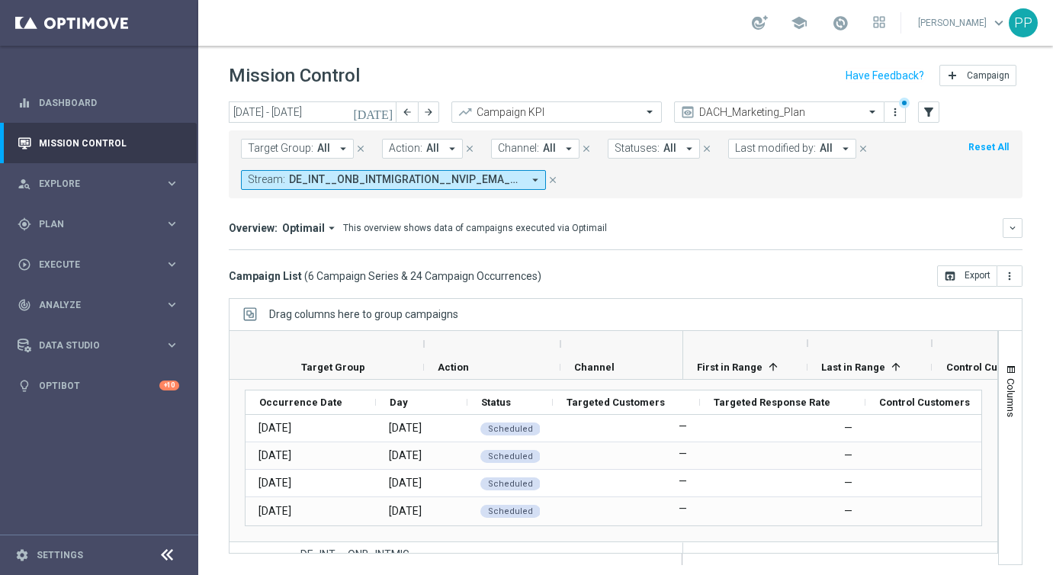
scroll to position [666, 0]
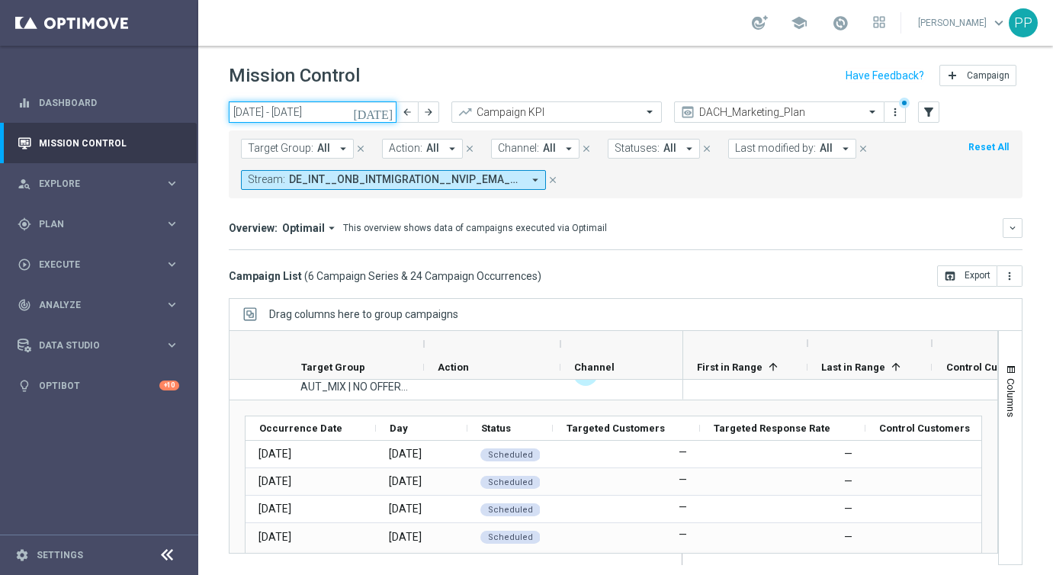
click at [274, 114] on input "29 Sep 2025 - 05 Oct 2025" at bounding box center [313, 111] width 168 height 21
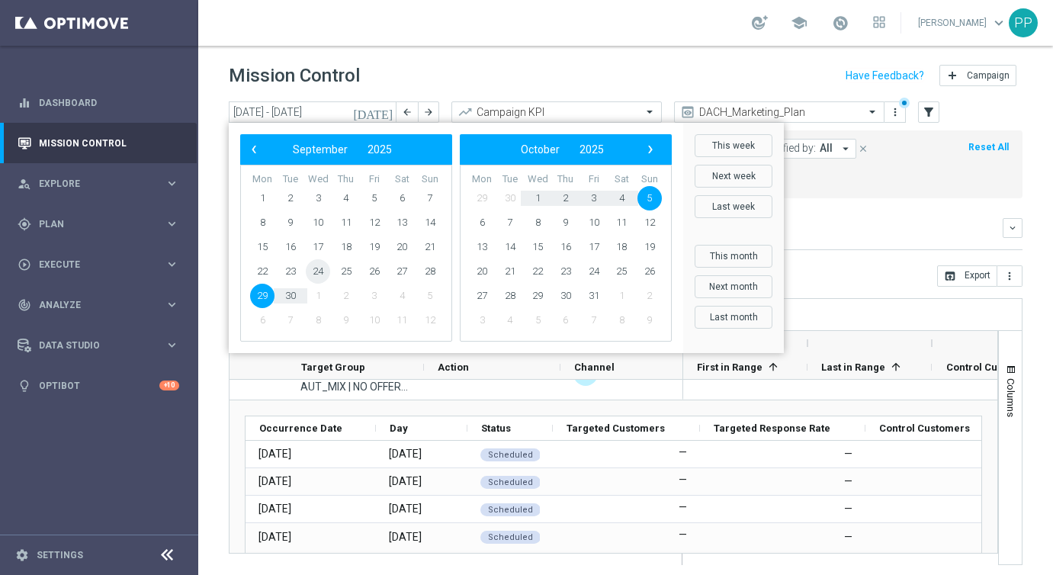
click at [323, 272] on span "24" at bounding box center [318, 271] width 24 height 24
type input "[DATE] - [DATE]"
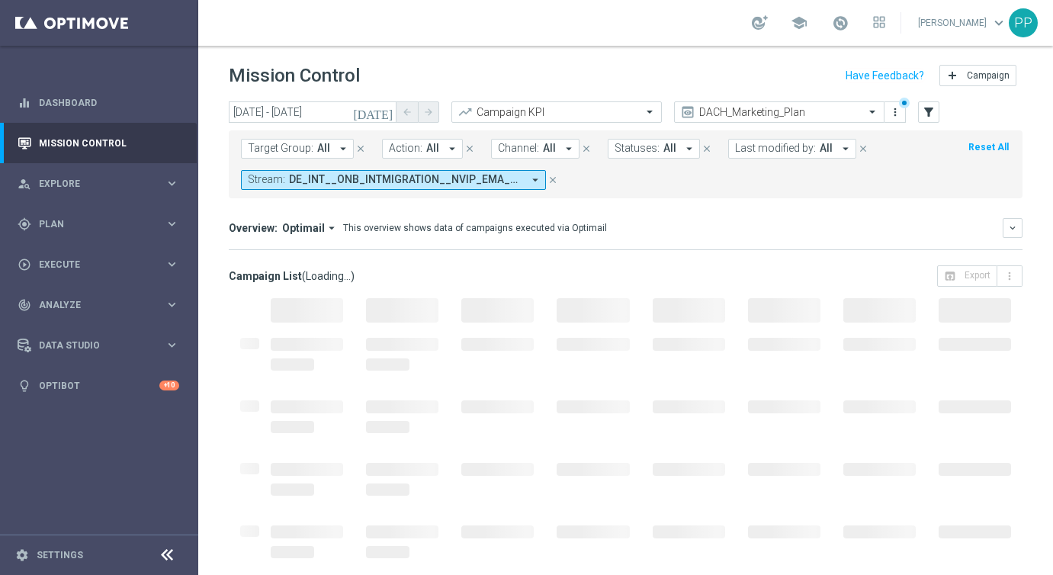
click at [554, 177] on icon "close" at bounding box center [552, 180] width 11 height 11
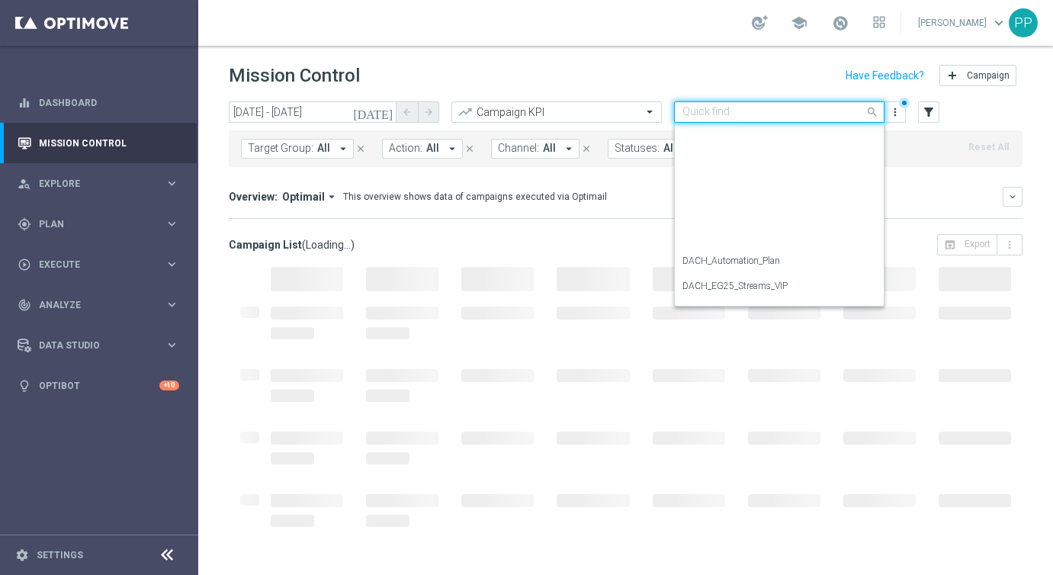
click at [820, 115] on input "text" at bounding box center [763, 112] width 163 height 13
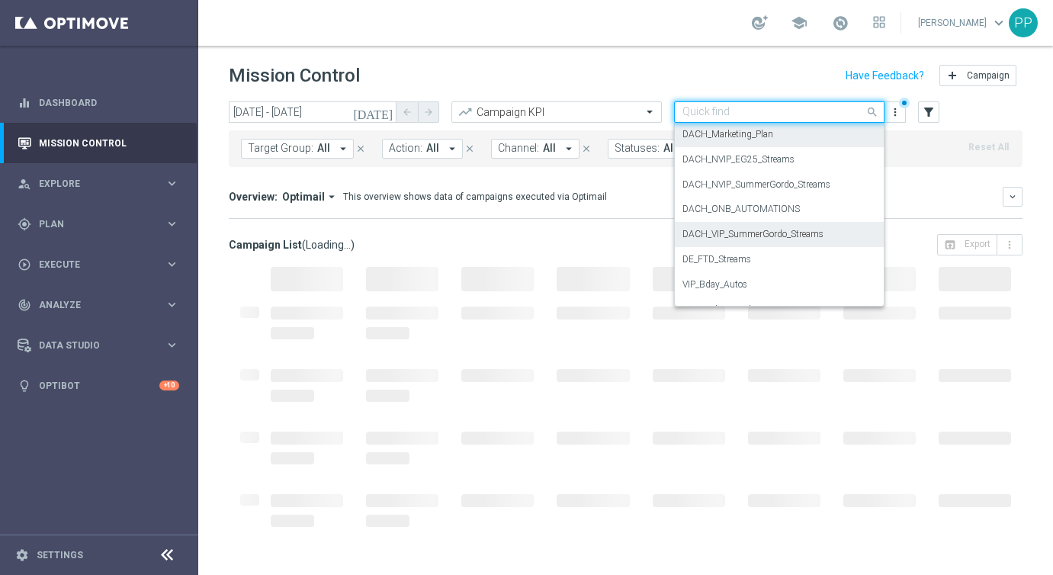
click at [788, 236] on label "DACH_VIP_SummerGordo_Streams" at bounding box center [752, 234] width 141 height 13
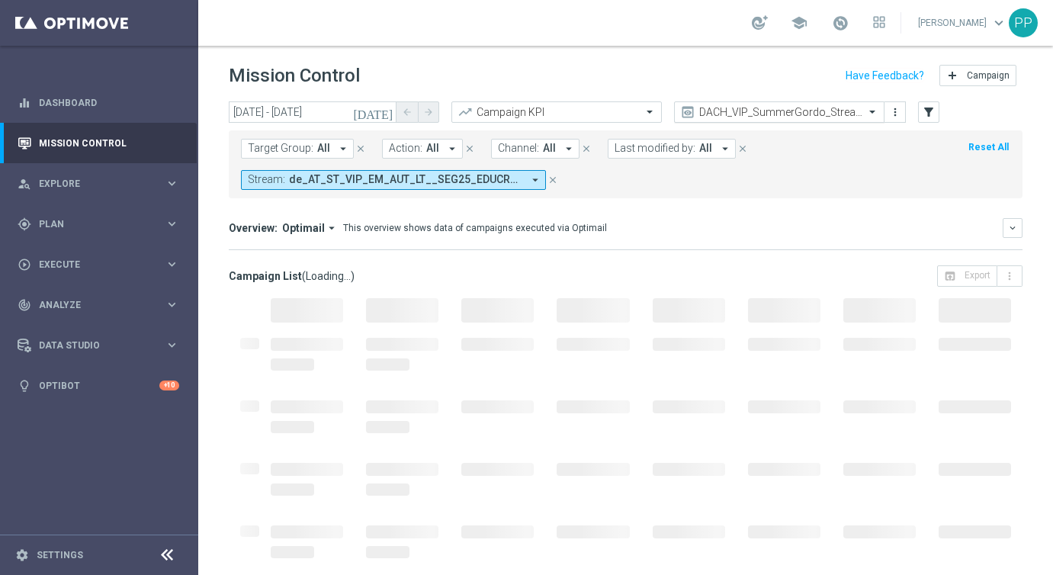
scroll to position [1, 0]
click at [810, 116] on input "text" at bounding box center [763, 112] width 163 height 13
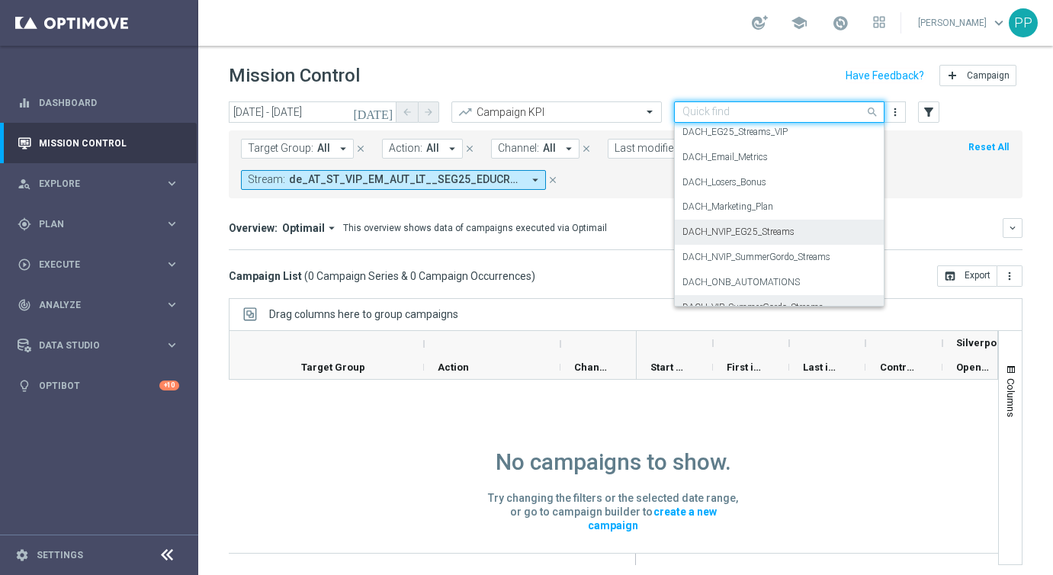
scroll to position [151, 0]
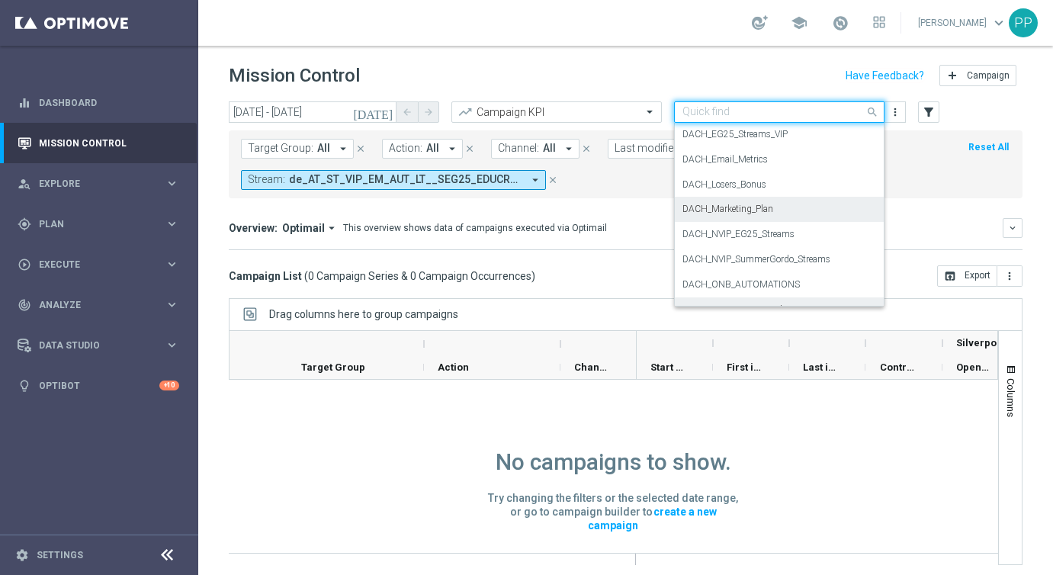
click at [757, 208] on label "DACH_Marketing_Plan" at bounding box center [727, 209] width 91 height 13
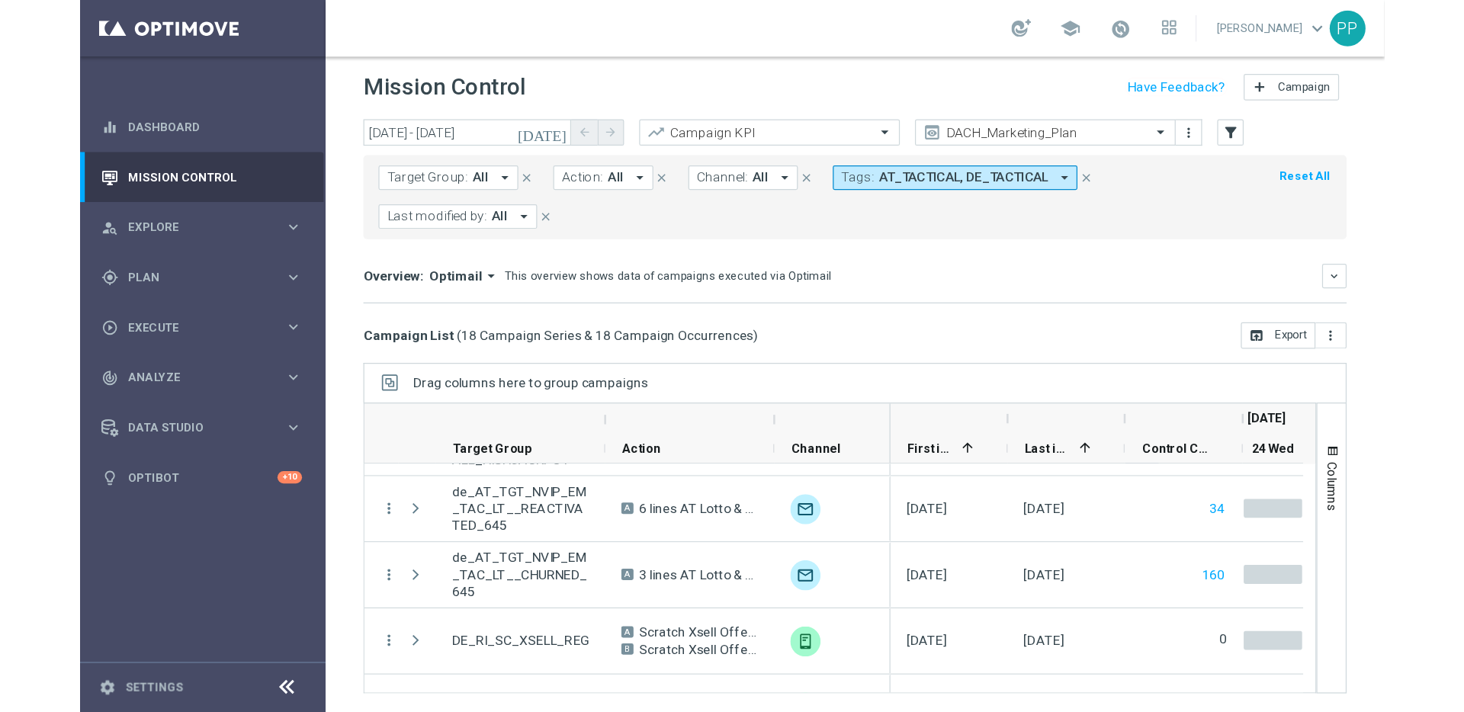
scroll to position [776, 0]
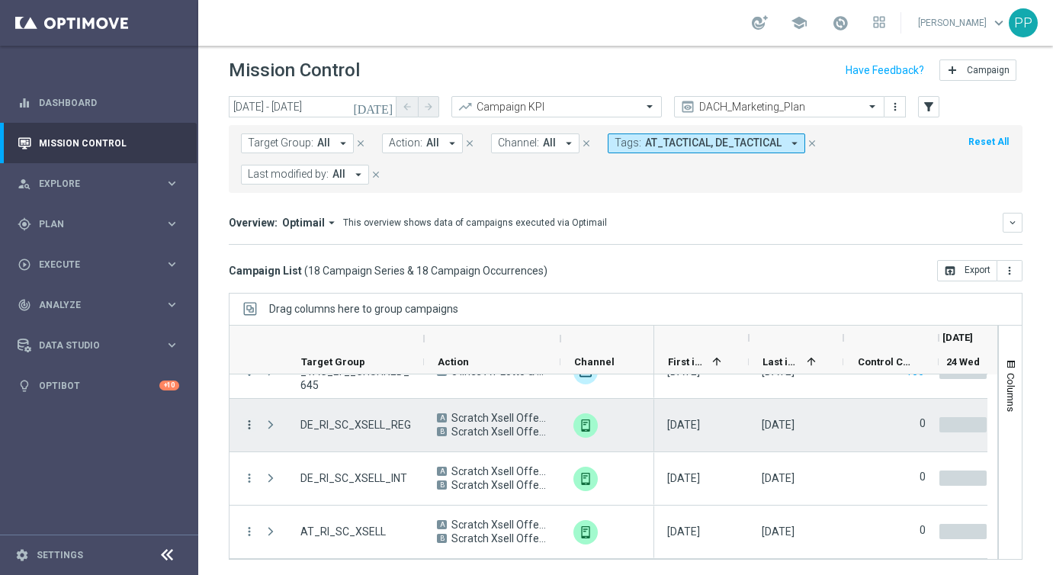
click at [249, 425] on icon "more_vert" at bounding box center [249, 425] width 14 height 14
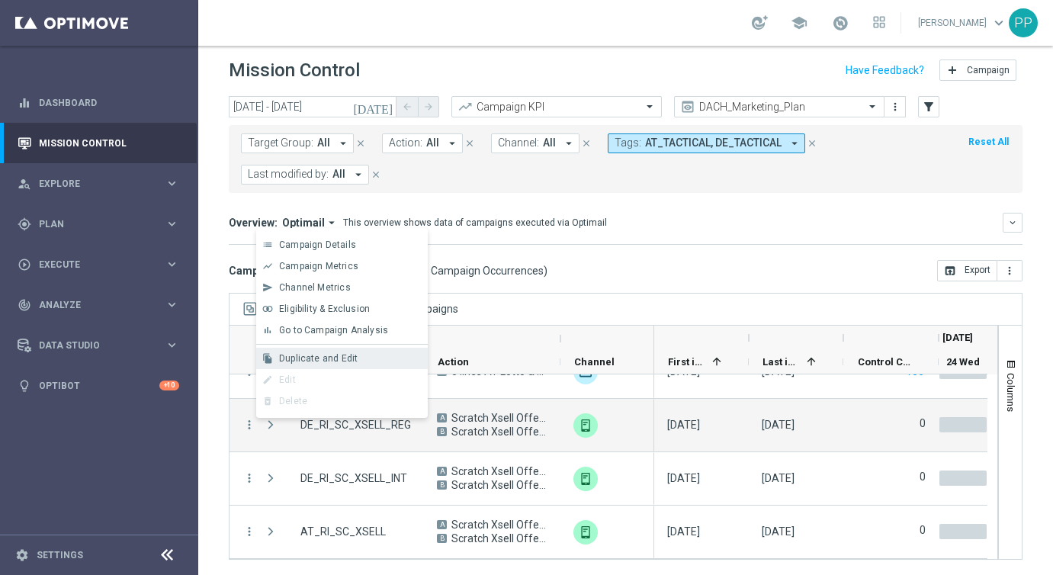
click at [313, 364] on div "file_copy Duplicate and Edit" at bounding box center [342, 358] width 172 height 21
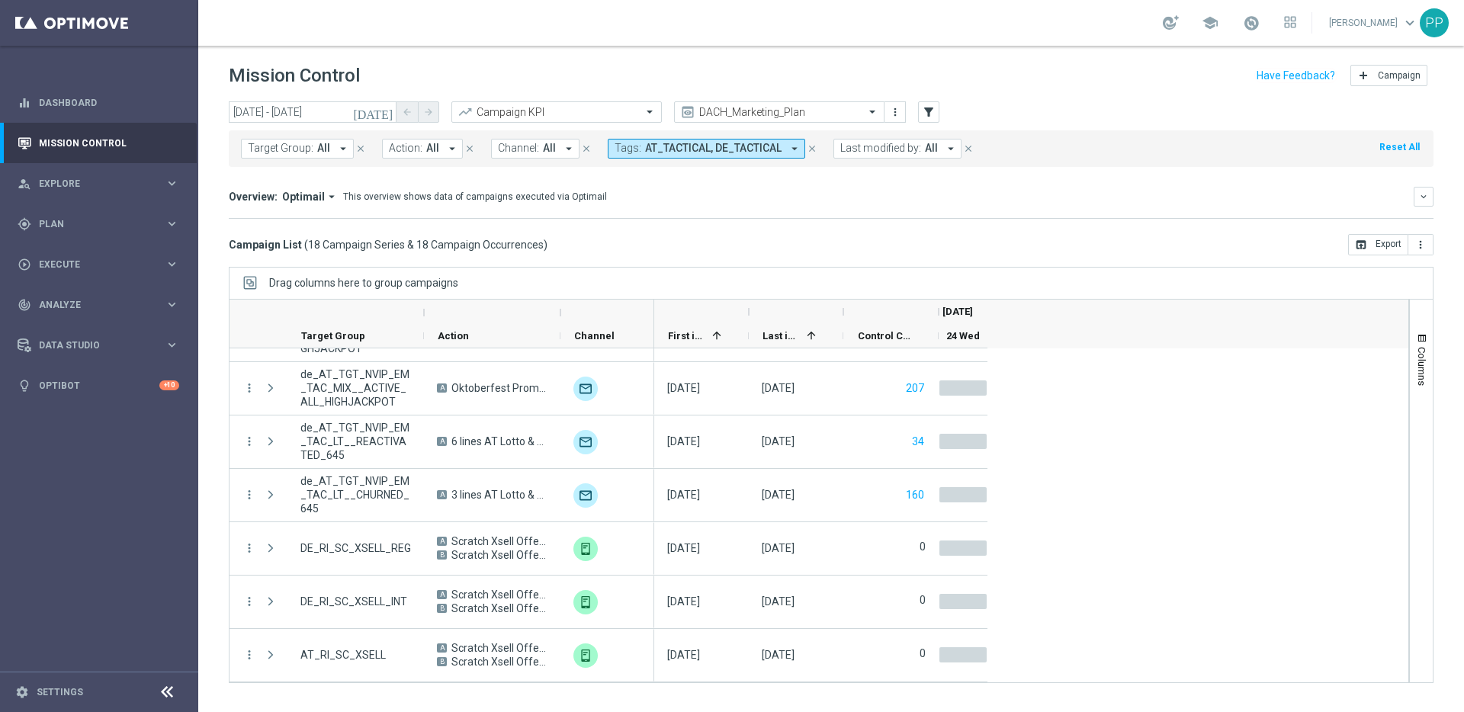
scroll to position [627, 0]
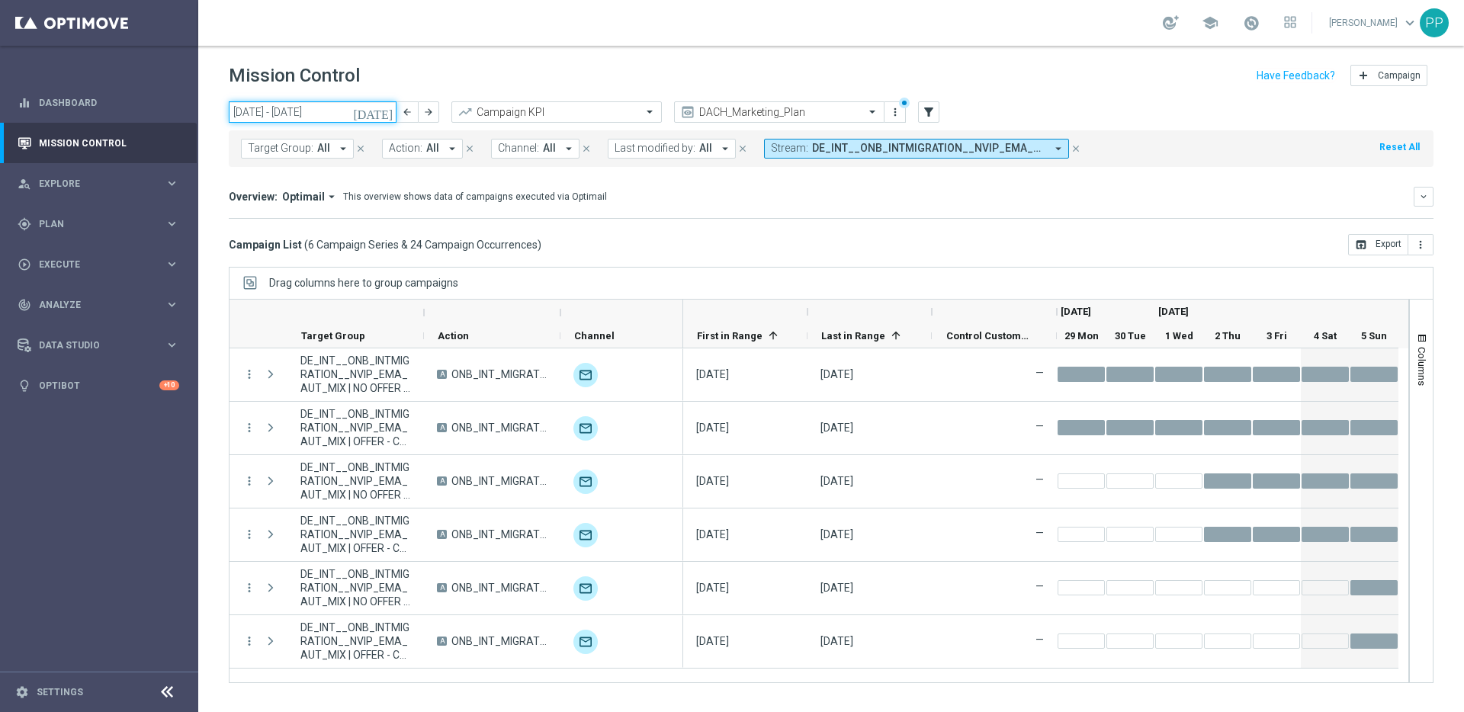
click at [335, 109] on input "[DATE] - [DATE]" at bounding box center [313, 111] width 168 height 21
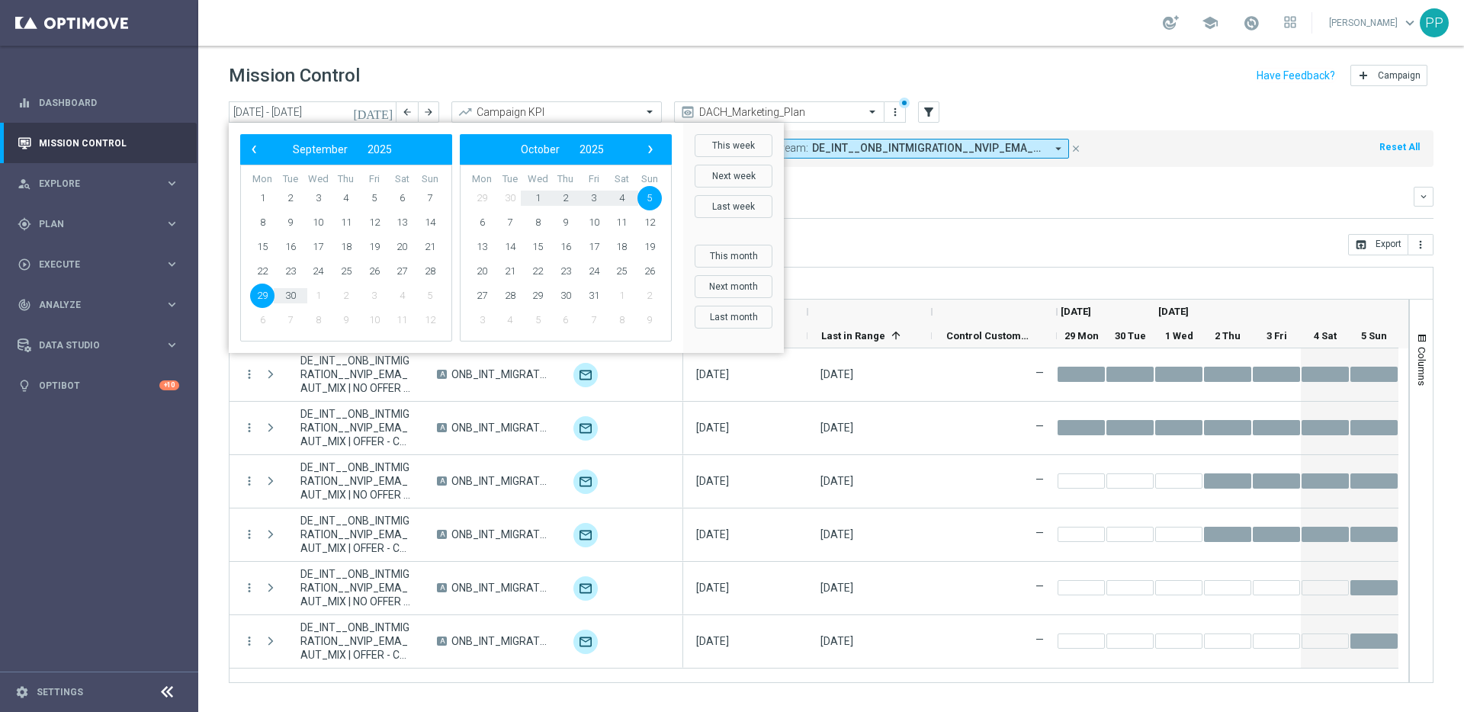
click at [260, 305] on span "29" at bounding box center [262, 296] width 24 height 24
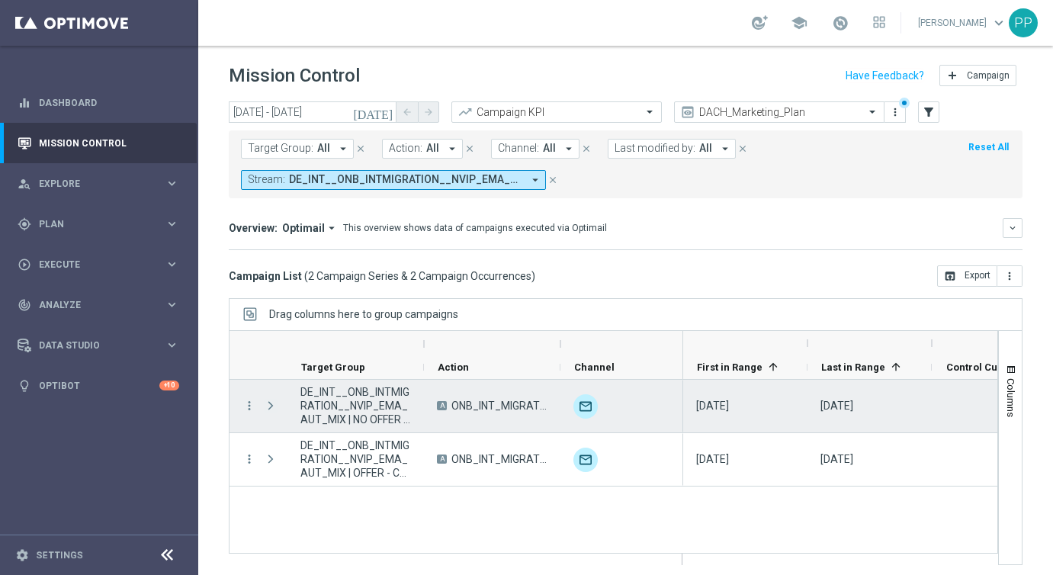
click at [271, 403] on span "Press SPACE to select this row." at bounding box center [271, 406] width 14 height 12
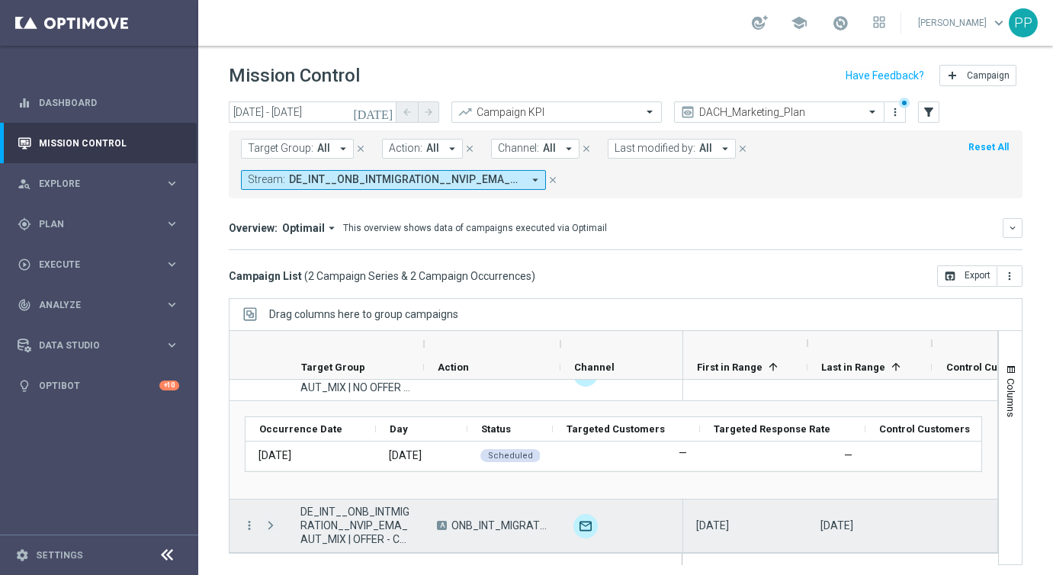
click at [269, 519] on span "Press SPACE to select this row." at bounding box center [271, 525] width 14 height 12
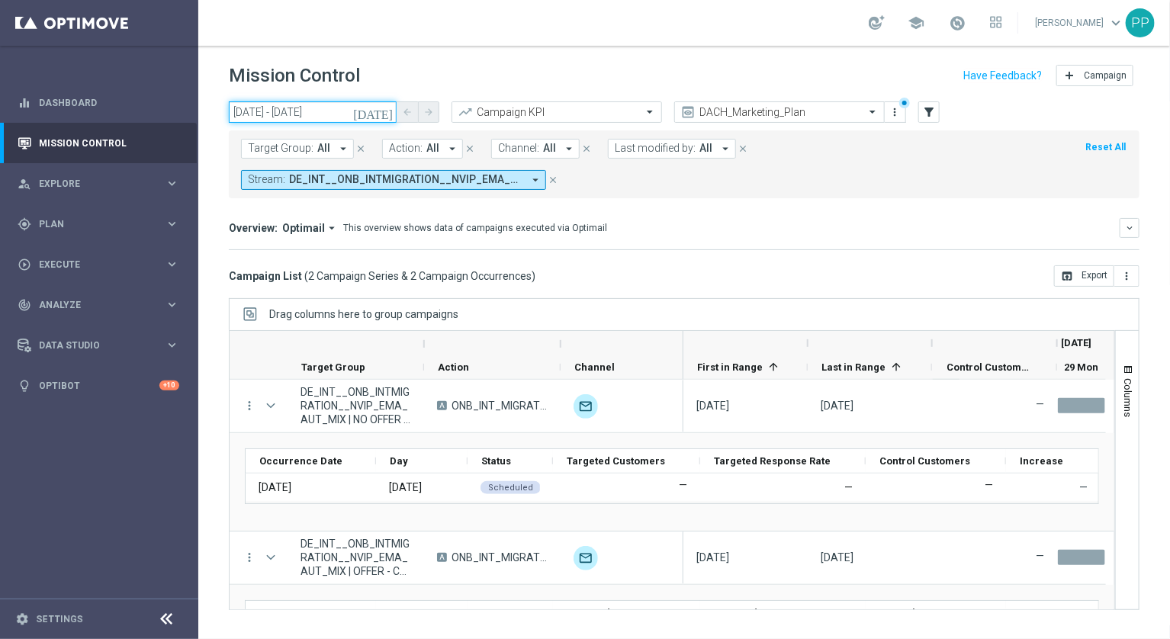
click at [376, 112] on input "29 Sep 2025 - 29 Sep 2025" at bounding box center [313, 111] width 168 height 21
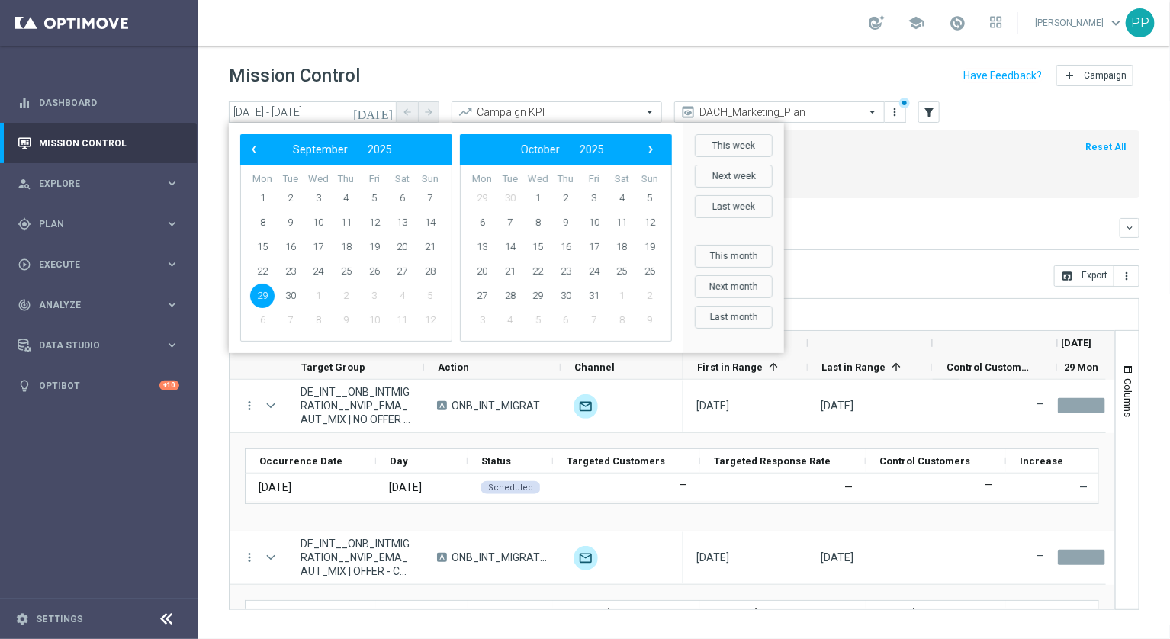
click at [256, 300] on span "29" at bounding box center [262, 296] width 24 height 24
click at [596, 196] on span "3" at bounding box center [594, 198] width 24 height 24
type input "29 Sep 2025 - 03 Oct 2025"
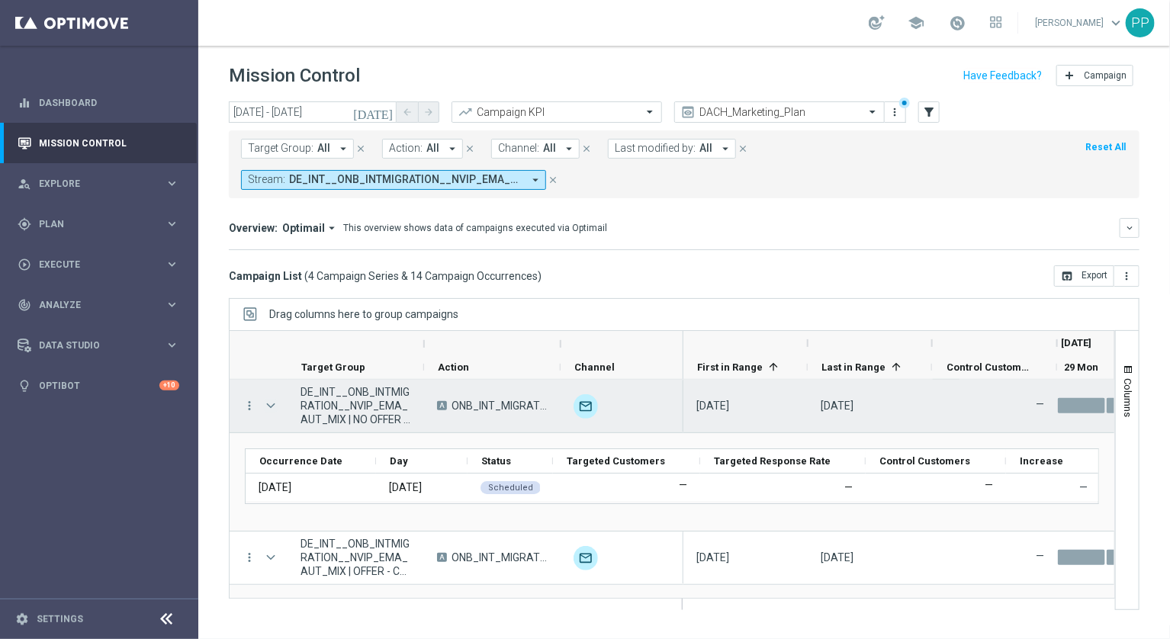
click at [267, 403] on span "Press SPACE to select this row." at bounding box center [271, 406] width 14 height 12
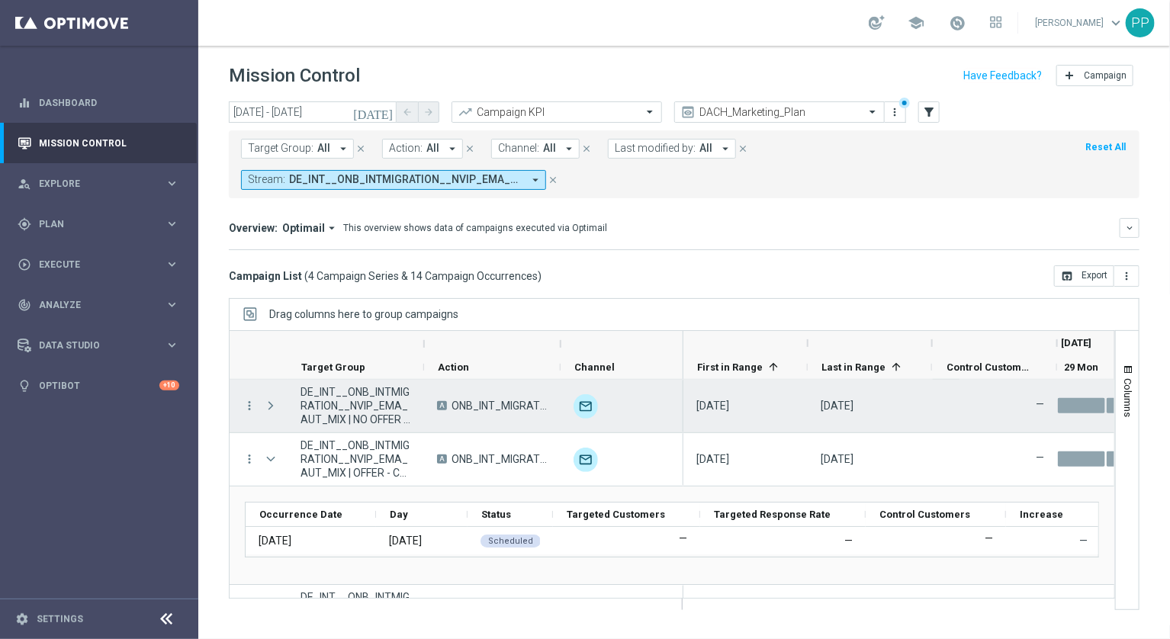
click at [267, 403] on span "Press SPACE to select this row." at bounding box center [271, 406] width 14 height 12
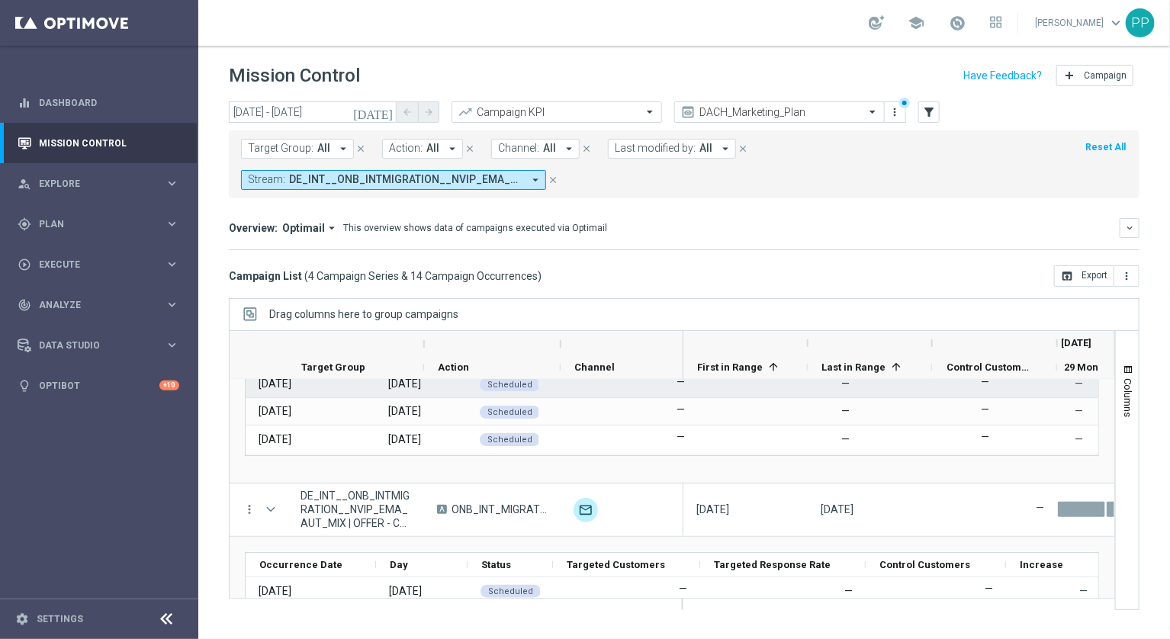
scroll to position [185, 0]
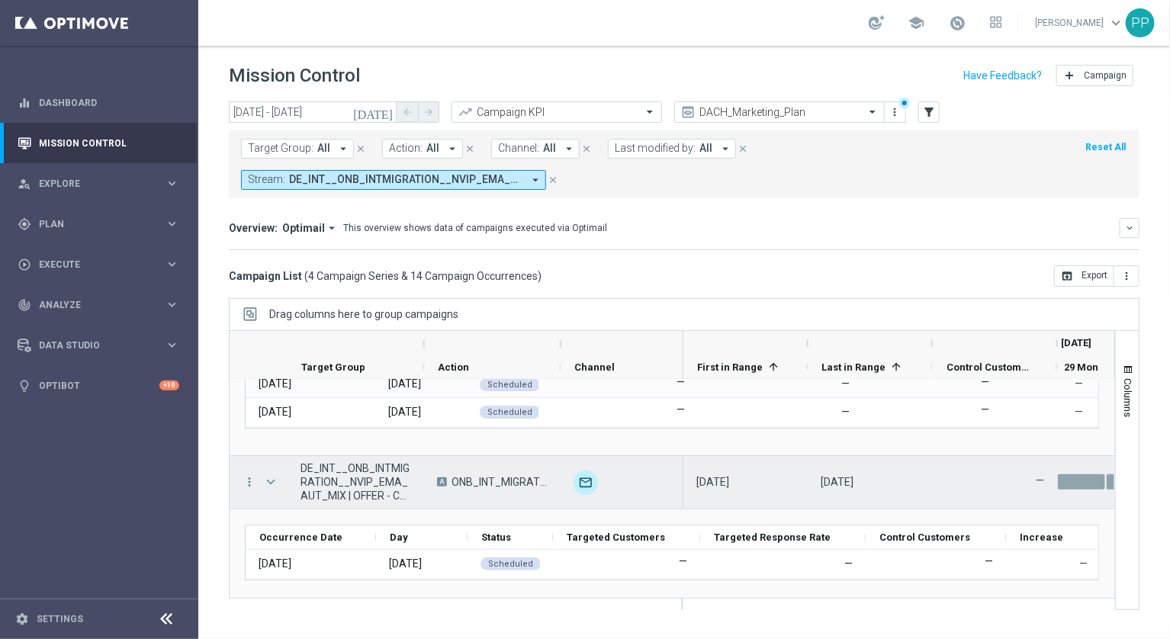
click at [269, 478] on span "Press SPACE to select this row." at bounding box center [271, 482] width 14 height 12
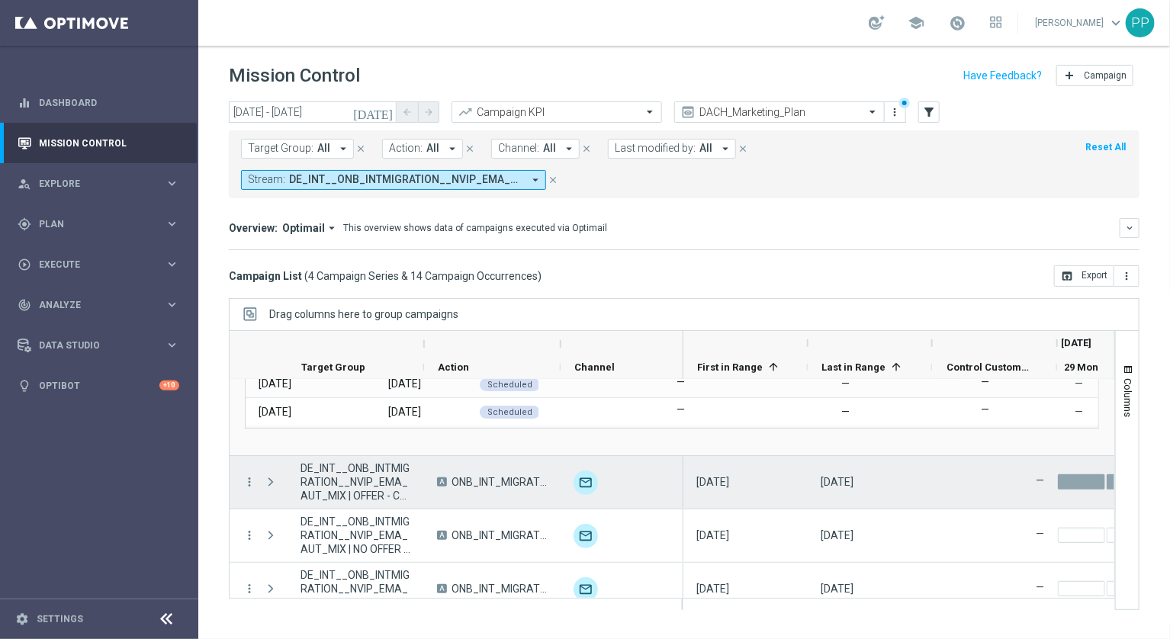
click at [264, 470] on span "Press SPACE to select this row." at bounding box center [272, 482] width 17 height 30
click at [266, 479] on span "Press SPACE to select this row." at bounding box center [271, 482] width 14 height 12
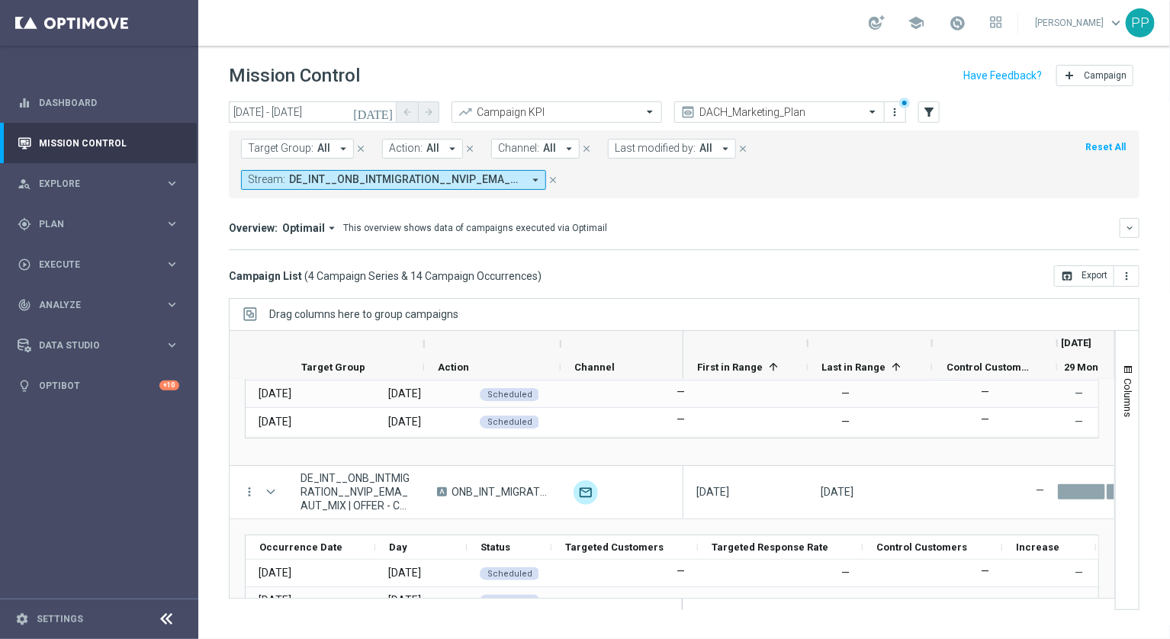
scroll to position [67, 0]
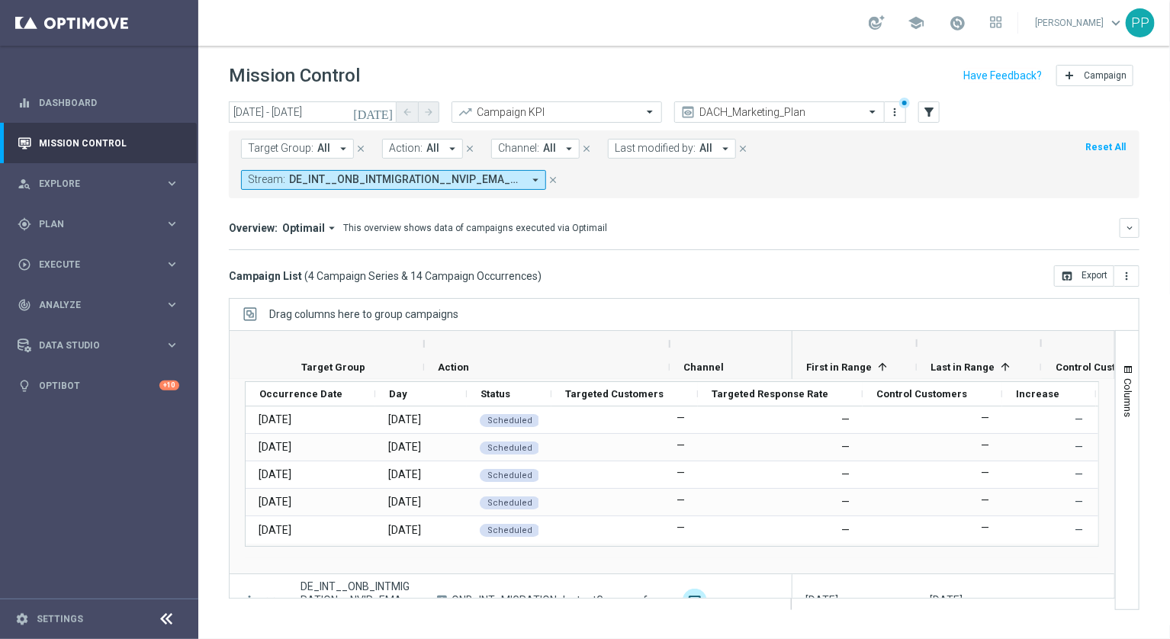
drag, startPoint x: 557, startPoint y: 340, endPoint x: 668, endPoint y: 340, distance: 110.6
click at [668, 340] on div at bounding box center [669, 344] width 6 height 24
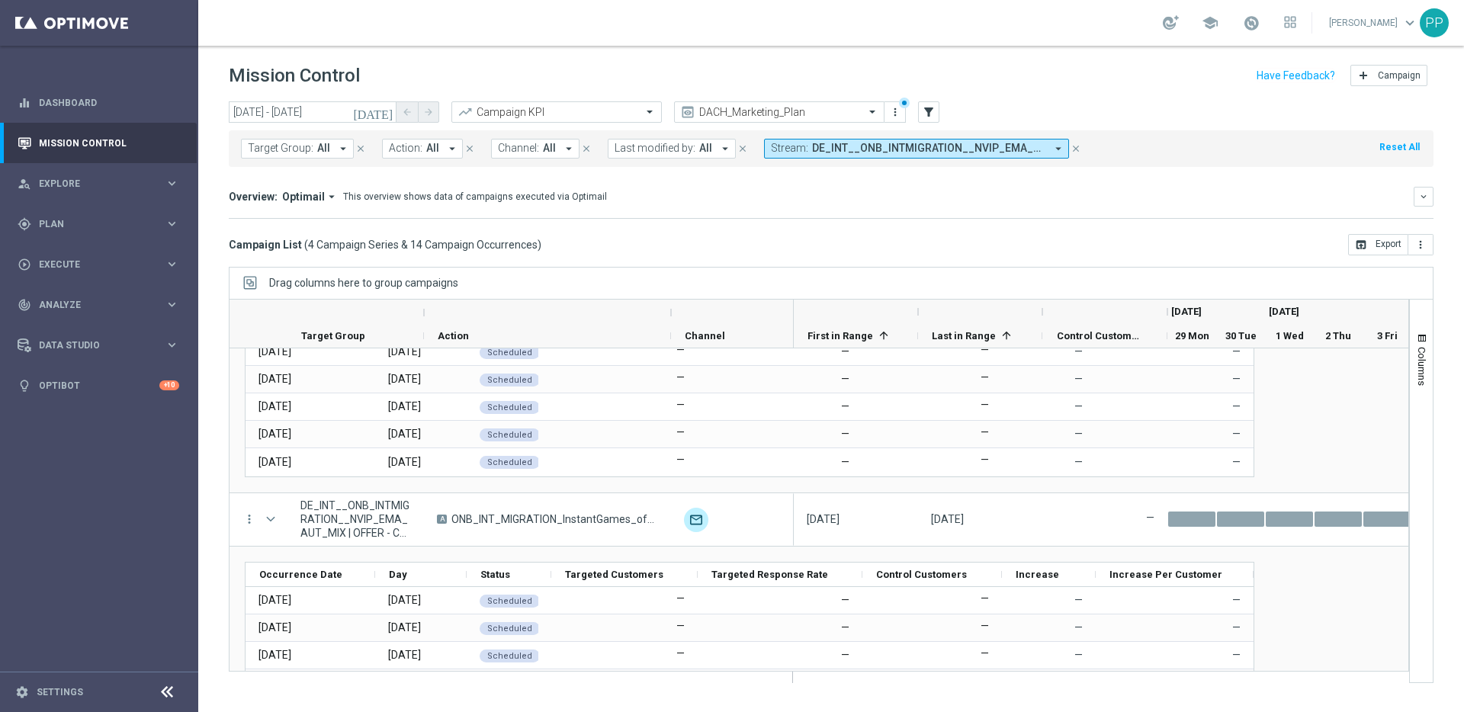
scroll to position [110, 0]
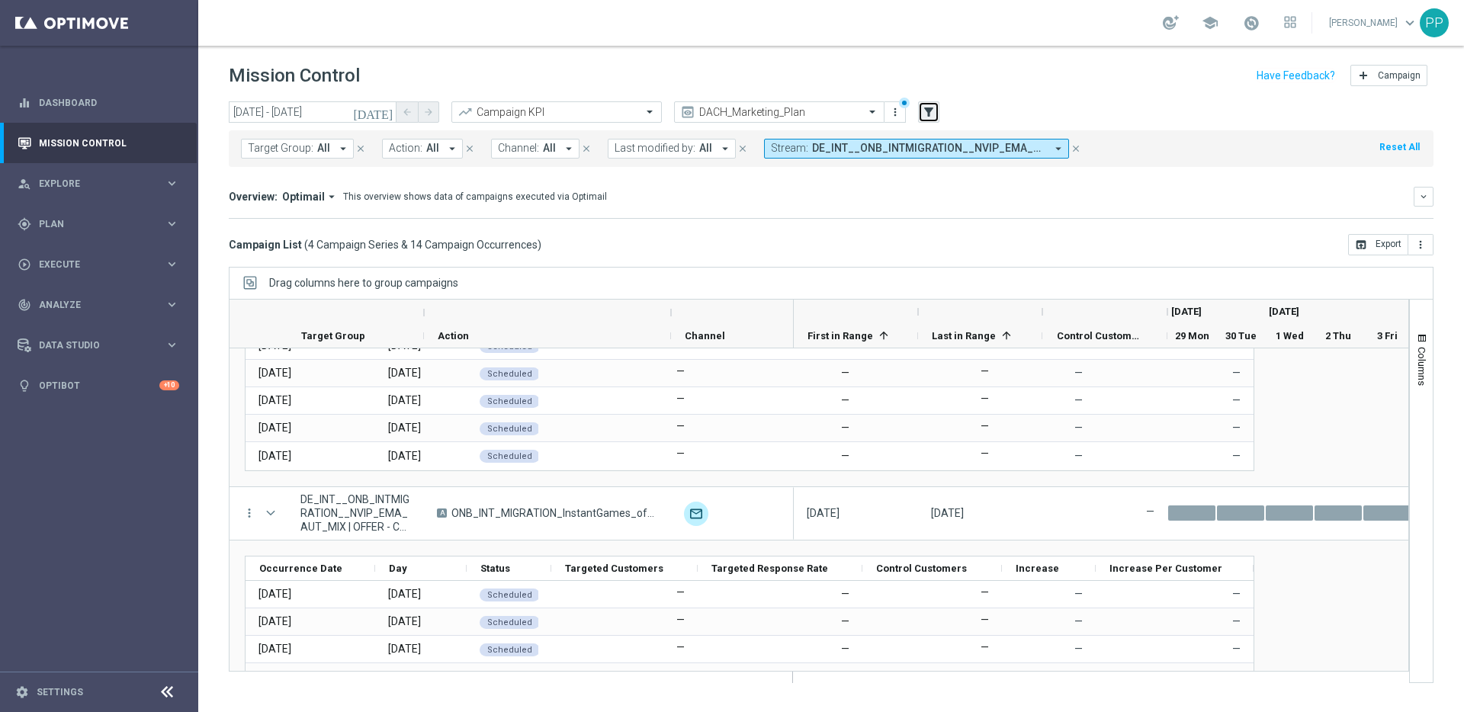
click at [926, 114] on icon "filter_alt" at bounding box center [929, 112] width 14 height 14
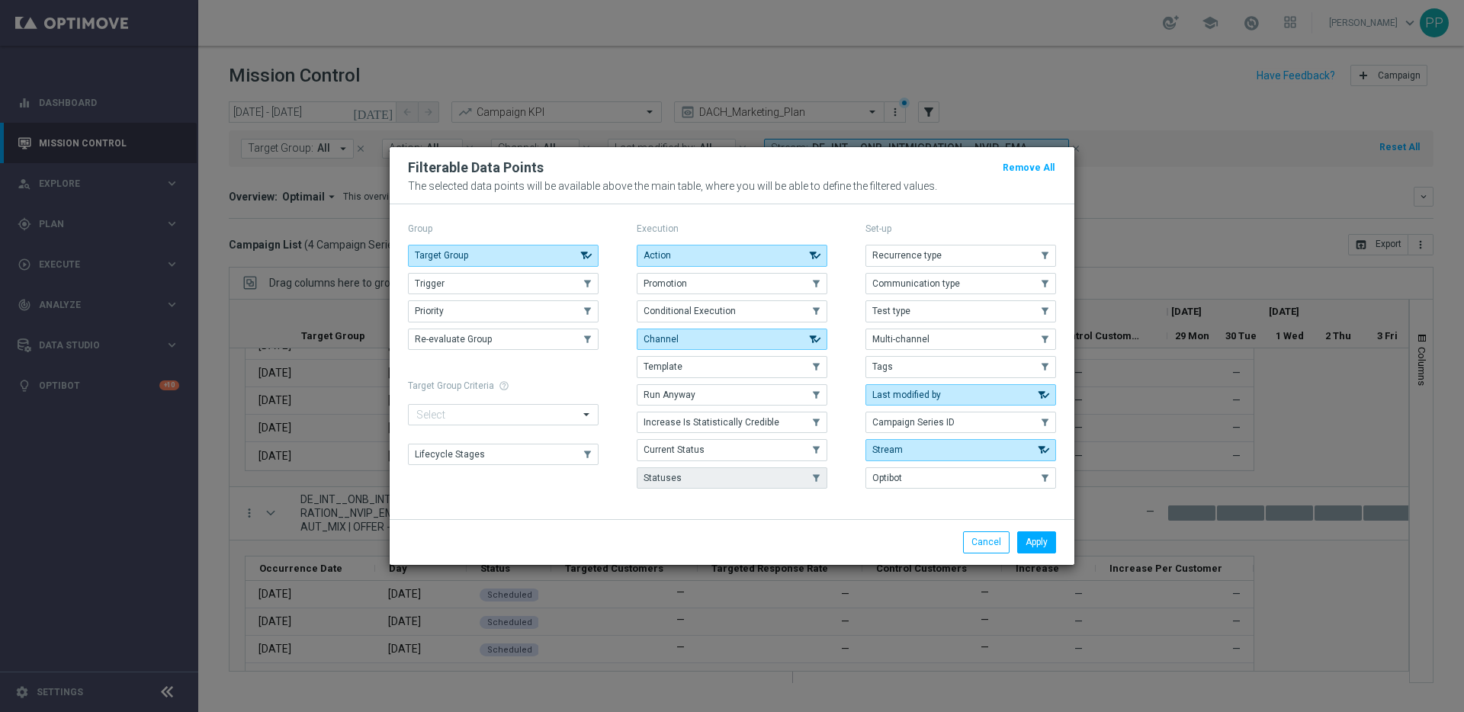
click at [667, 474] on span "Statuses" at bounding box center [663, 478] width 38 height 11
click at [1042, 544] on button "Apply" at bounding box center [1036, 541] width 39 height 21
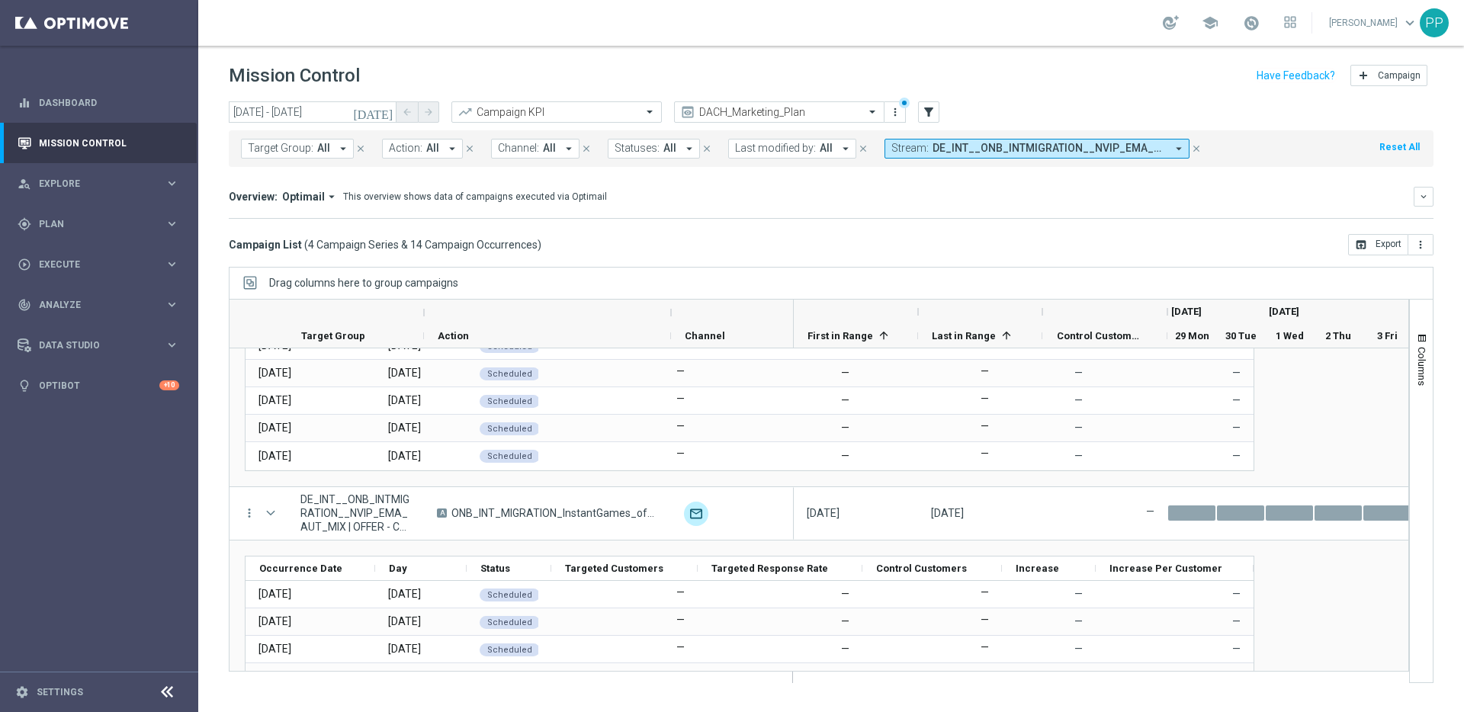
click at [652, 149] on button "Statuses: All arrow_drop_down" at bounding box center [654, 149] width 92 height 20
type input "draf"
click at [847, 201] on div "Overview: Optimail arrow_drop_down This overview shows data of campaigns execut…" at bounding box center [821, 197] width 1185 height 14
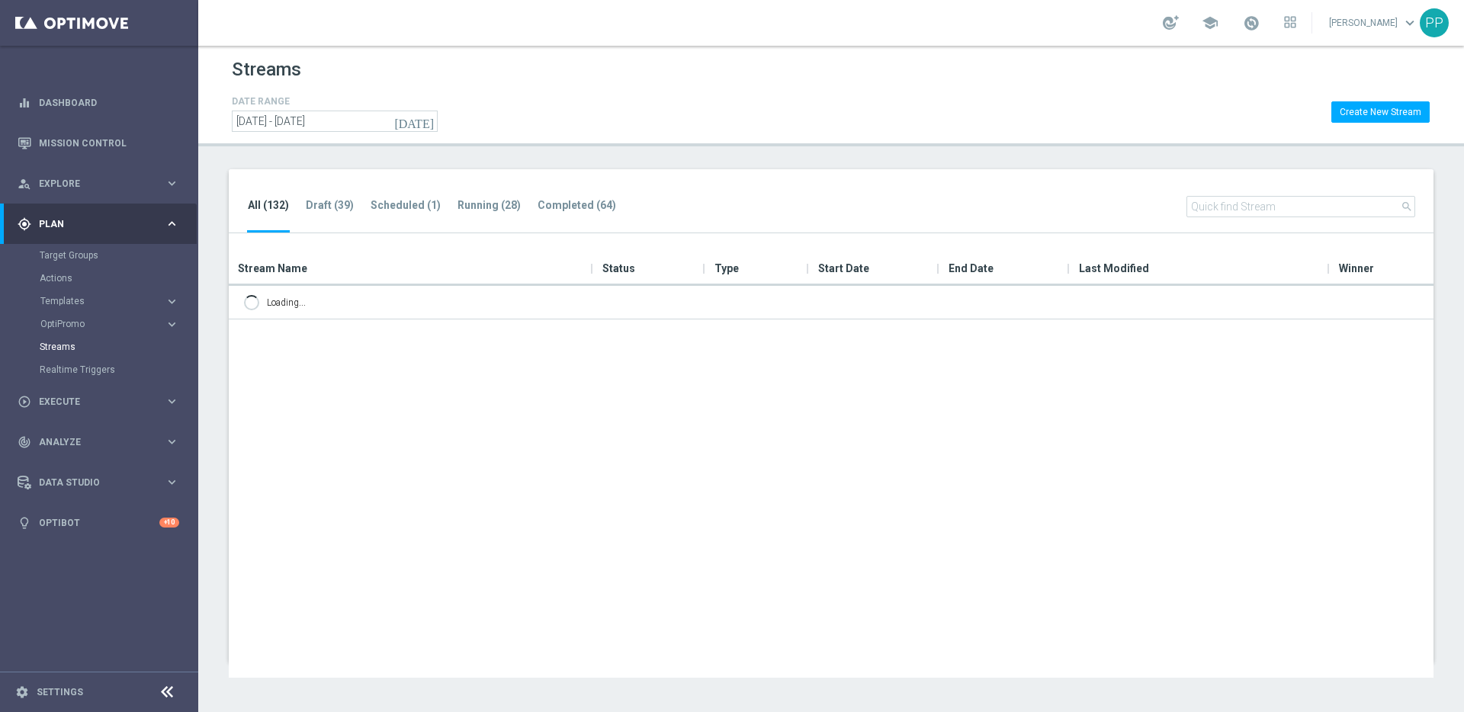
click at [1211, 204] on input "text" at bounding box center [1300, 206] width 229 height 21
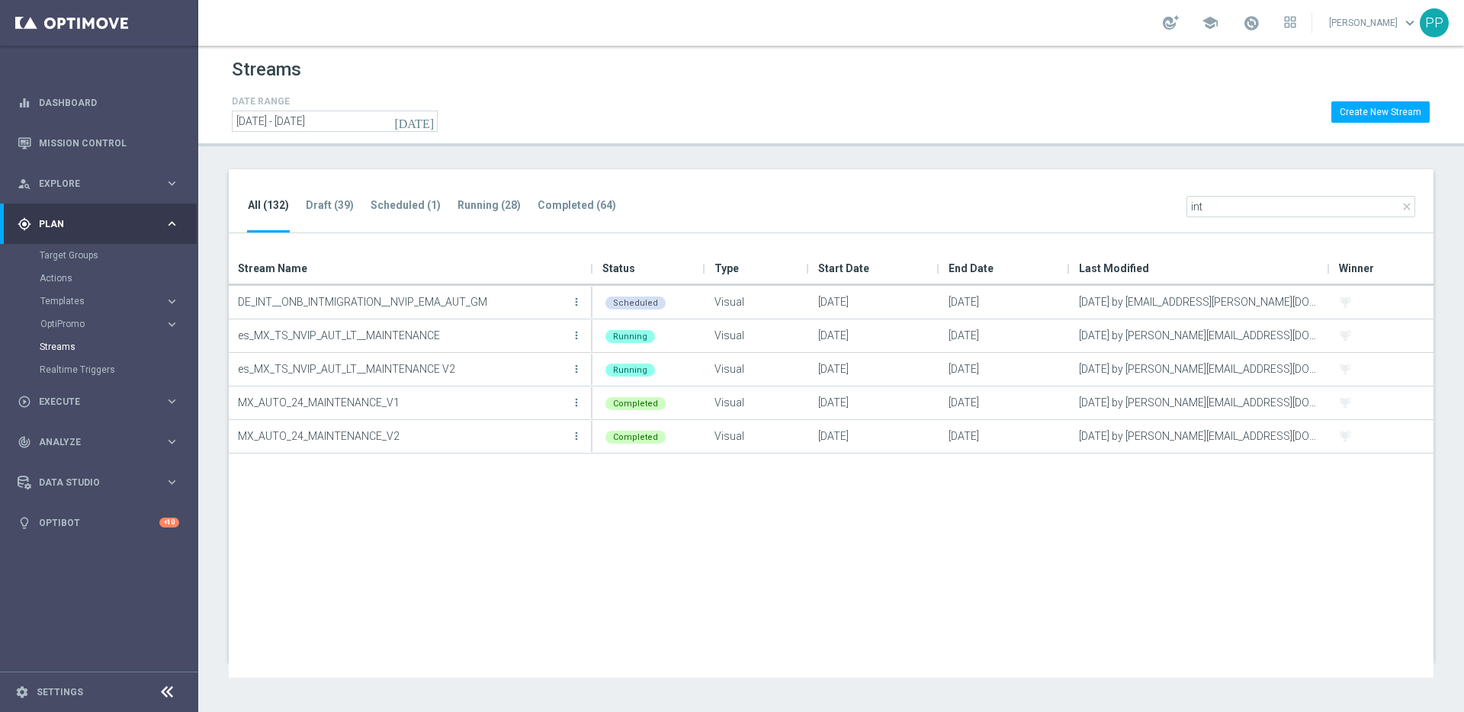
type input "int"
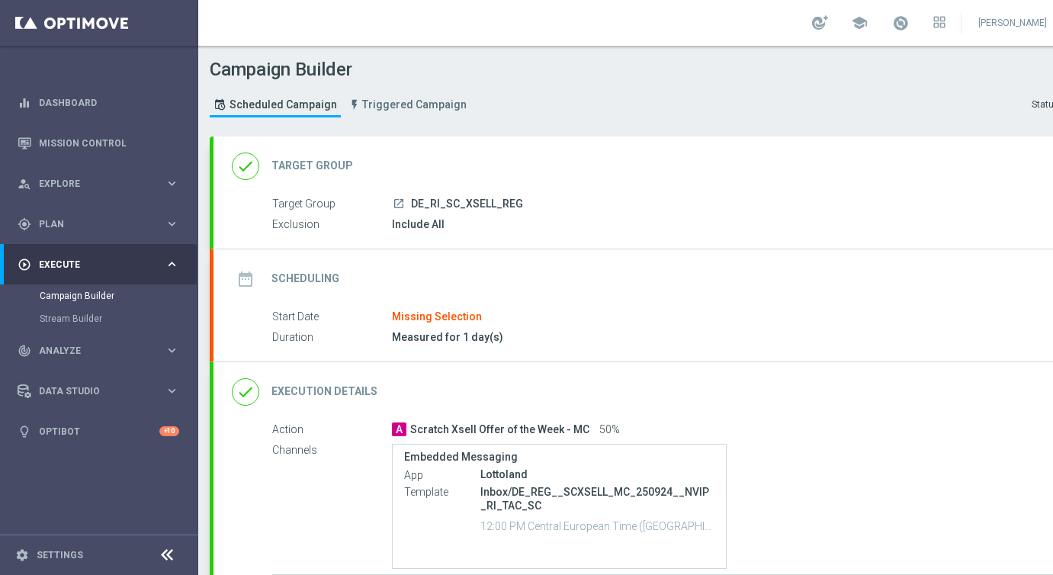
click at [432, 284] on div "date_range Scheduling keyboard_arrow_down" at bounding box center [658, 279] width 852 height 29
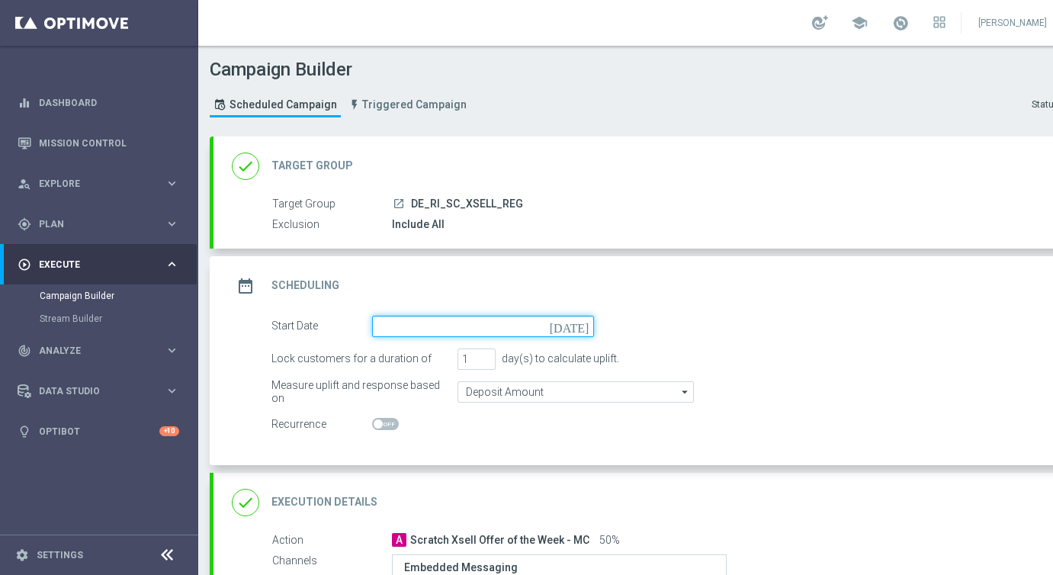
click at [408, 324] on input at bounding box center [483, 326] width 222 height 21
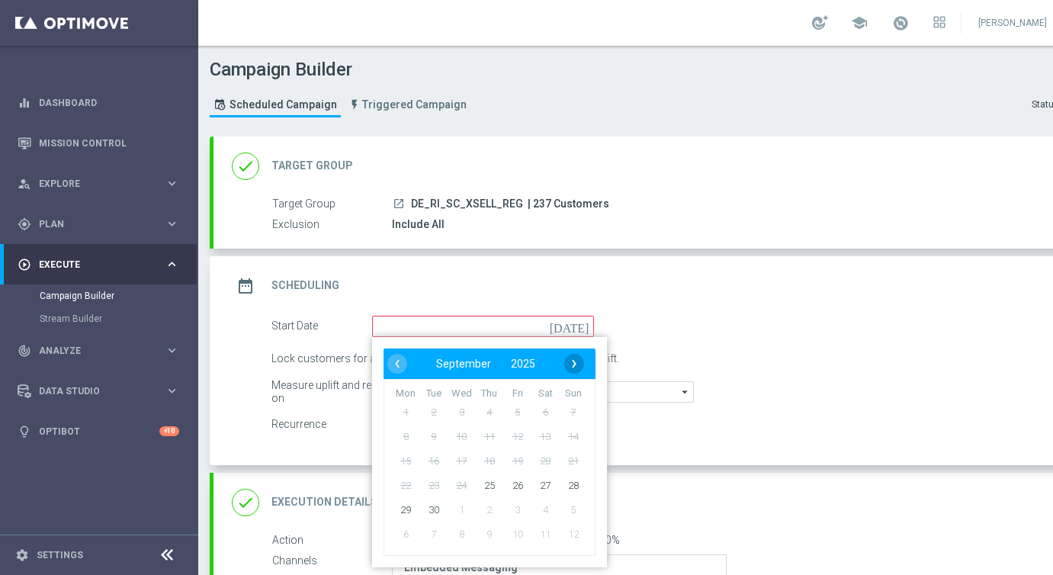
click at [574, 365] on span "›" at bounding box center [574, 364] width 20 height 20
click at [461, 414] on span "1" at bounding box center [461, 412] width 24 height 24
type input "[DATE]"
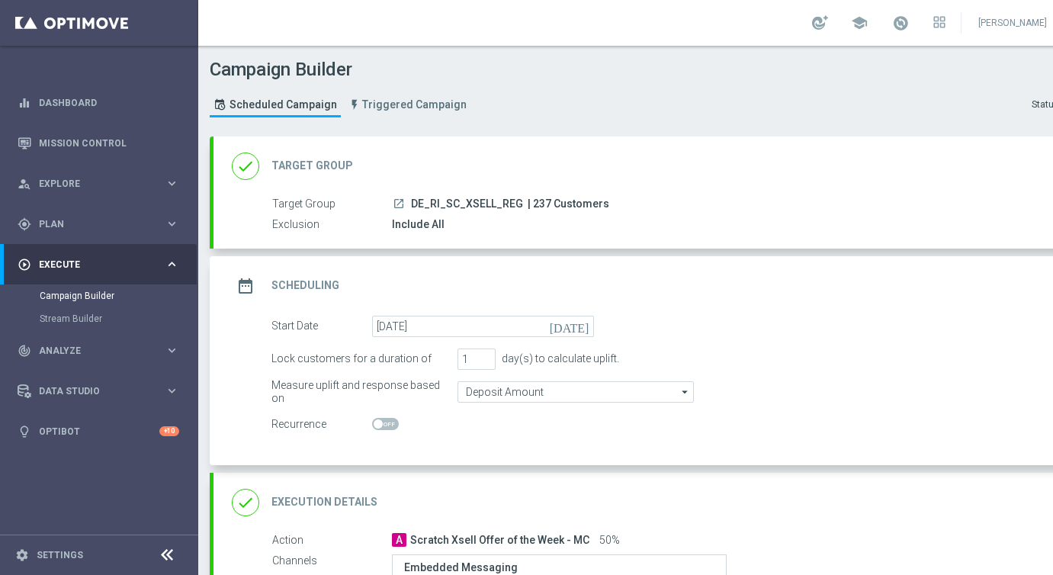
click at [533, 202] on span "| 237 Customers" at bounding box center [569, 204] width 82 height 14
copy span "237"
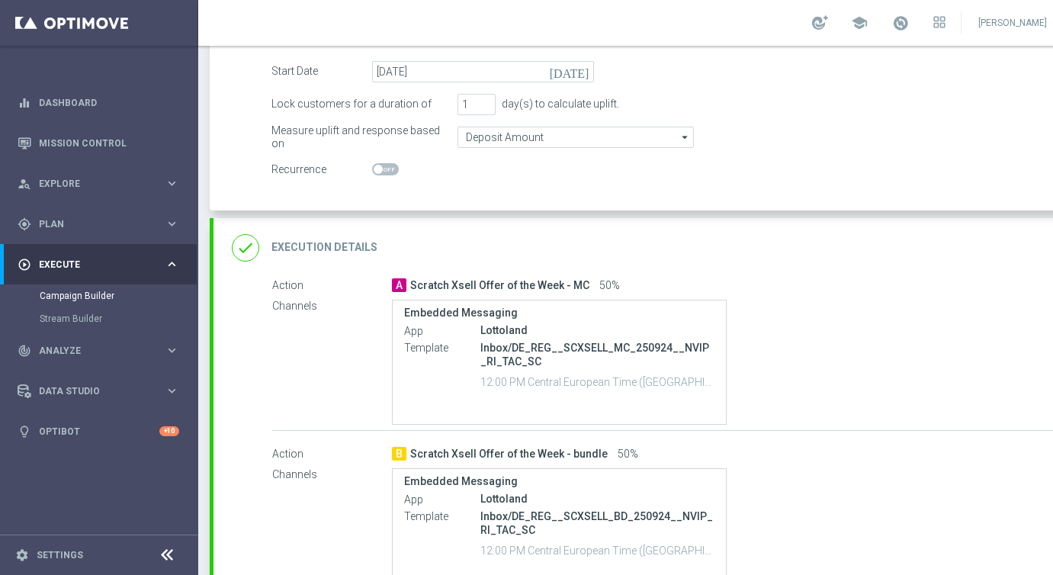
scroll to position [263, 0]
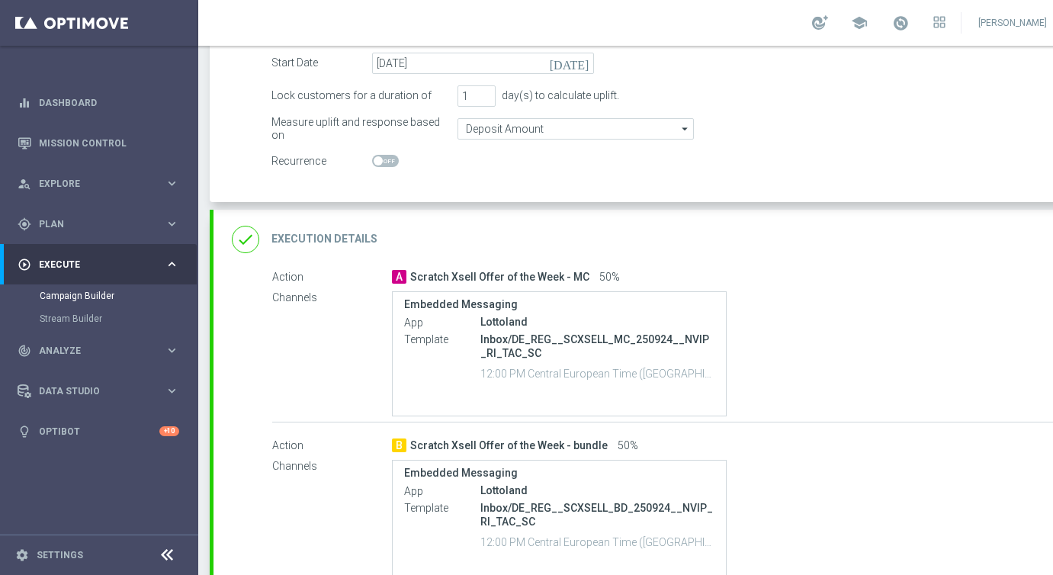
click at [462, 239] on div "done Execution Details keyboard_arrow_down" at bounding box center [658, 239] width 852 height 29
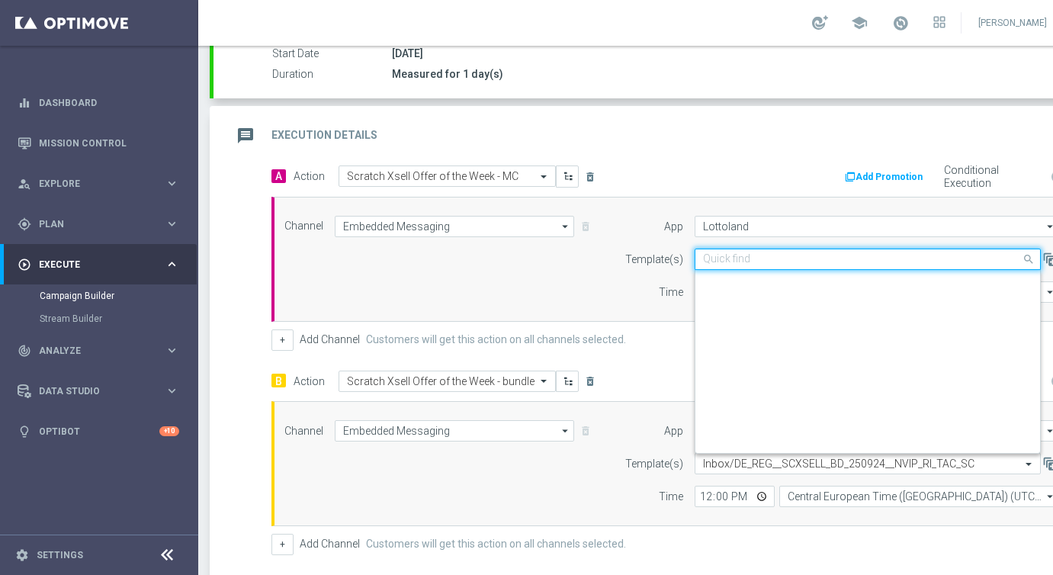
click at [726, 254] on input "text" at bounding box center [852, 259] width 299 height 13
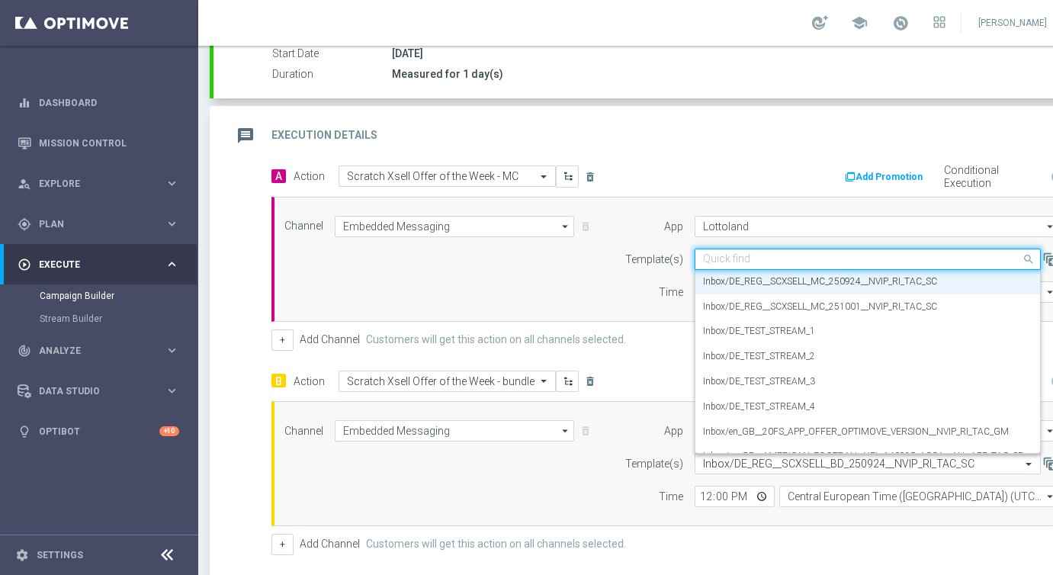
paste input "DE_REG__SCXSELL_MC_251001__NVIP_RI_TAC_SC"
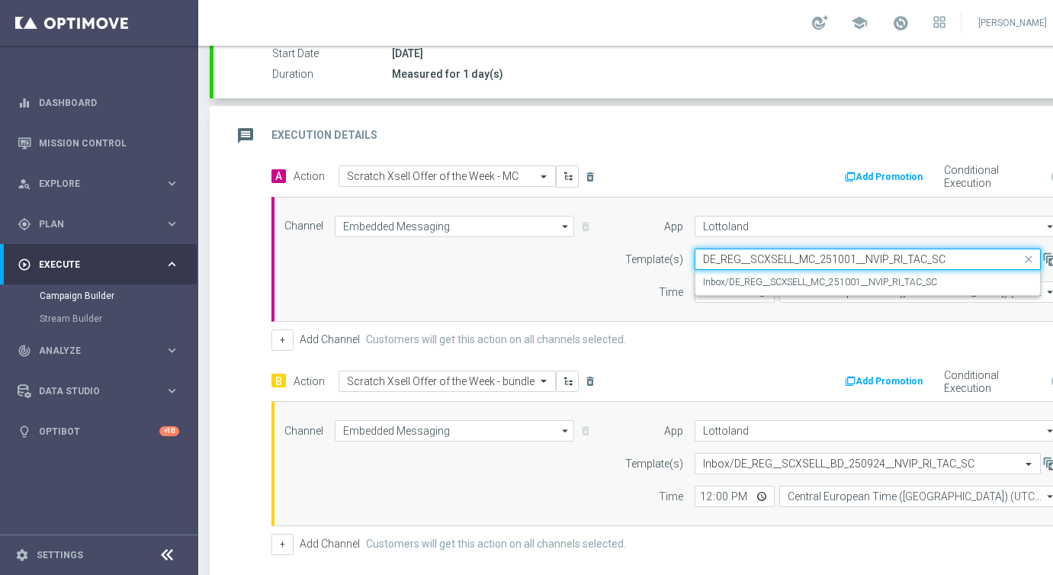
scroll to position [0, 0]
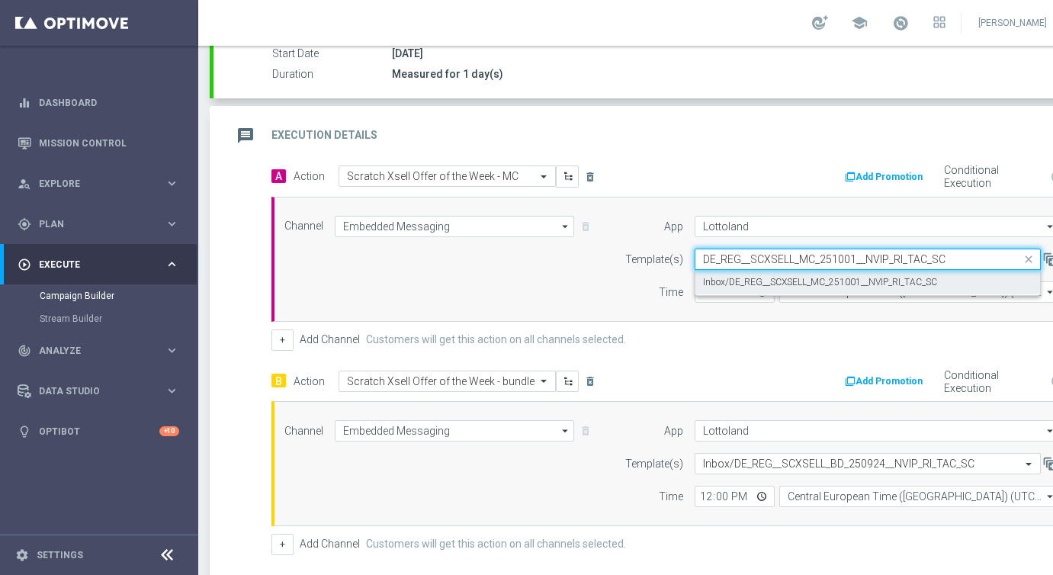
click at [731, 285] on label "Inbox/DE_REG__SCXSELL_MC_251001__NVIP_RI_TAC_SC" at bounding box center [820, 282] width 234 height 13
type input "DE_REG__SCXSELL_MC_251001__NVIP_RI_TAC_SC"
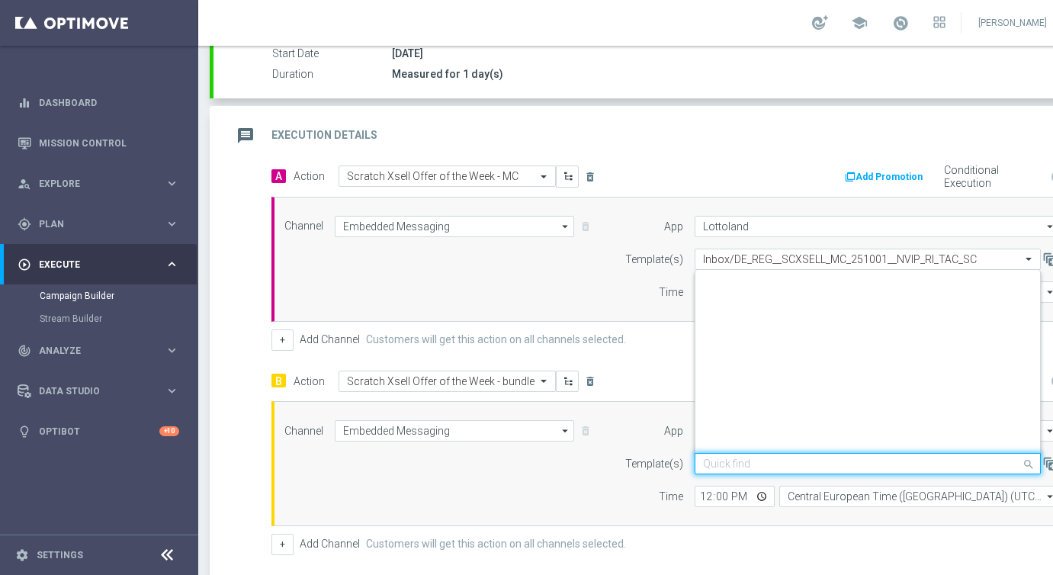
click at [712, 461] on input "text" at bounding box center [852, 463] width 299 height 13
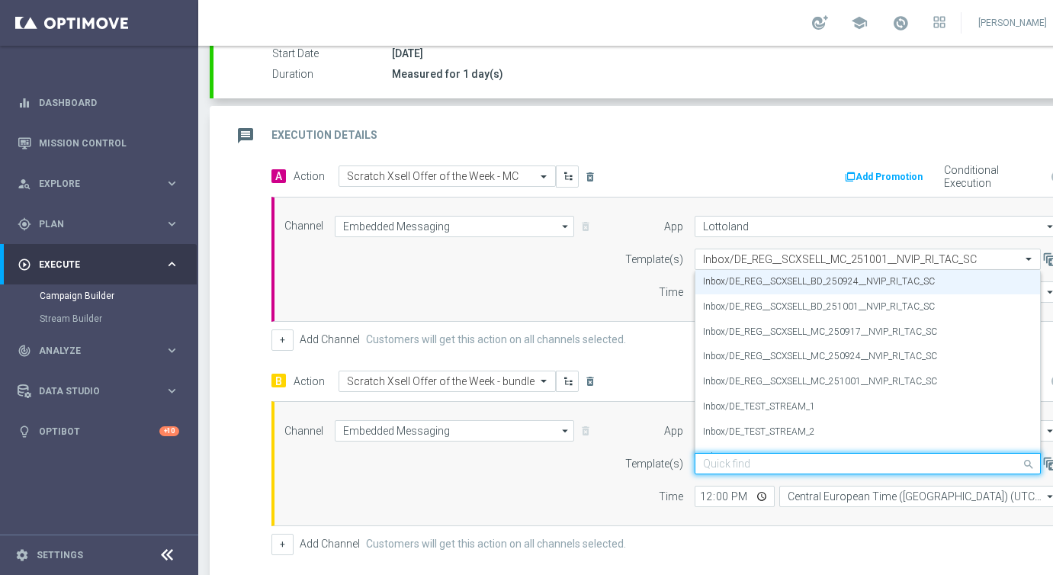
paste input "DE_REG__SCXSELL_BD_251001__NVIP_RI_TAC_SC"
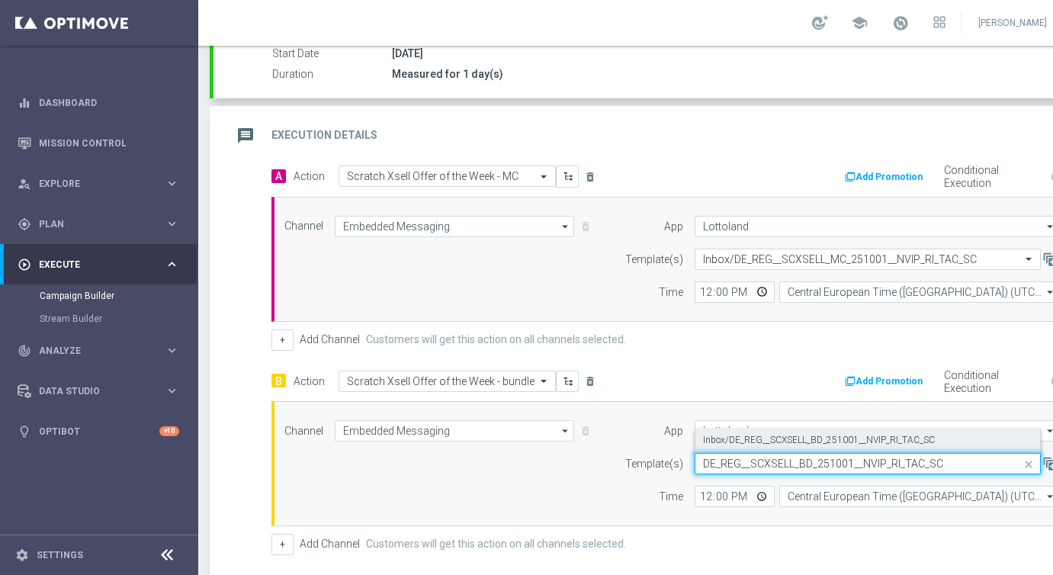
click at [717, 443] on label "Inbox/DE_REG__SCXSELL_BD_251001__NVIP_RI_TAC_SC" at bounding box center [819, 440] width 232 height 13
type input "DE_REG__SCXSELL_BD_251001__NVIP_RI_TAC_SC"
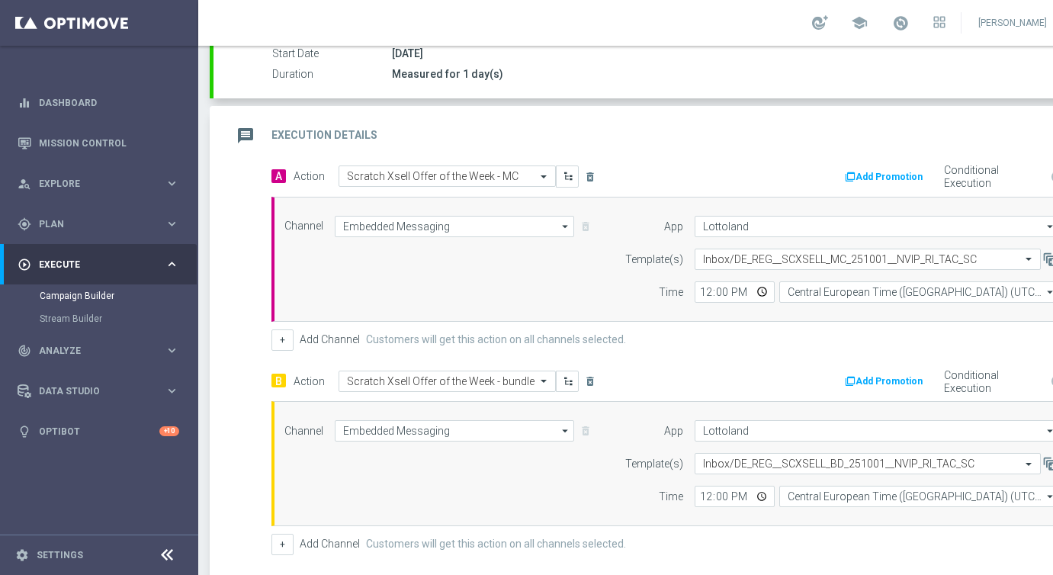
click at [636, 432] on div "App" at bounding box center [644, 430] width 78 height 21
click at [639, 430] on div "App" at bounding box center [644, 430] width 78 height 21
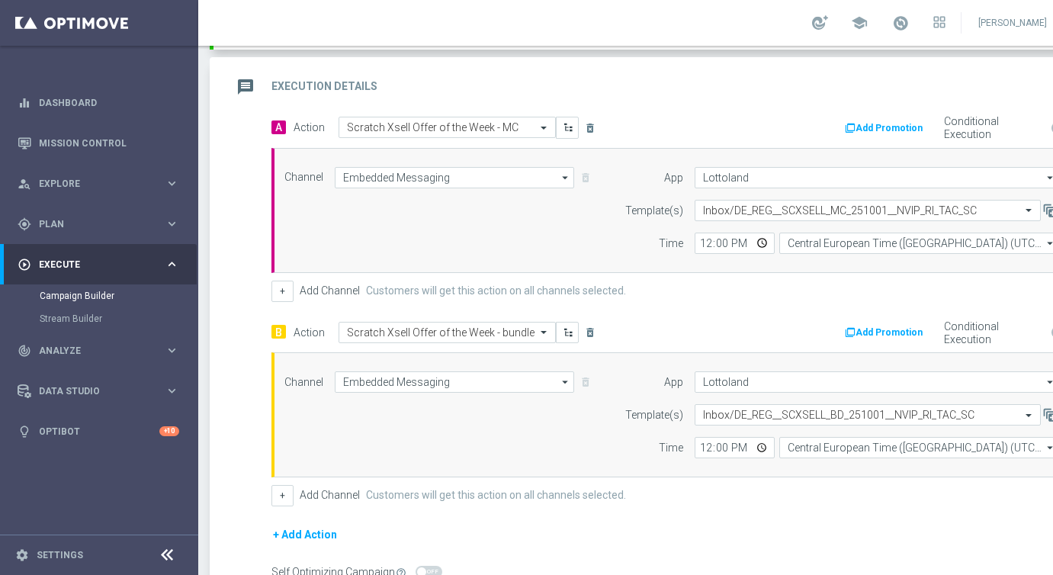
scroll to position [484, 0]
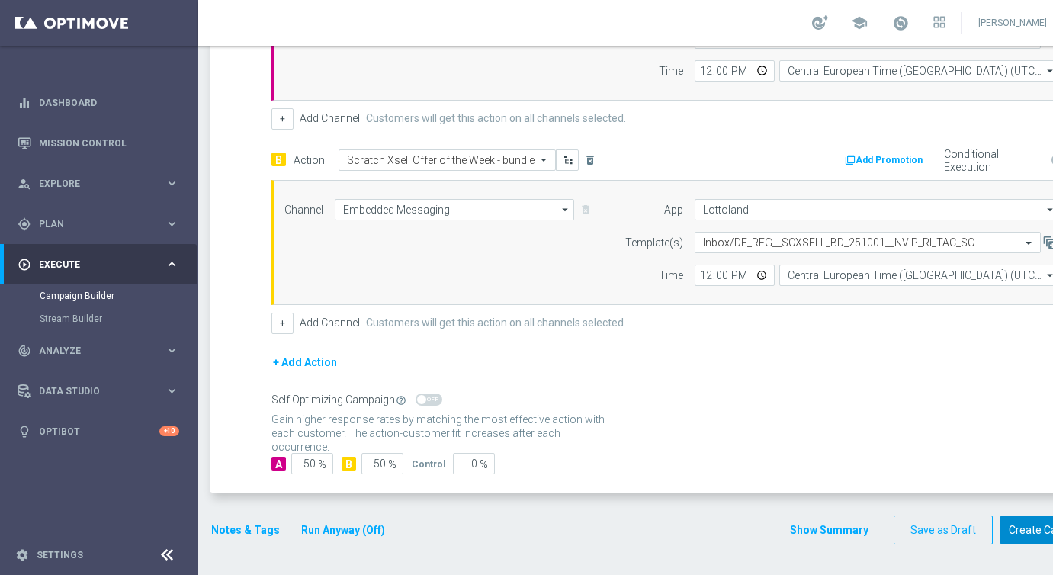
click at [1031, 525] on button "Create Campaign" at bounding box center [1050, 530] width 101 height 30
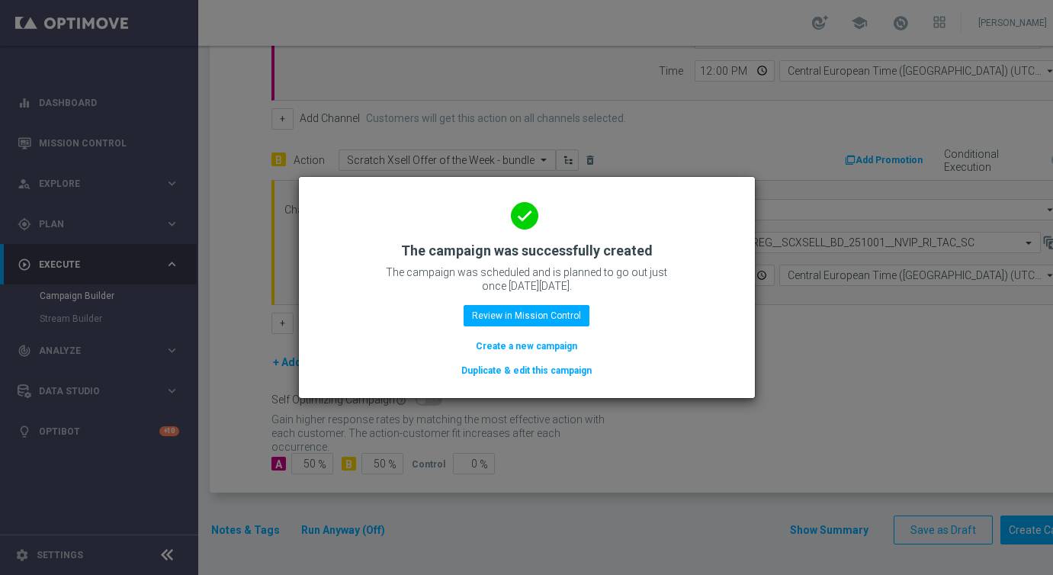
click at [547, 368] on button "Duplicate & edit this campaign" at bounding box center [526, 370] width 133 height 17
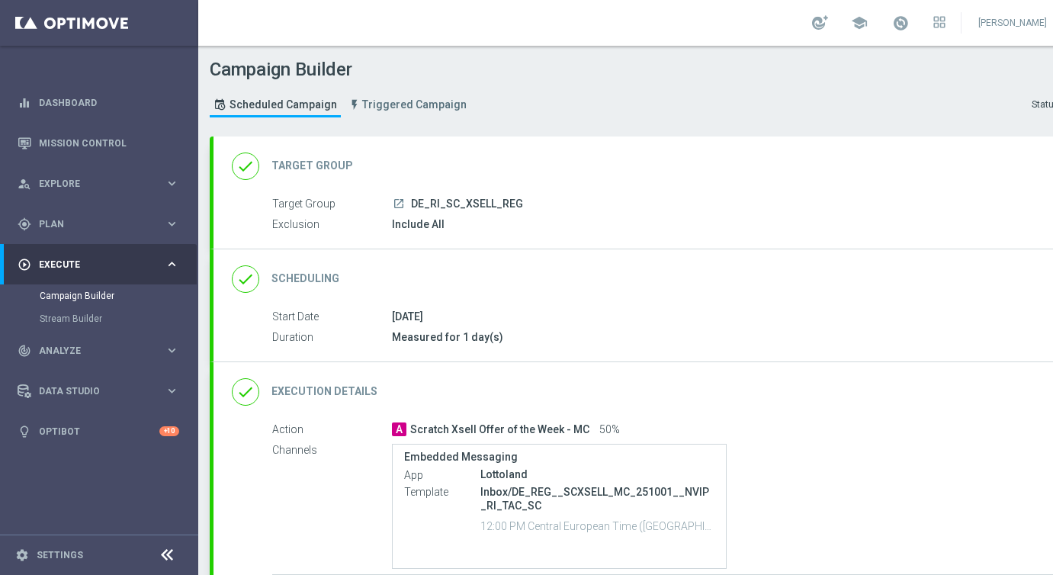
click at [398, 159] on div "done Target Group keyboard_arrow_down" at bounding box center [658, 166] width 852 height 29
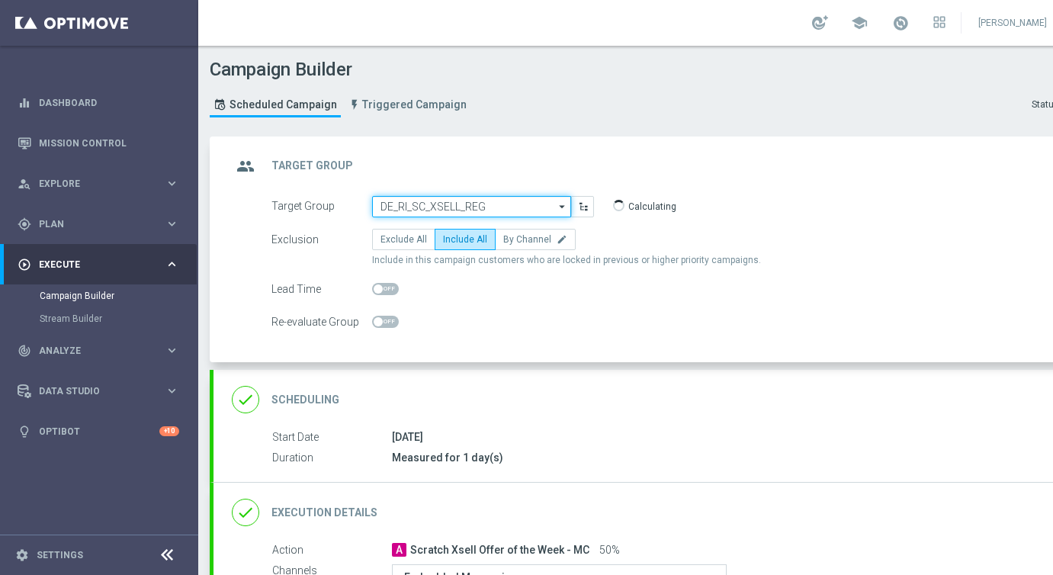
click at [426, 207] on input "DE_RI_SC_XSELL_REG" at bounding box center [471, 206] width 199 height 21
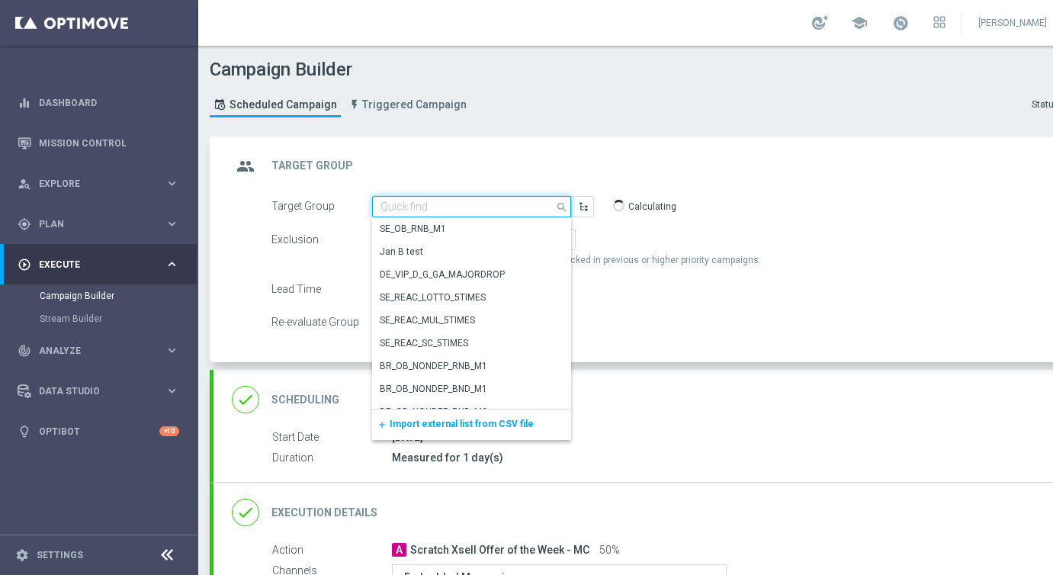
paste input "DE_RI_SC_XSELL_INT"
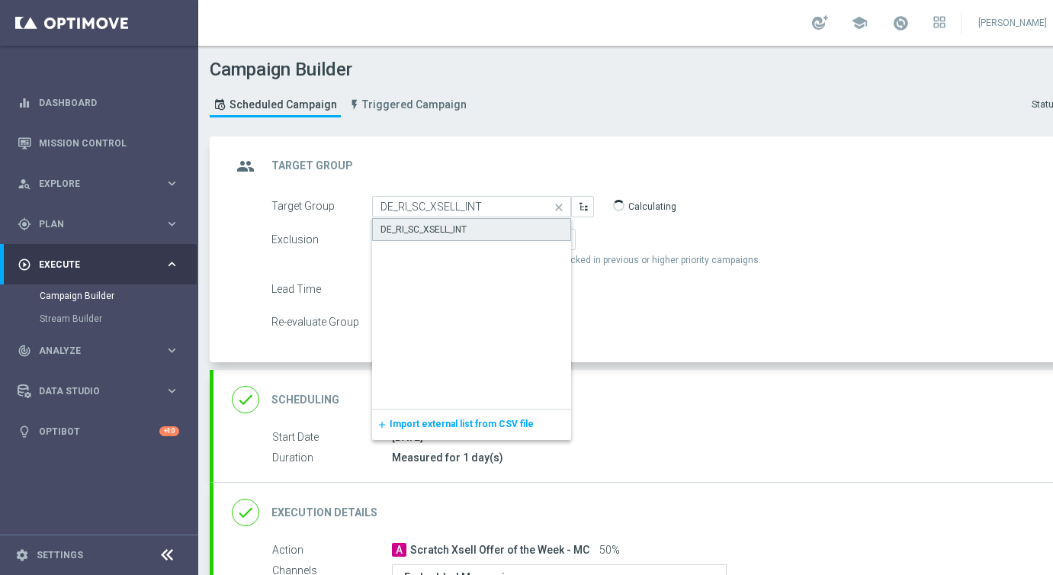
click at [427, 230] on div "DE_RI_SC_XSELL_INT" at bounding box center [423, 230] width 86 height 14
type input "DE_RI_SC_XSELL_INT"
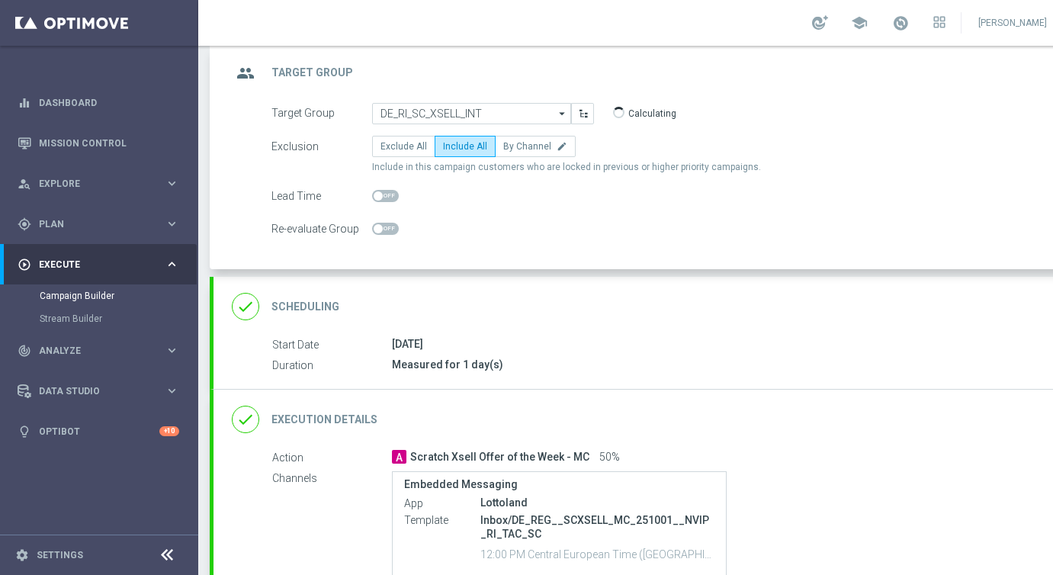
scroll to position [95, 0]
click at [509, 408] on div "done Execution Details keyboard_arrow_down" at bounding box center [658, 417] width 852 height 29
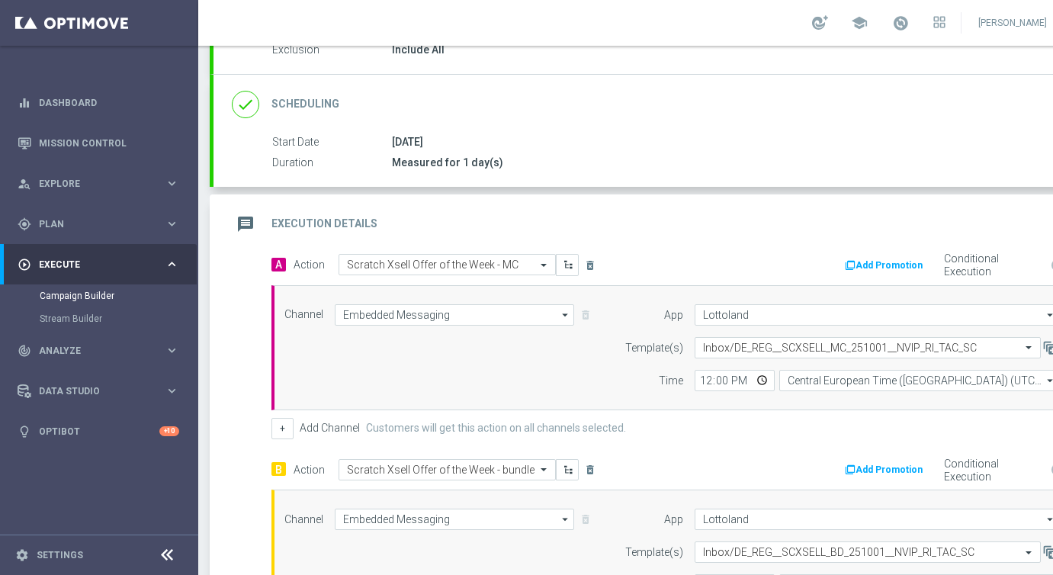
scroll to position [180, 0]
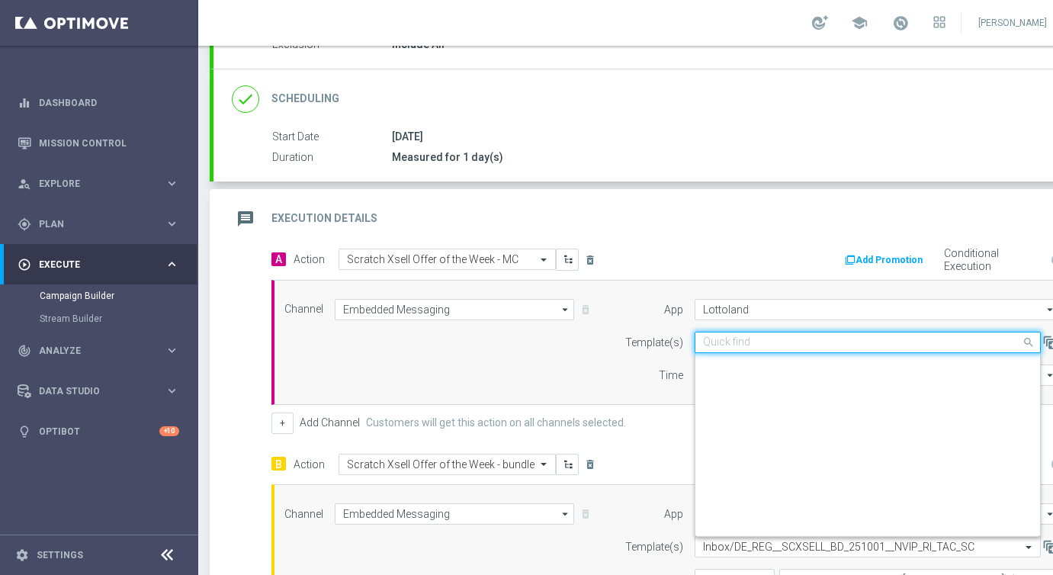
click at [721, 348] on input "text" at bounding box center [852, 342] width 299 height 13
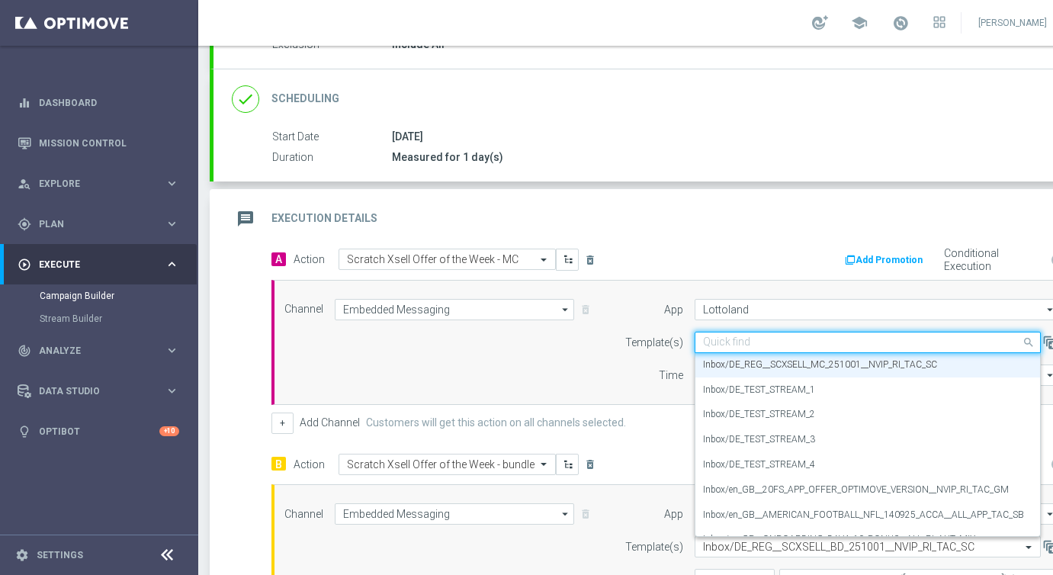
paste input "DE_INT__SCXSELL_MC_251001__NVIP_RI_TAC_SC"
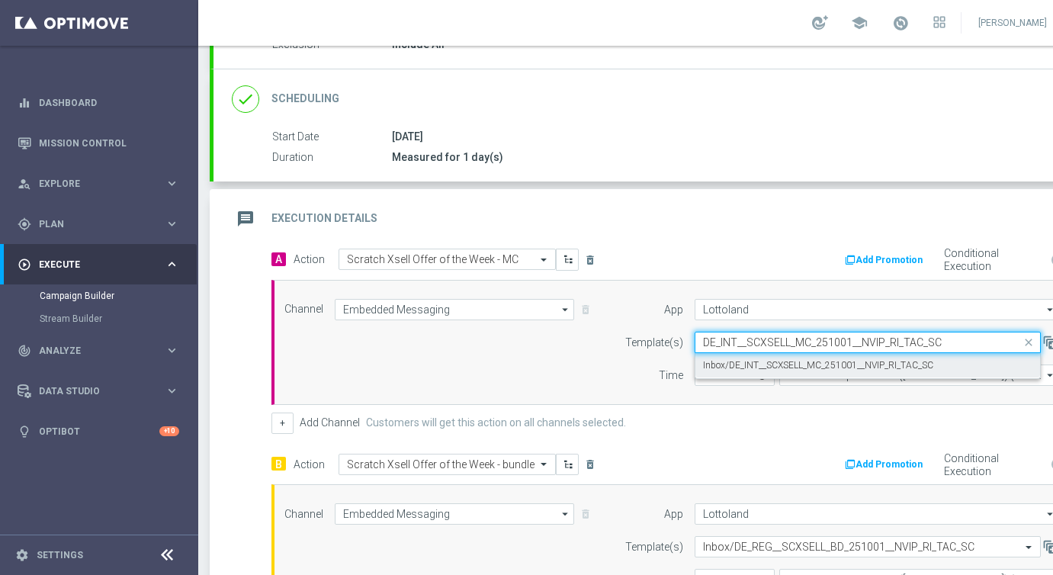
click at [724, 367] on label "Inbox/DE_INT__SCXSELL_MC_251001__NVIP_RI_TAC_SC" at bounding box center [818, 365] width 230 height 13
type input "DE_INT__SCXSELL_MC_251001__NVIP_RI_TAC_SC"
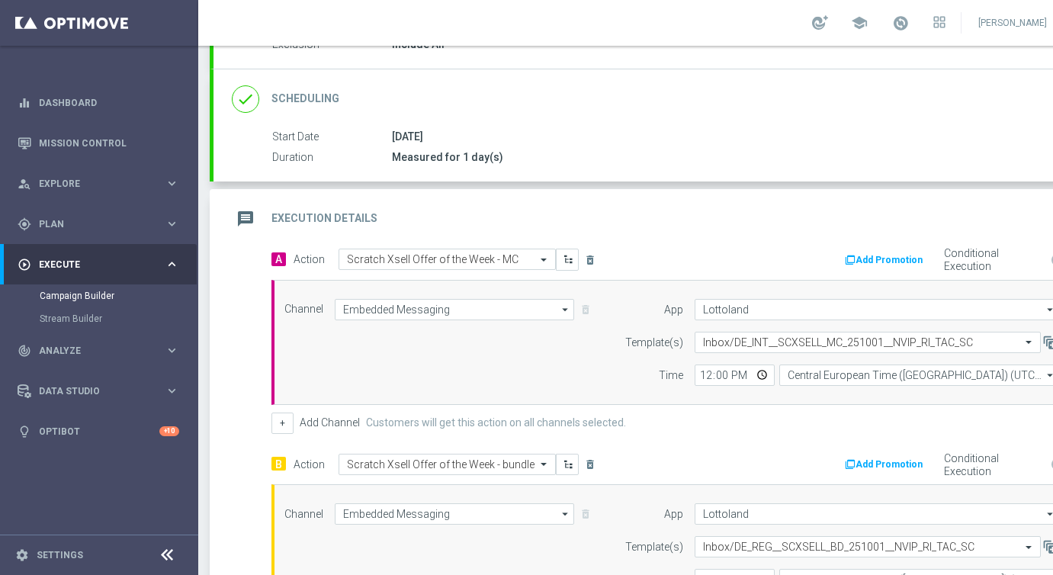
click at [622, 377] on div "Time" at bounding box center [644, 374] width 78 height 21
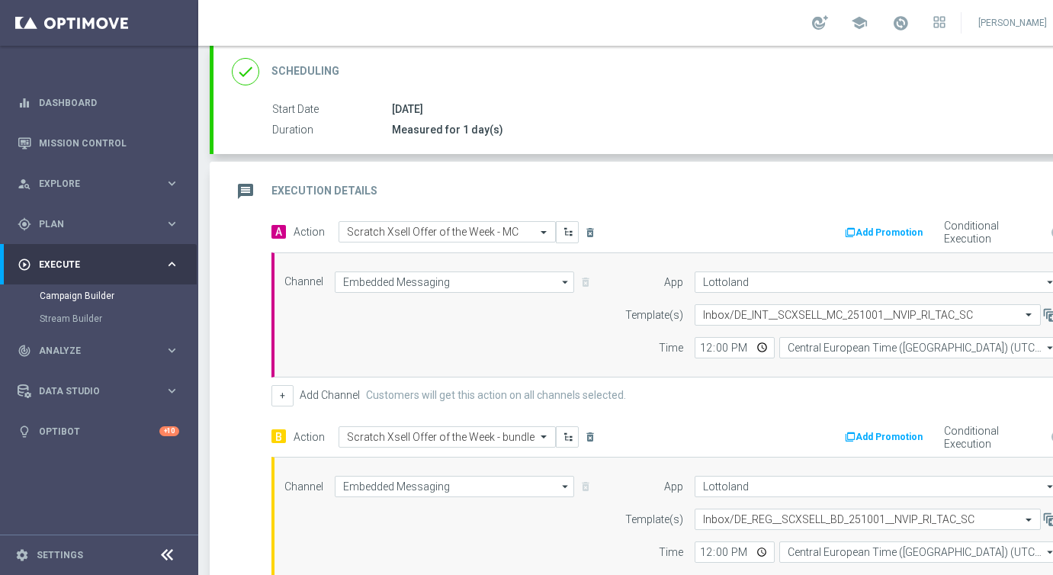
scroll to position [209, 0]
click at [720, 514] on input "text" at bounding box center [852, 518] width 299 height 13
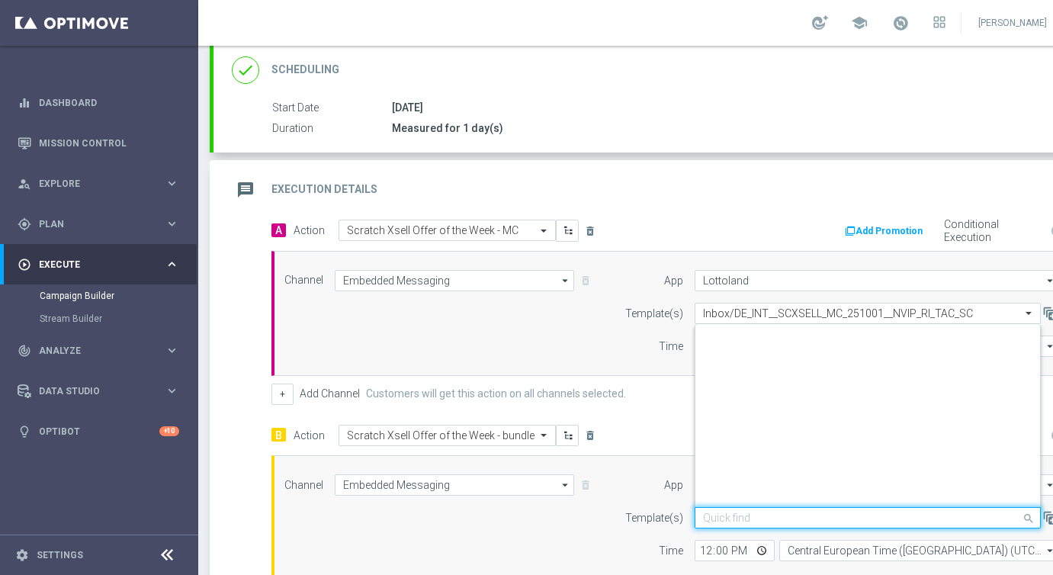
scroll to position [755, 0]
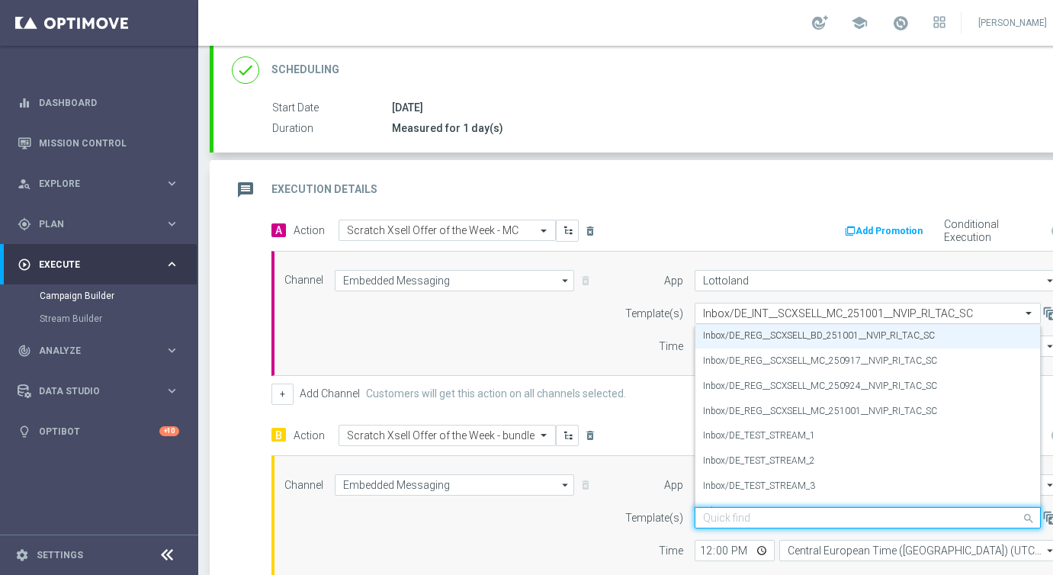
paste input "DE_INT__SCXSELL_BD_251001__NVIP_RI_TAC_SC"
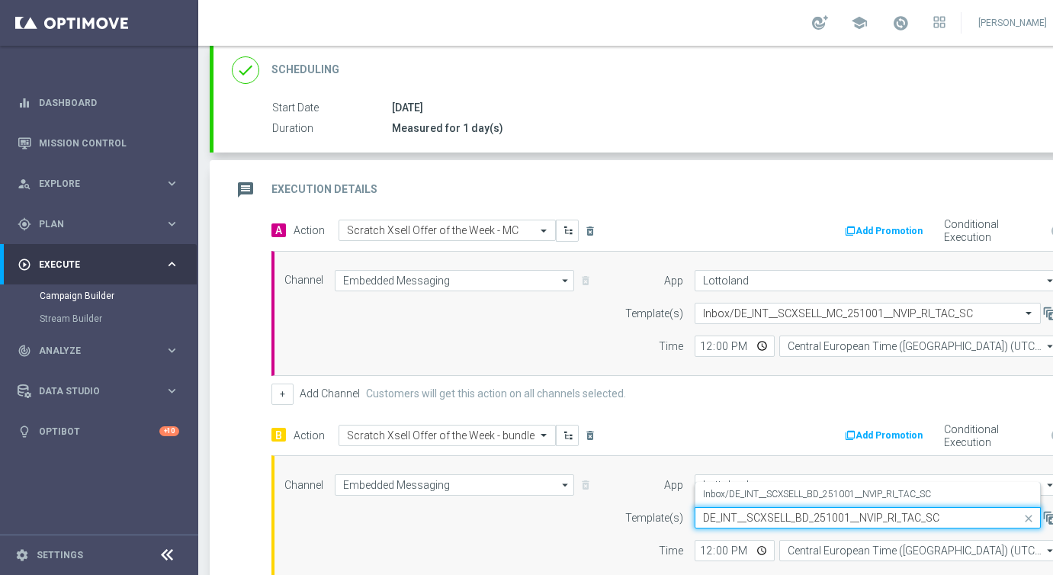
scroll to position [0, 0]
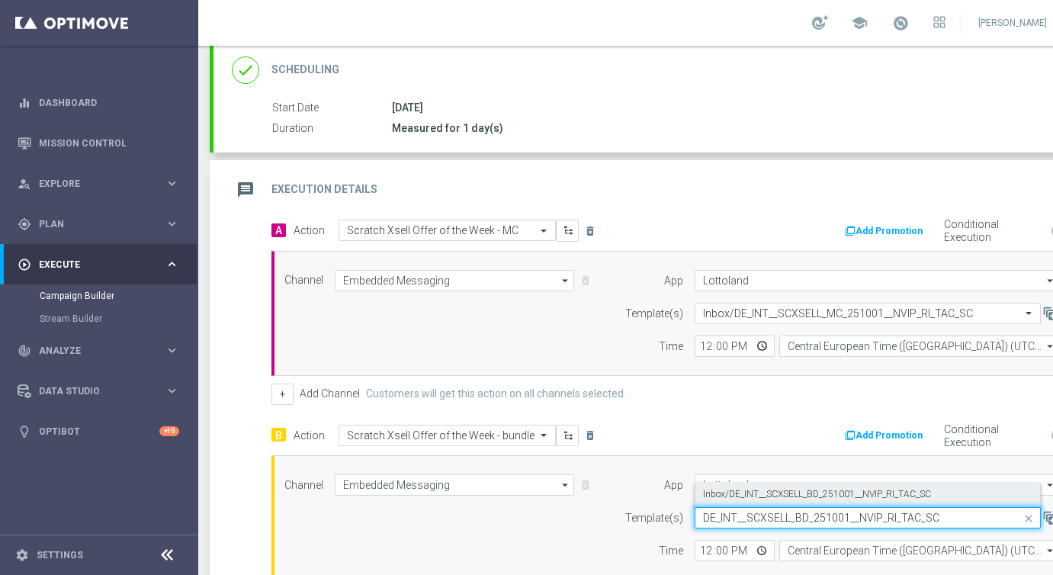
click at [731, 490] on label "Inbox/DE_INT__SCXSELL_BD_251001__NVIP_RI_TAC_SC" at bounding box center [817, 494] width 228 height 13
type input "DE_INT__SCXSELL_BD_251001__NVIP_RI_TAC_SC"
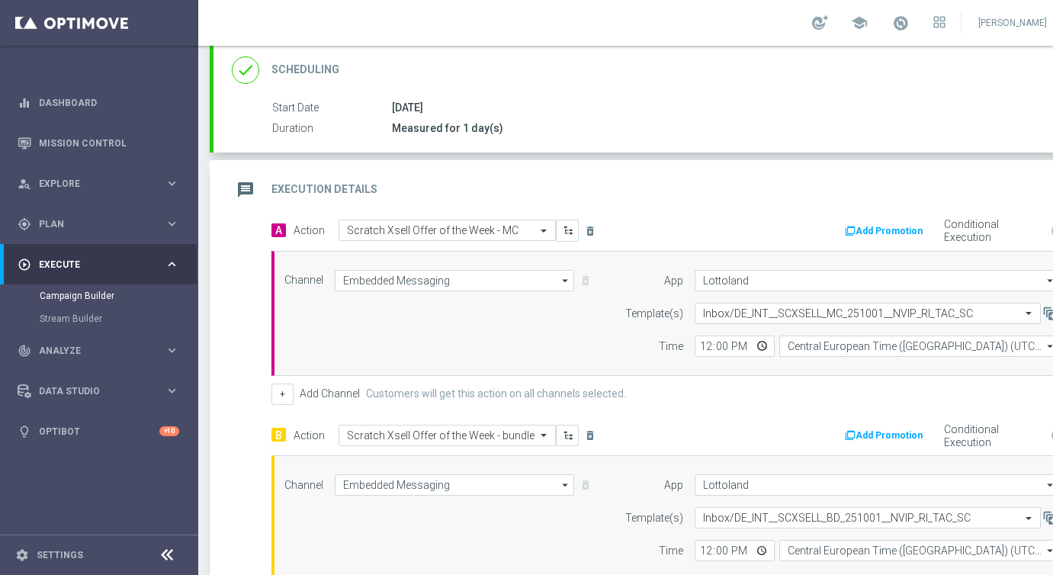
click at [586, 515] on div "Channel Embedded Messaging Embedded Messaging arrow_drop_down Show Selected 1 o…" at bounding box center [672, 517] width 798 height 87
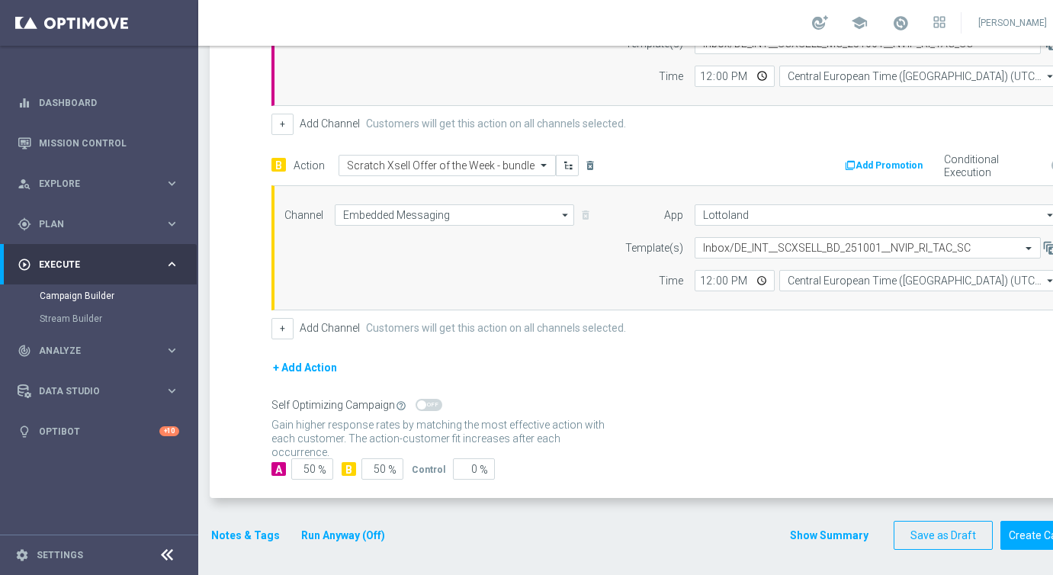
scroll to position [484, 0]
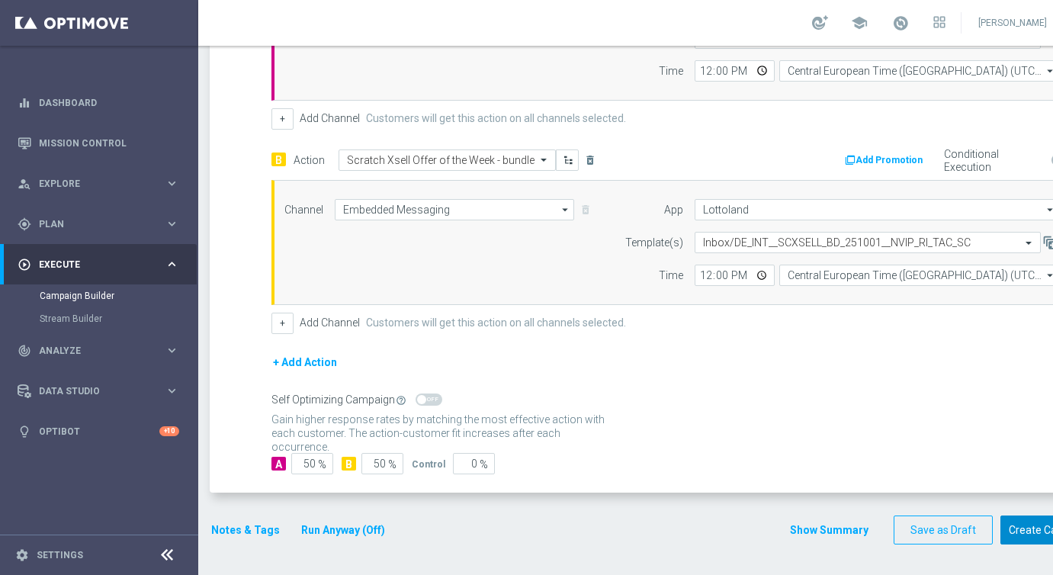
click at [1032, 528] on button "Create Campaign" at bounding box center [1050, 530] width 101 height 30
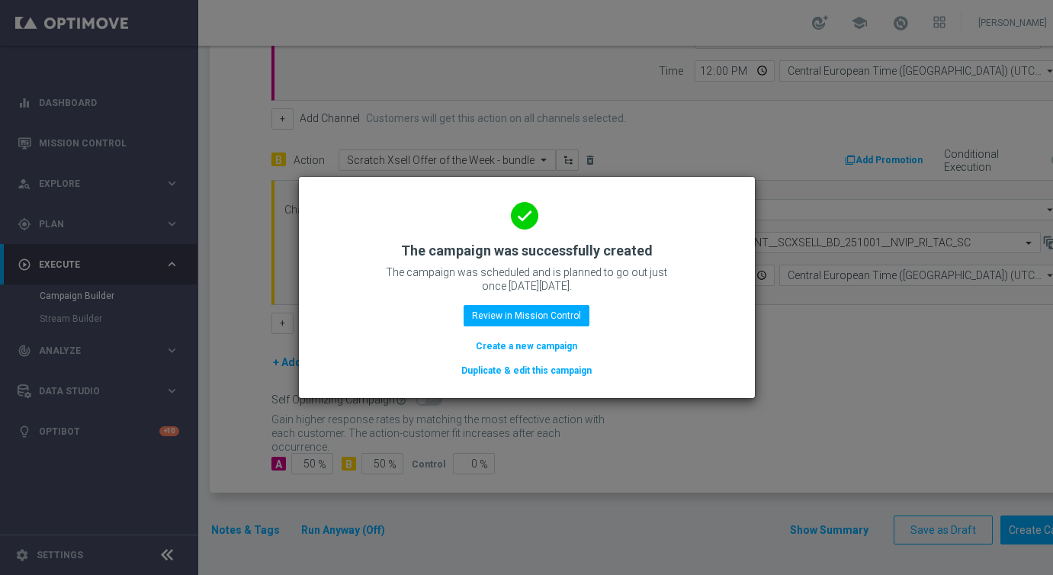
click at [530, 371] on button "Duplicate & edit this campaign" at bounding box center [526, 370] width 133 height 17
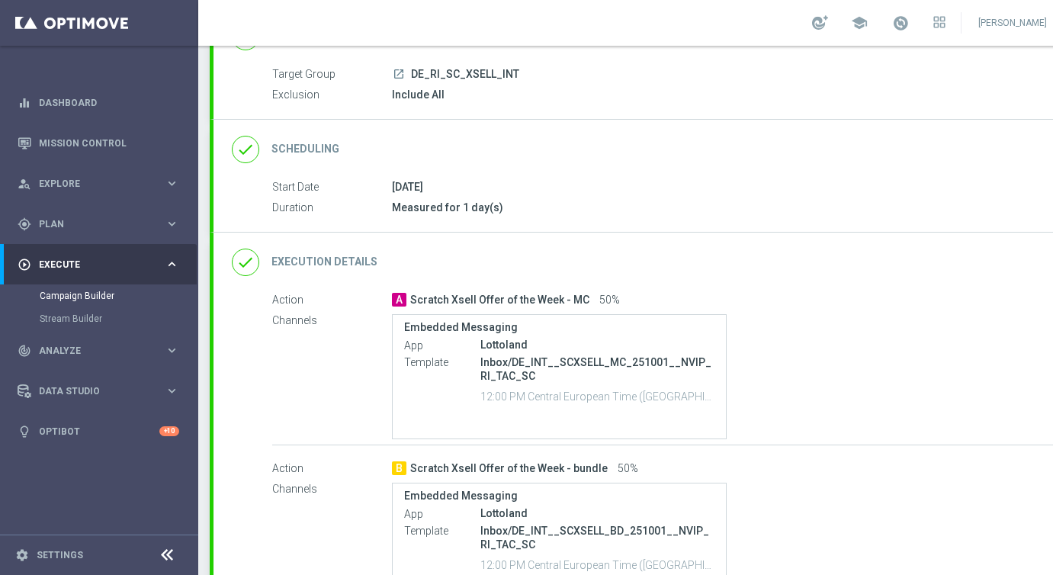
scroll to position [131, 0]
click at [526, 75] on span "| 5 Customers" at bounding box center [558, 73] width 69 height 14
copy span "5"
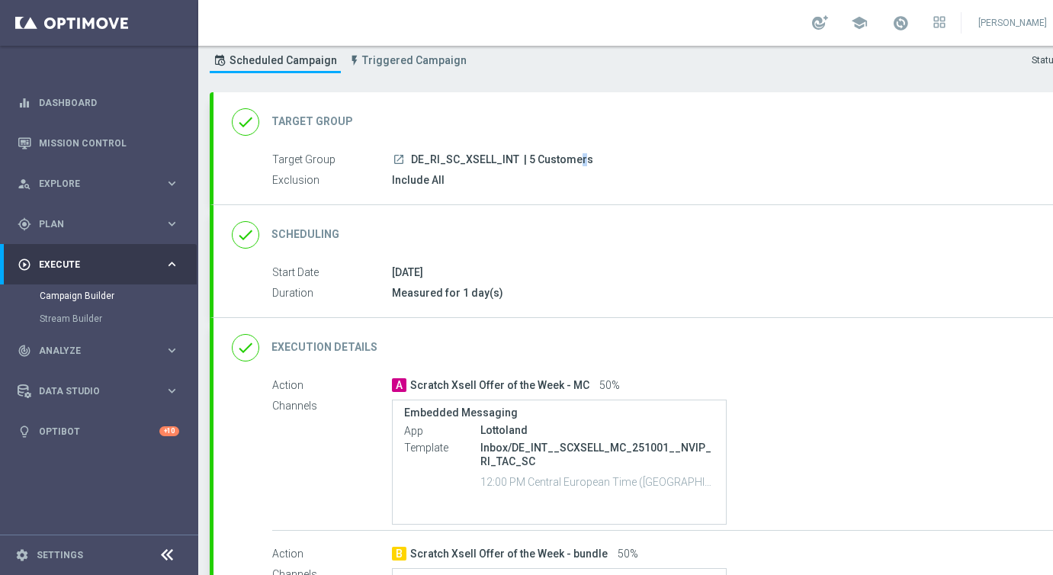
scroll to position [0, 0]
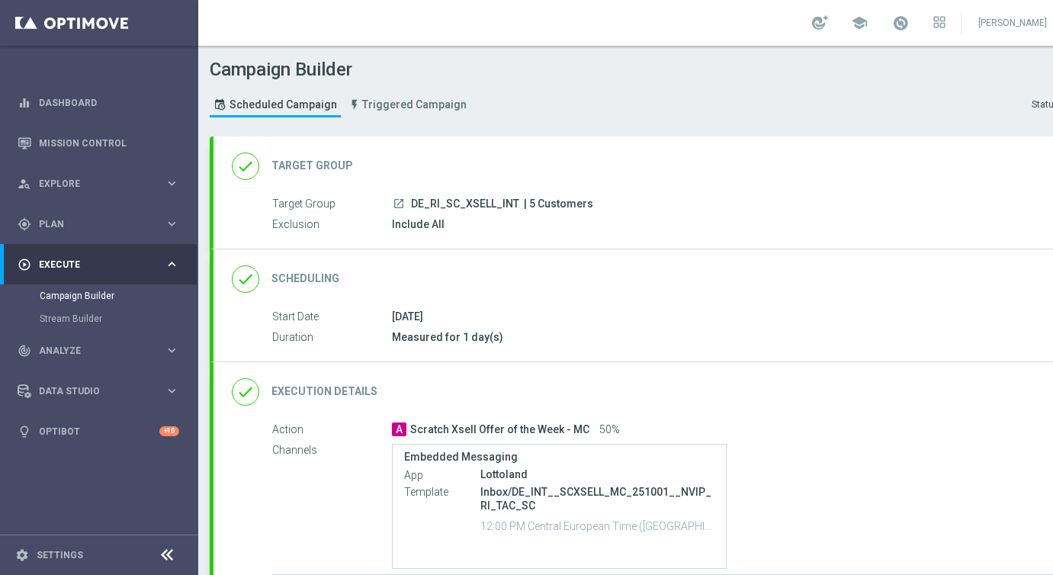
click at [449, 176] on div "done Target Group keyboard_arrow_down" at bounding box center [658, 166] width 852 height 29
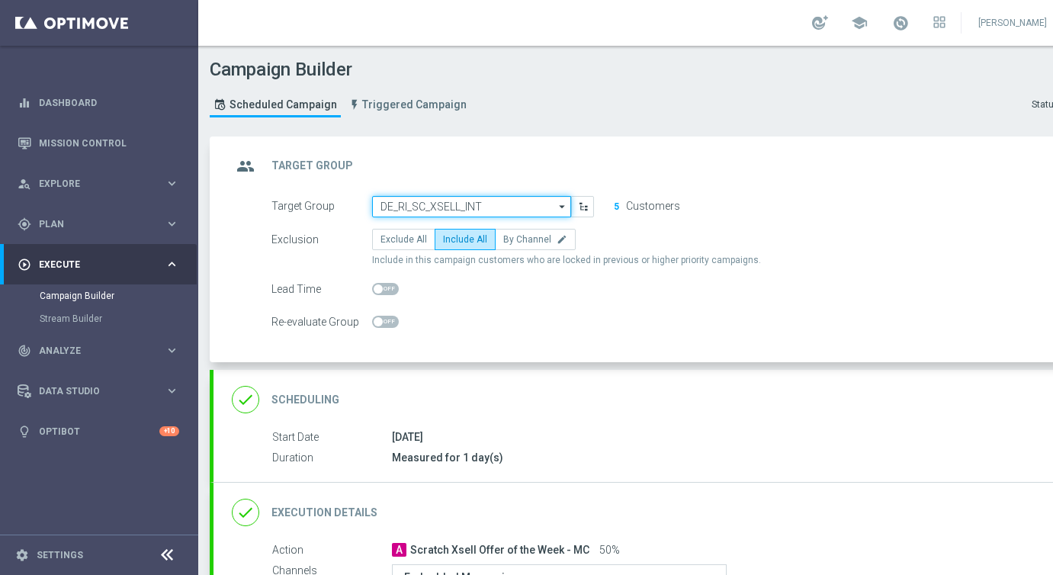
click at [418, 198] on input "DE_RI_SC_XSELL_INT" at bounding box center [471, 206] width 199 height 21
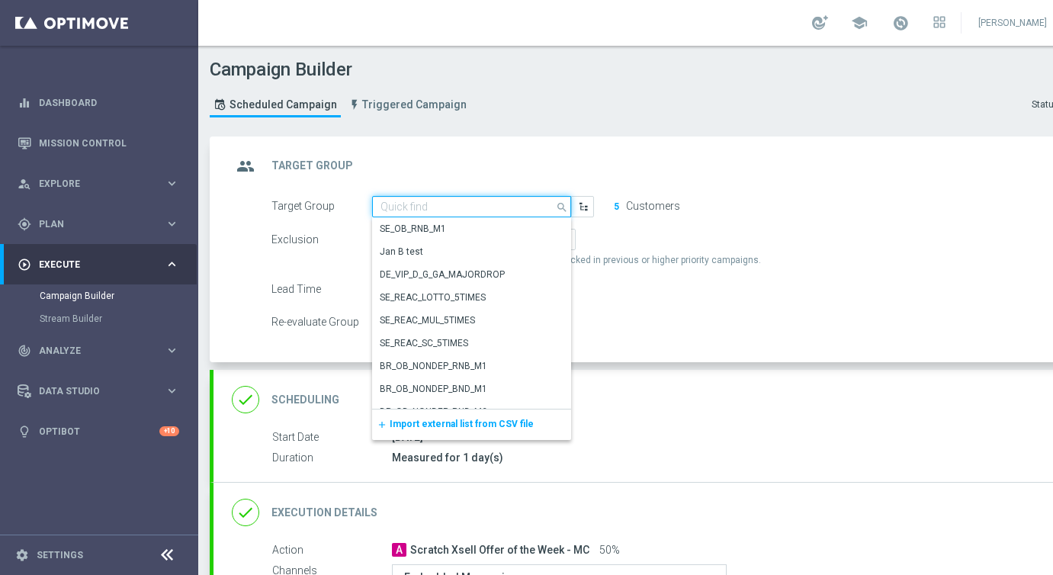
paste input "AT_RI_SC_XSELL"
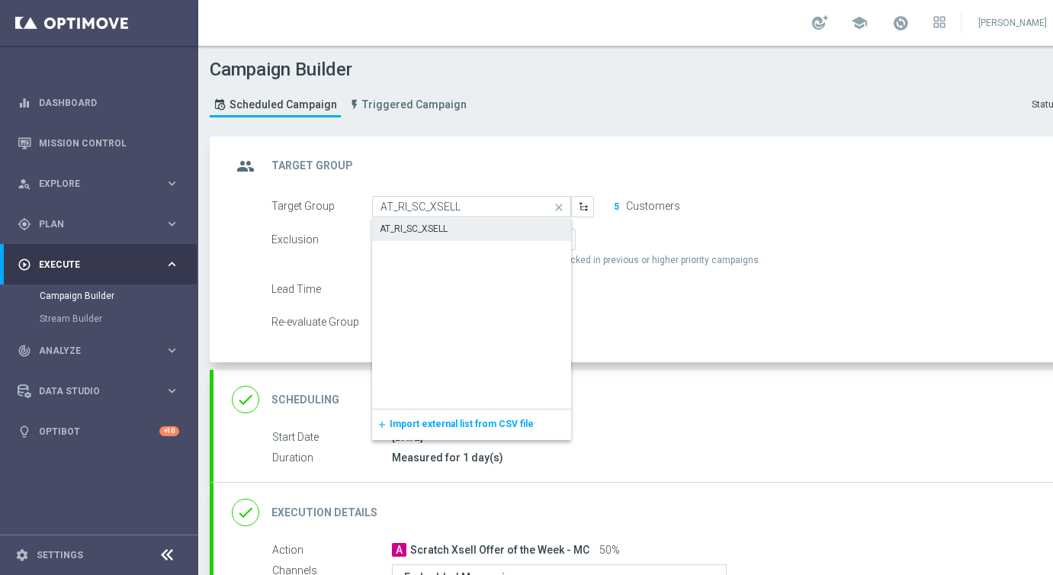
click at [418, 234] on div "AT_RI_SC_XSELL" at bounding box center [414, 229] width 68 height 14
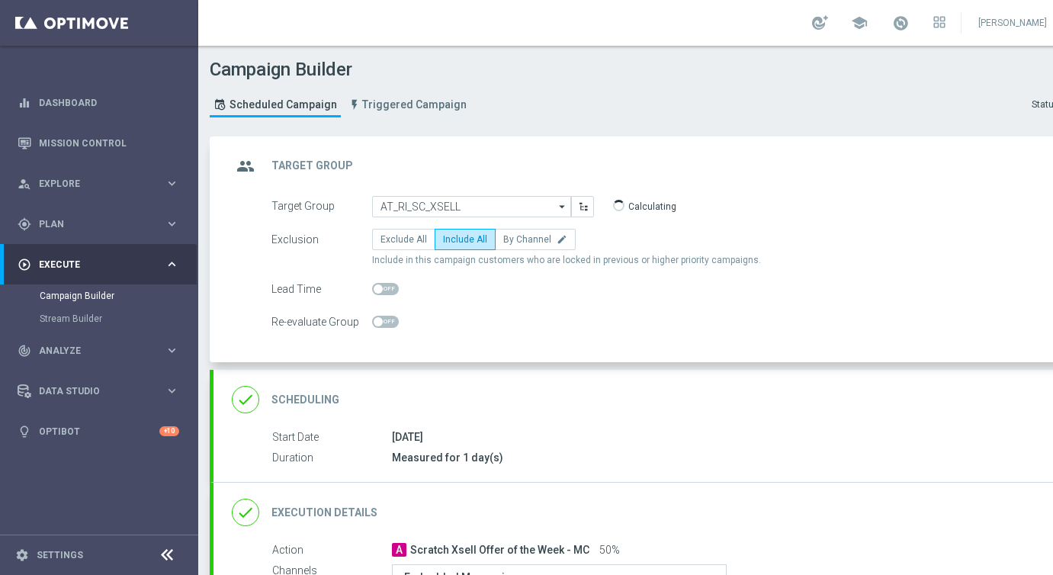
type input "AT_RI_SC_XSELL"
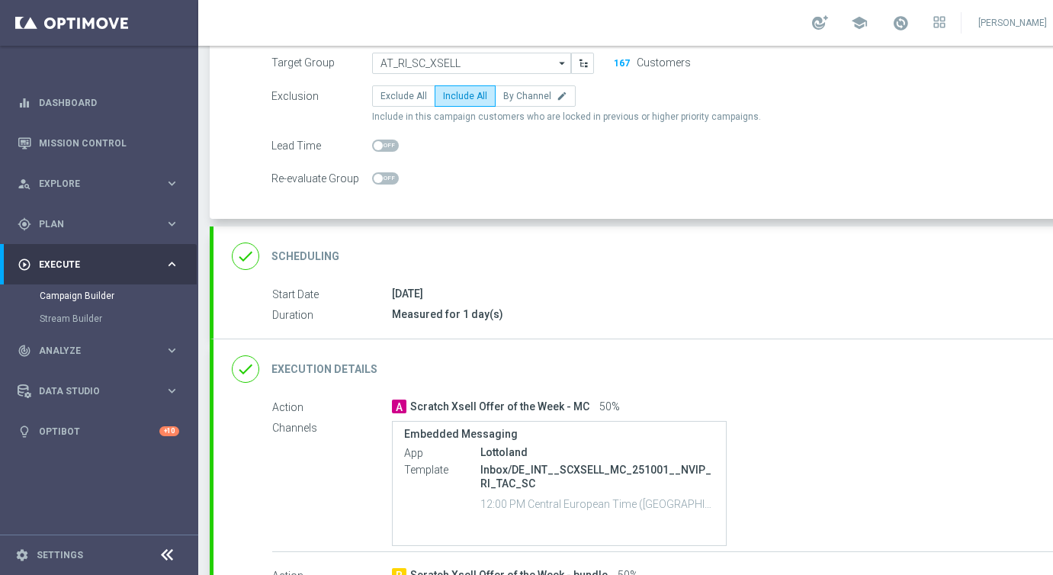
scroll to position [148, 0]
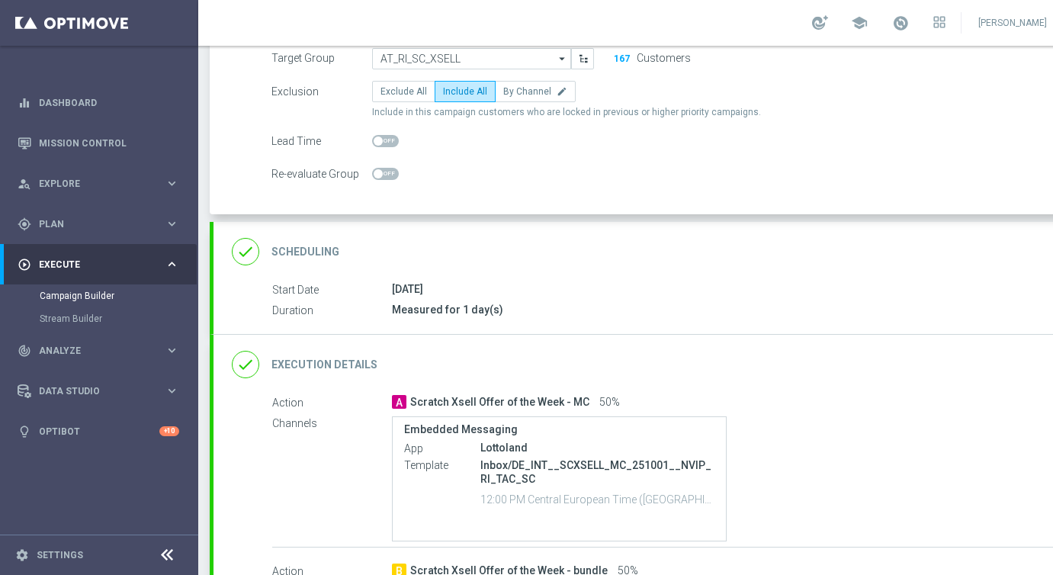
click at [496, 360] on div "done Execution Details keyboard_arrow_down" at bounding box center [658, 364] width 852 height 29
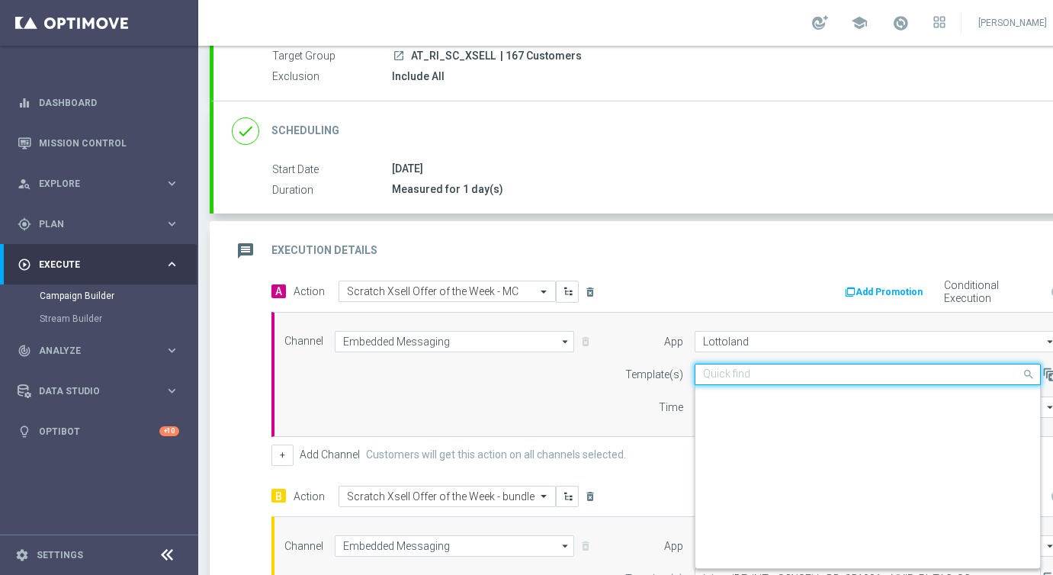
click at [749, 372] on input "text" at bounding box center [852, 374] width 299 height 13
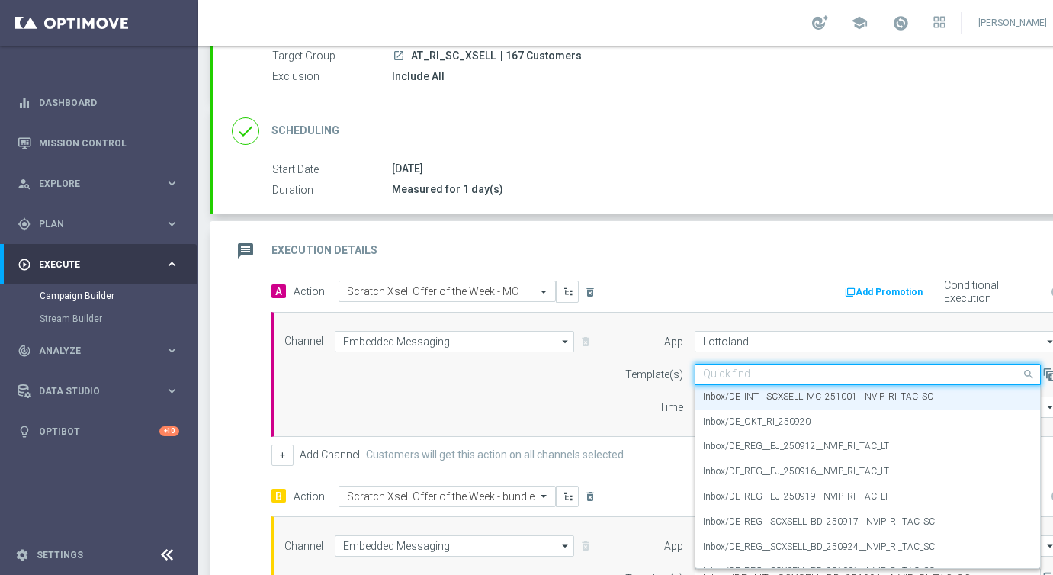
paste input "AT__SCXSELL_MC_251001__NVIP_RI_TAC_SC"
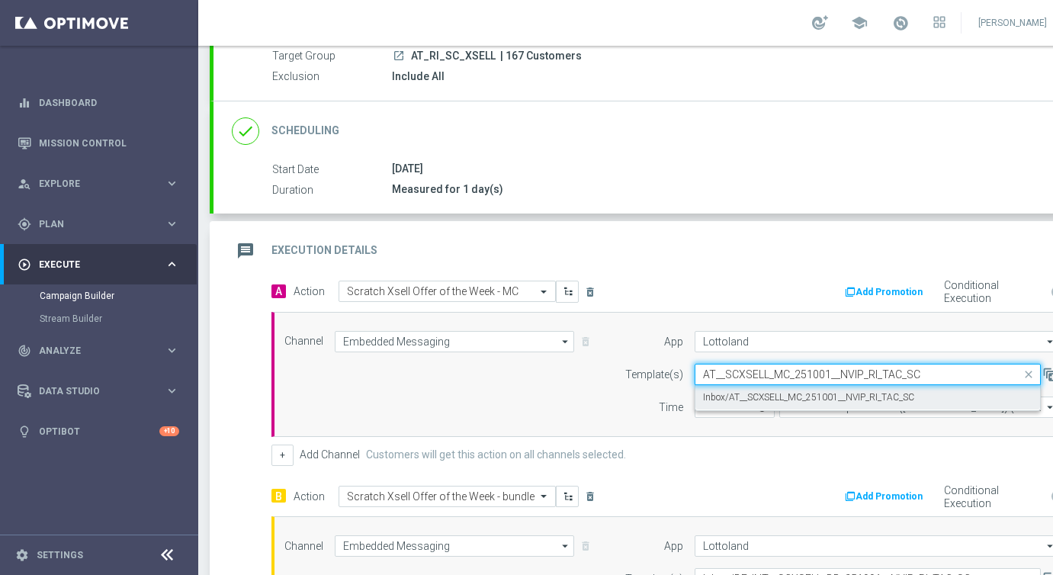
click at [746, 389] on div "Inbox/AT__SCXSELL_MC_251001__NVIP_RI_TAC_SC" at bounding box center [867, 397] width 329 height 25
type input "AT__SCXSELL_MC_251001__NVIP_RI_TAC_SC"
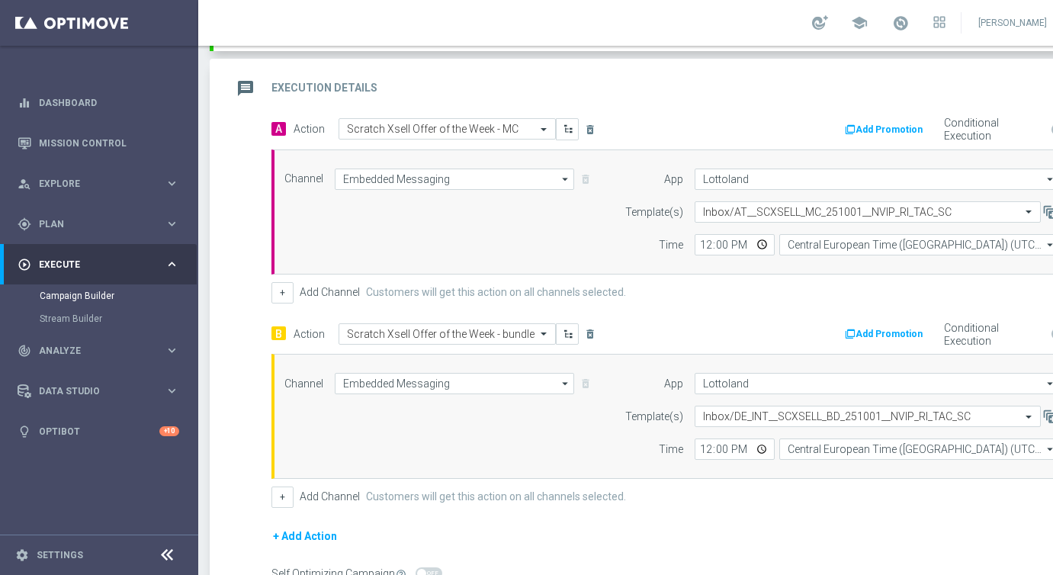
scroll to position [323, 0]
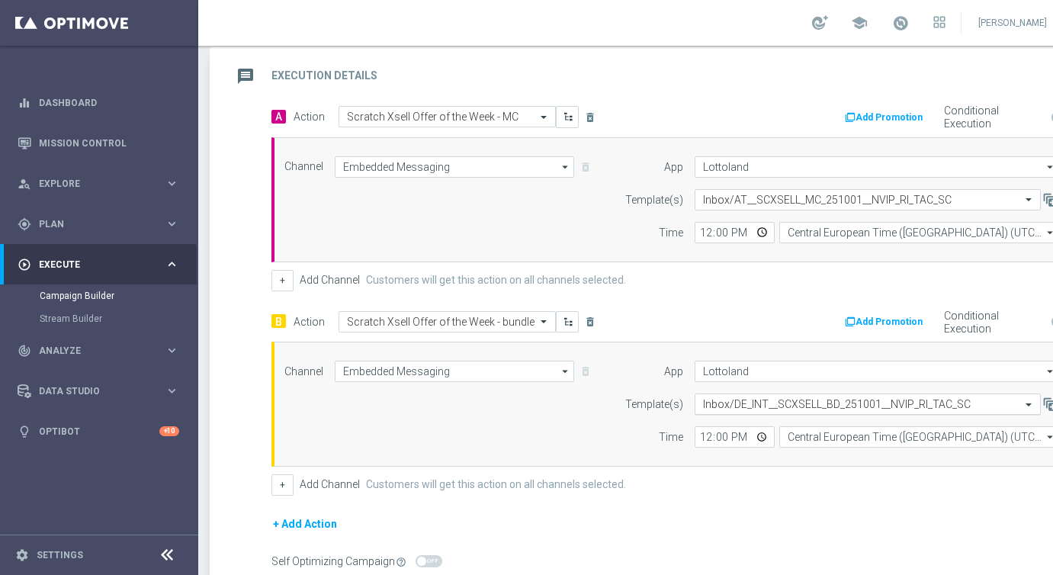
click at [698, 405] on div at bounding box center [867, 404] width 345 height 13
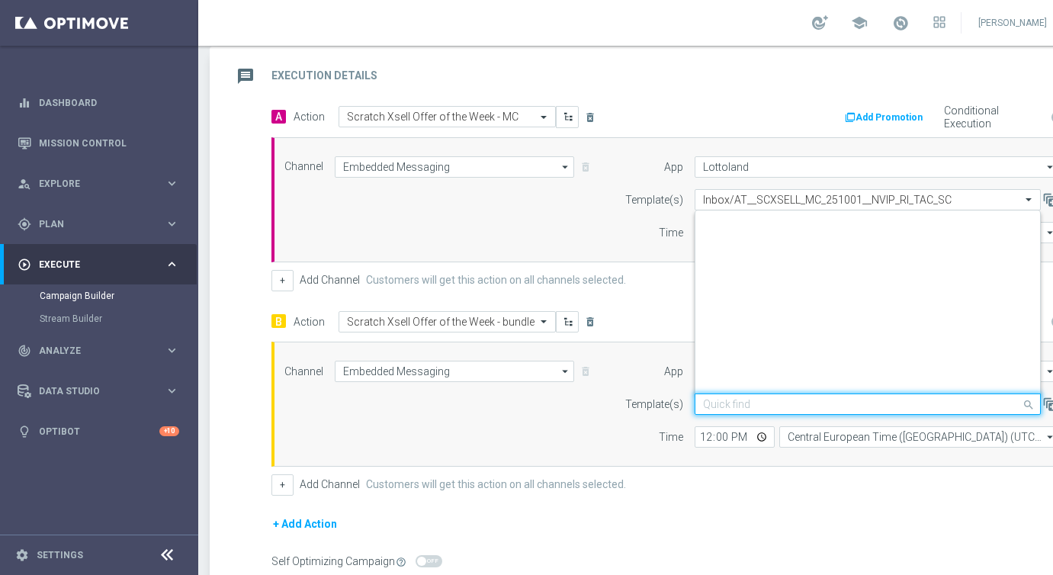
scroll to position [503, 0]
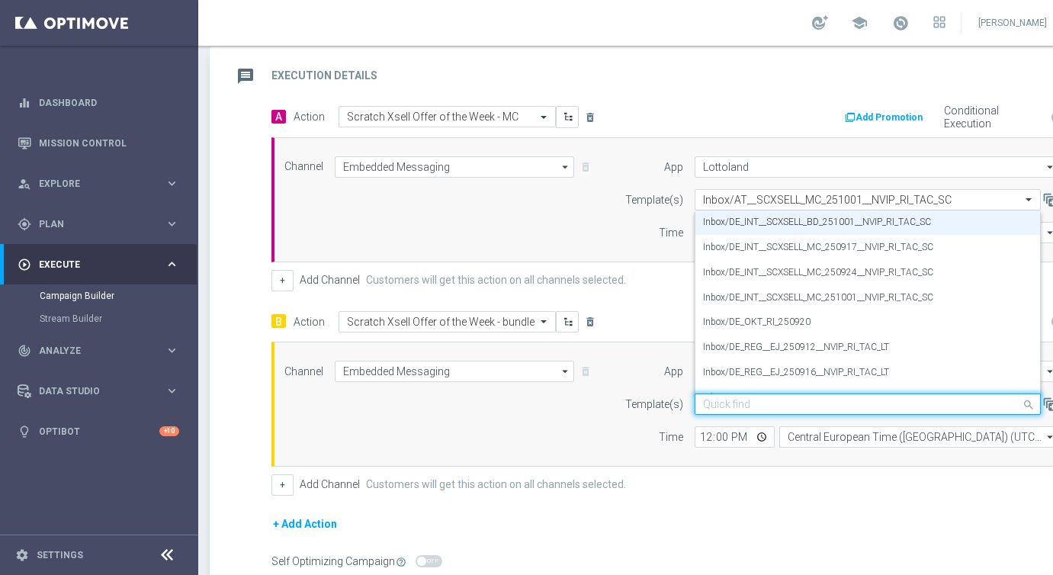
paste input "AT__SCXSELL_BD_251001__NVIP_RI_TAC_SC"
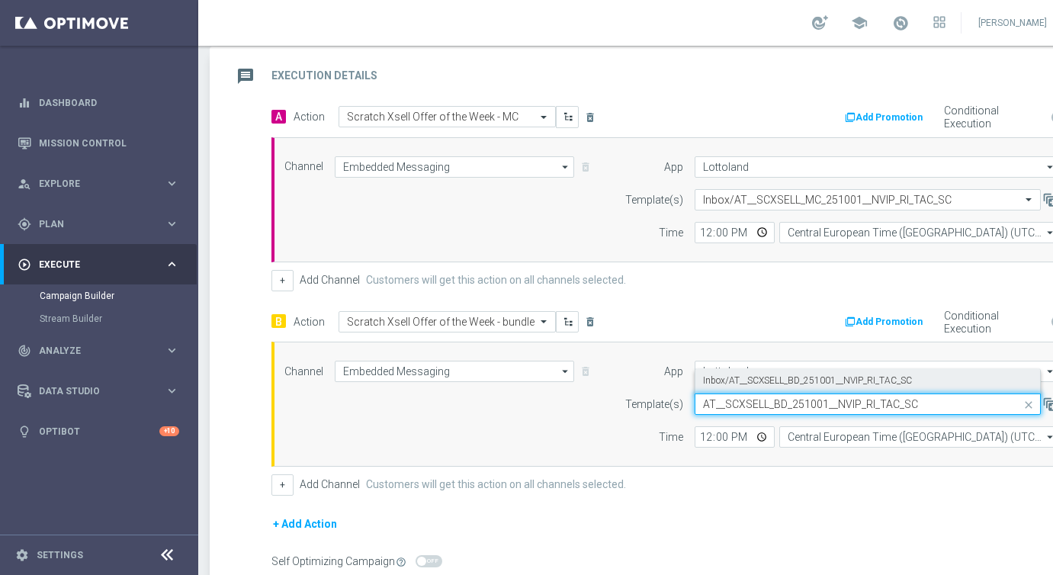
click at [730, 383] on label "Inbox/AT__SCXSELL_BD_251001__NVIP_RI_TAC_SC" at bounding box center [807, 380] width 209 height 13
type input "AT__SCXSELL_BD_251001__NVIP_RI_TAC_SC"
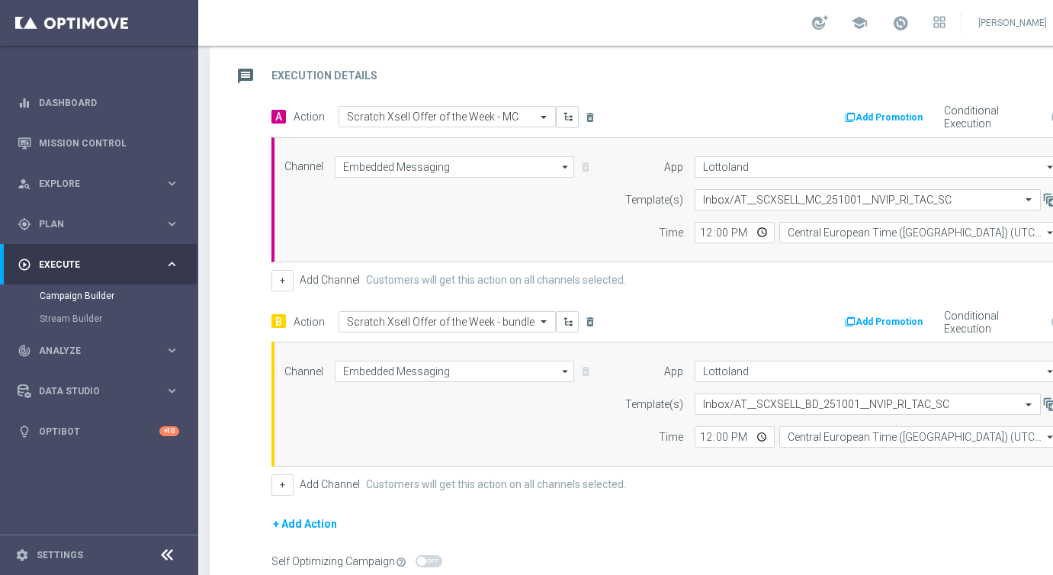
click at [718, 535] on div "+ Add Action" at bounding box center [674, 534] width 807 height 38
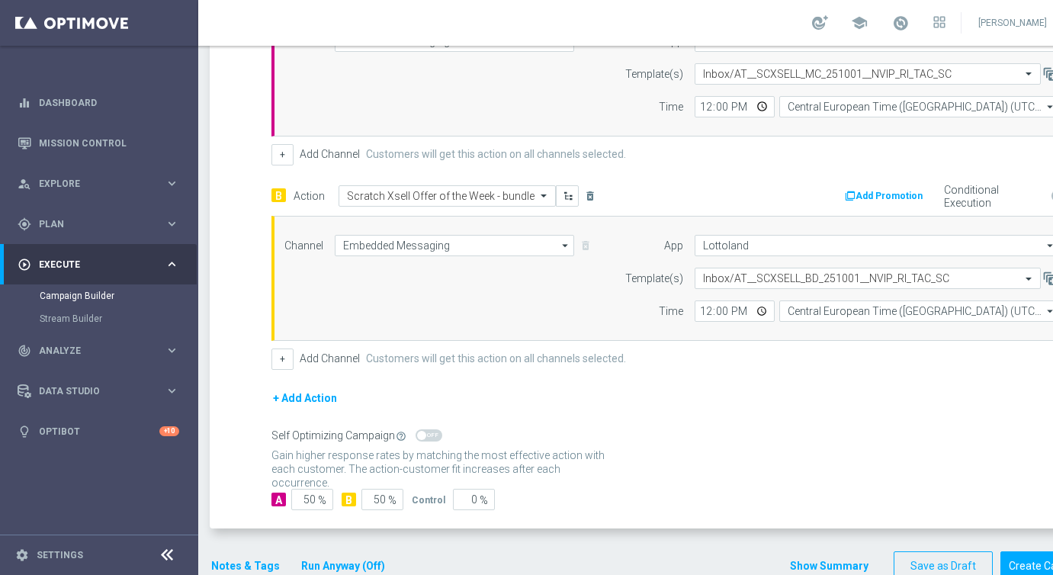
scroll to position [484, 0]
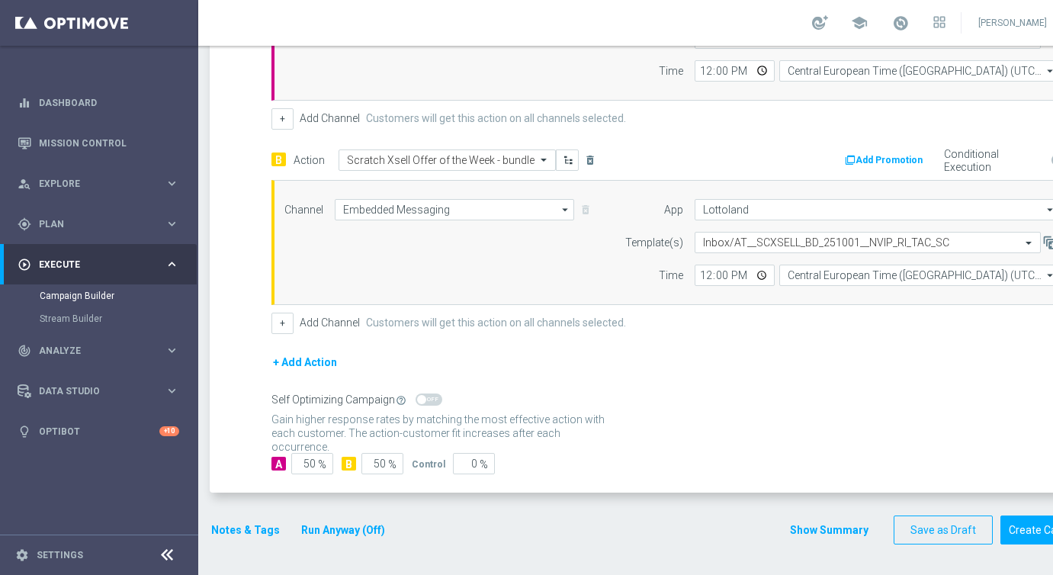
click at [230, 527] on button "Notes & Tags" at bounding box center [246, 530] width 72 height 19
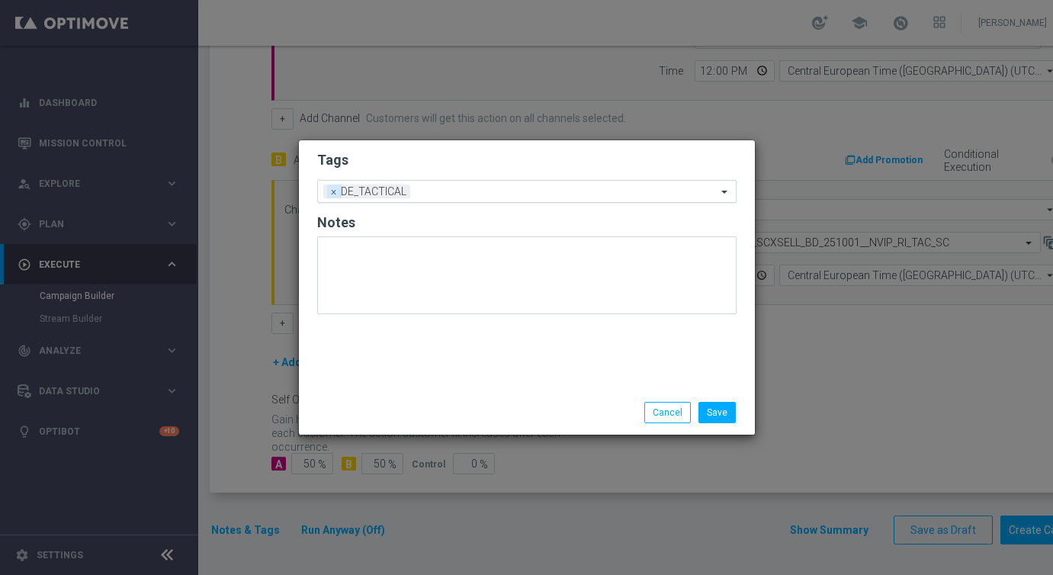
click at [330, 195] on span "×" at bounding box center [334, 192] width 14 height 14
click at [330, 195] on input "text" at bounding box center [521, 191] width 391 height 13
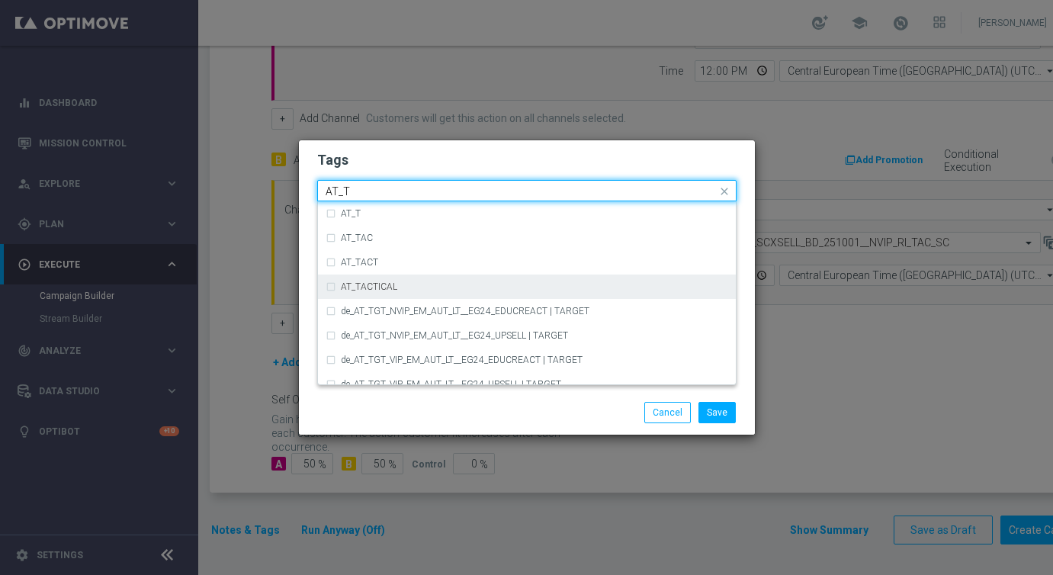
click at [346, 279] on div "AT_TACTICAL" at bounding box center [527, 286] width 403 height 24
type input "AT_T"
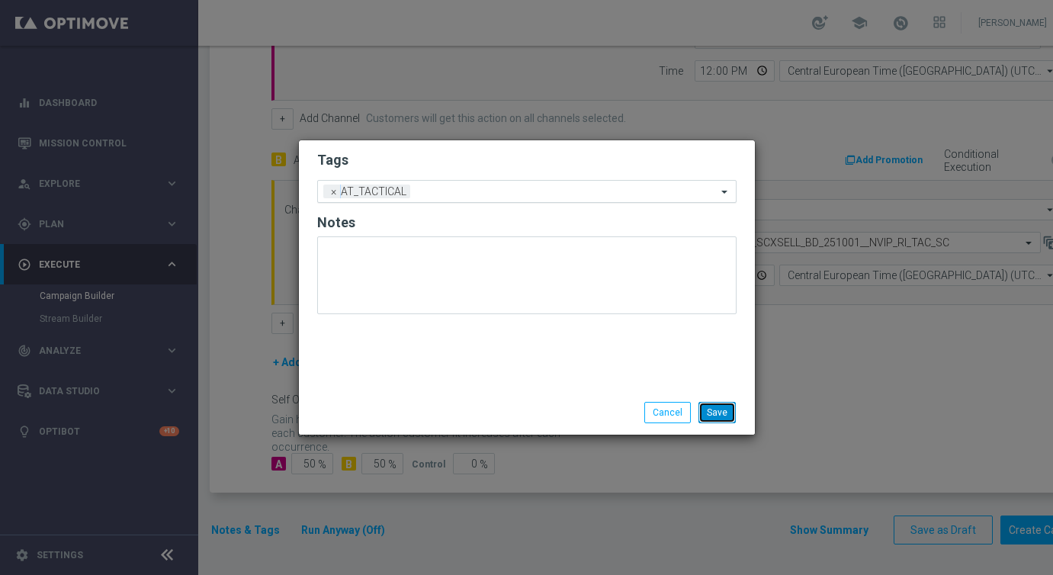
click at [717, 412] on button "Save" at bounding box center [716, 412] width 37 height 21
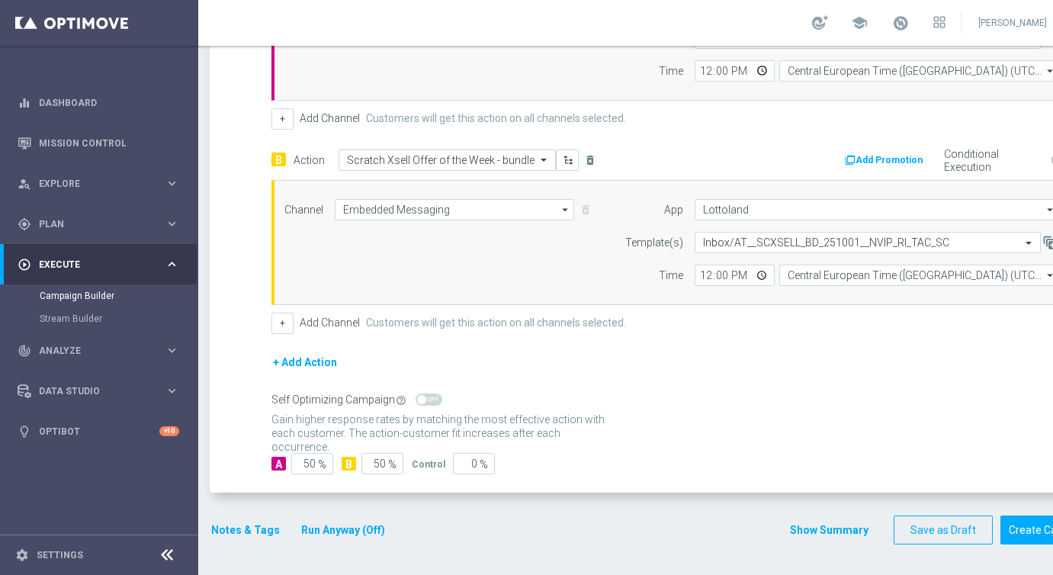
click at [739, 392] on div "Control Group Optimization Self Optimizing Campaign help_outline" at bounding box center [674, 399] width 807 height 17
click at [1021, 532] on button "Create Campaign" at bounding box center [1050, 530] width 101 height 30
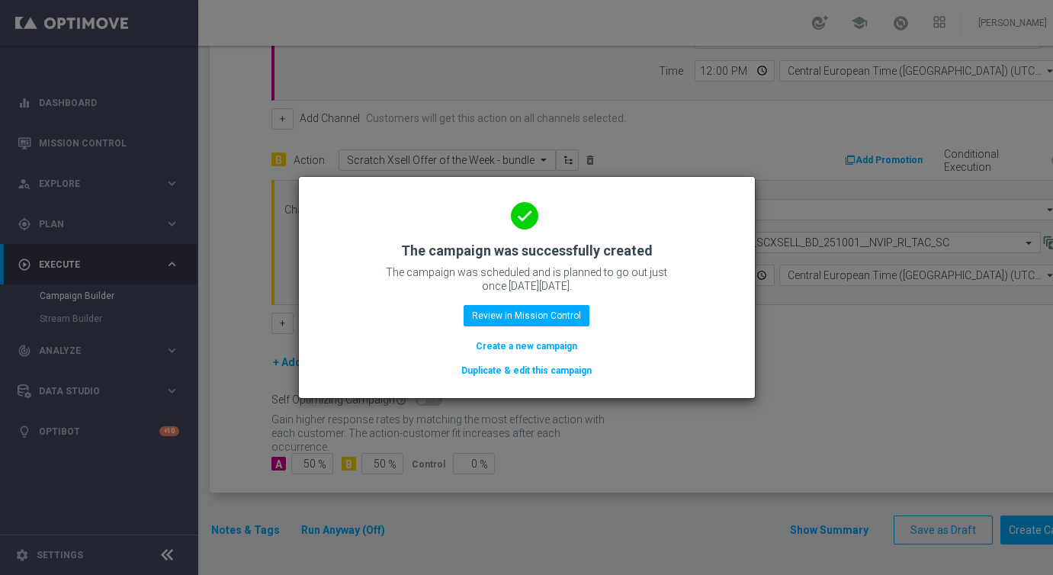
click at [487, 345] on button "Create a new campaign" at bounding box center [526, 346] width 104 height 17
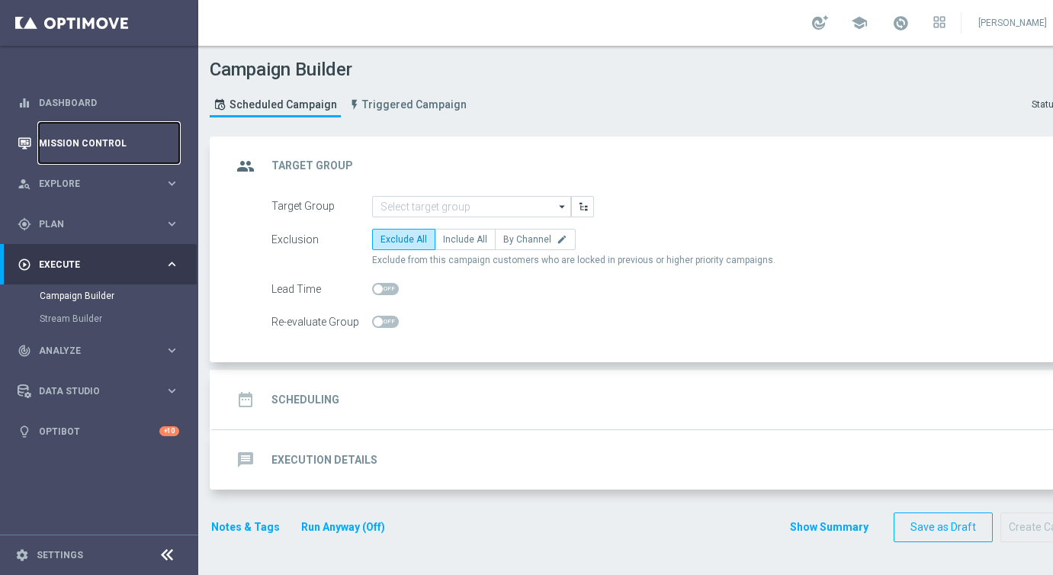
click at [86, 143] on link "Mission Control" at bounding box center [109, 143] width 140 height 40
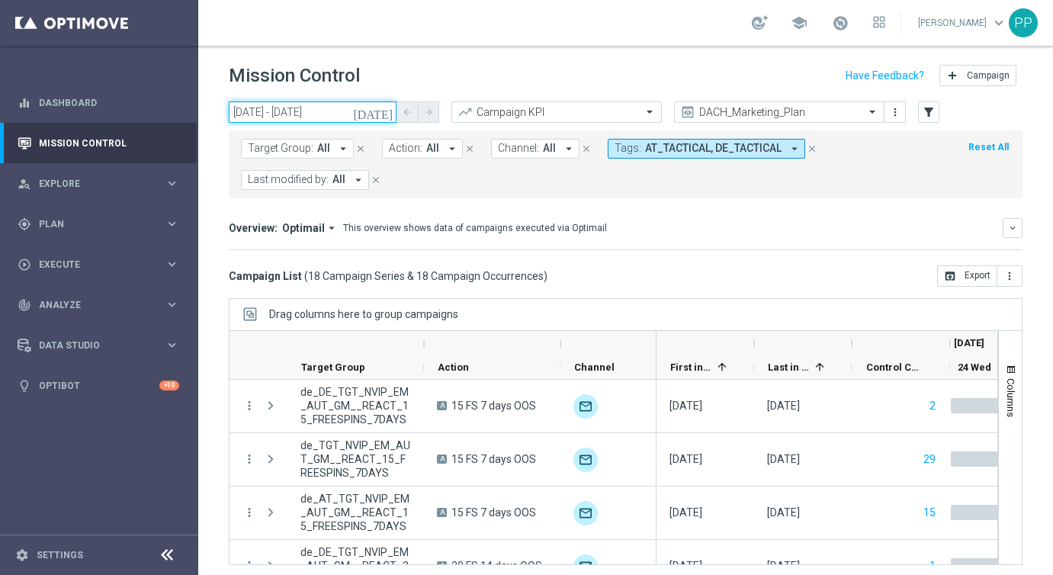
click at [271, 114] on input "[DATE] - [DATE]" at bounding box center [313, 111] width 168 height 21
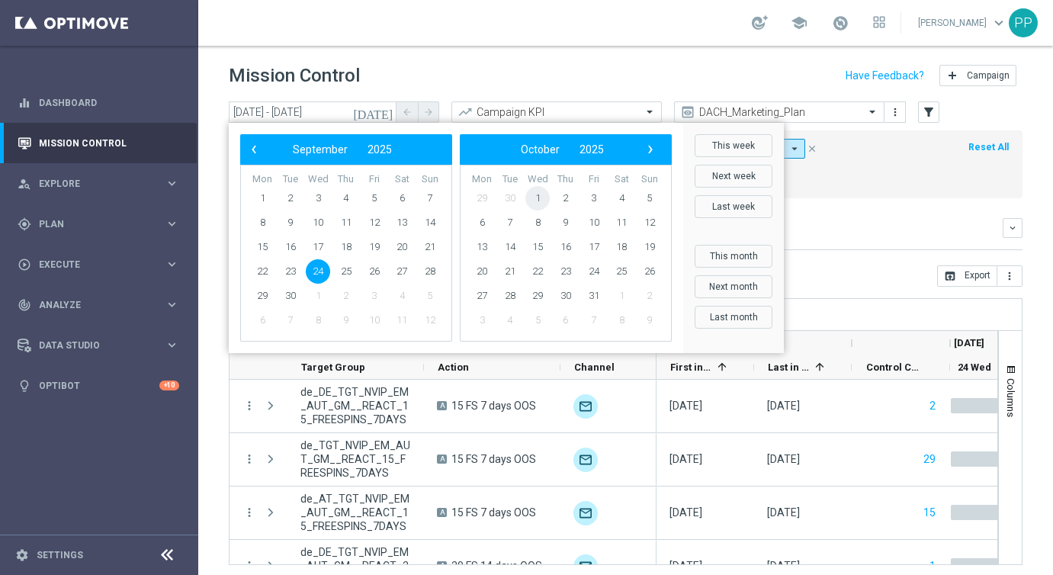
click at [538, 197] on span "1" at bounding box center [537, 198] width 24 height 24
click at [323, 197] on span "1" at bounding box center [318, 198] width 24 height 24
type input "[DATE] - [DATE]"
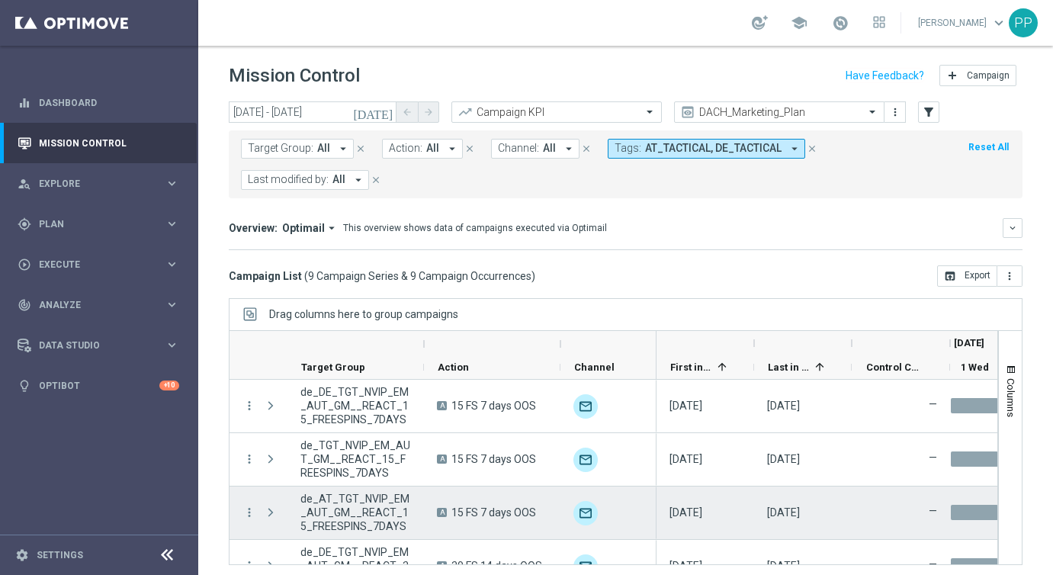
scroll to position [296, 0]
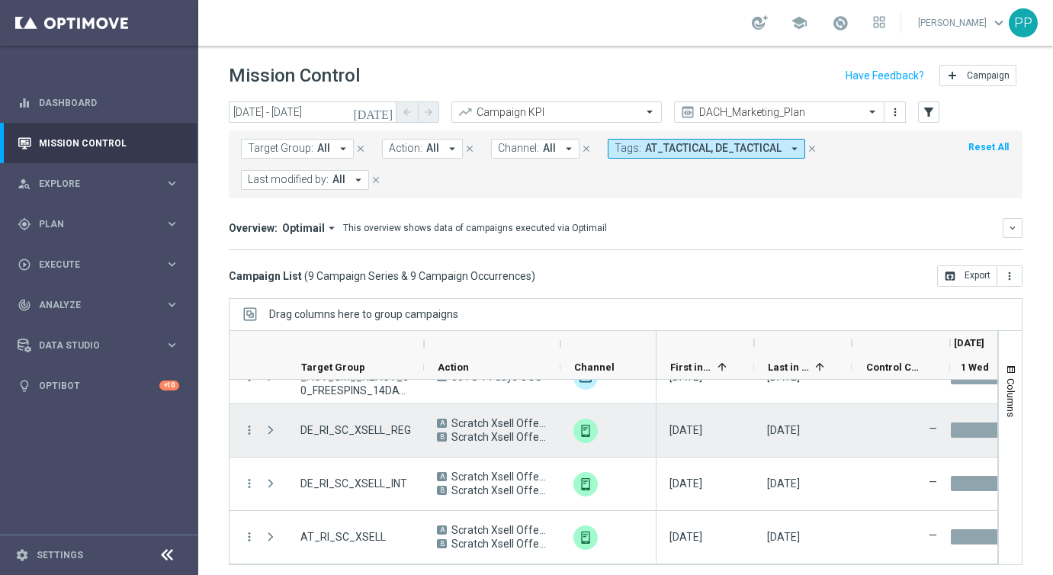
click at [272, 429] on span "Press SPACE to select this row." at bounding box center [271, 430] width 14 height 12
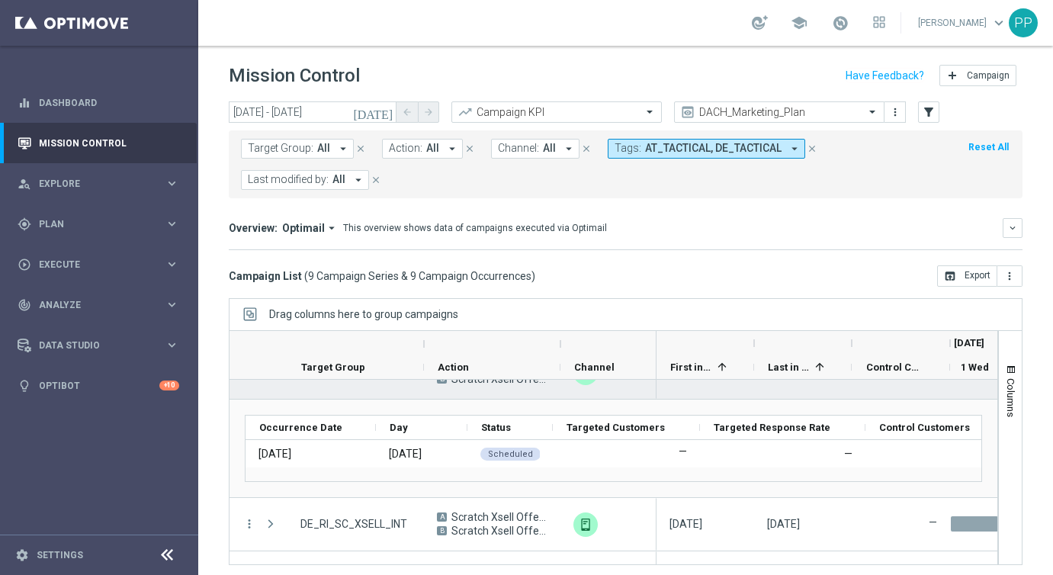
scroll to position [394, 0]
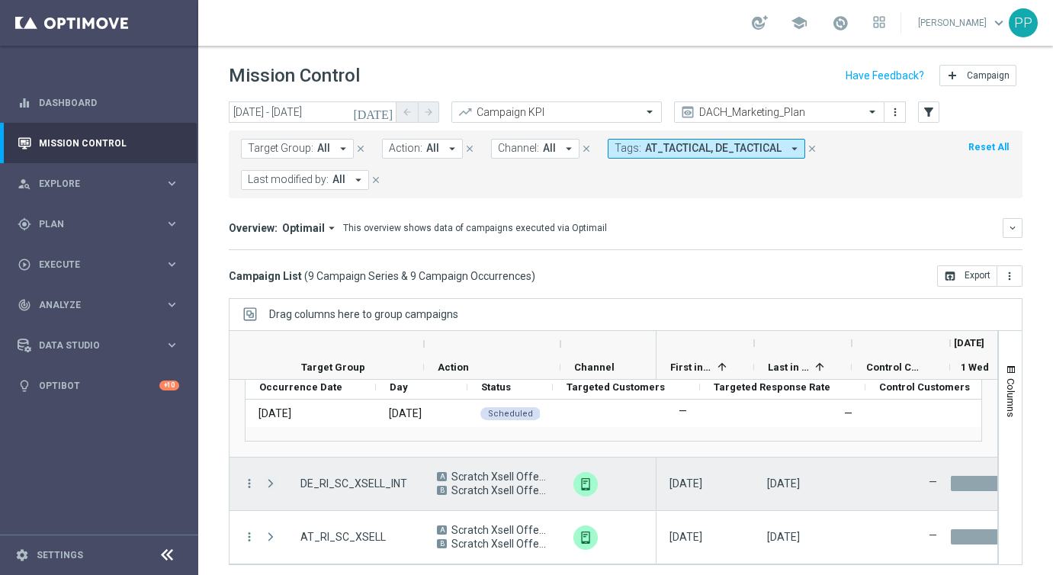
click at [271, 484] on span "Press SPACE to select this row." at bounding box center [271, 483] width 14 height 12
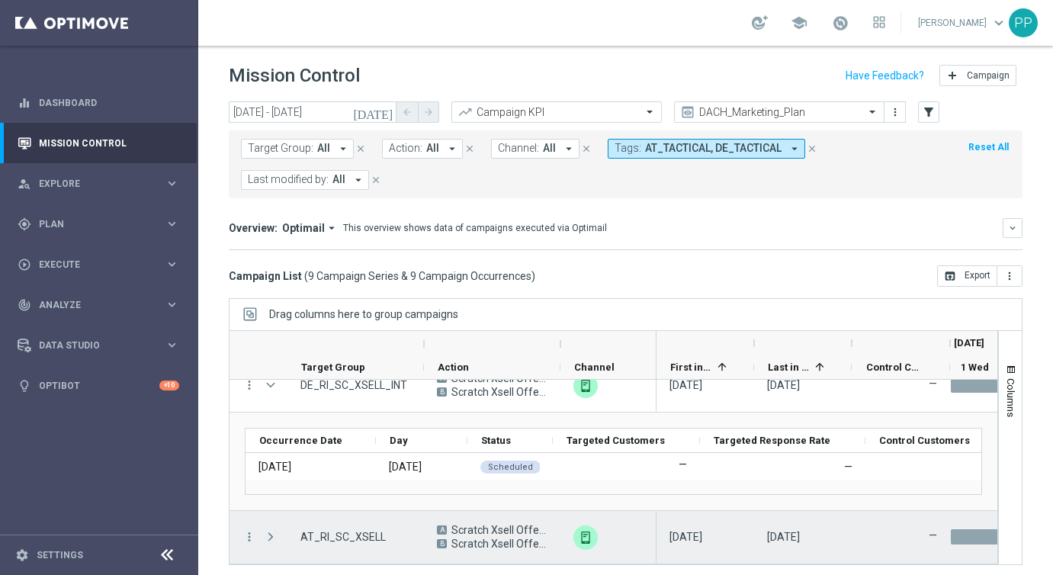
click at [271, 538] on span "Press SPACE to select this row." at bounding box center [271, 537] width 14 height 12
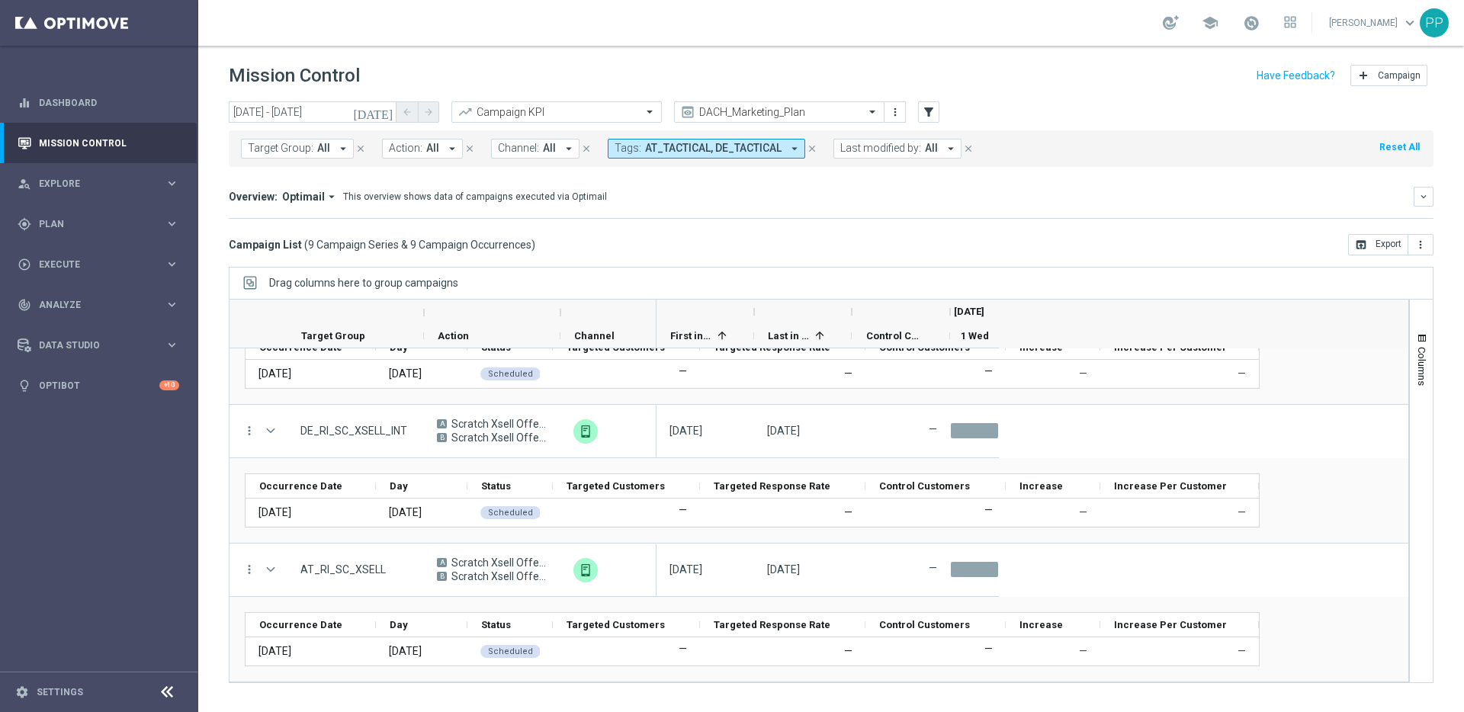
scroll to position [406, 0]
